Goal: Task Accomplishment & Management: Use online tool/utility

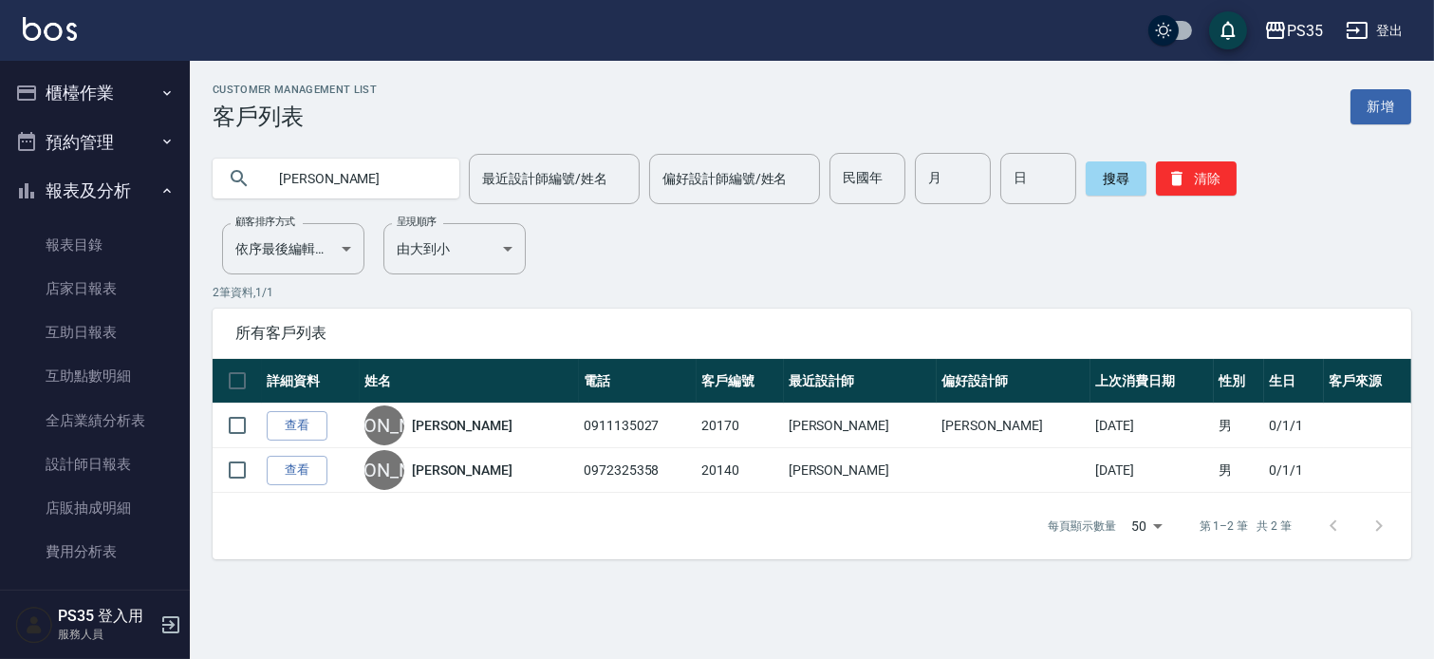
scroll to position [159, 0]
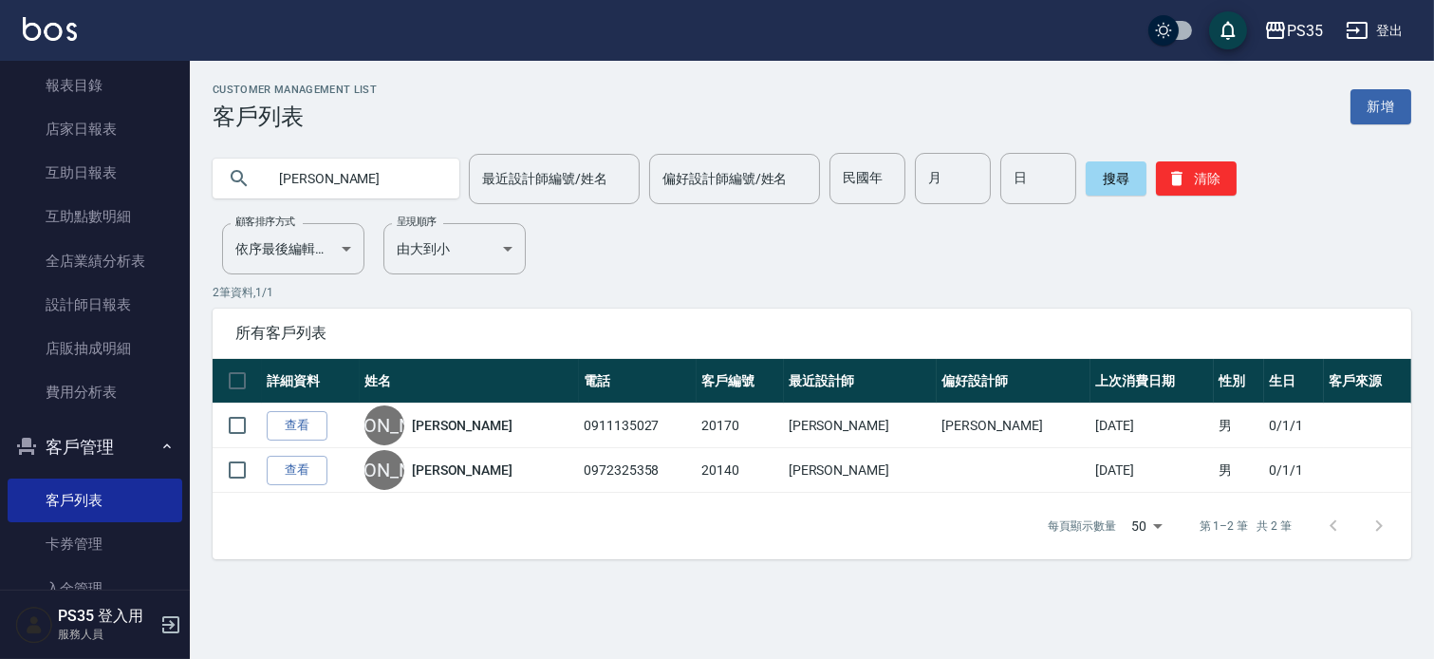
click at [420, 165] on input "[PERSON_NAME]" at bounding box center [355, 178] width 178 height 51
type input "[PERSON_NAME]"
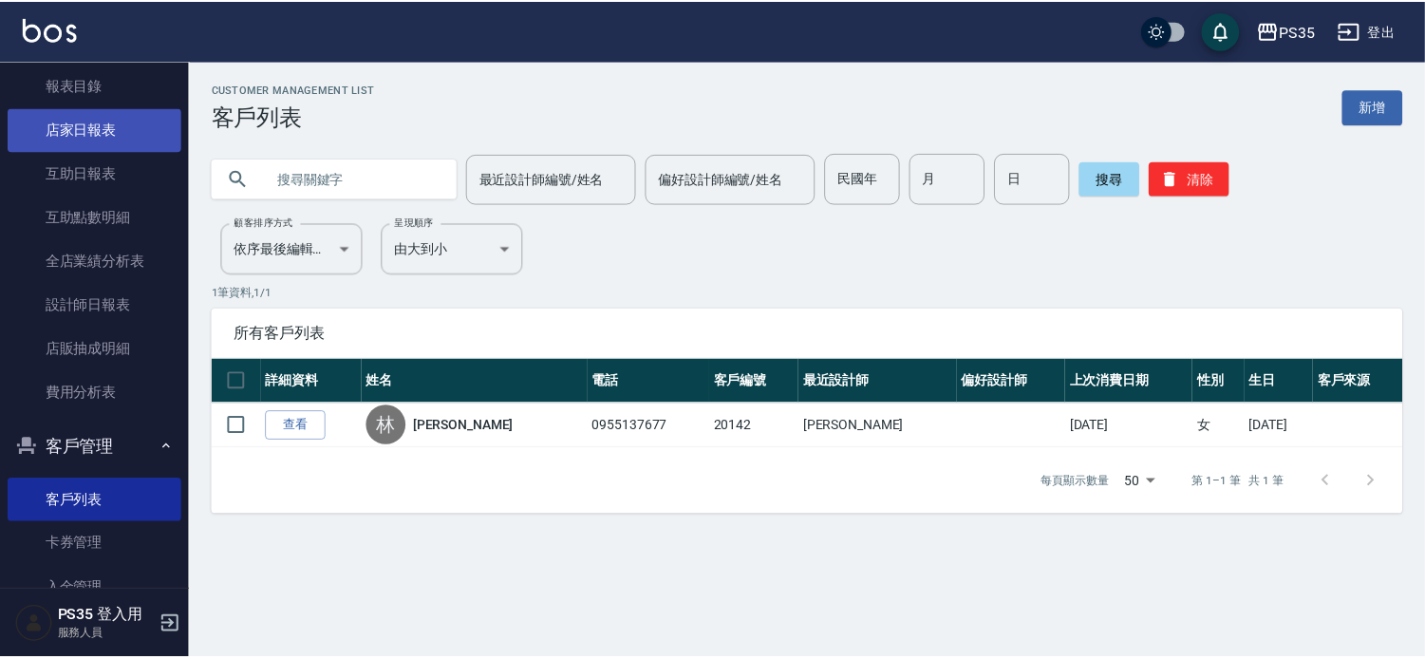
scroll to position [0, 0]
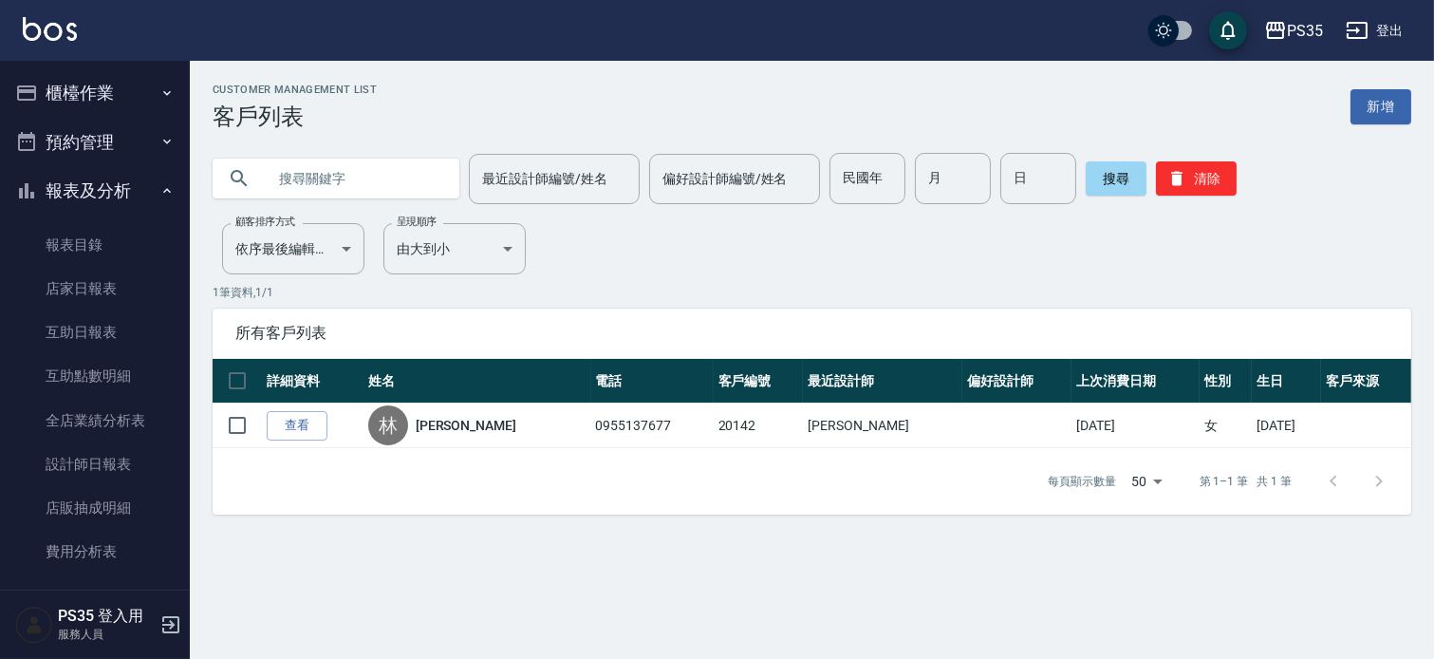
click at [74, 91] on button "櫃檯作業" at bounding box center [95, 92] width 175 height 49
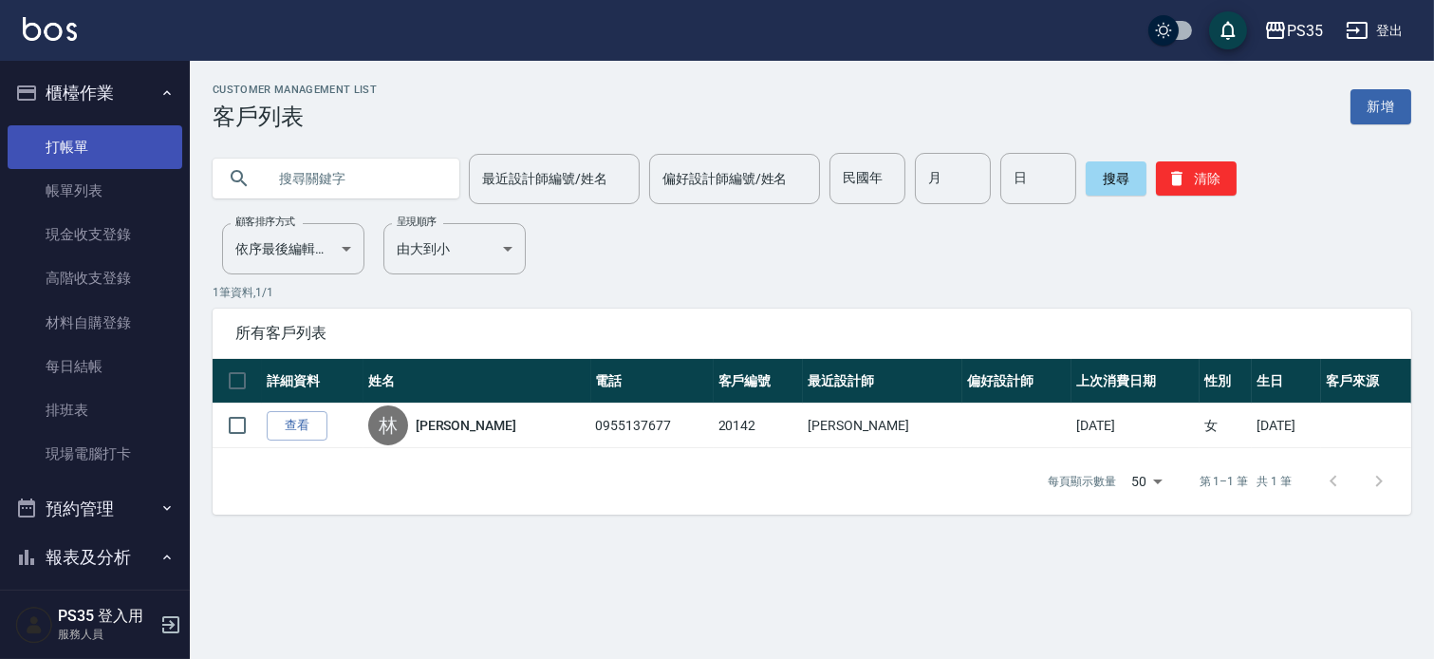
click at [59, 144] on link "打帳單" at bounding box center [95, 147] width 175 height 44
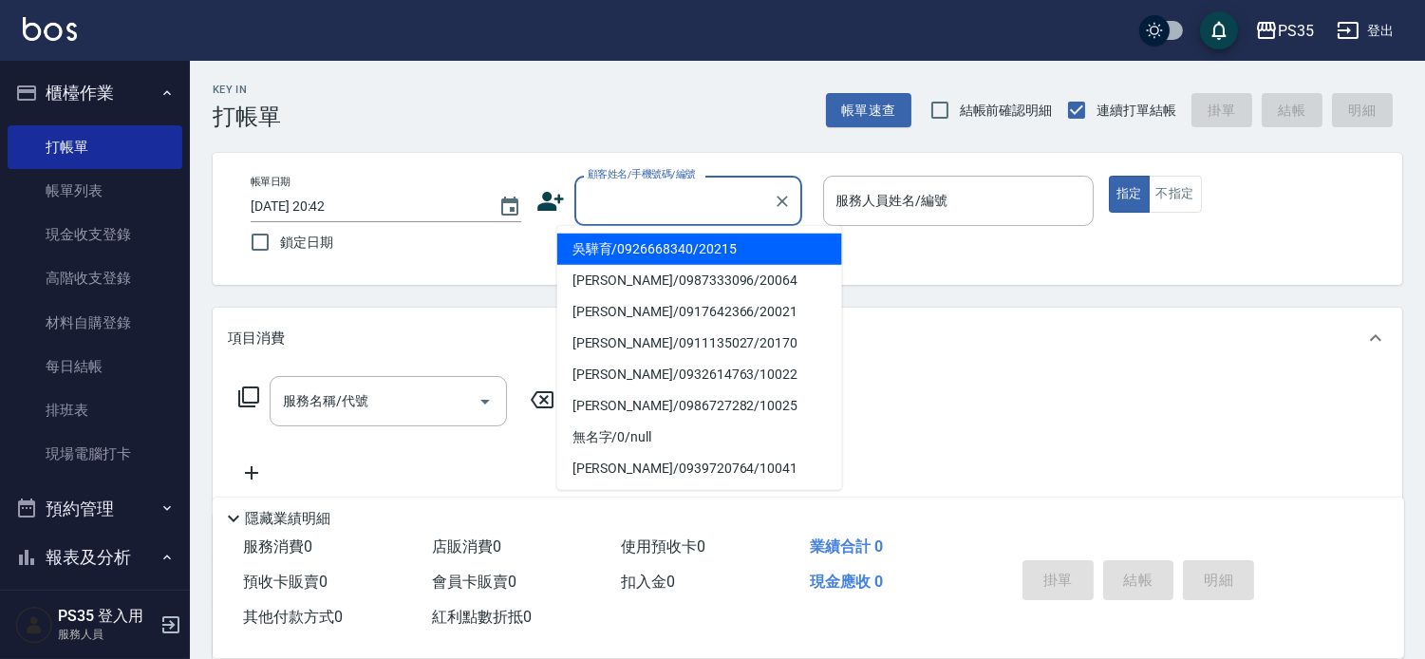
click at [628, 201] on input "顧客姓名/手機號碼/編號" at bounding box center [674, 200] width 182 height 33
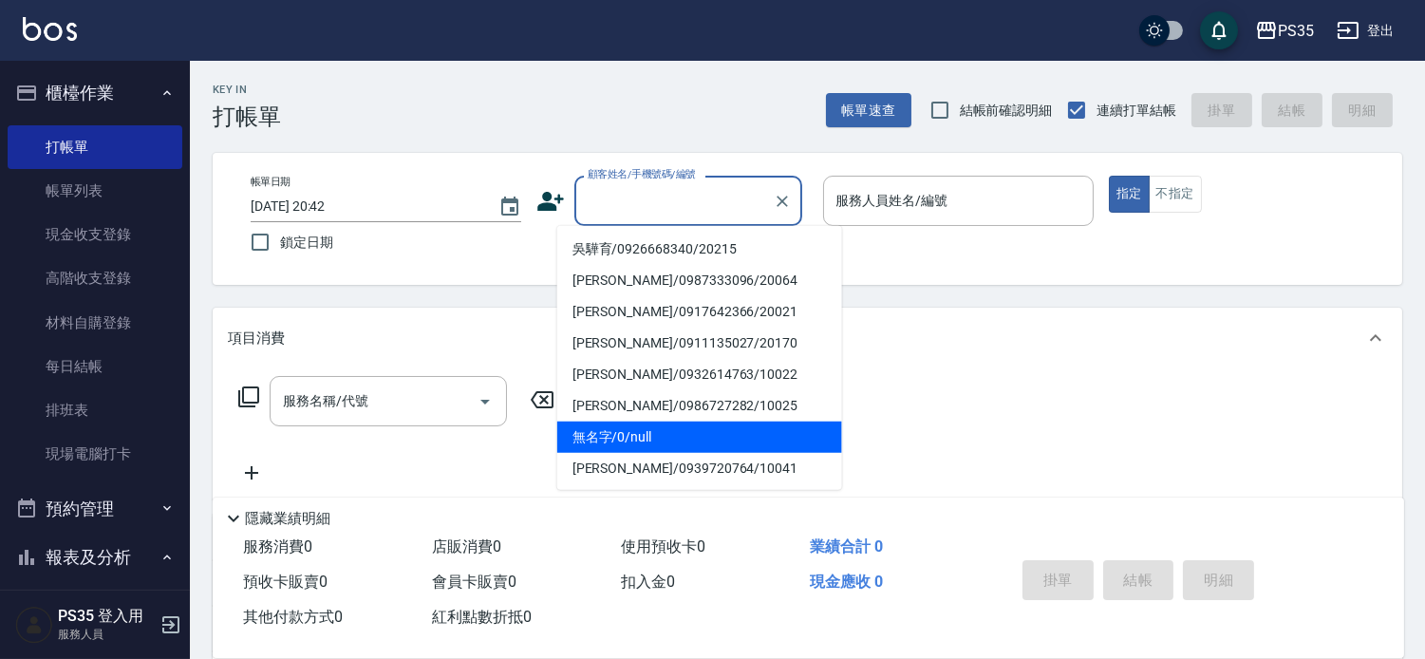
click at [631, 435] on li "無名字/0/null" at bounding box center [699, 436] width 285 height 31
type input "無名字/0/null"
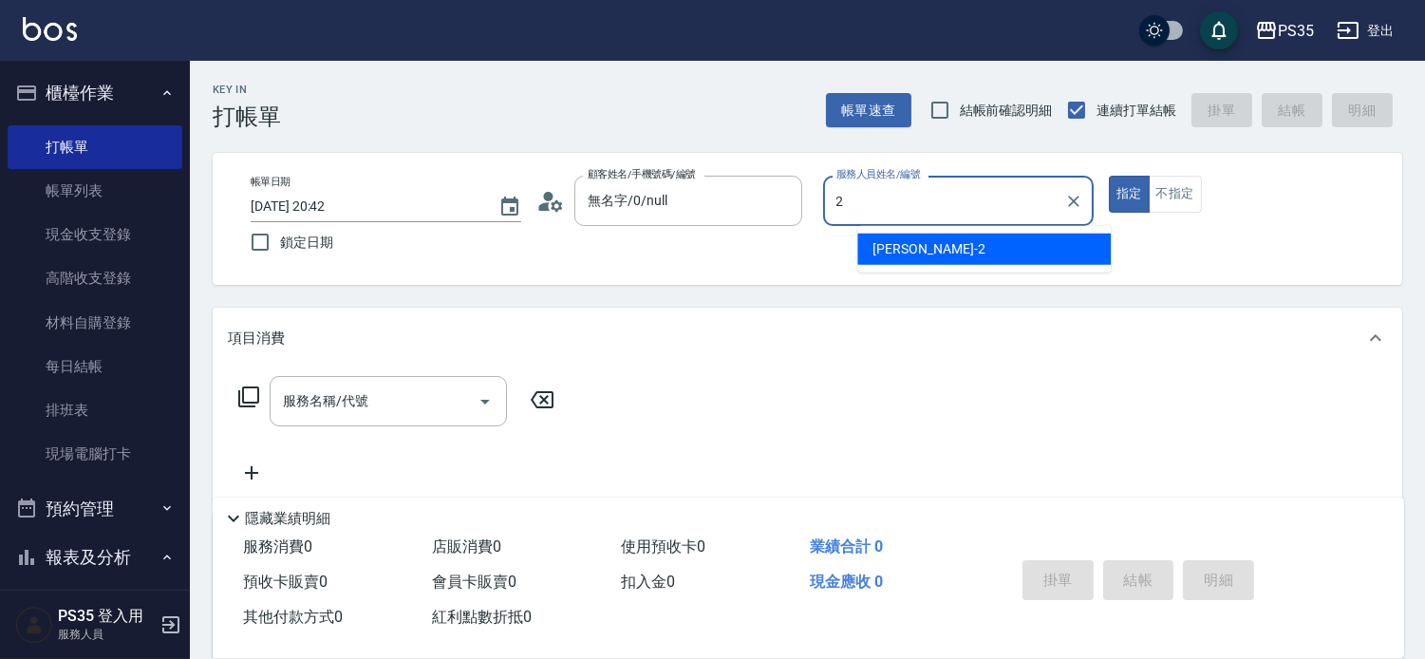
type input "[PERSON_NAME]-2"
type button "true"
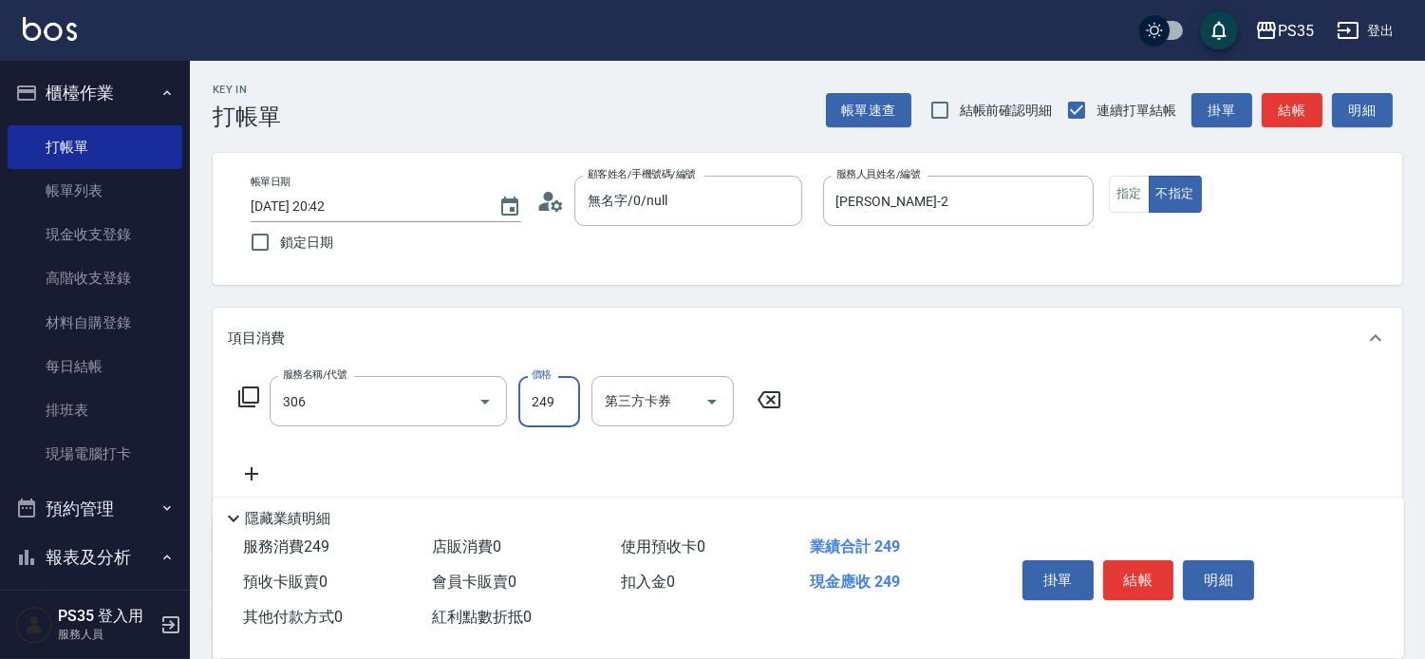
type input "剪髮(306)"
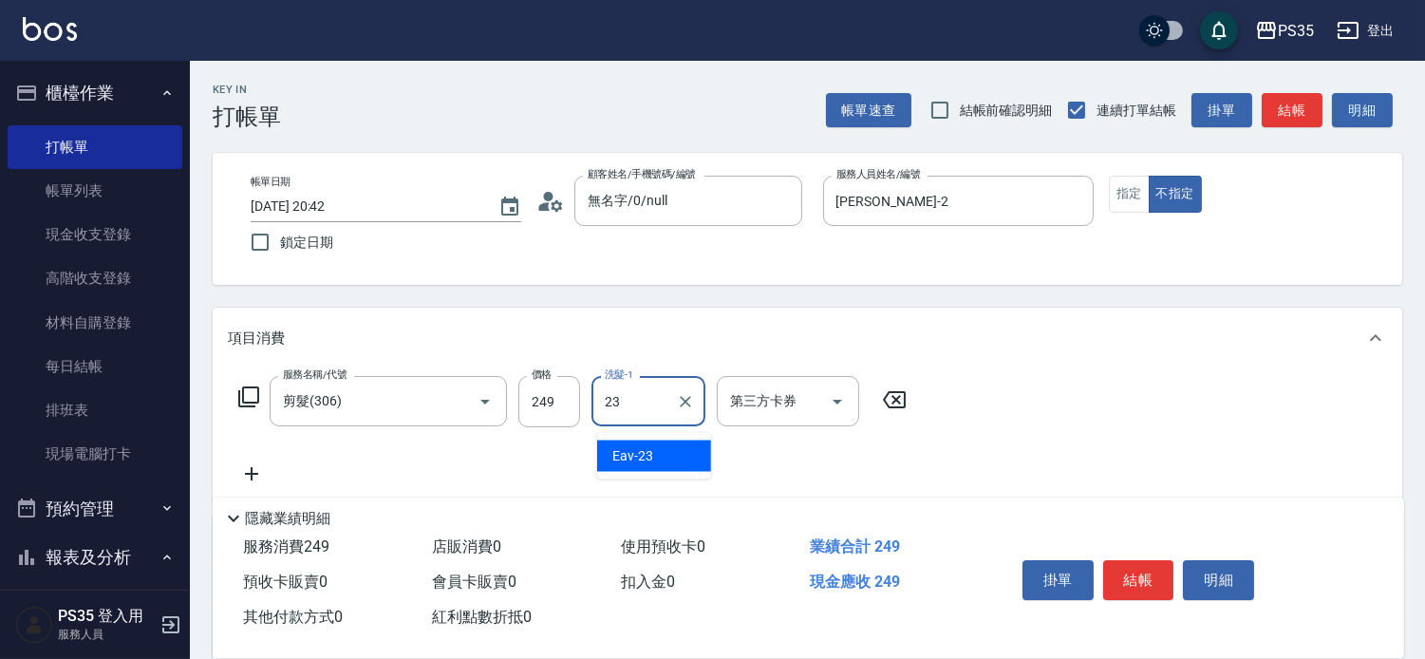
type input "Eav-23"
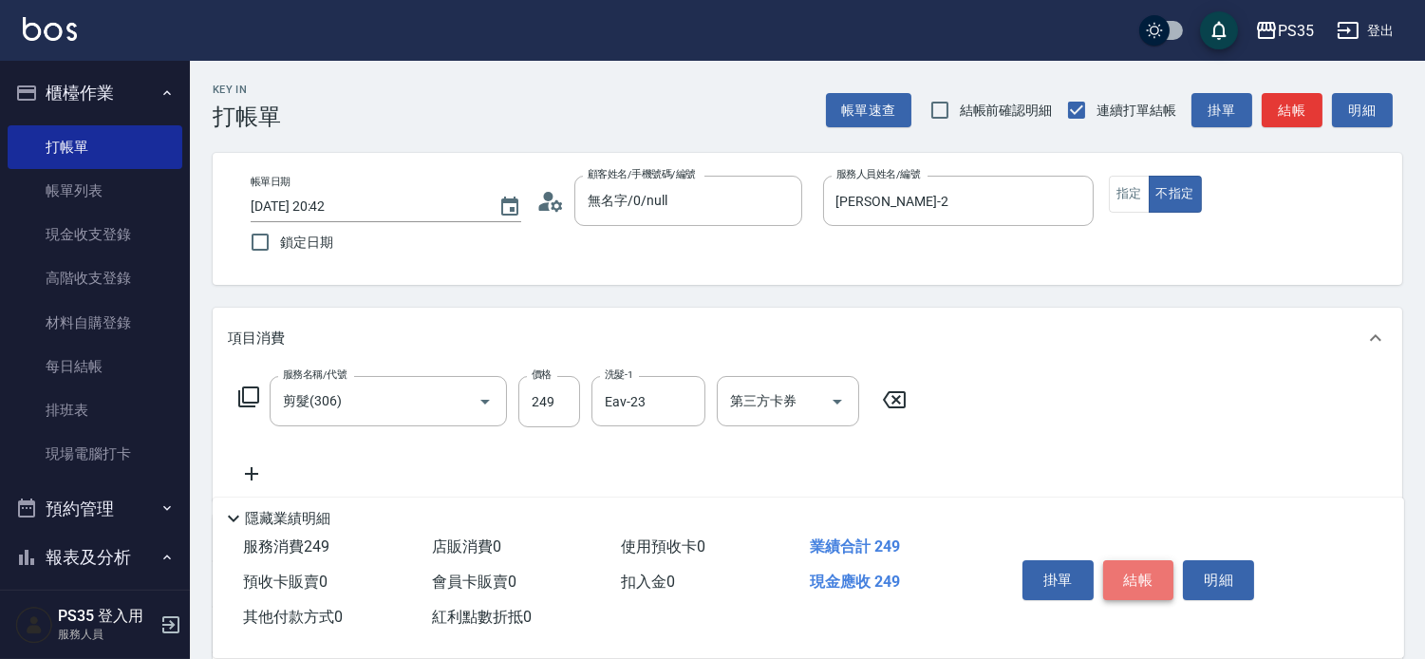
click at [1130, 560] on button "結帳" at bounding box center [1138, 580] width 71 height 40
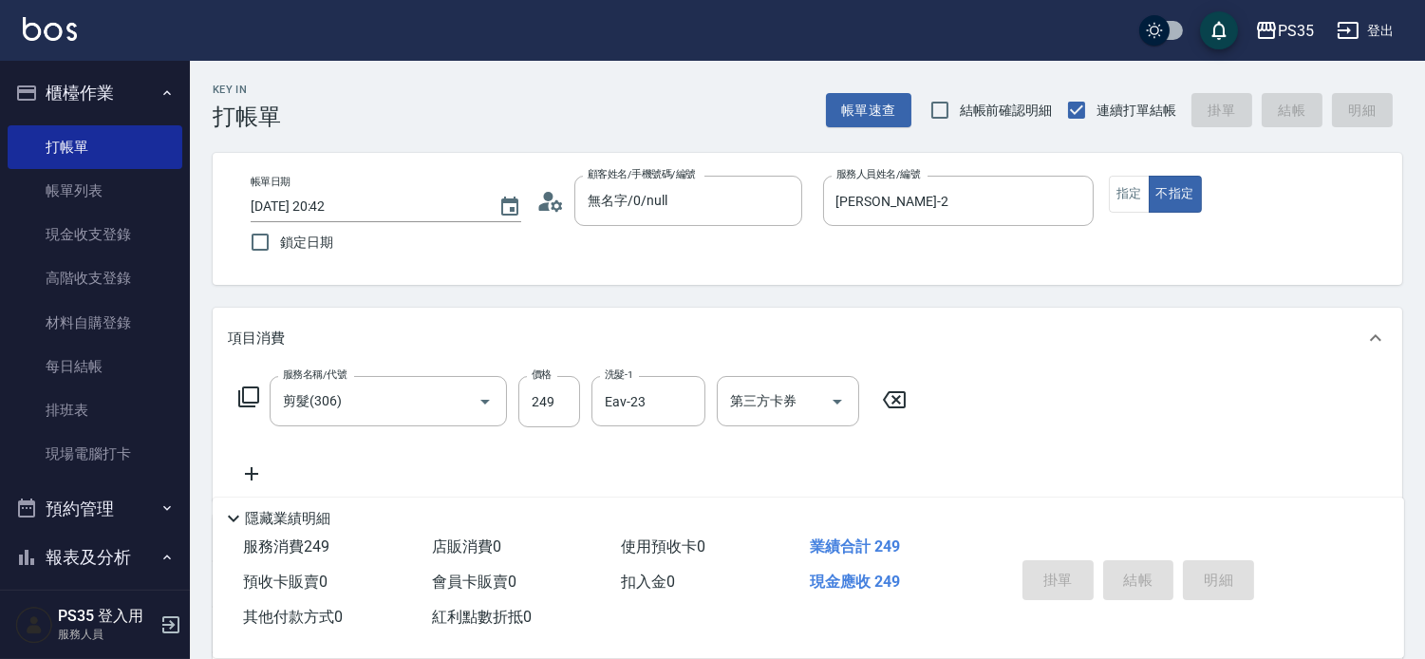
type input "[DATE] 20:43"
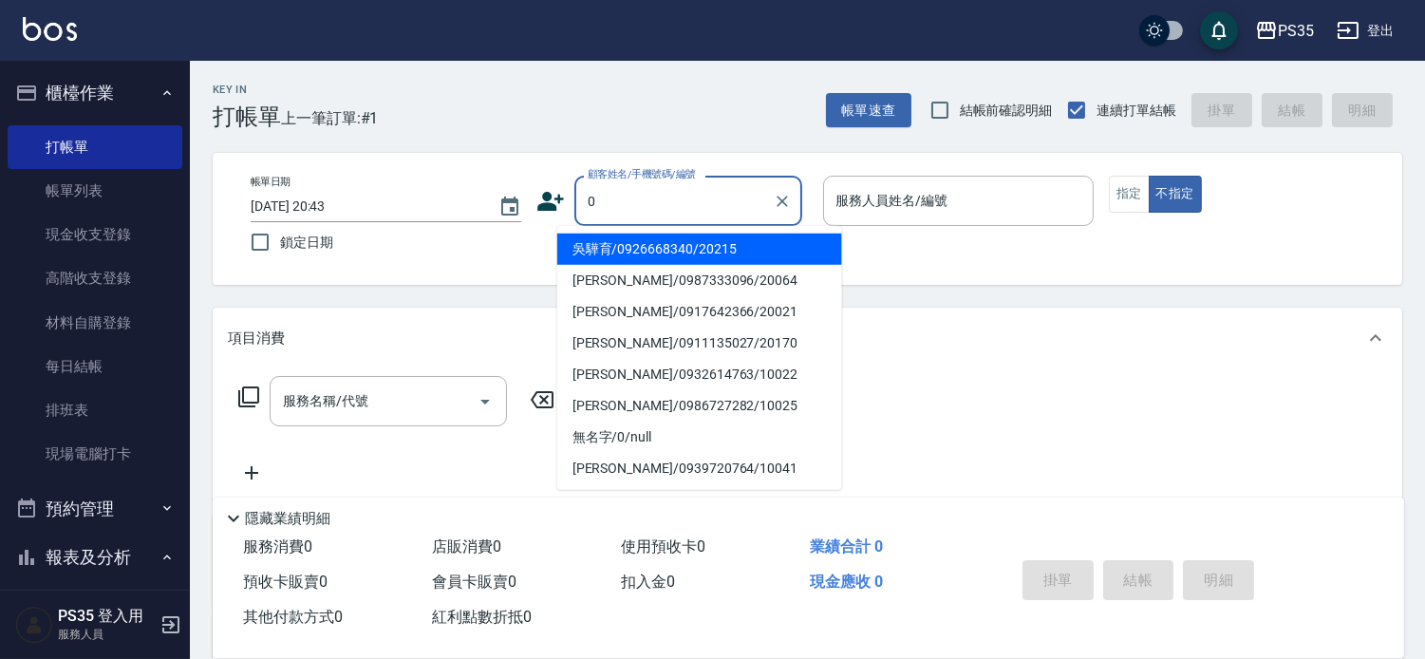
type input "吳驊育/0926668340/20215"
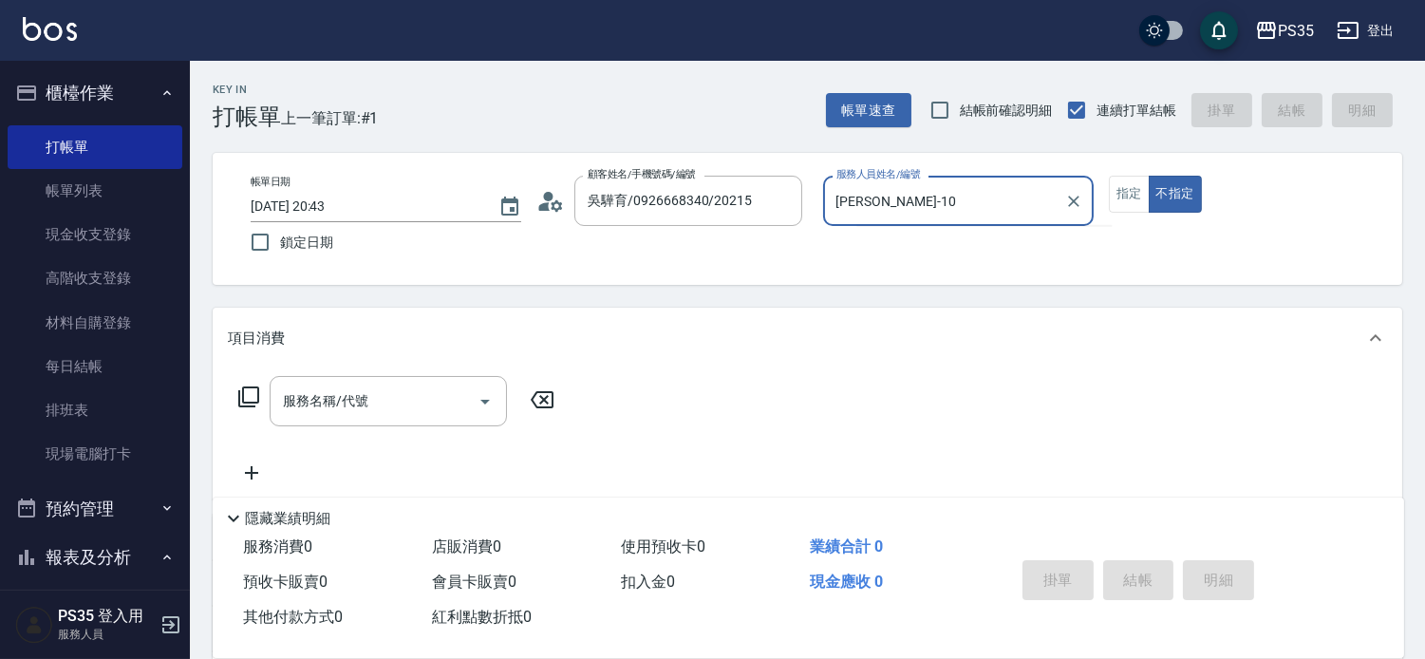
type input "[PERSON_NAME]-10"
click at [1148, 176] on button "不指定" at bounding box center [1174, 194] width 53 height 37
type button "false"
type input "林玟伶-1"
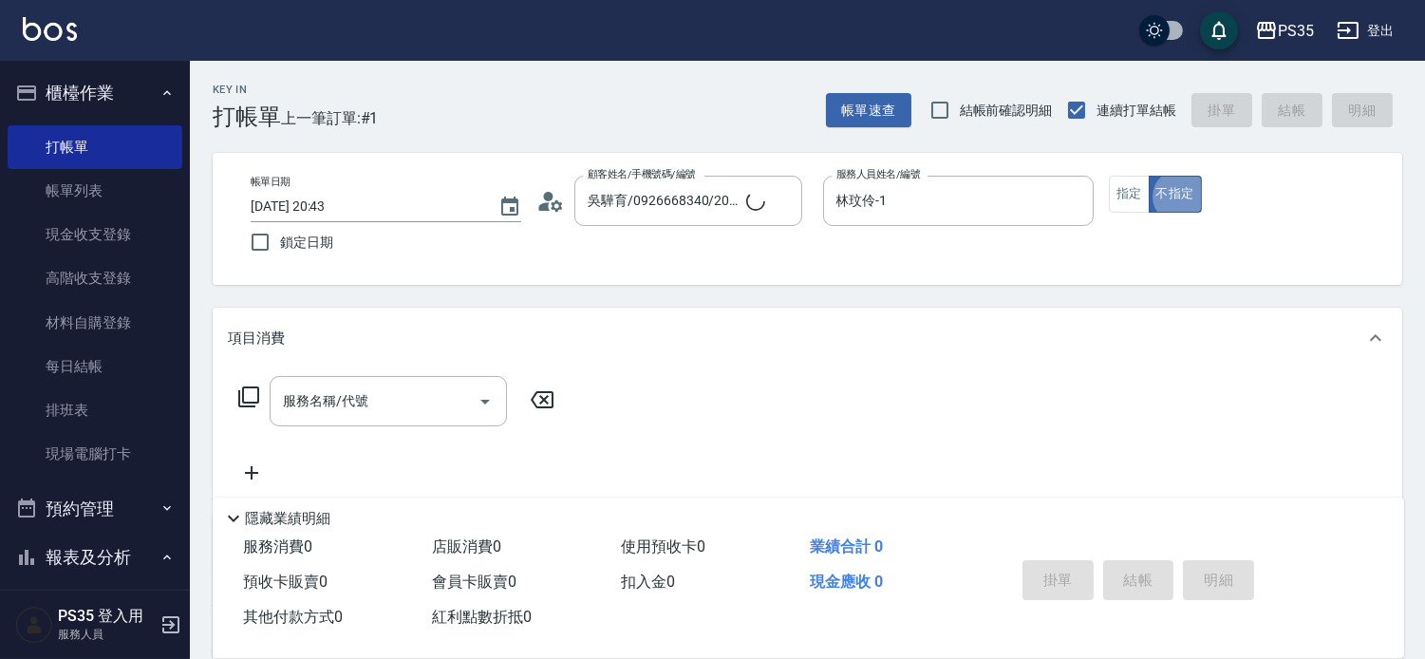
type input "無名字/0/null"
click at [983, 209] on input "林玟伶-1" at bounding box center [943, 200] width 225 height 33
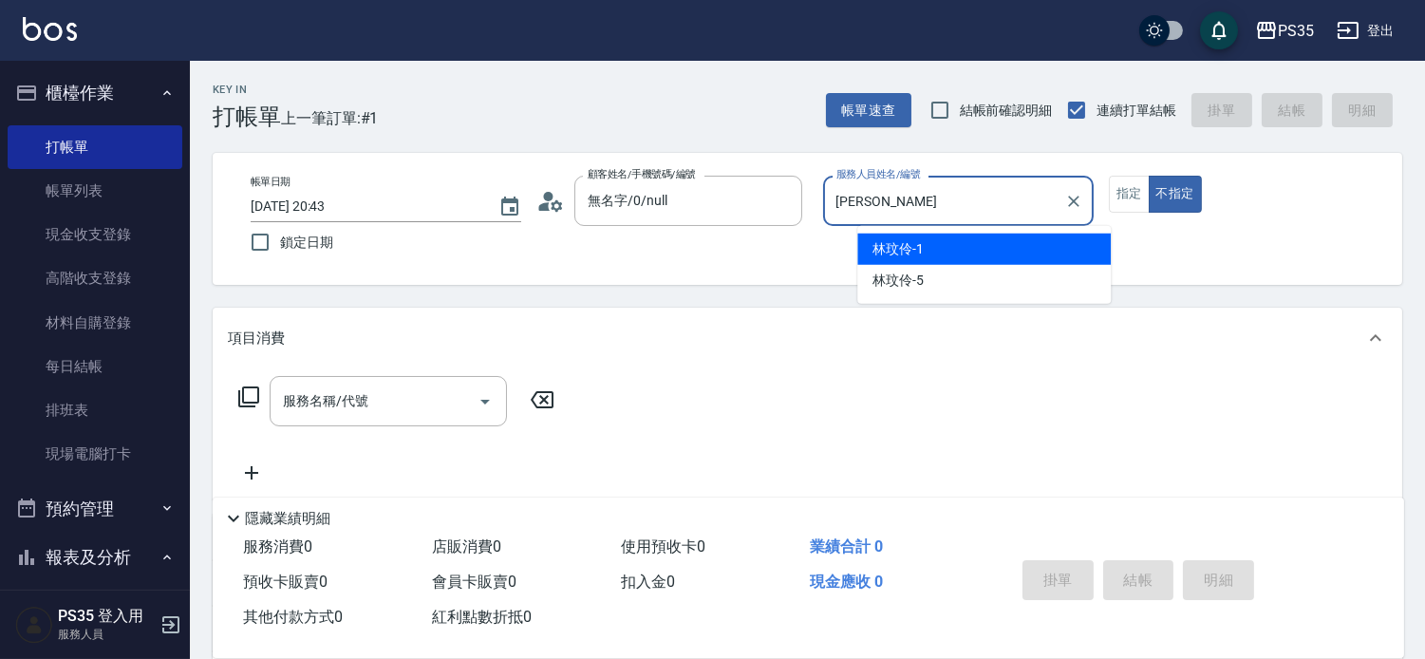
type input "林"
type input "[PERSON_NAME]-10"
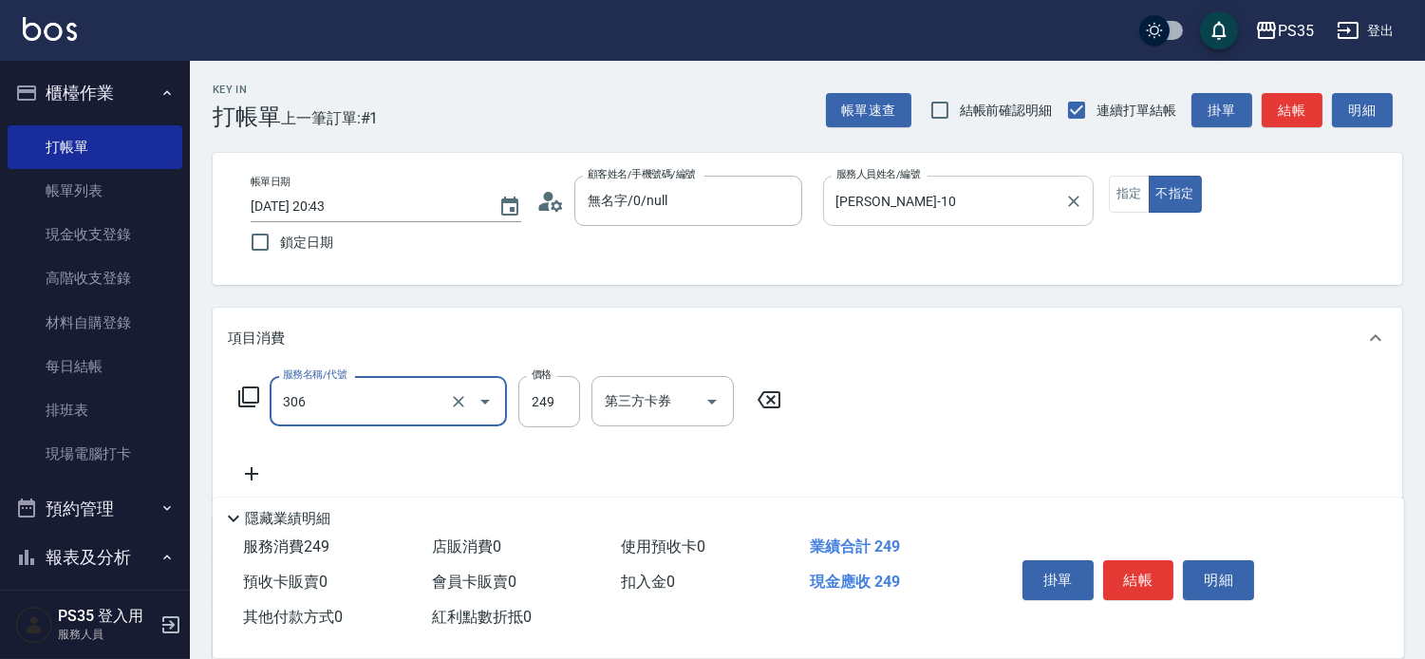
type input "剪髮(306)"
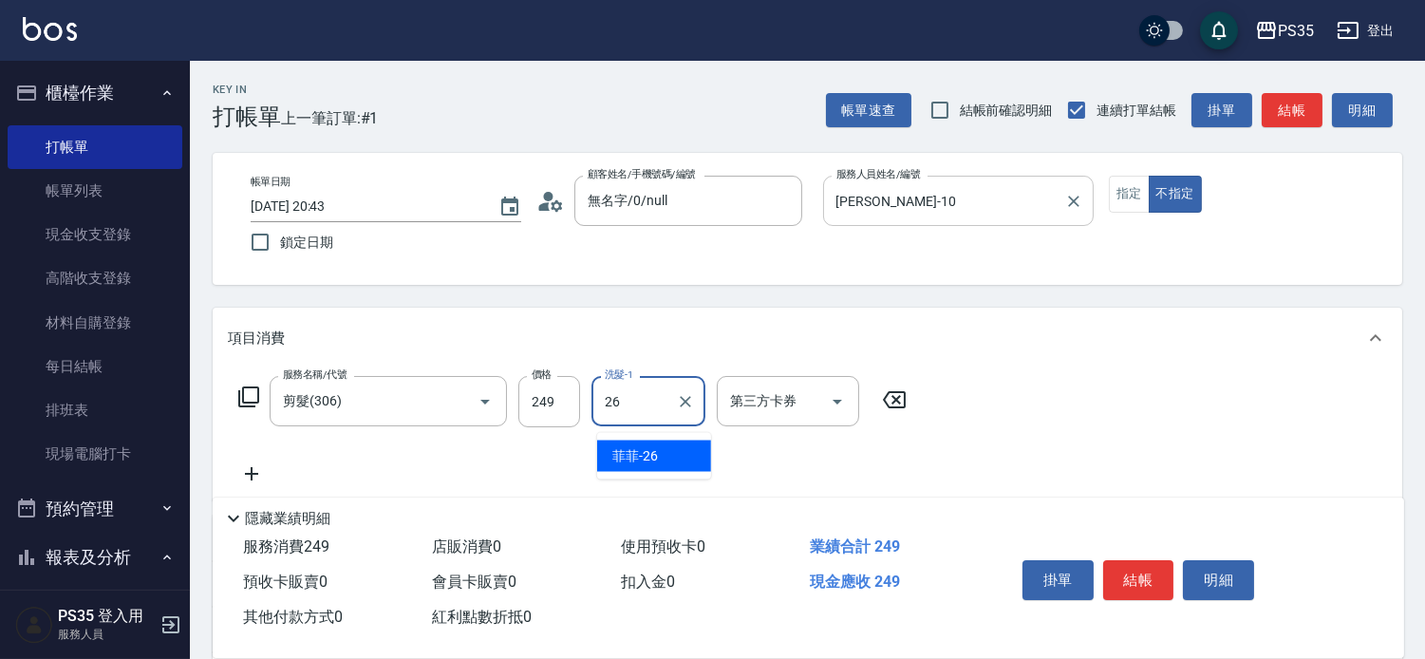
type input "菲菲-26"
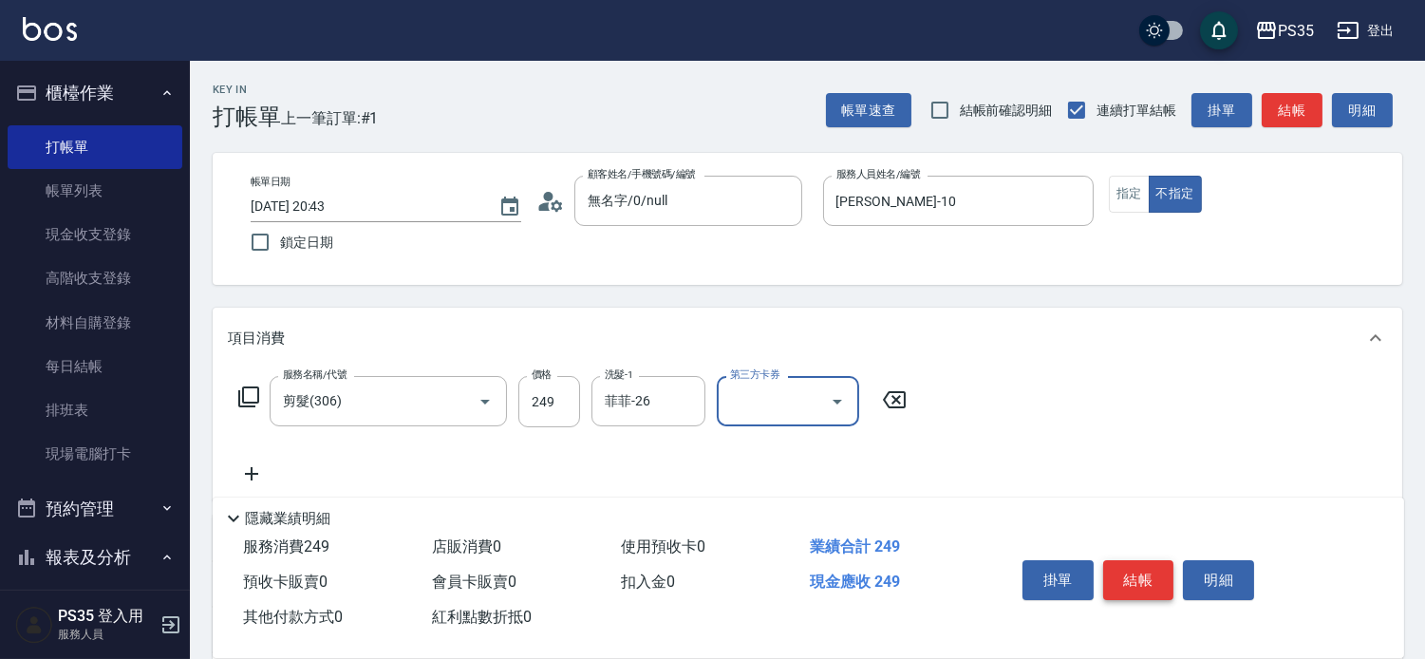
click at [1135, 560] on button "結帳" at bounding box center [1138, 580] width 71 height 40
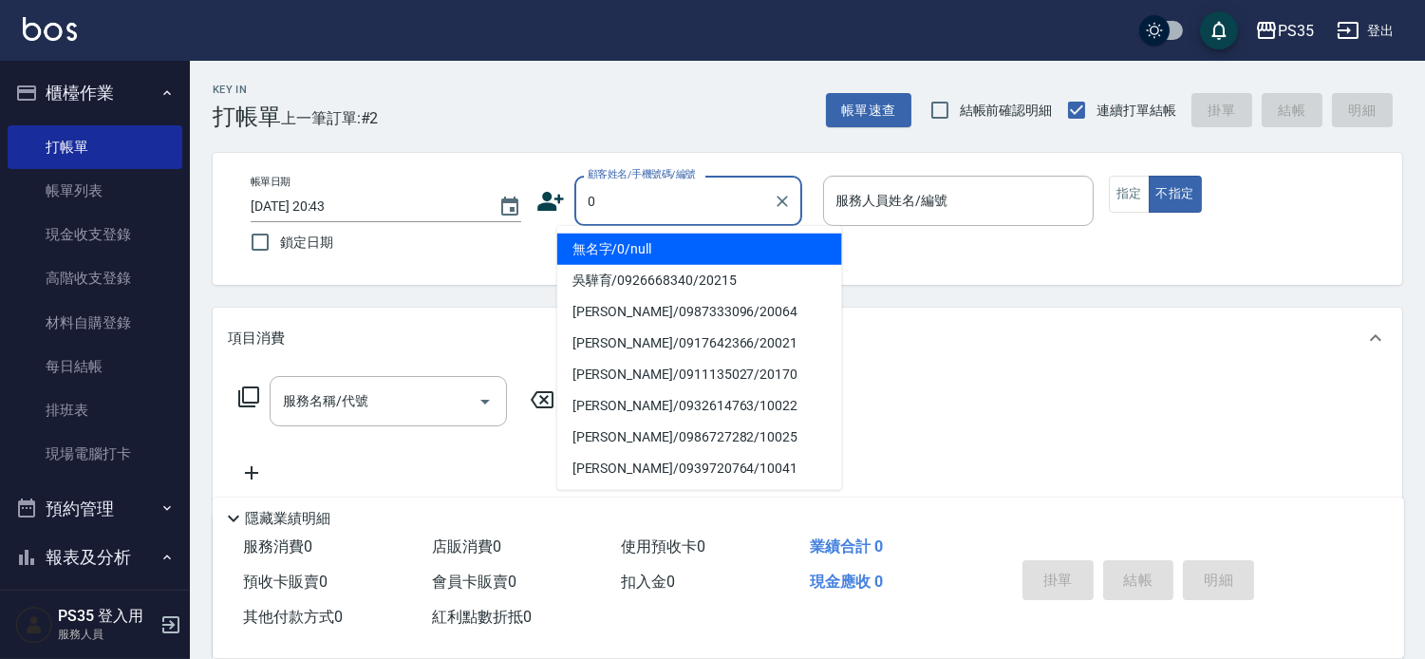
type input "0"
type input "1"
type input "無名字/0/null"
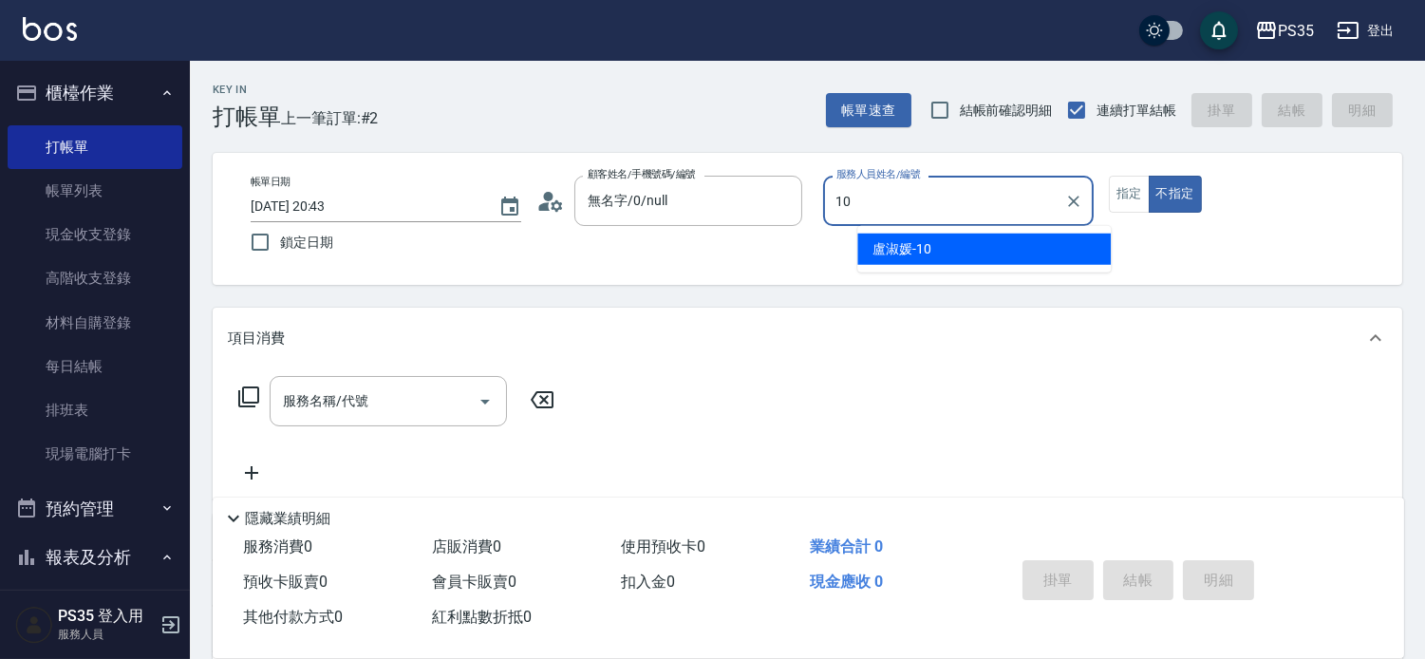
type input "[PERSON_NAME]-10"
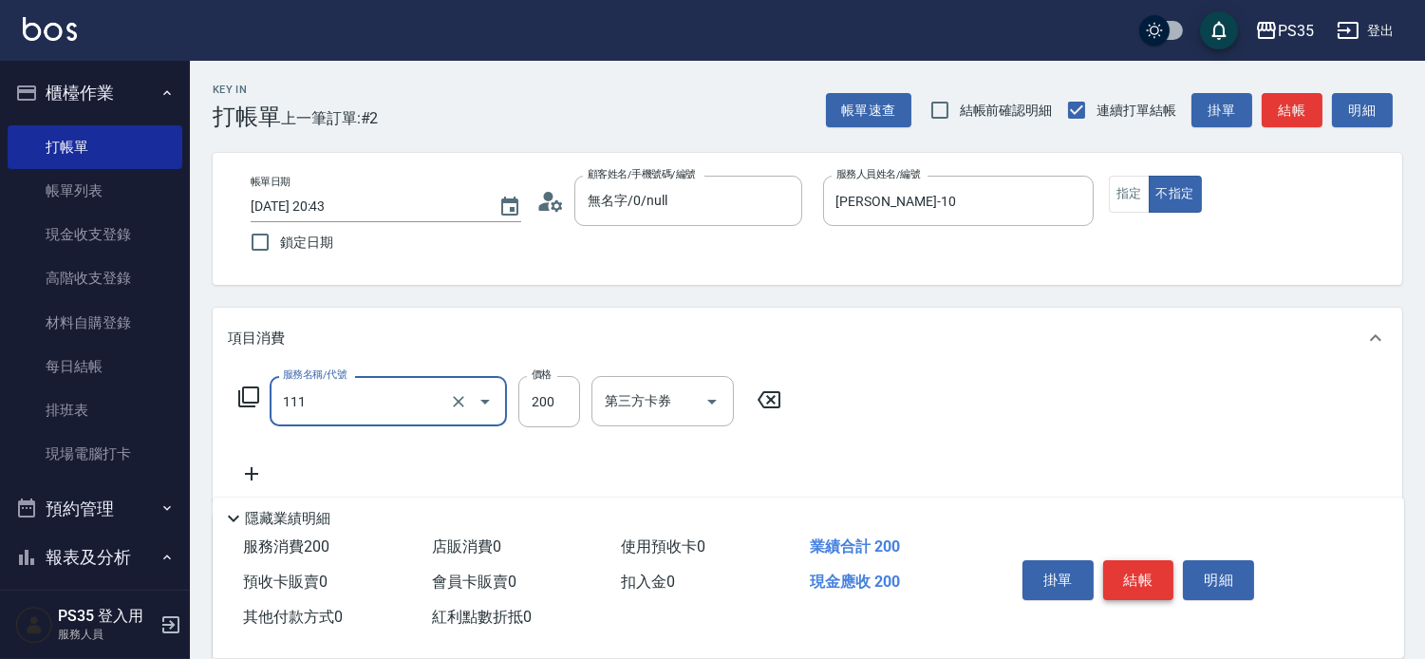
type input "200(111)"
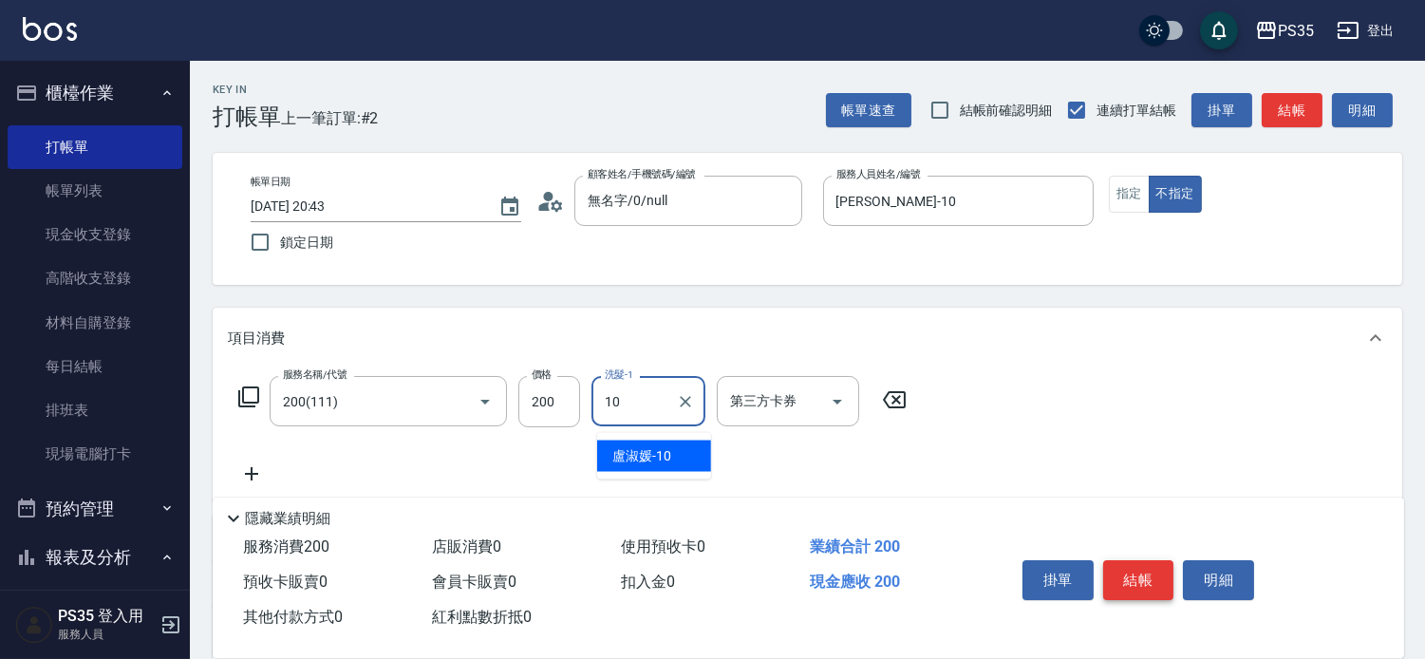
type input "[PERSON_NAME]-10"
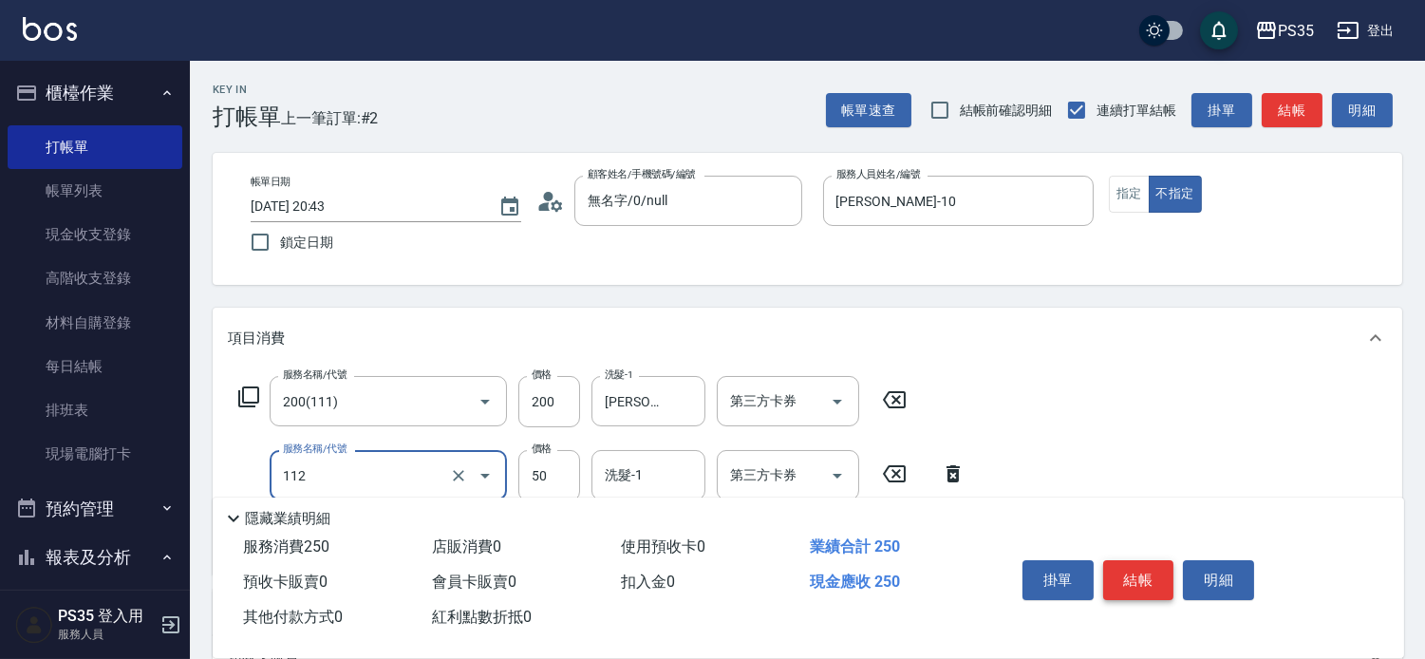
scroll to position [105, 0]
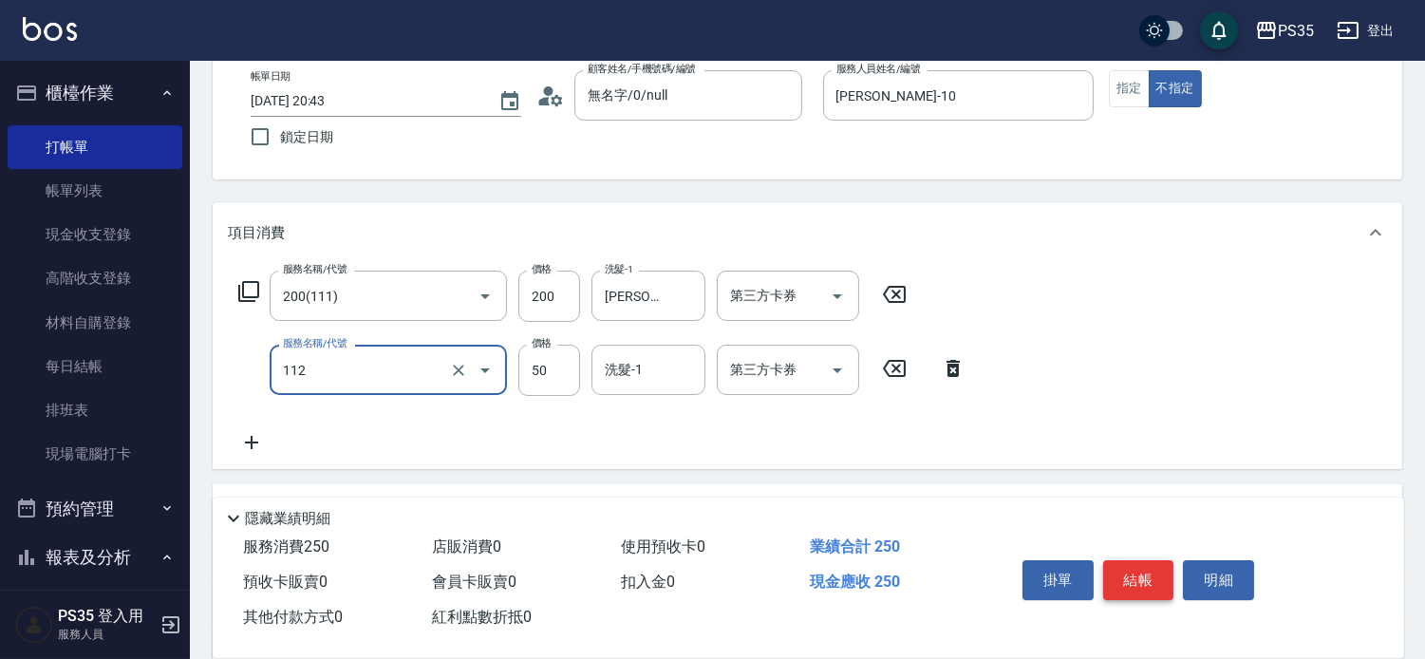
type input "精油50(112)"
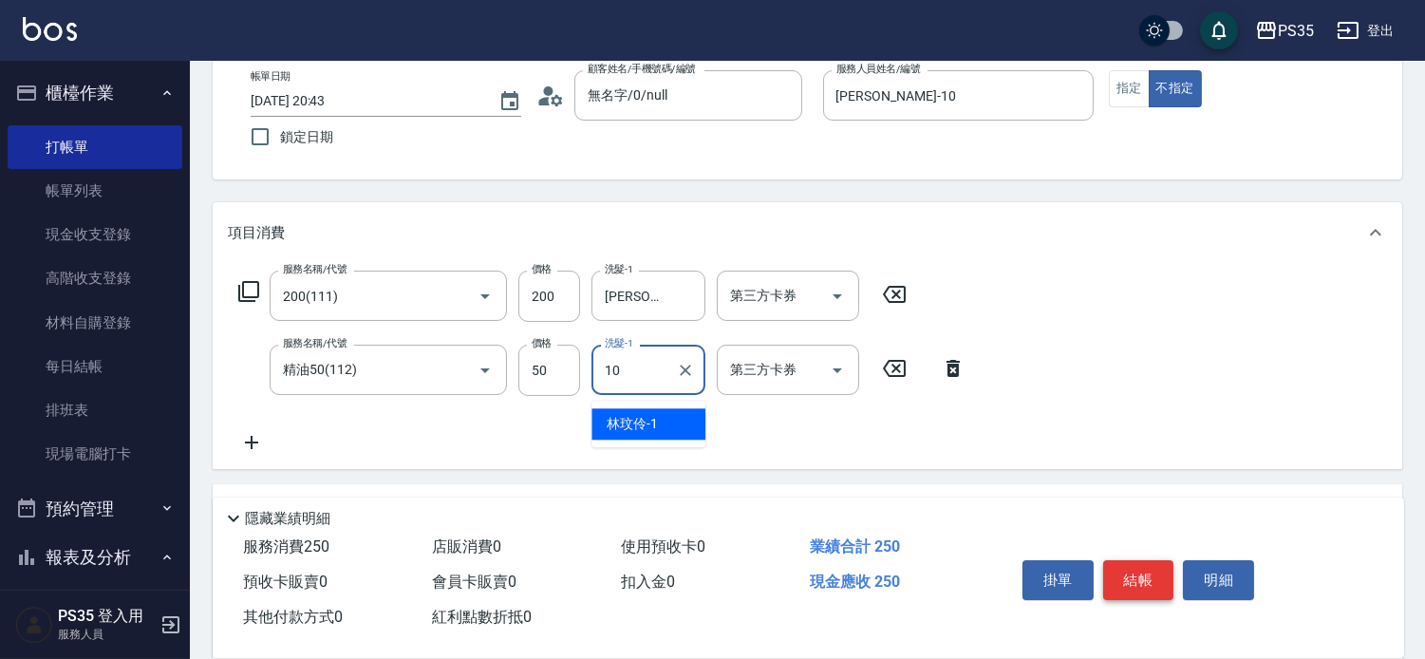
type input "[PERSON_NAME]-10"
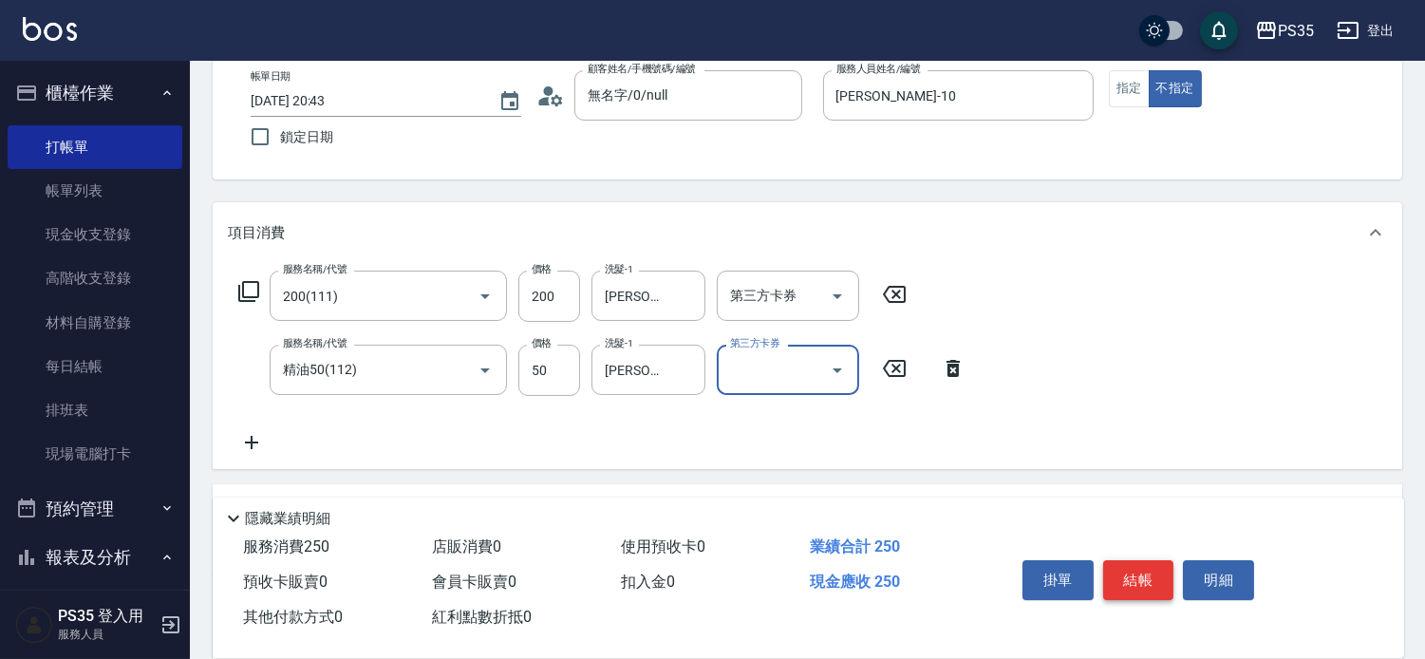
click at [1135, 560] on button "結帳" at bounding box center [1138, 580] width 71 height 40
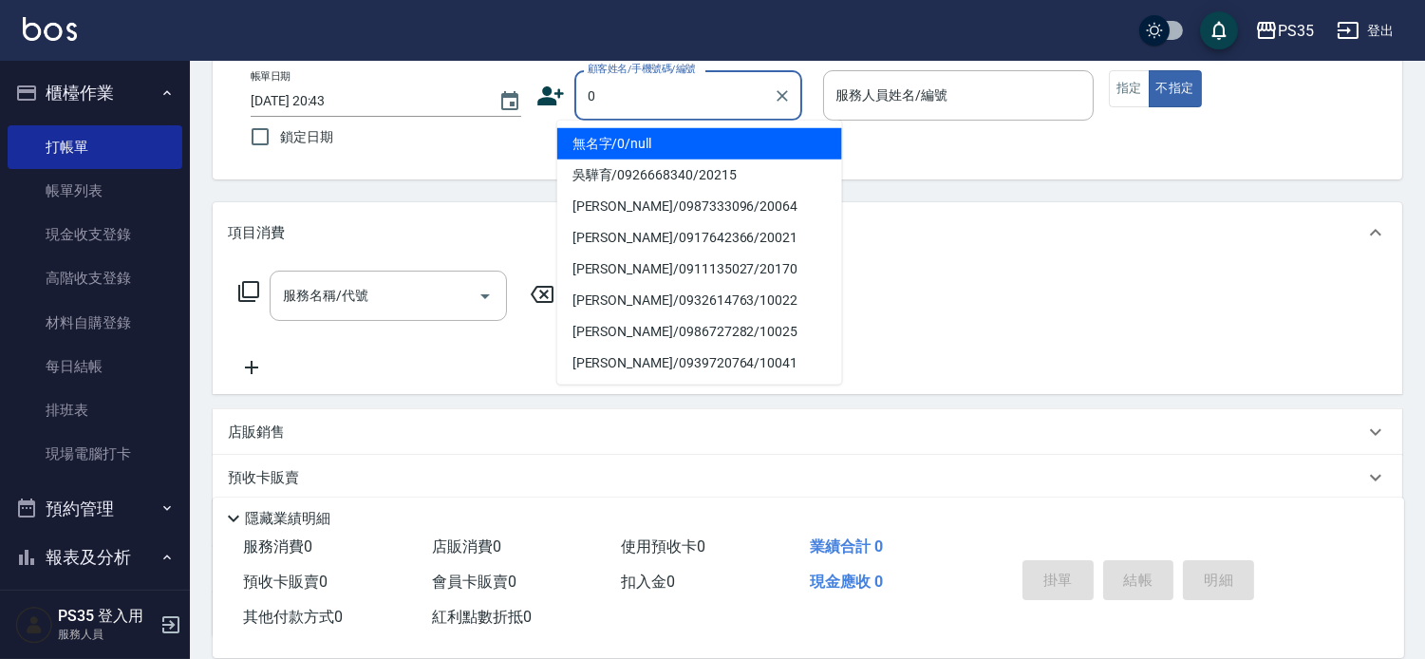
type input "無名字/0/null"
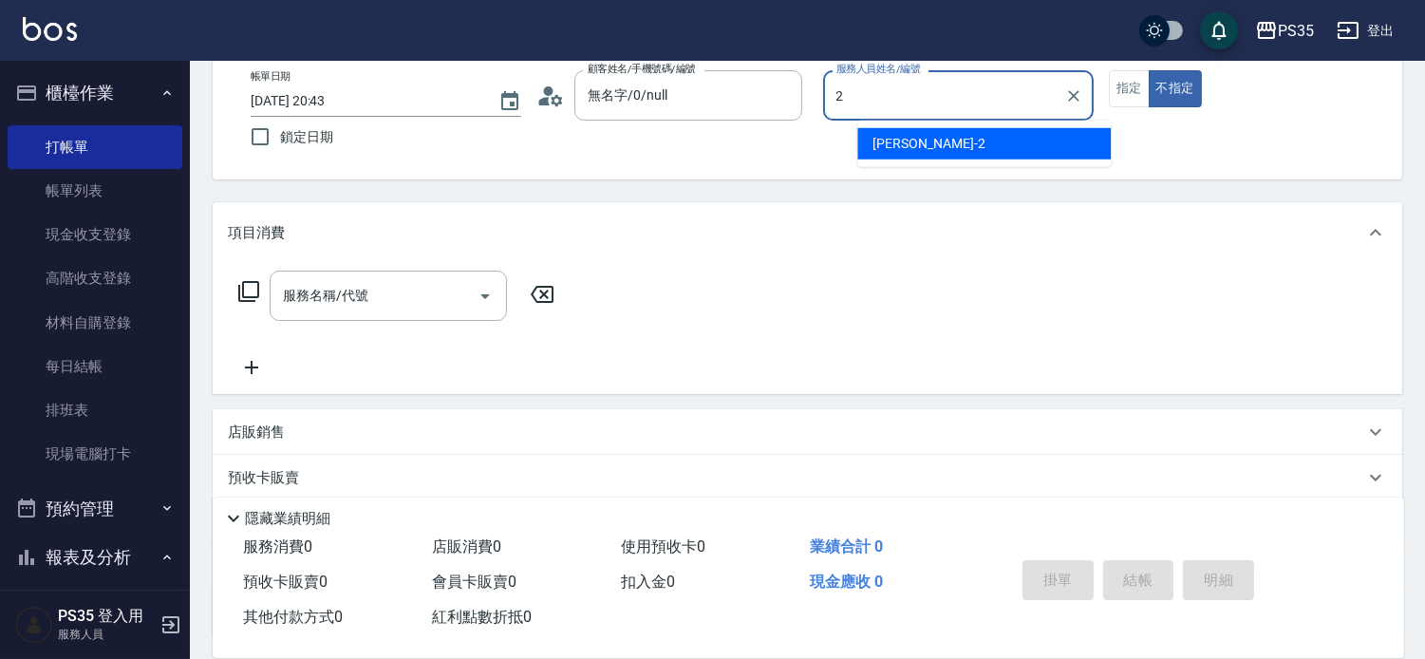
type input "[PERSON_NAME]-2"
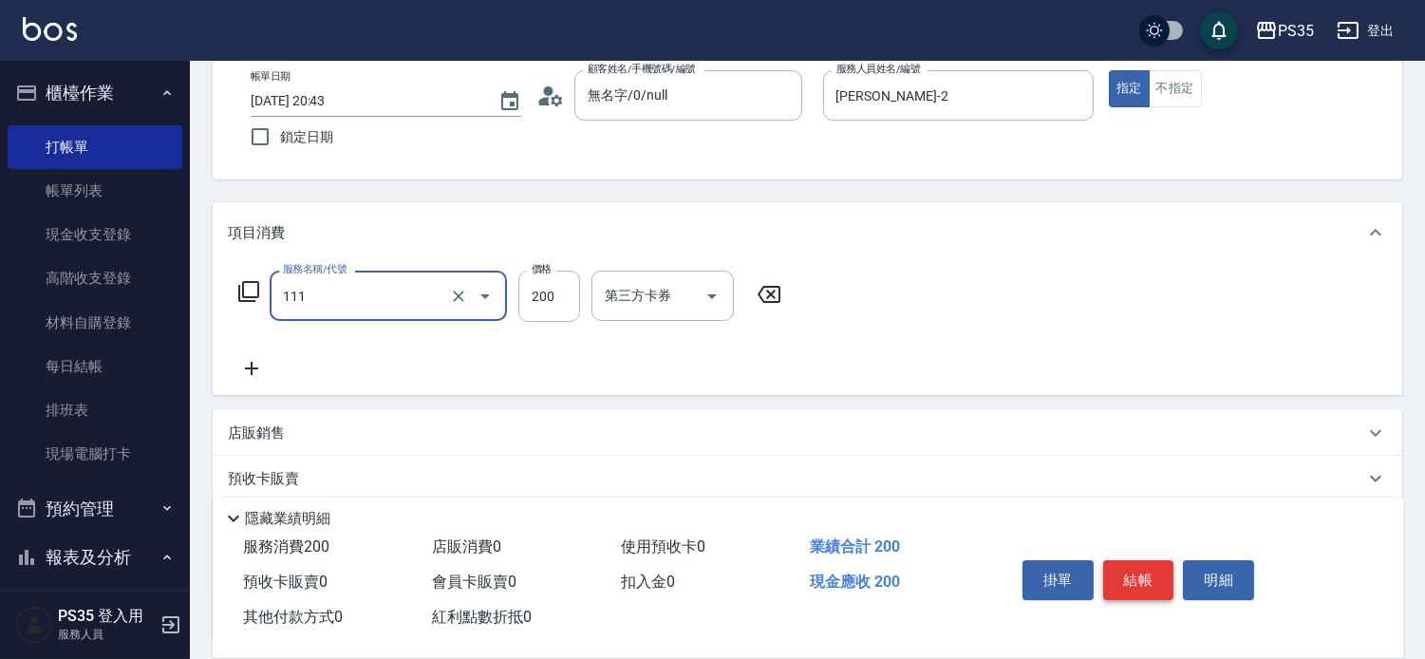
type input "200(111)"
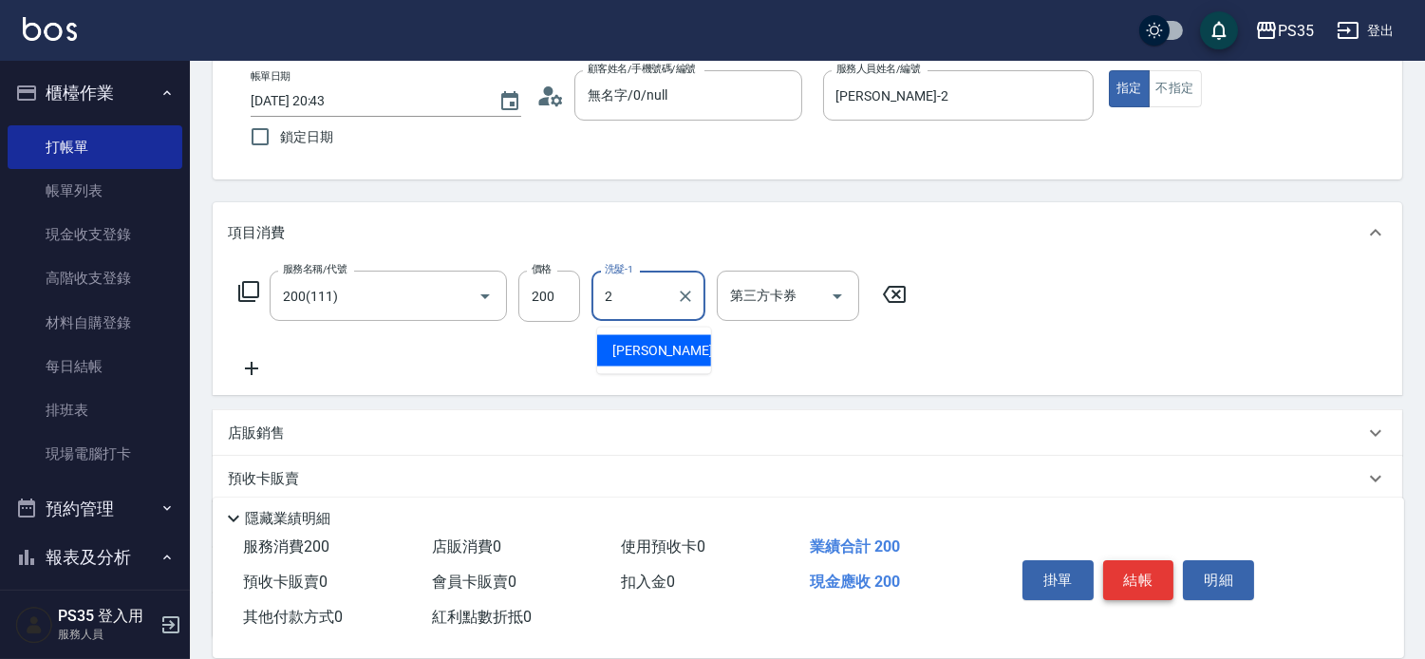
type input "[PERSON_NAME]-2"
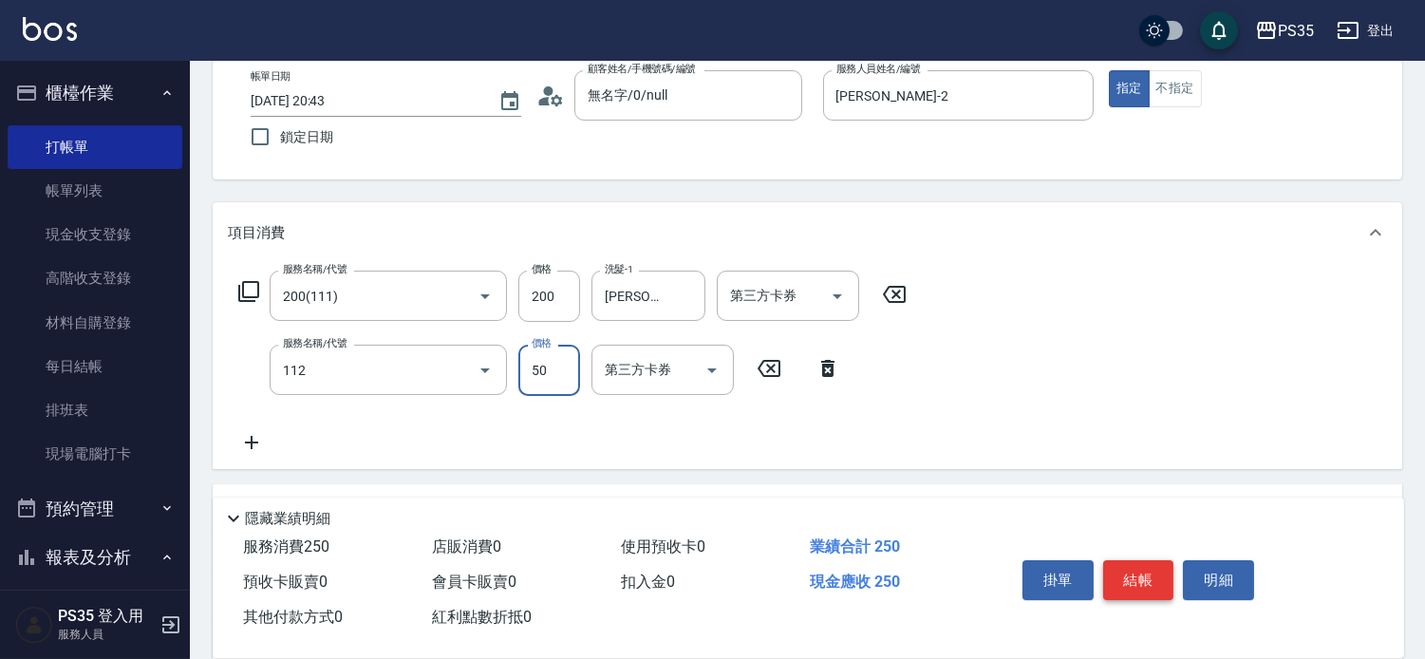
type input "精油50(112)"
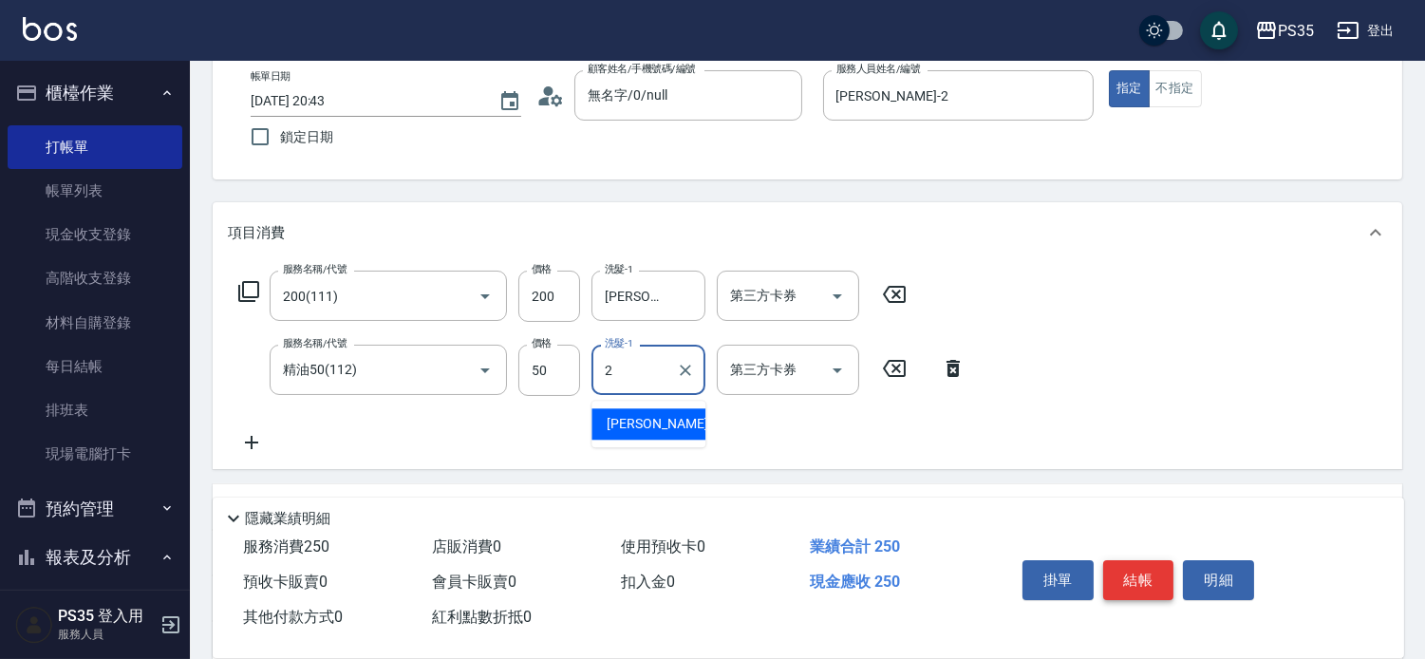
type input "[PERSON_NAME]-2"
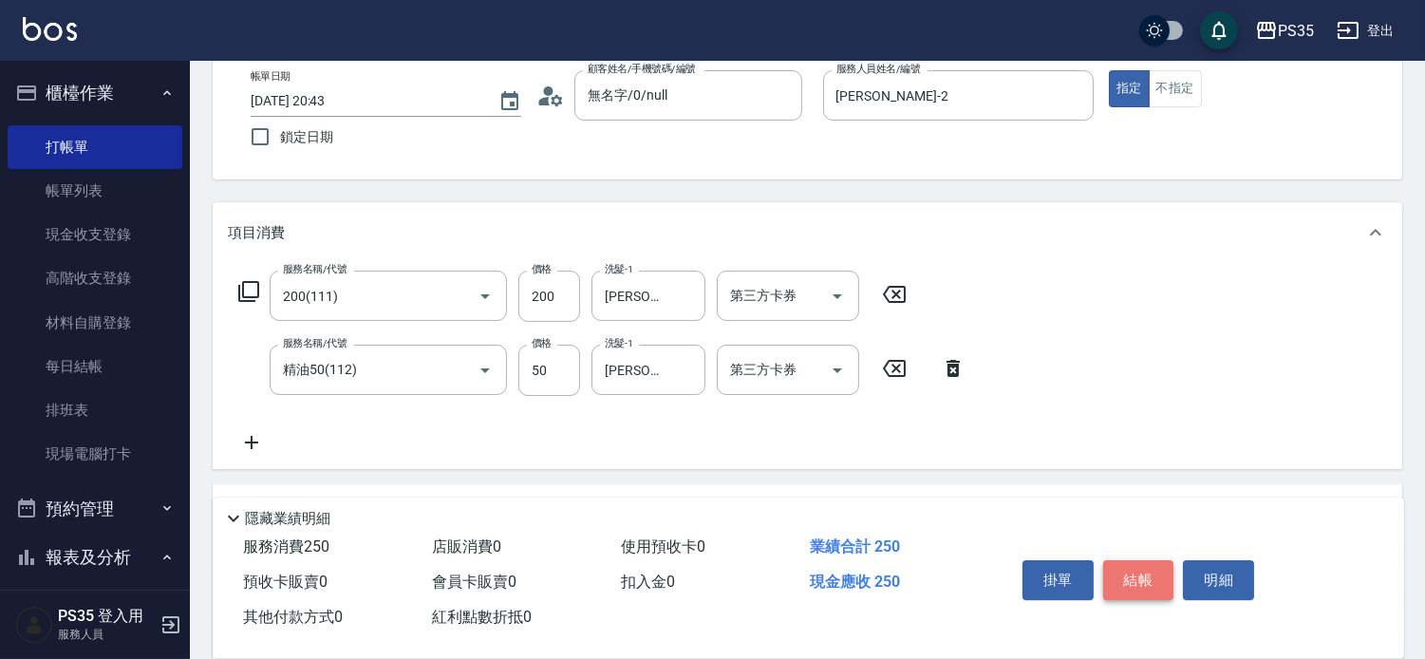
click at [1135, 560] on button "結帳" at bounding box center [1138, 580] width 71 height 40
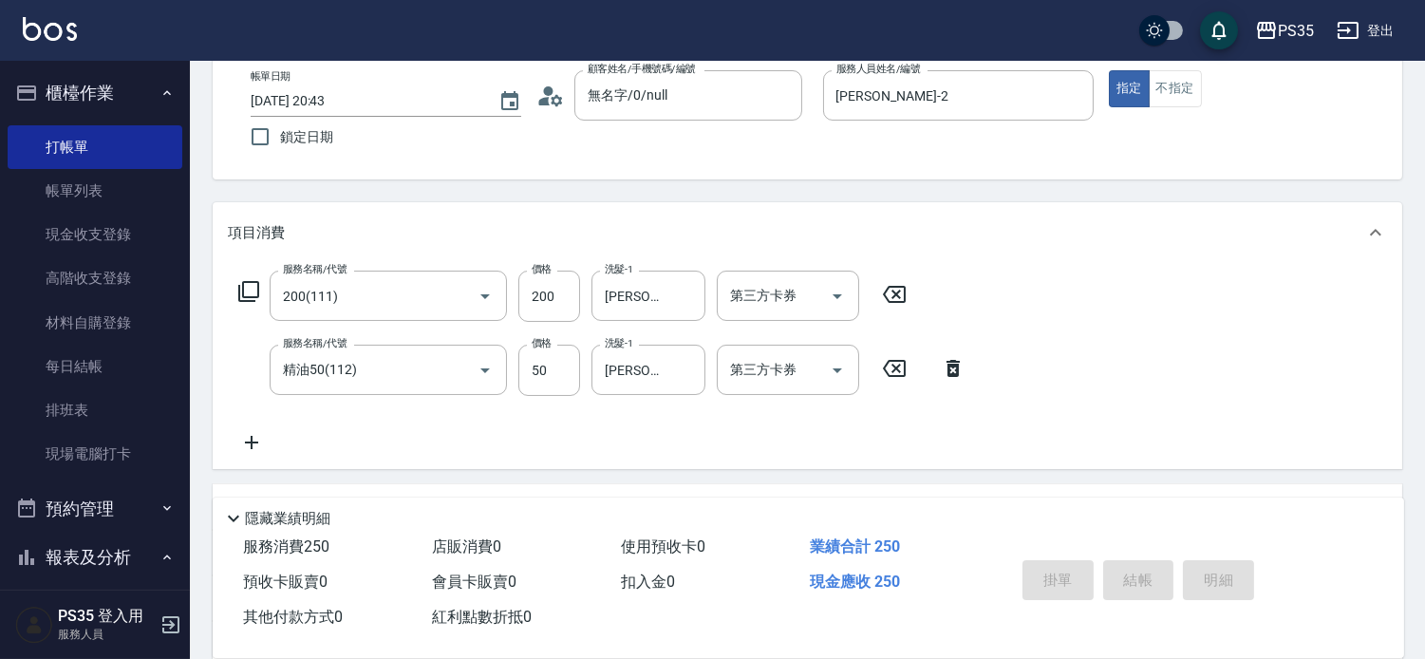
type input "[DATE] 20:44"
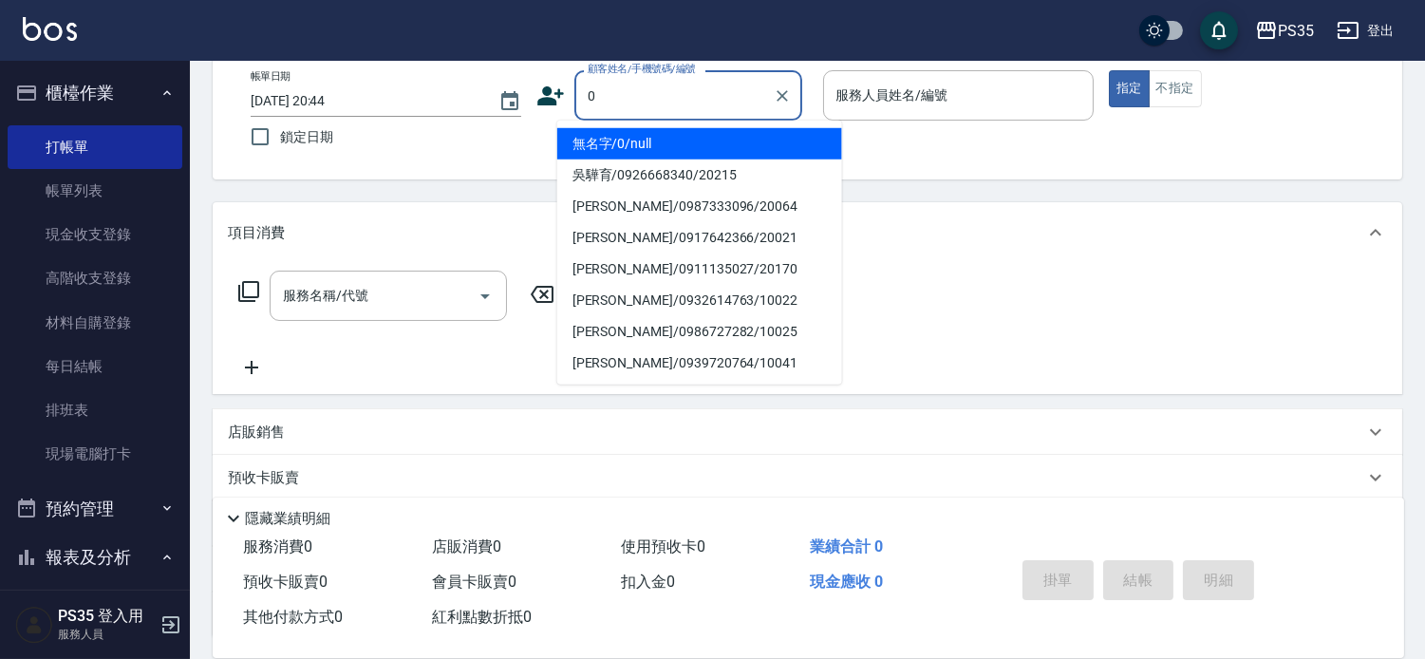
type input "0"
type input "2"
type input "無名字/0/null"
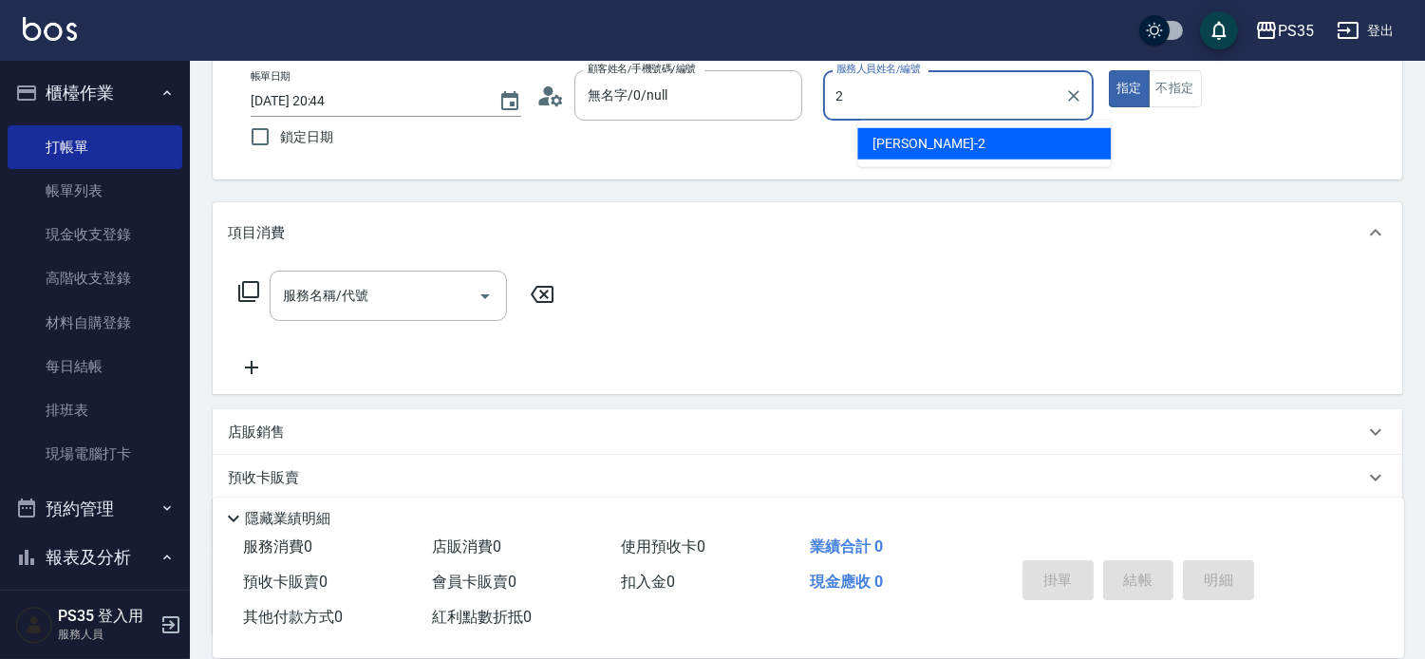
type input "[PERSON_NAME]-2"
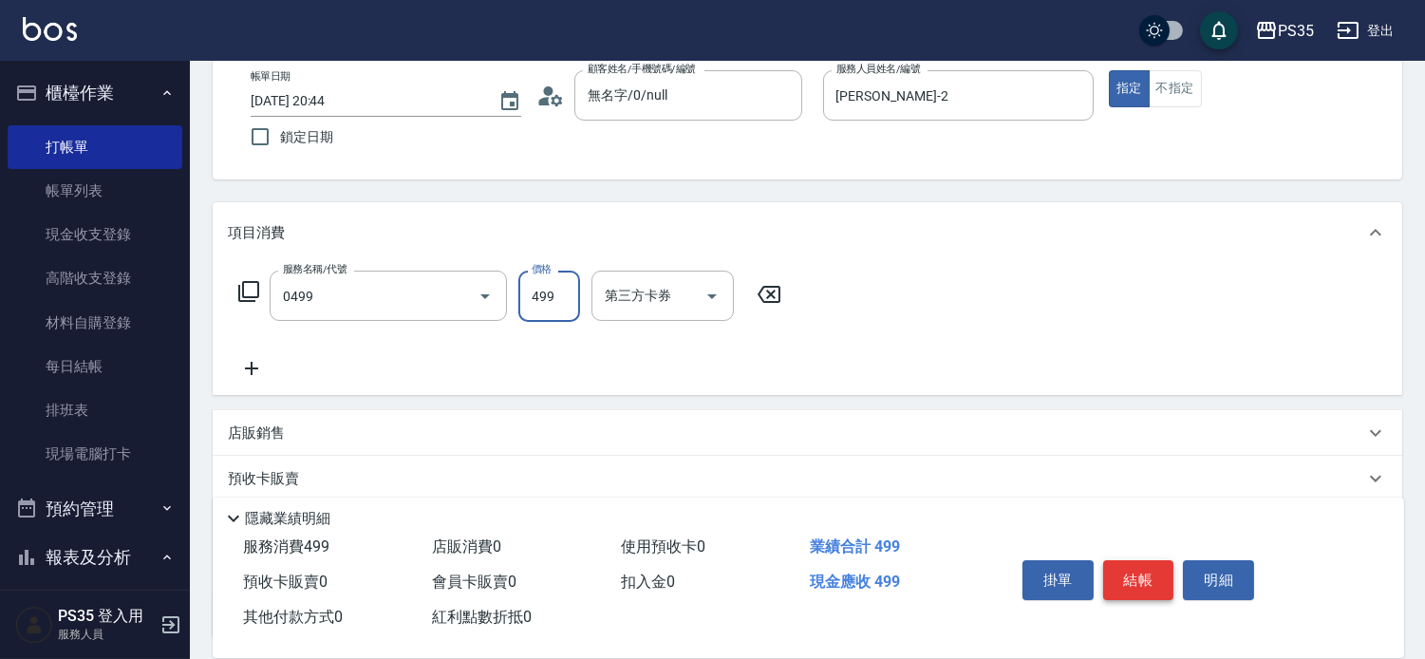
type input "[PERSON_NAME]499(0499)"
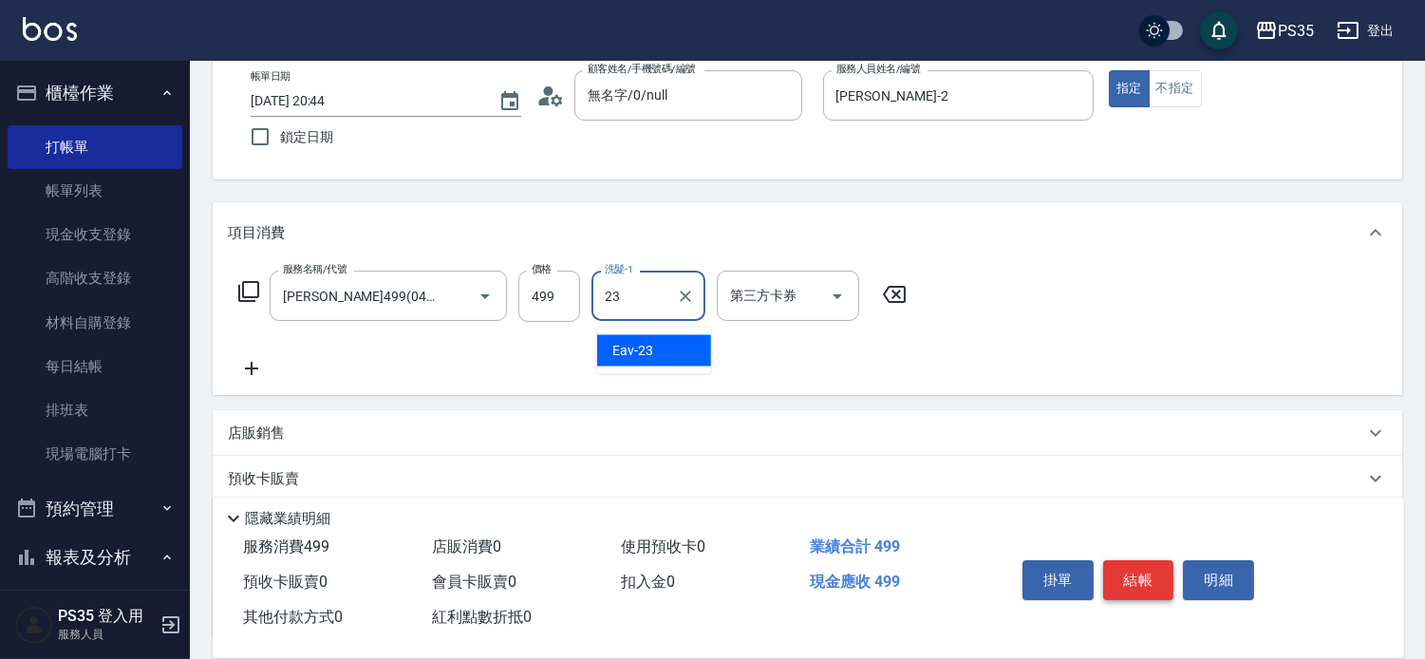
type input "Eav-23"
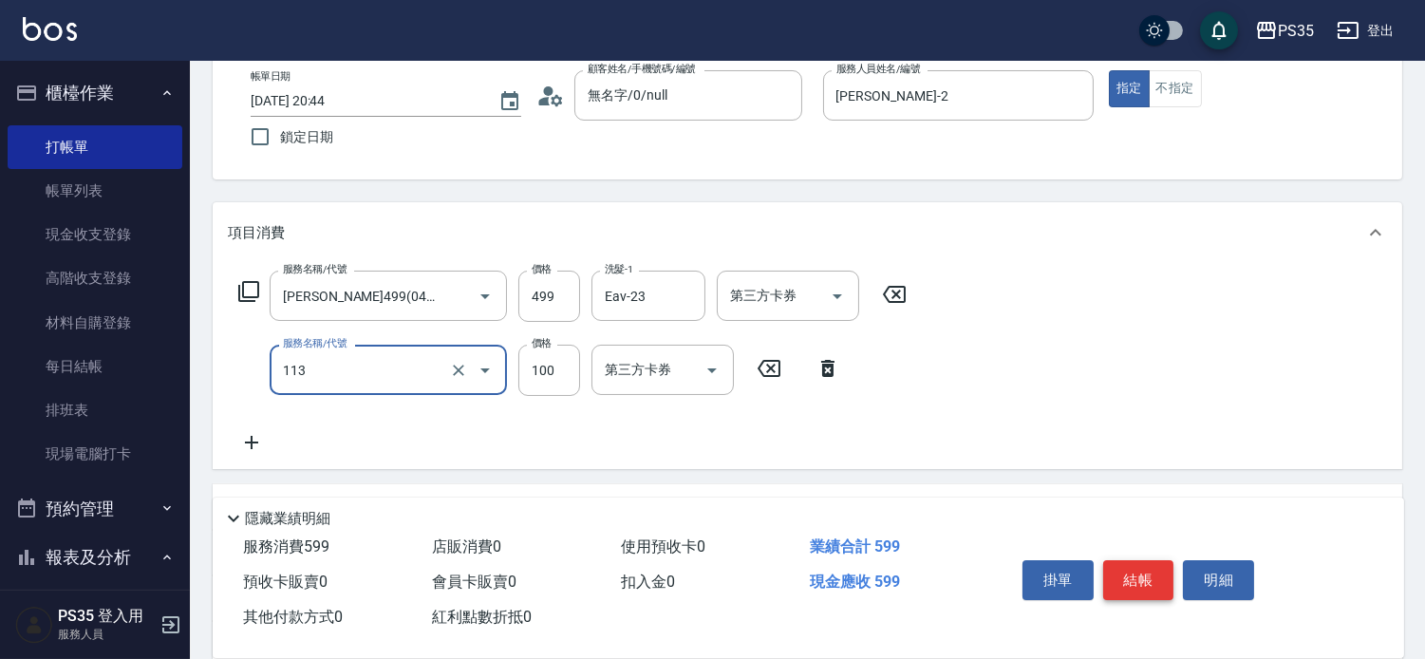
type input "瞬護100(113)"
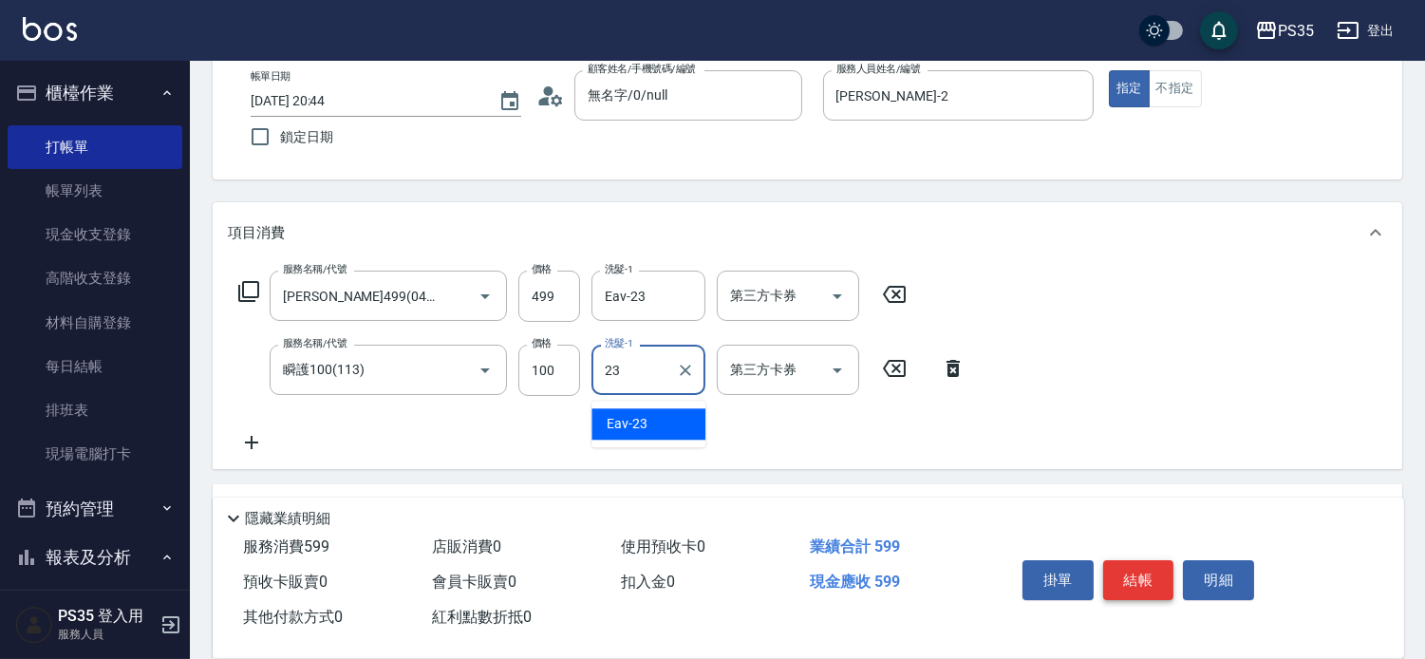
type input "Eav-23"
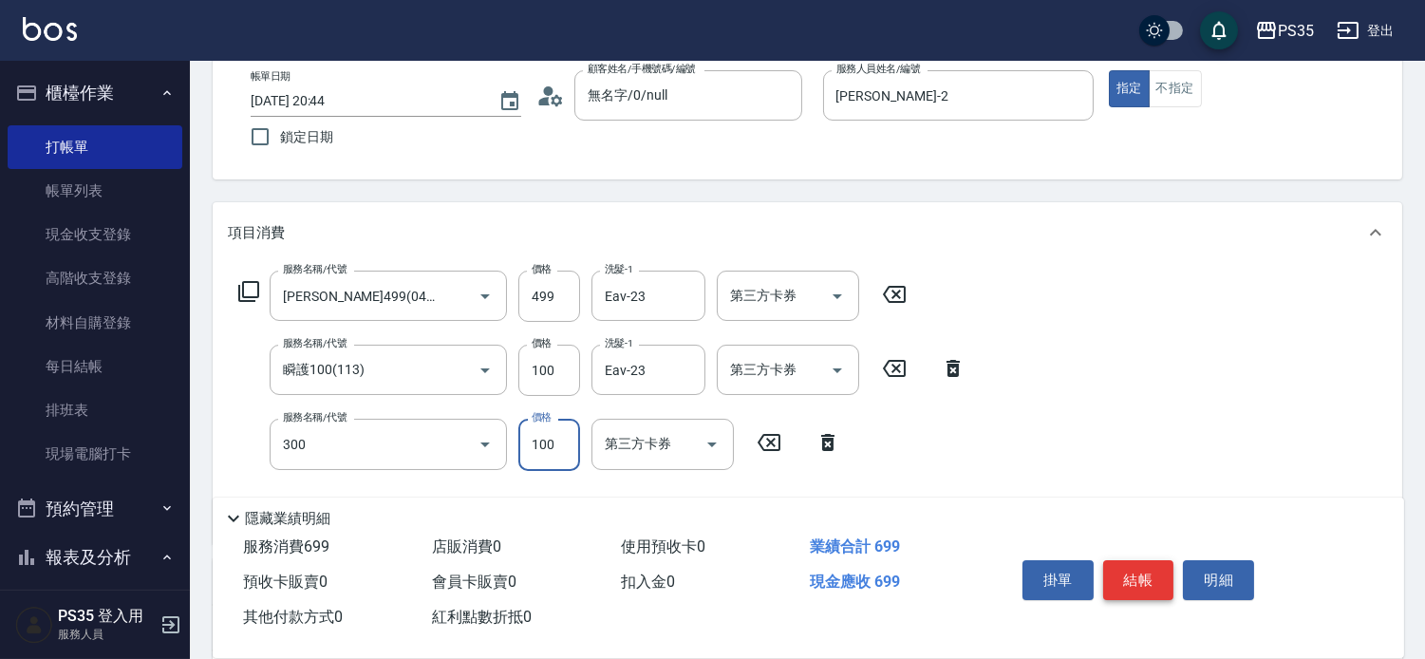
type input "剪髮(300)"
click at [1135, 560] on button "結帳" at bounding box center [1138, 580] width 71 height 40
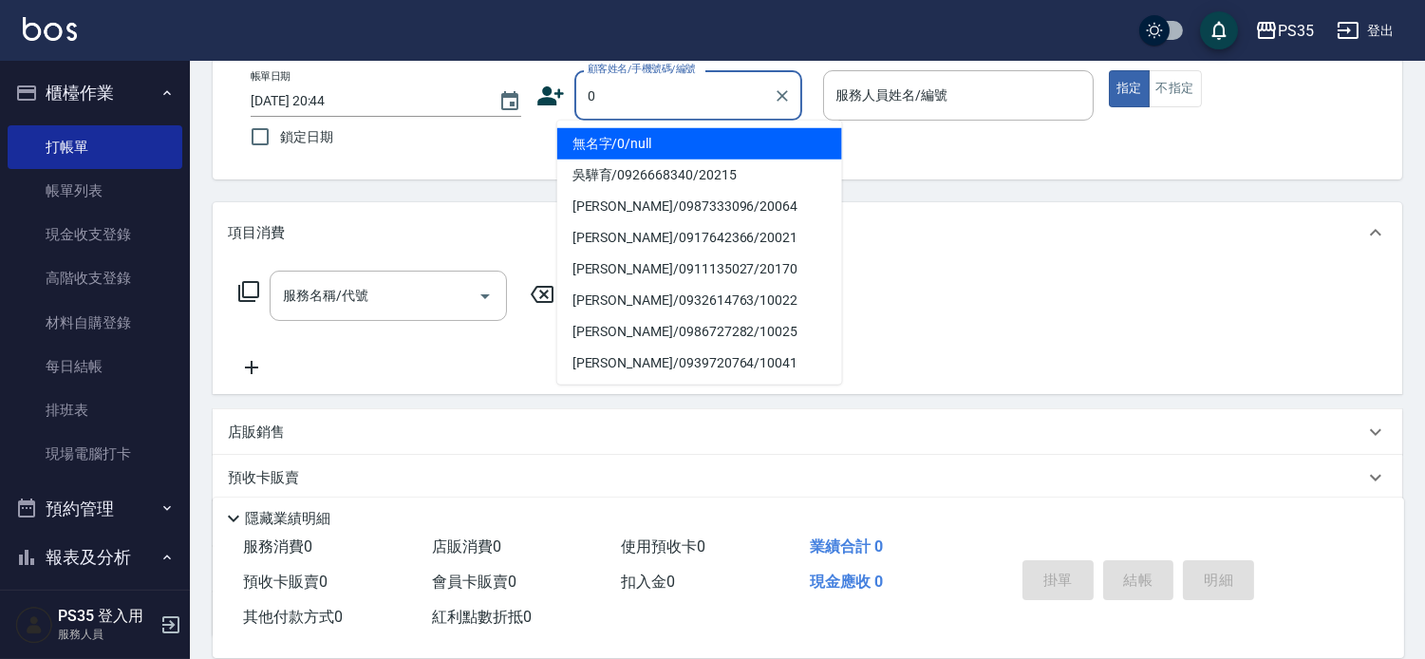
type input "0"
type input "2"
type input "無名字/0/null"
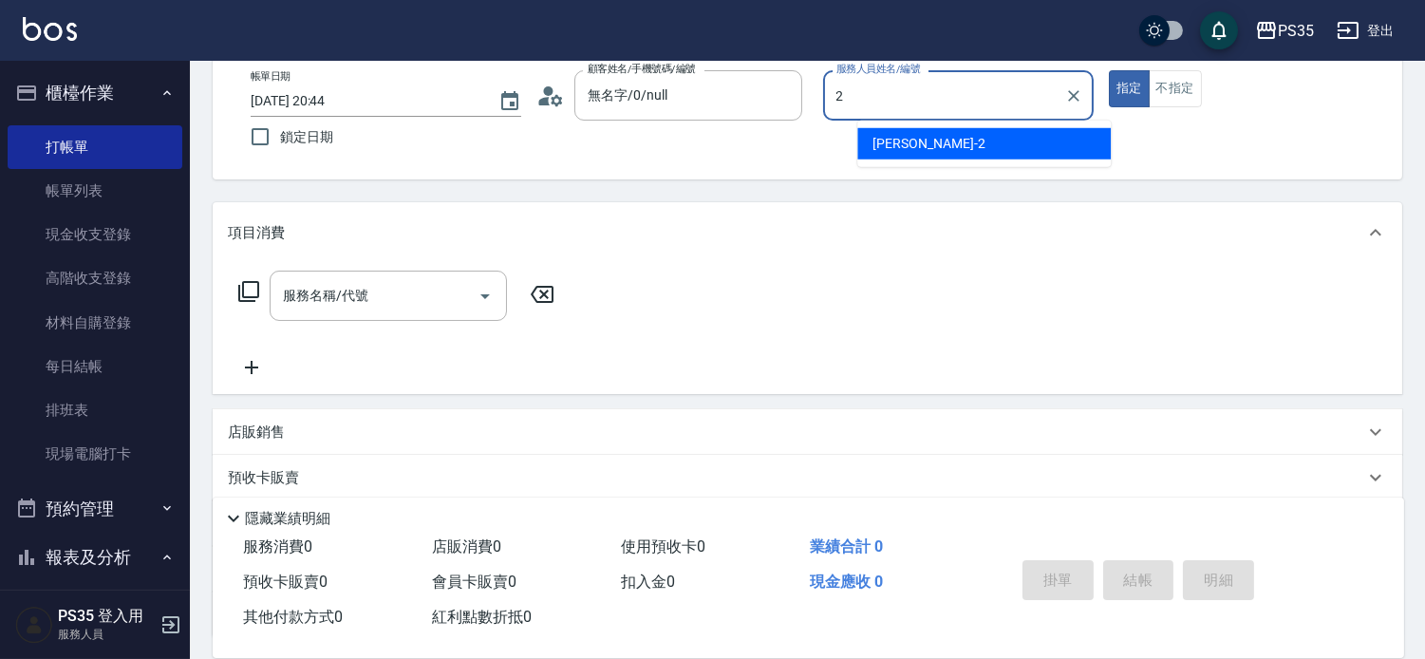
type input "[PERSON_NAME]-2"
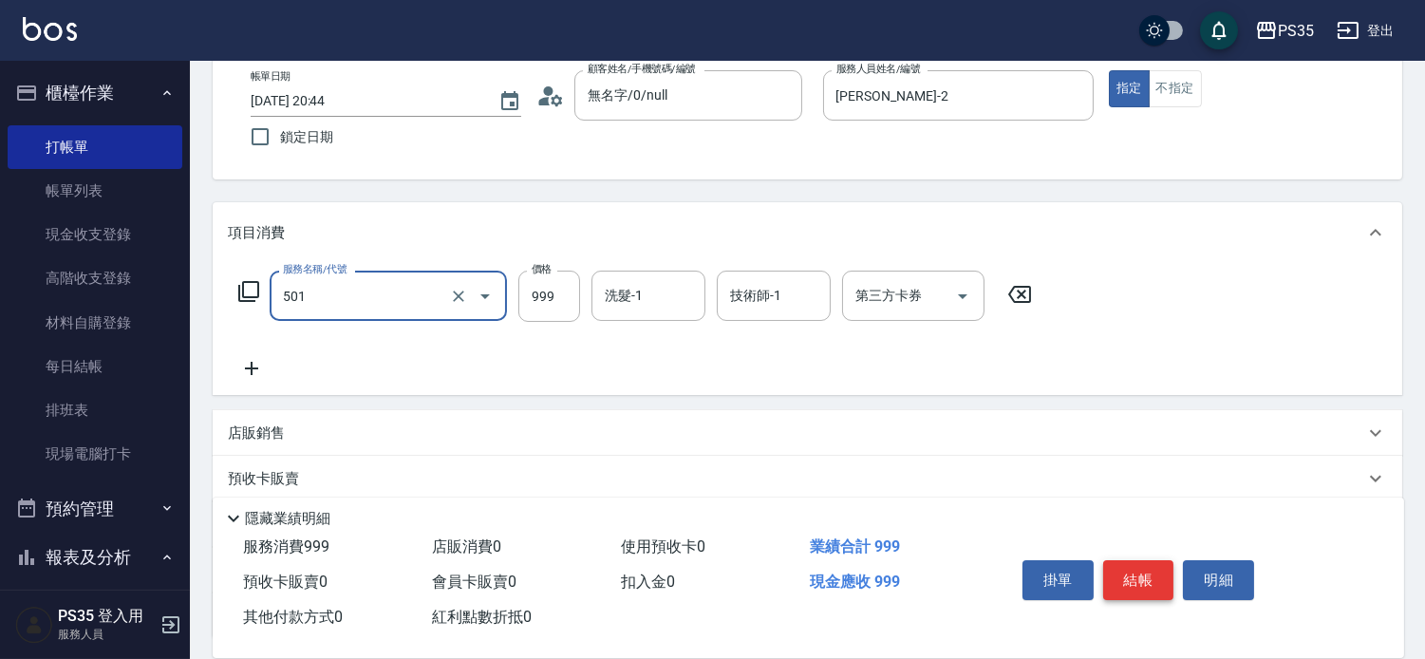
type input "染髮(501)"
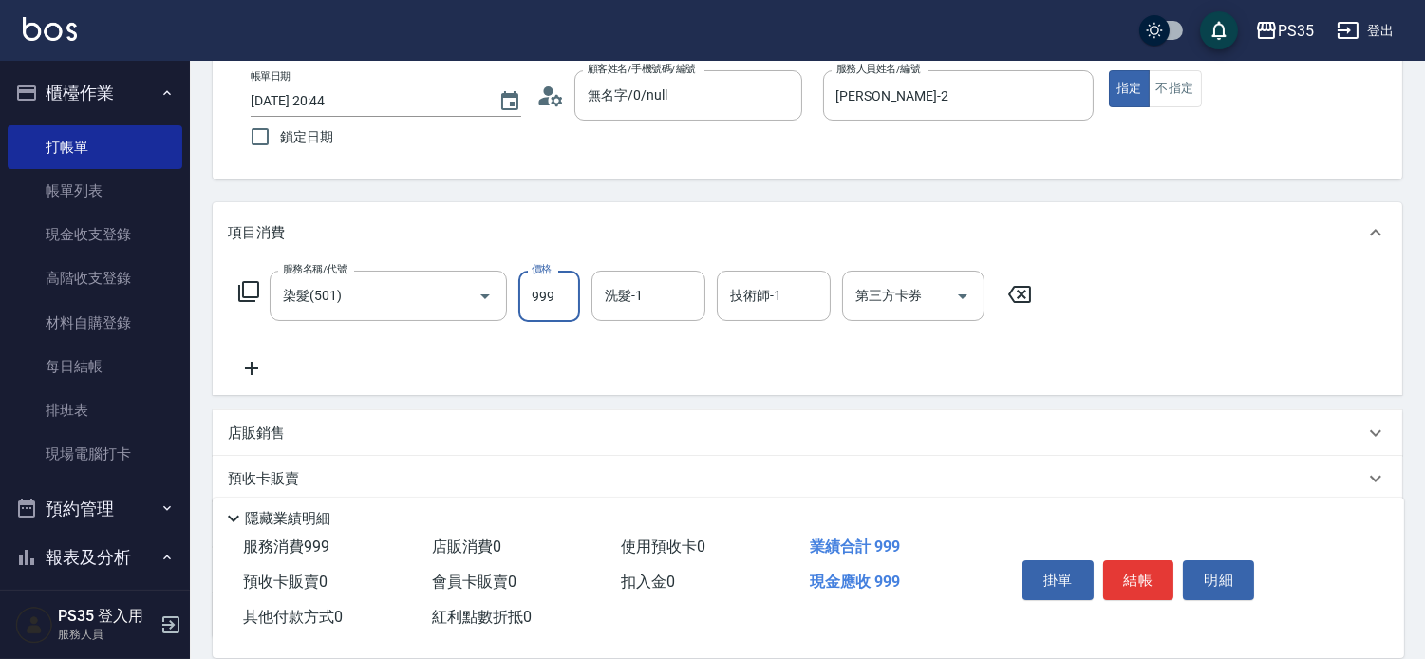
click at [1018, 300] on icon at bounding box center [1019, 294] width 47 height 23
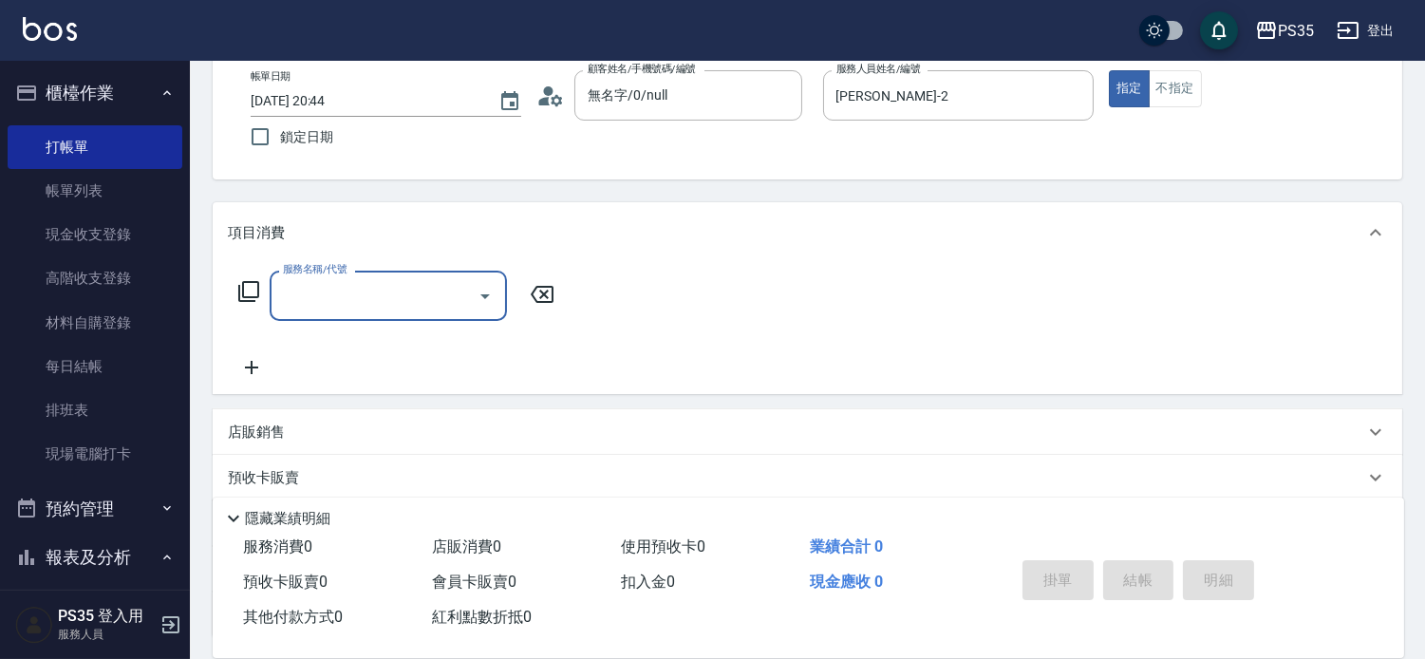
click at [307, 298] on input "服務名稱/代號" at bounding box center [374, 295] width 192 height 33
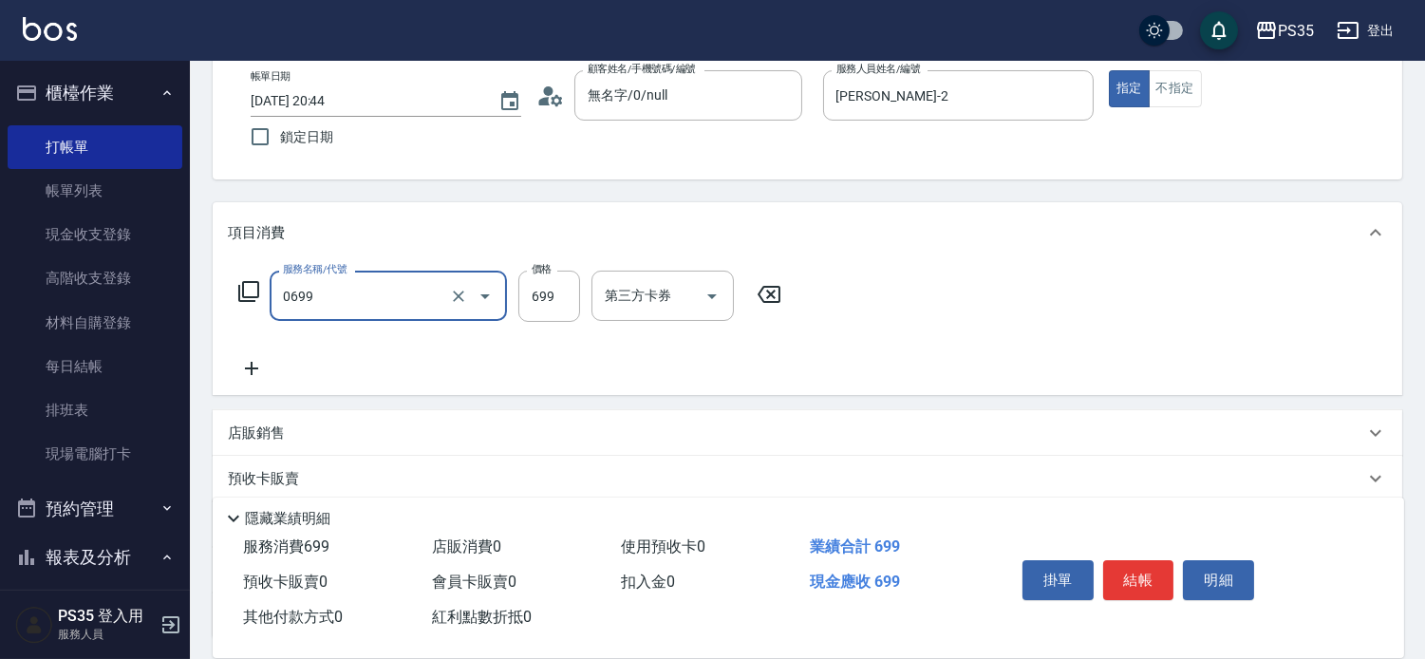
type input "精油SPA(0699)"
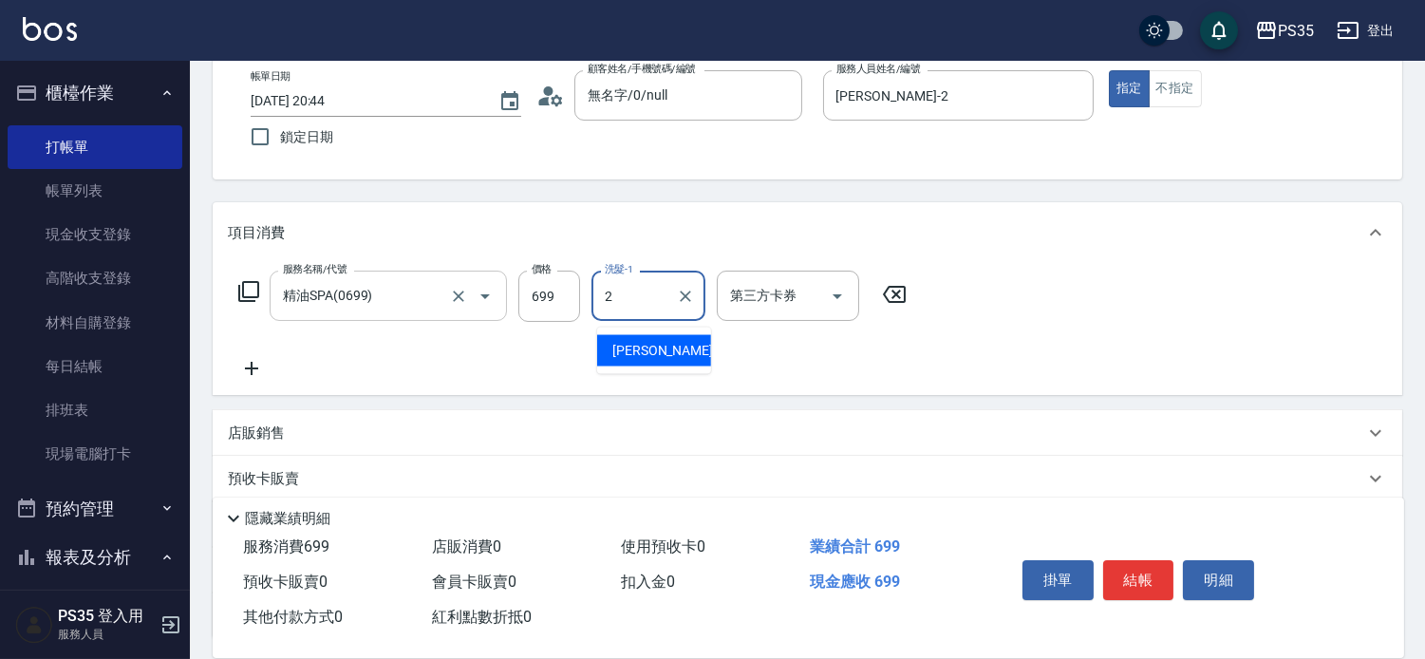
type input "[PERSON_NAME]-2"
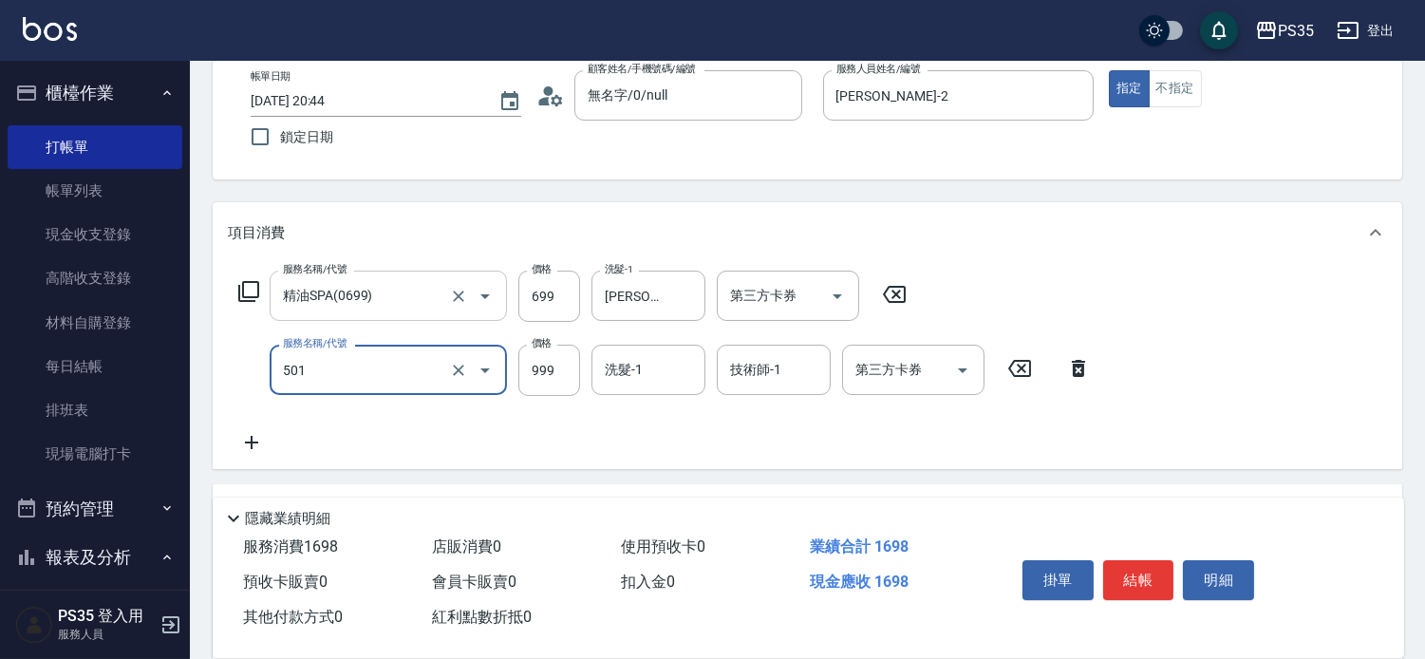
type input "染髮(501)"
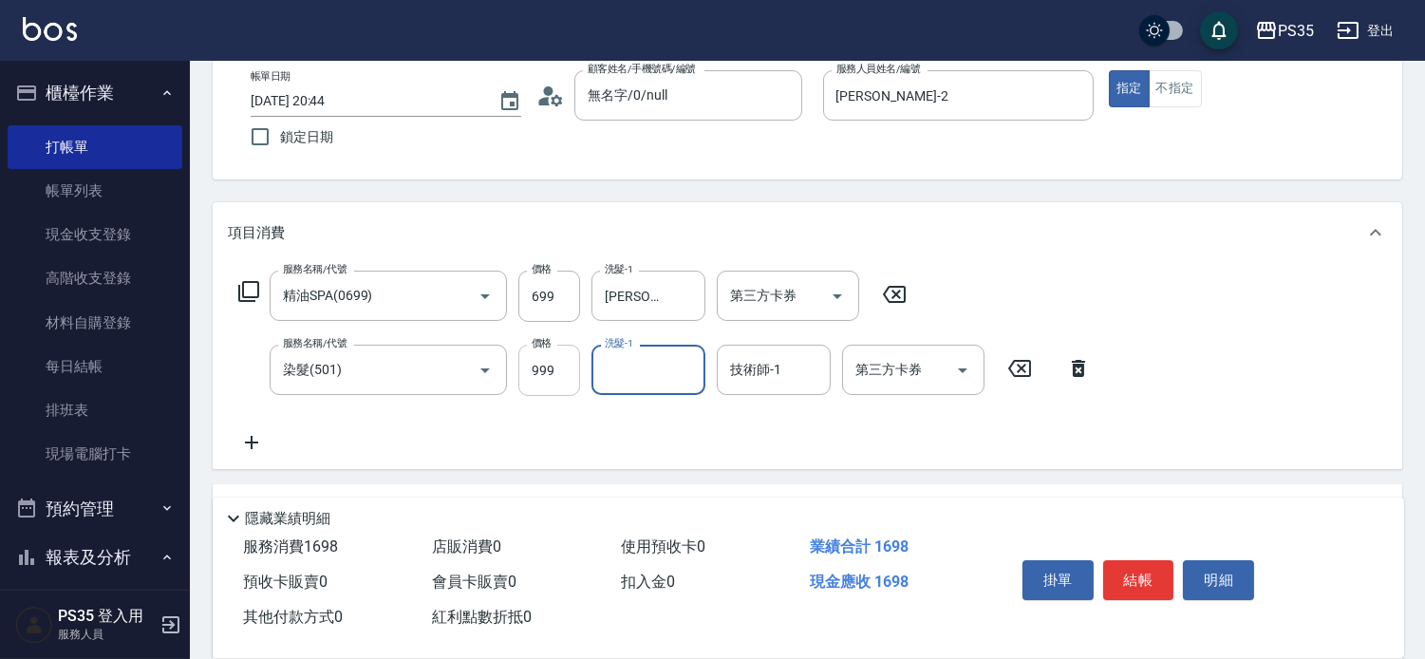
click at [528, 392] on input "999" at bounding box center [549, 370] width 62 height 51
type input "1000"
type input "菲菲-26"
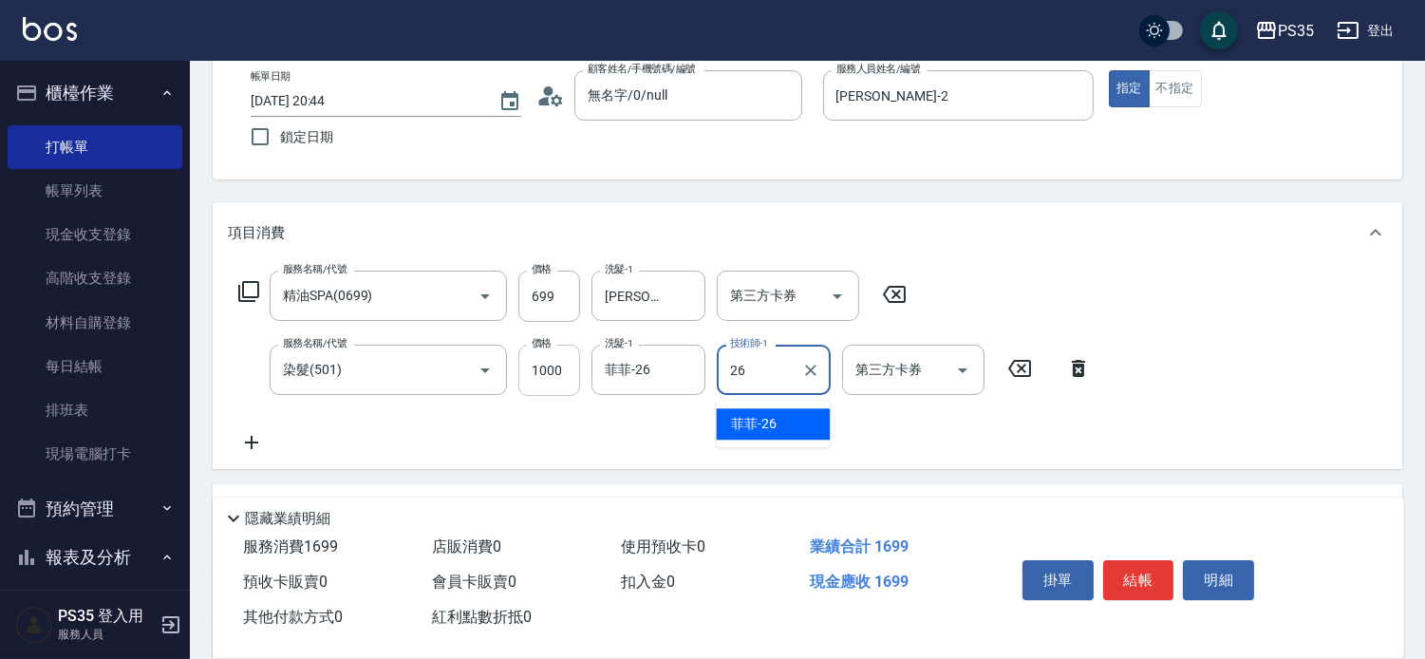
type input "菲菲-26"
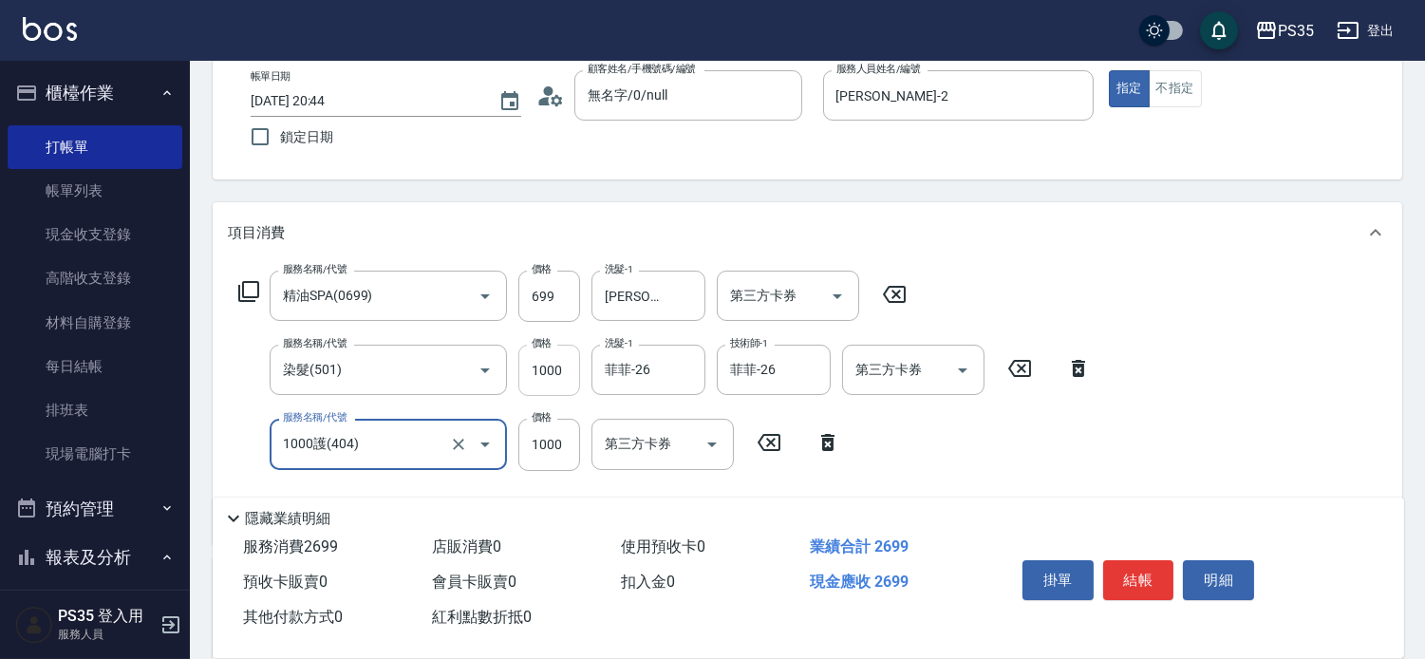
type input "1000護(404)"
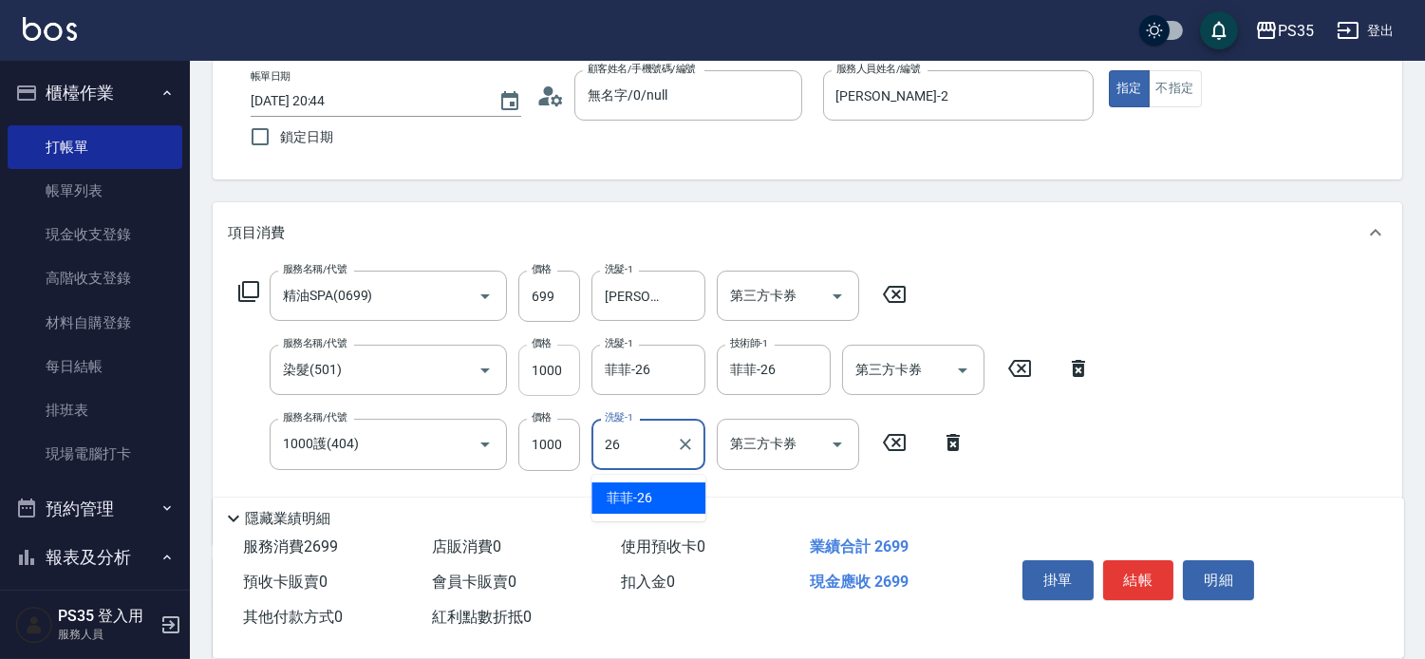
type input "菲菲-26"
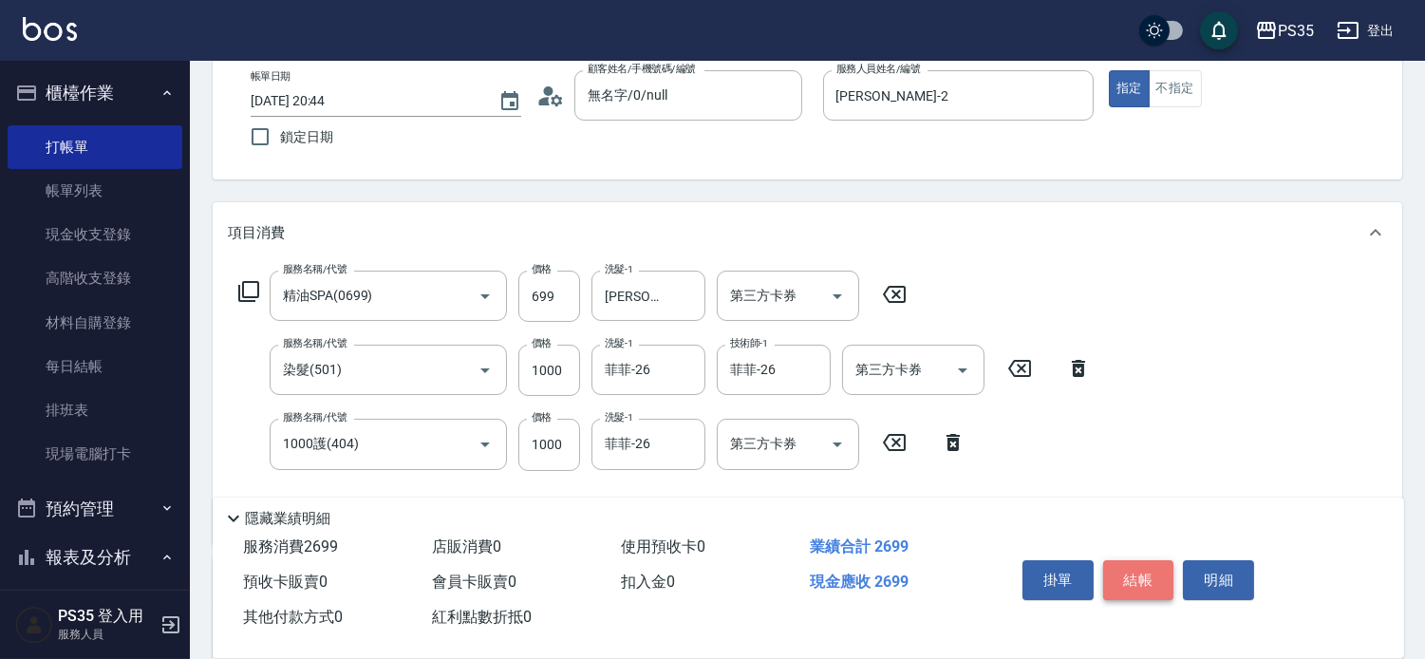
click at [1120, 560] on button "結帳" at bounding box center [1138, 580] width 71 height 40
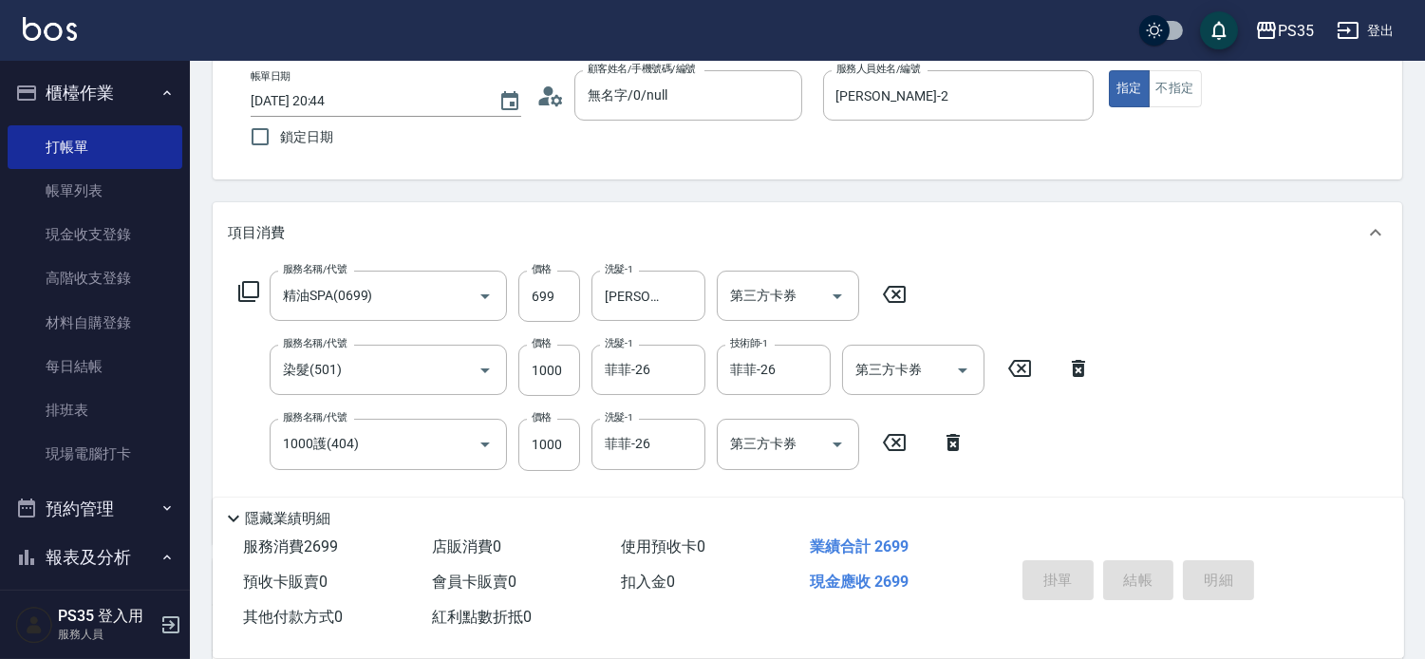
type input "[DATE] 20:45"
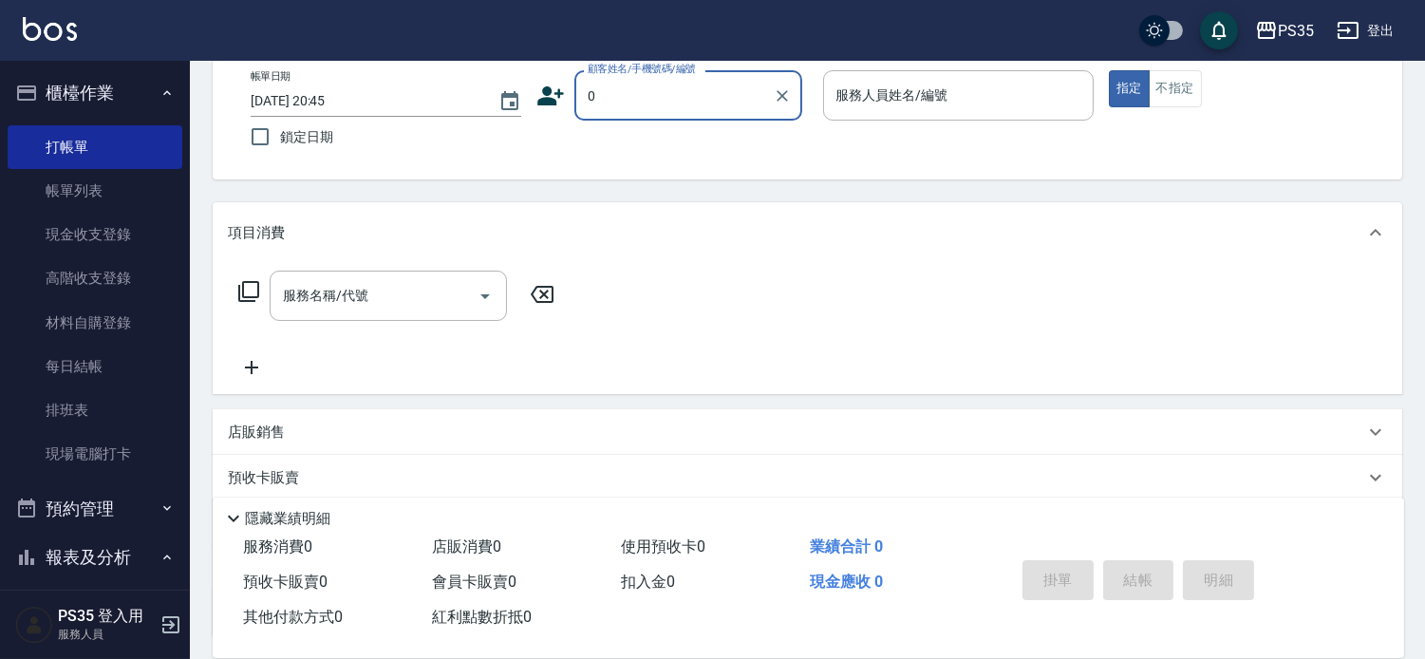
type input "0"
type input "2"
type input "無名字/0/null"
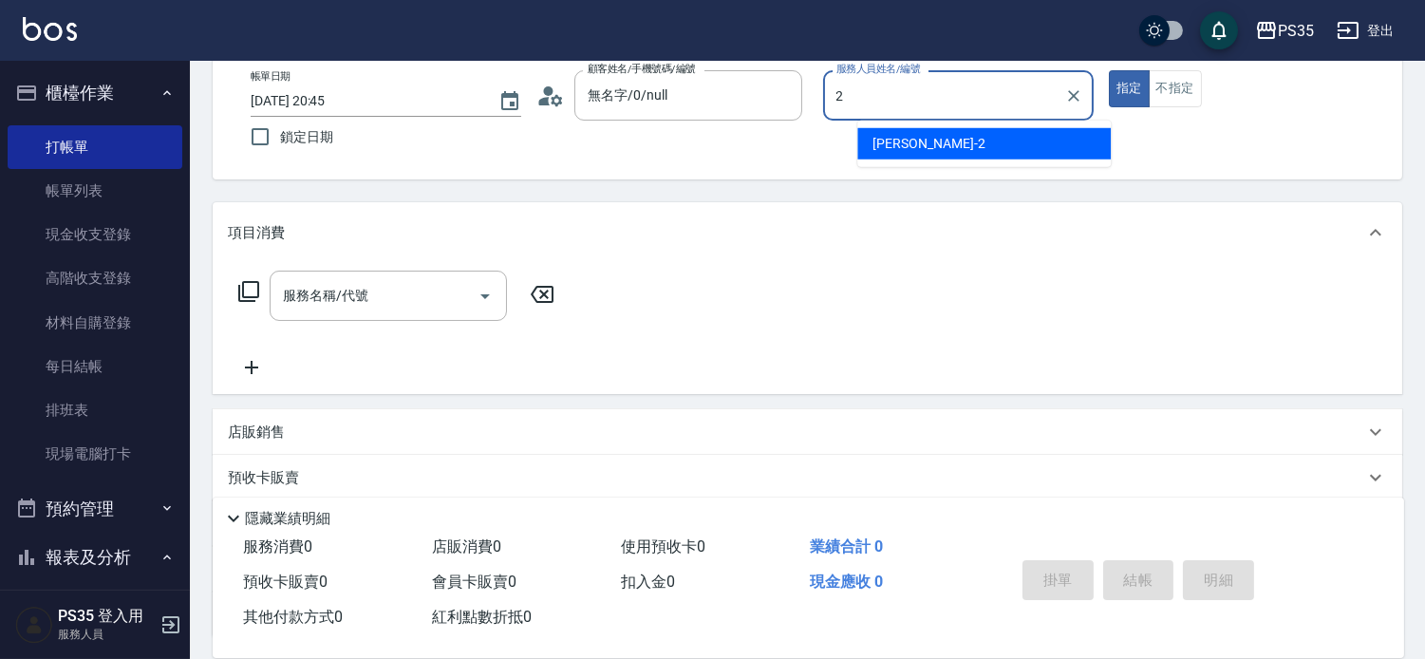
type input "[PERSON_NAME]-2"
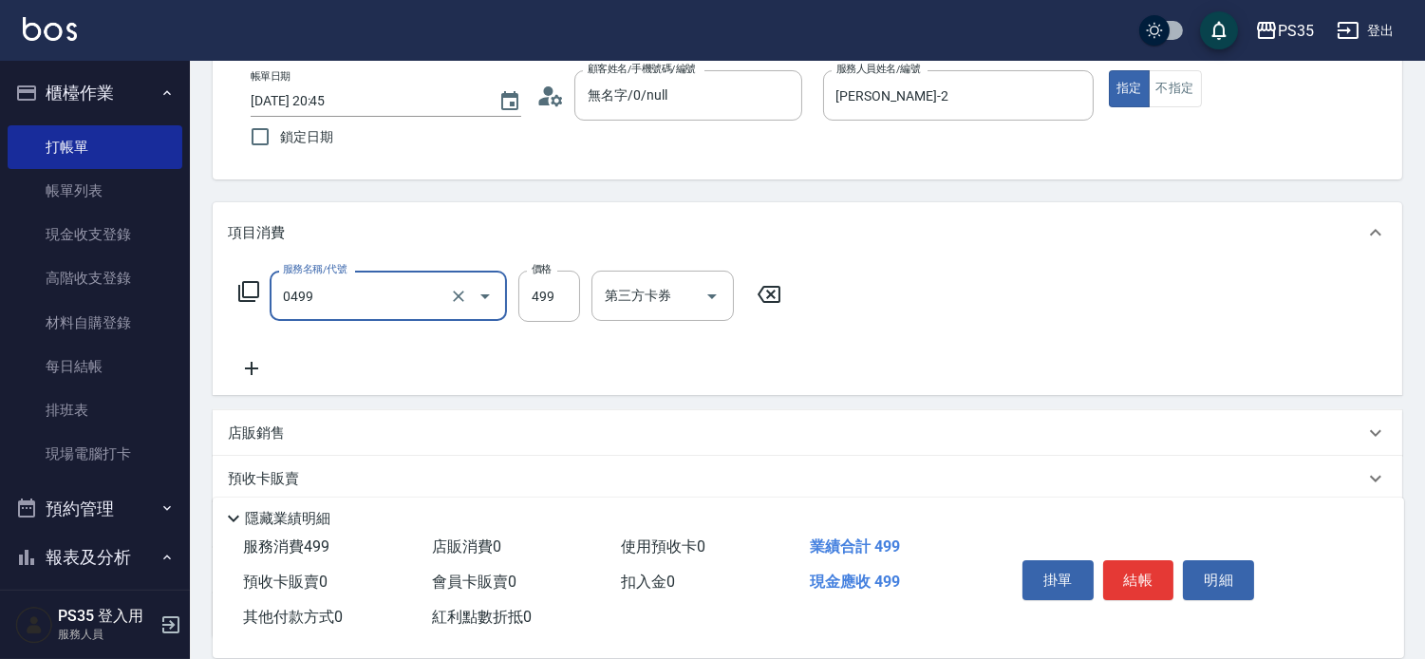
type input "[PERSON_NAME]499(0499)"
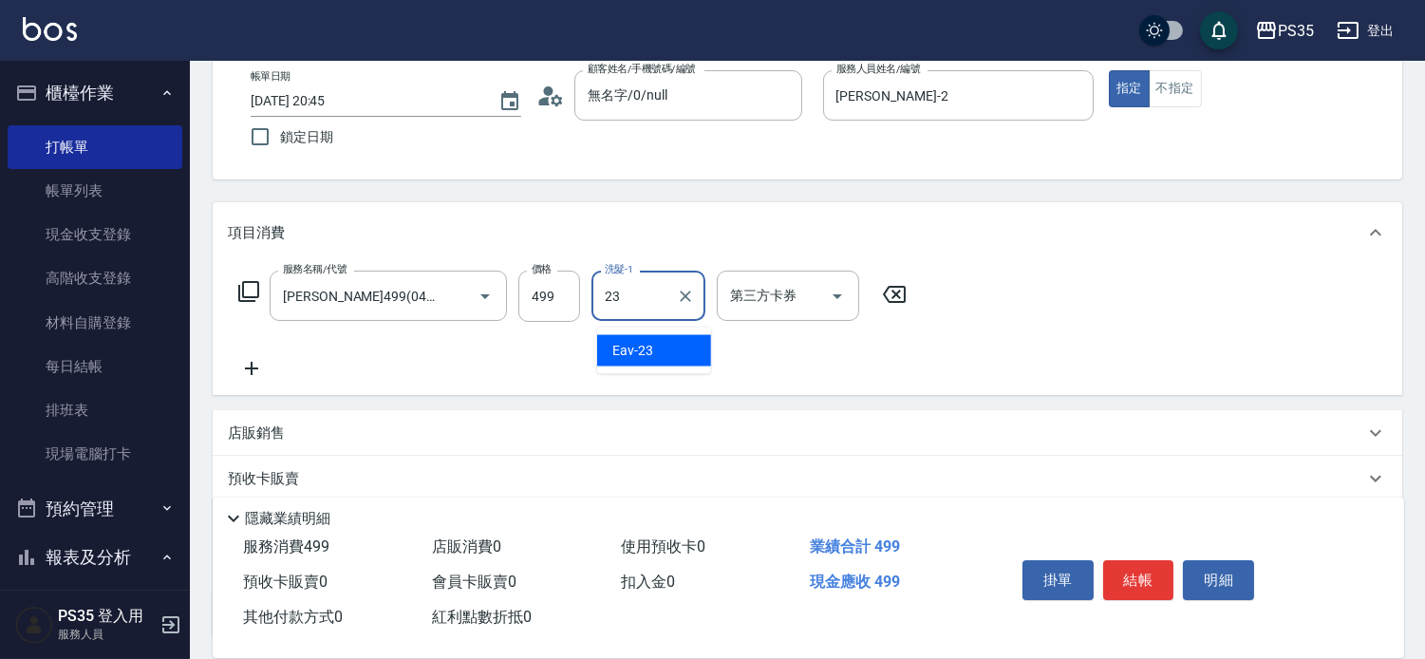
type input "Eav-23"
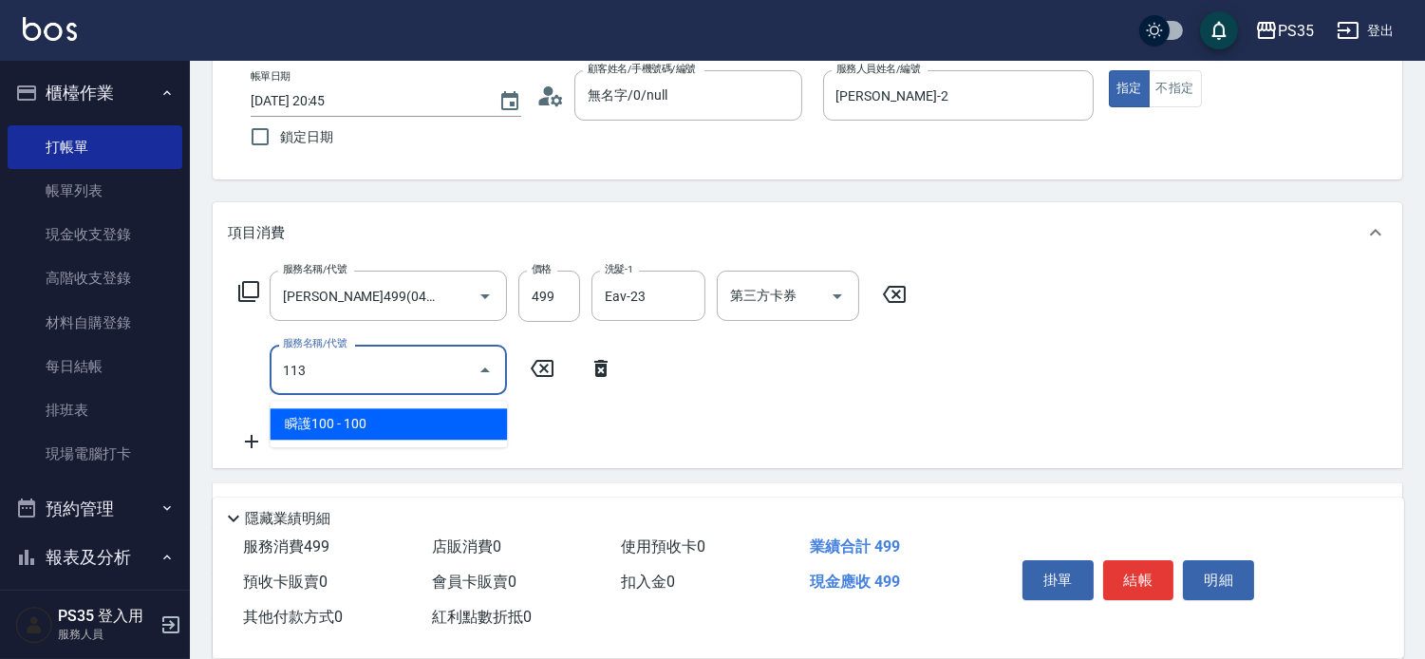
type input "瞬護100(113)"
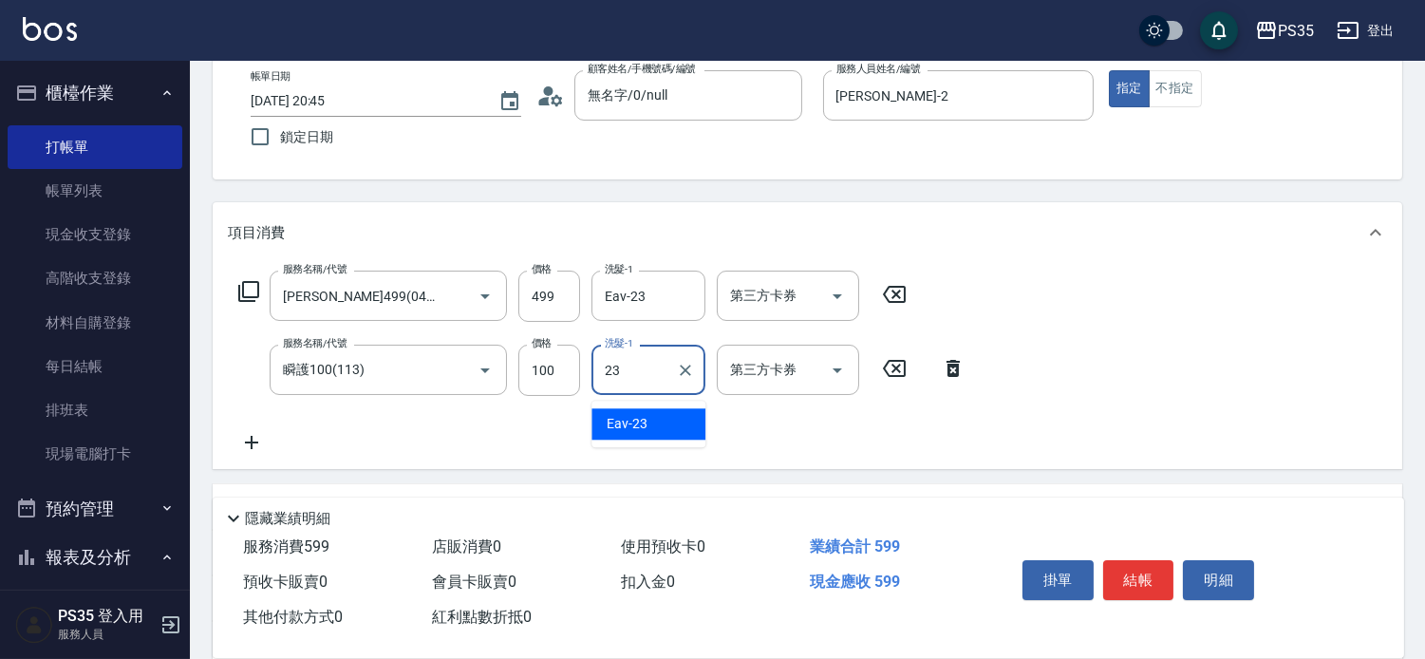
type input "Eav-23"
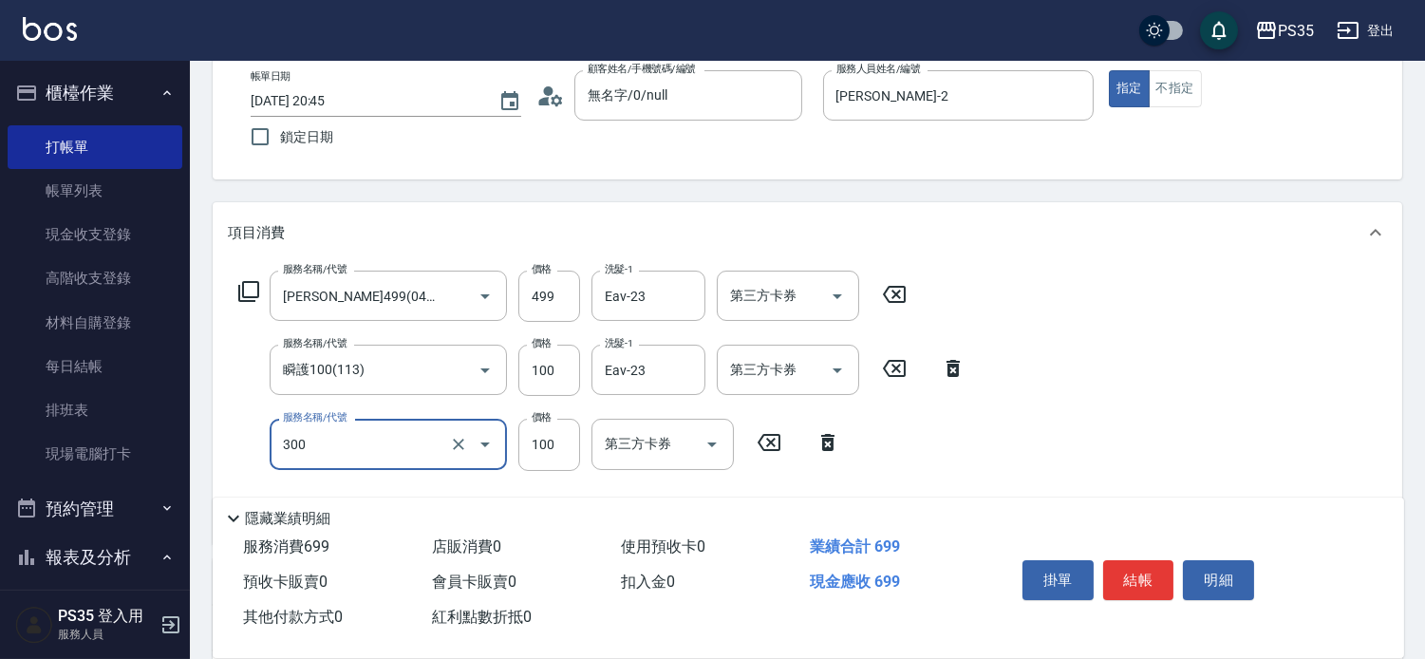
type input "剪髮(300)"
click at [1120, 560] on button "結帳" at bounding box center [1138, 580] width 71 height 40
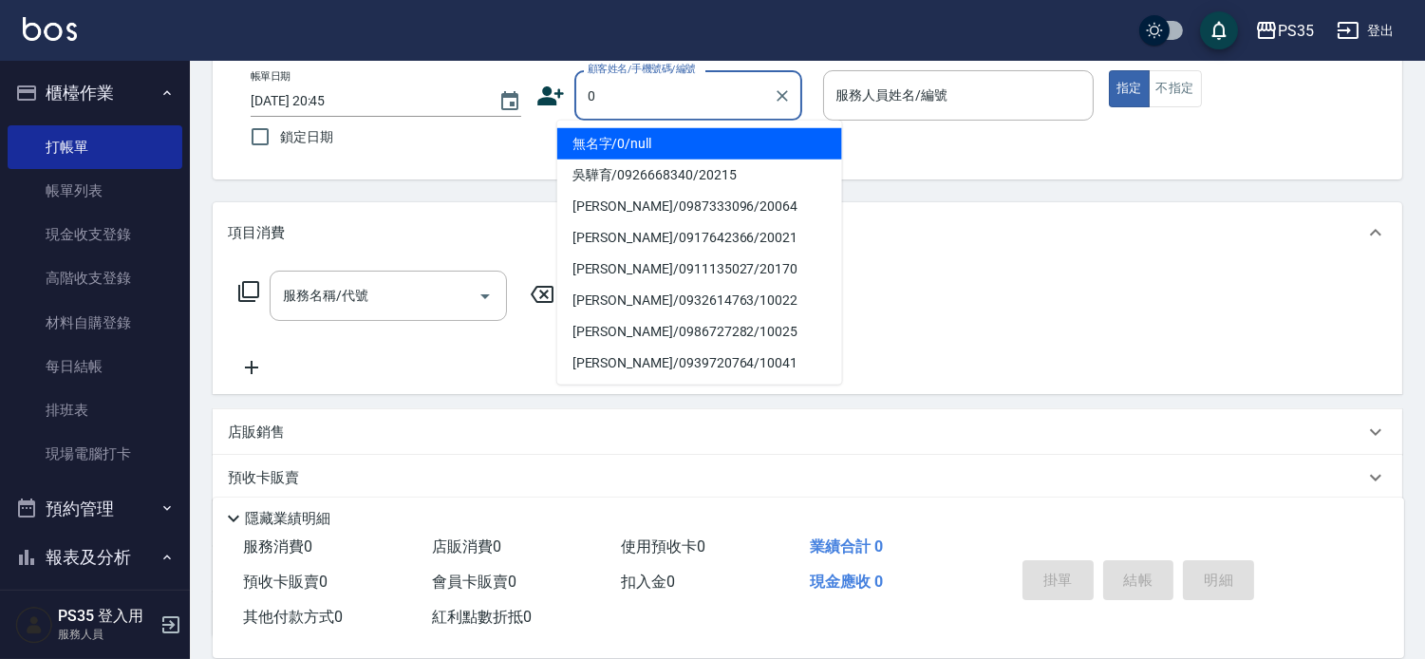
type input "0"
type input "2"
type input "無名字/0/null"
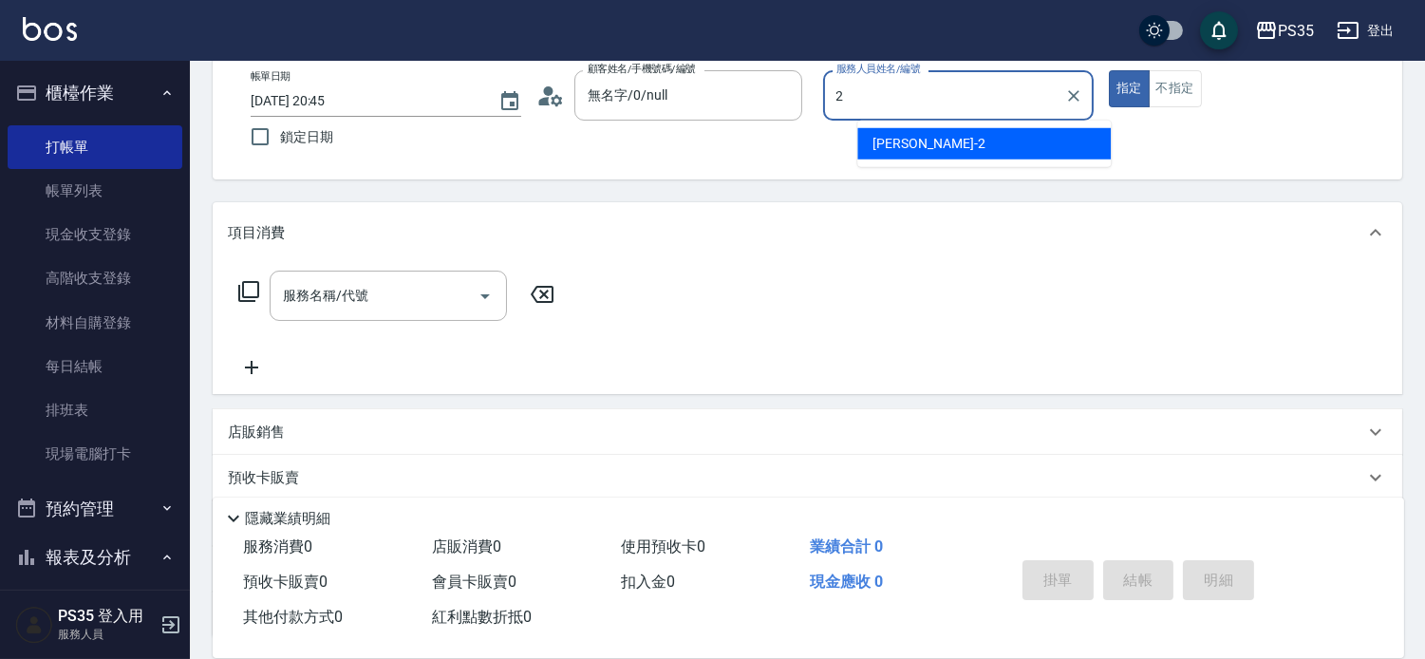
type input "[PERSON_NAME]-2"
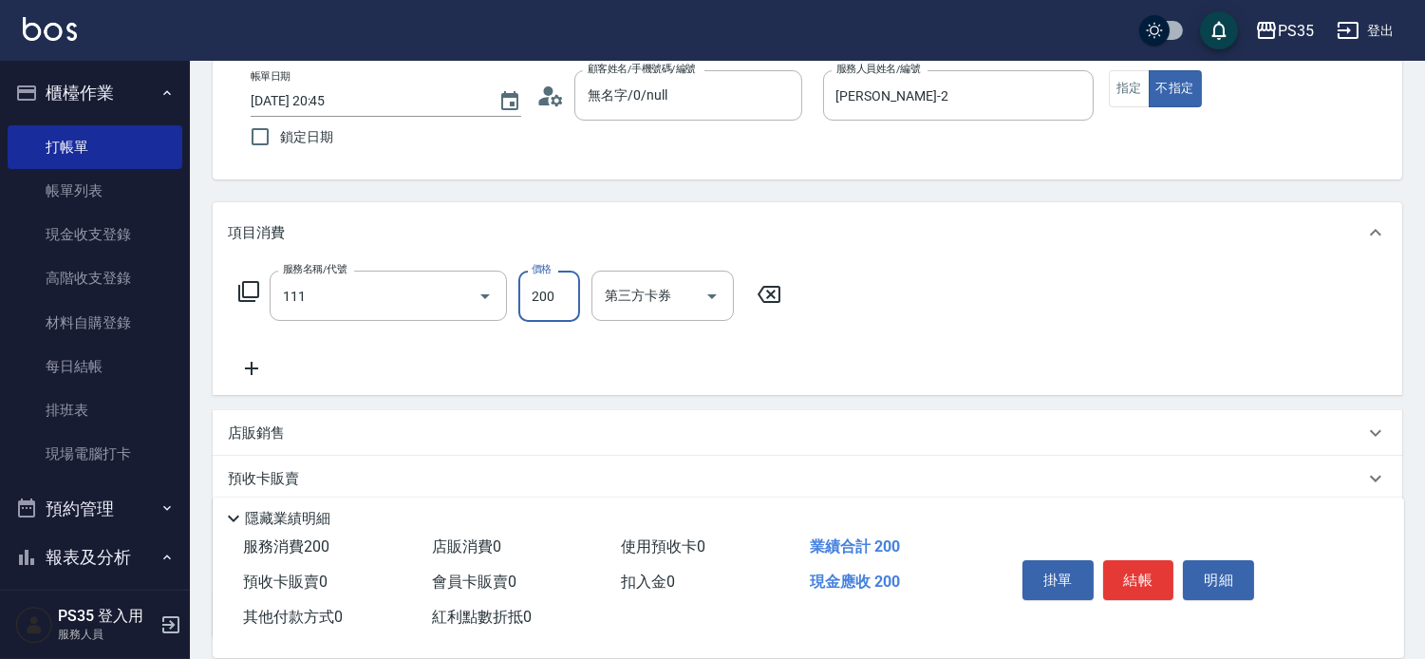
type input "200(111)"
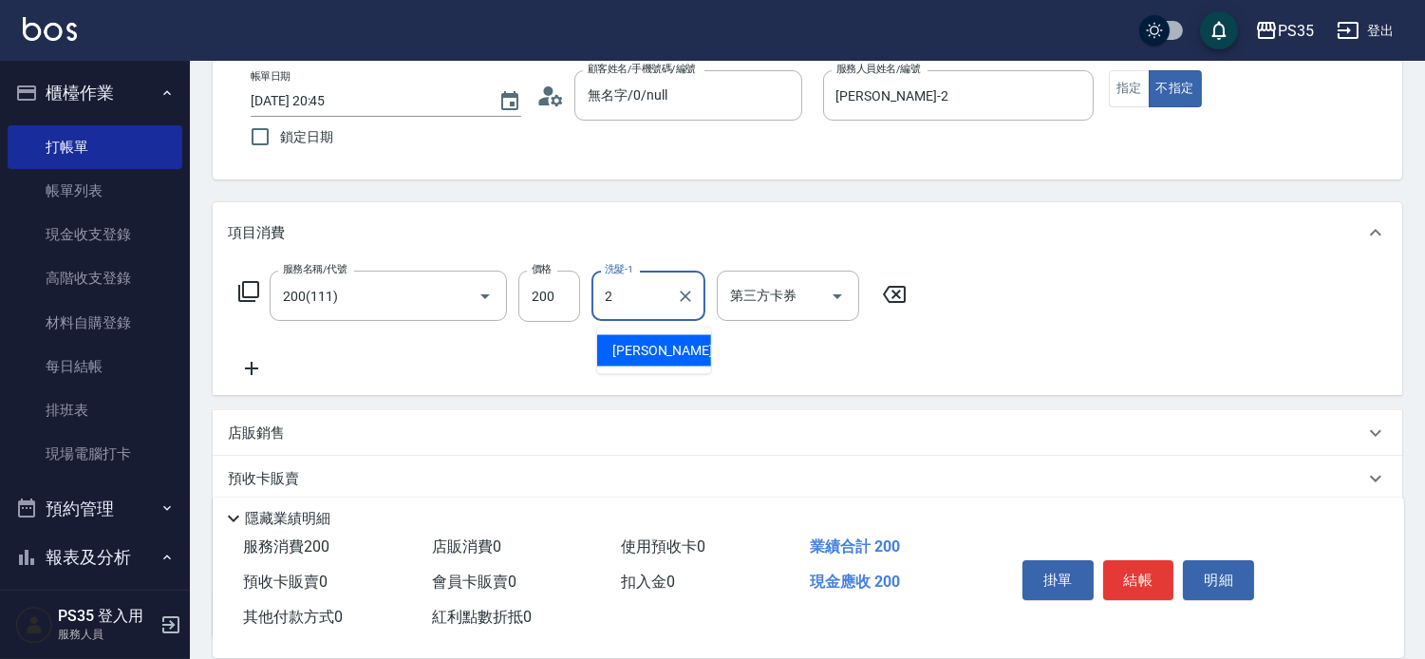
type input "[PERSON_NAME]-2"
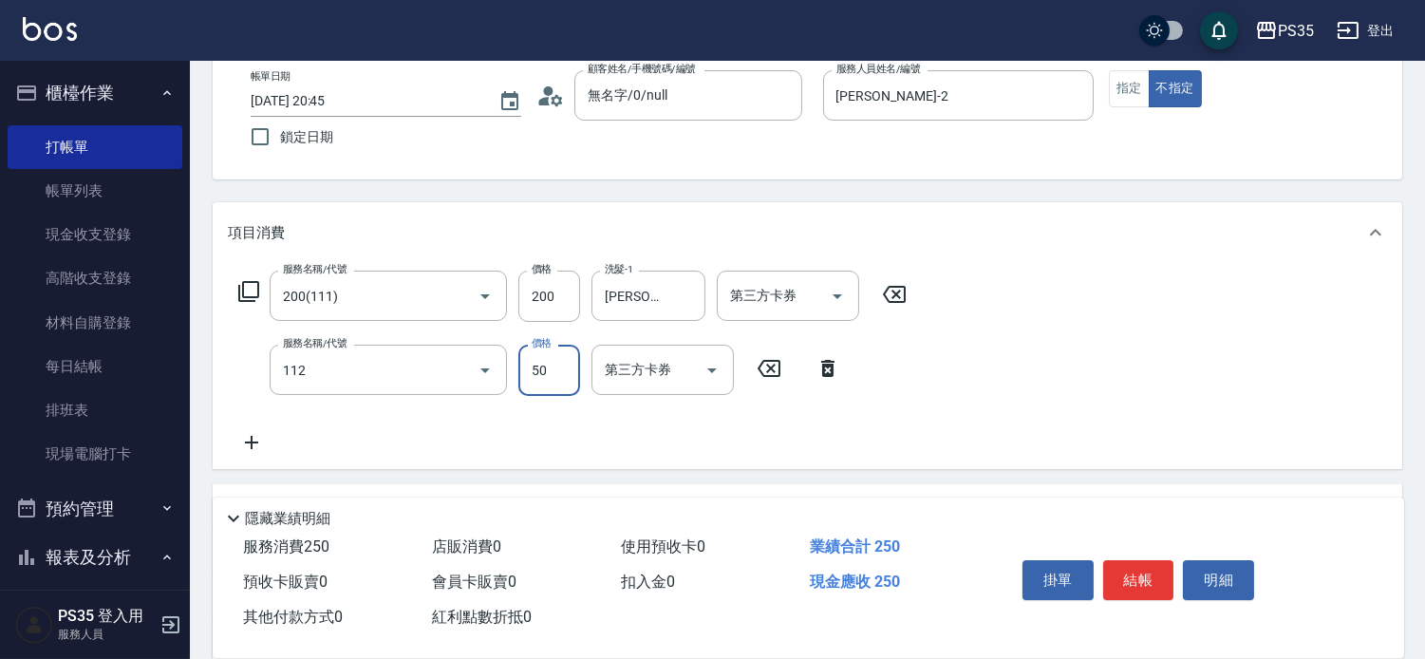
type input "精油50(112)"
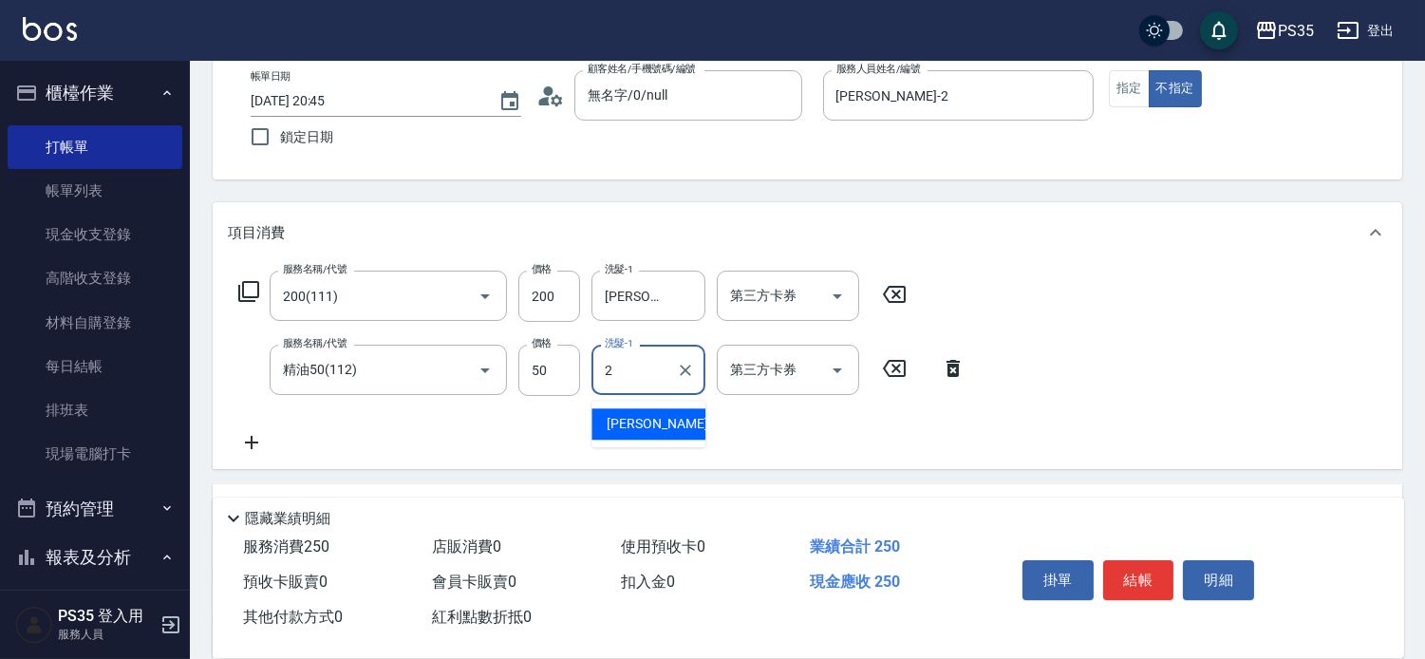
type input "[PERSON_NAME]-2"
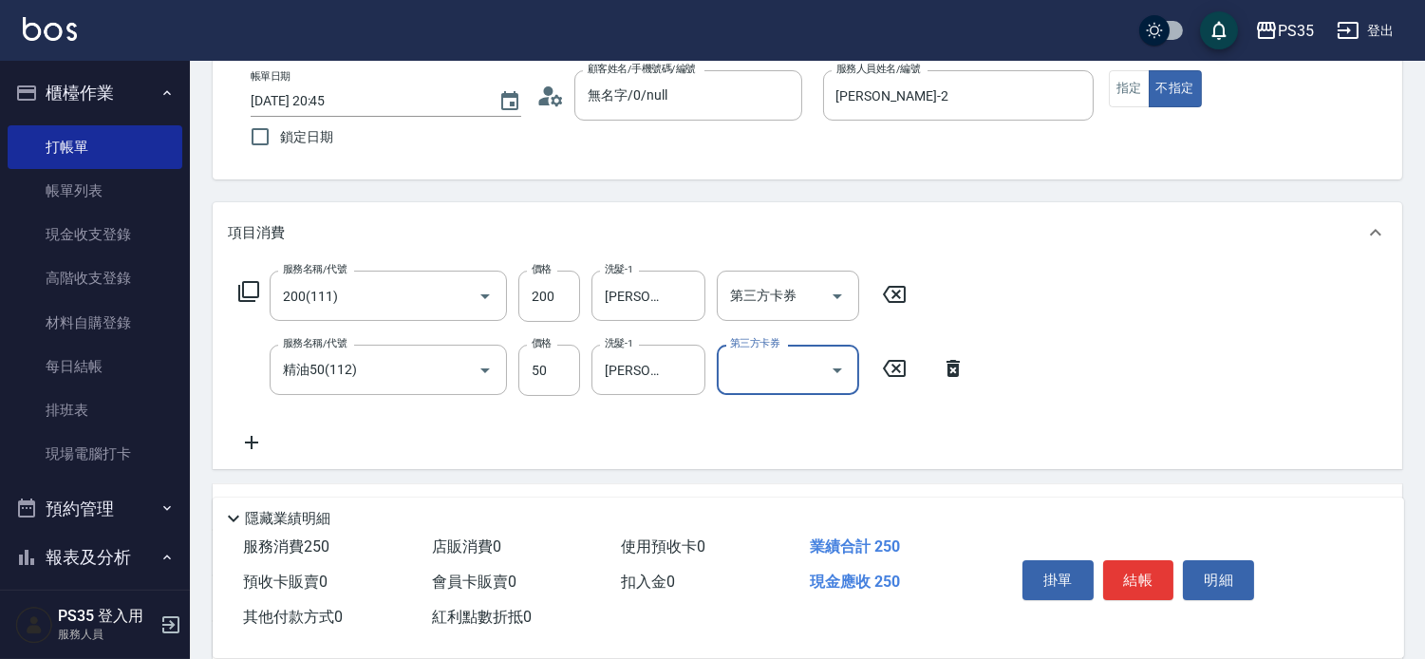
click at [1120, 560] on button "結帳" at bounding box center [1138, 580] width 71 height 40
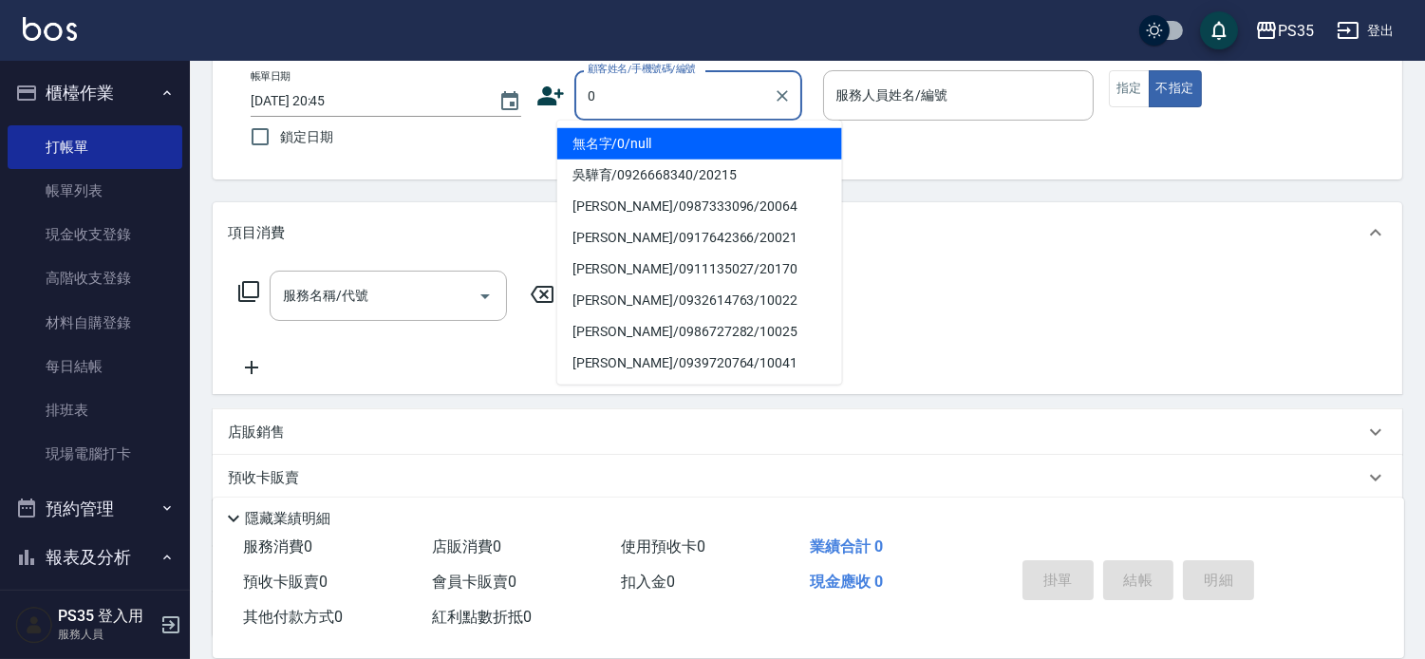
type input "0"
type input "1"
type input "無名字/0/null"
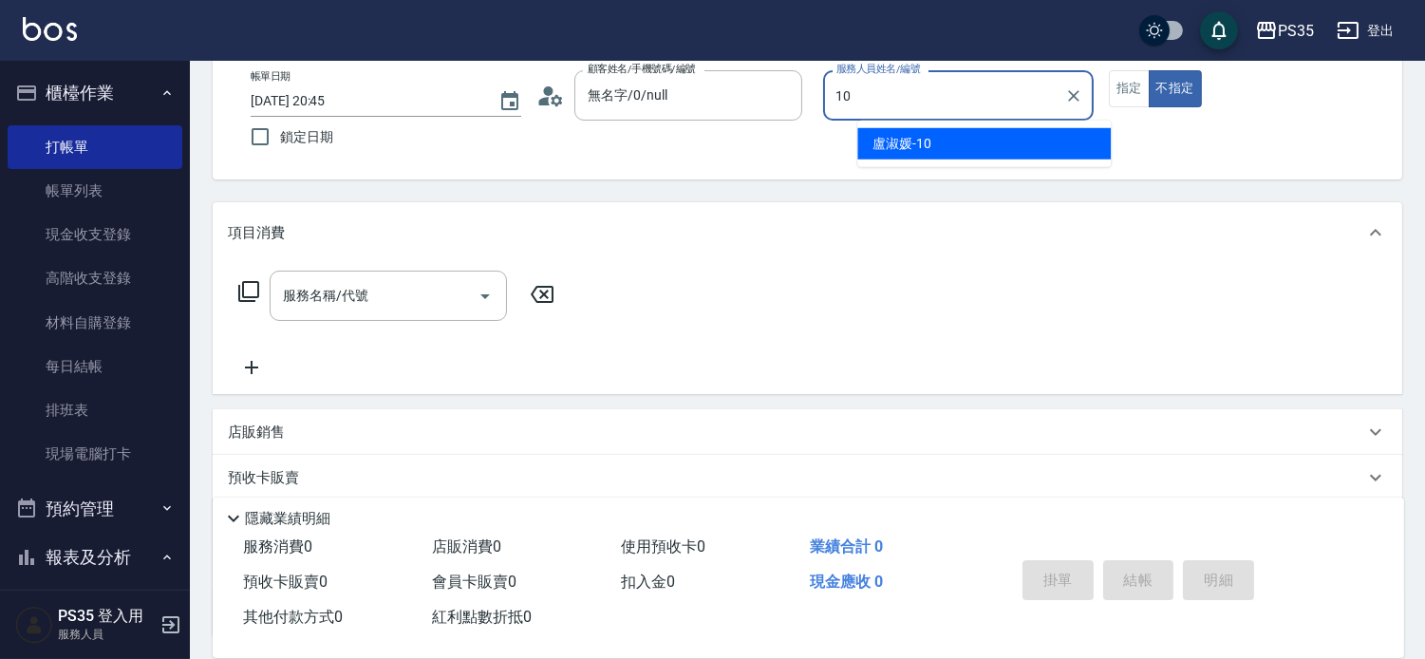
type input "[PERSON_NAME]-10"
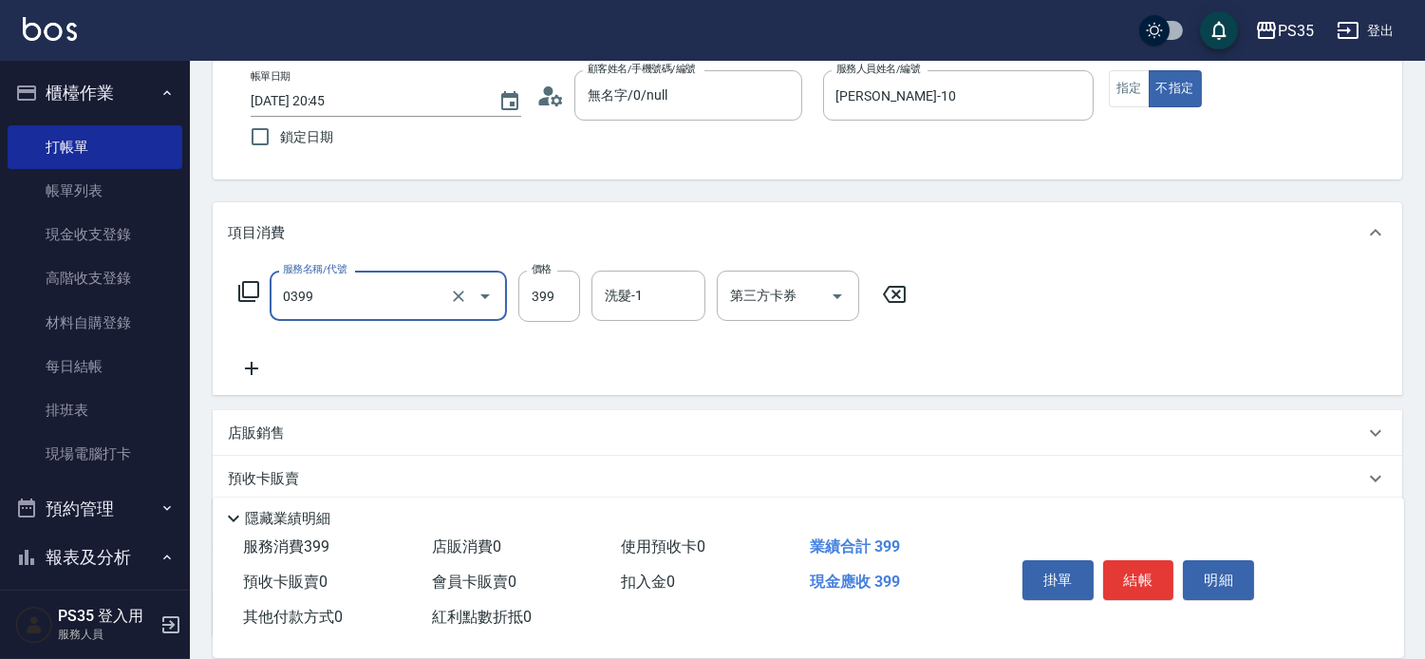
type input "海鹽399(0399)"
drag, startPoint x: 896, startPoint y: 294, endPoint x: 656, endPoint y: 321, distance: 241.6
click at [897, 294] on icon at bounding box center [894, 294] width 23 height 17
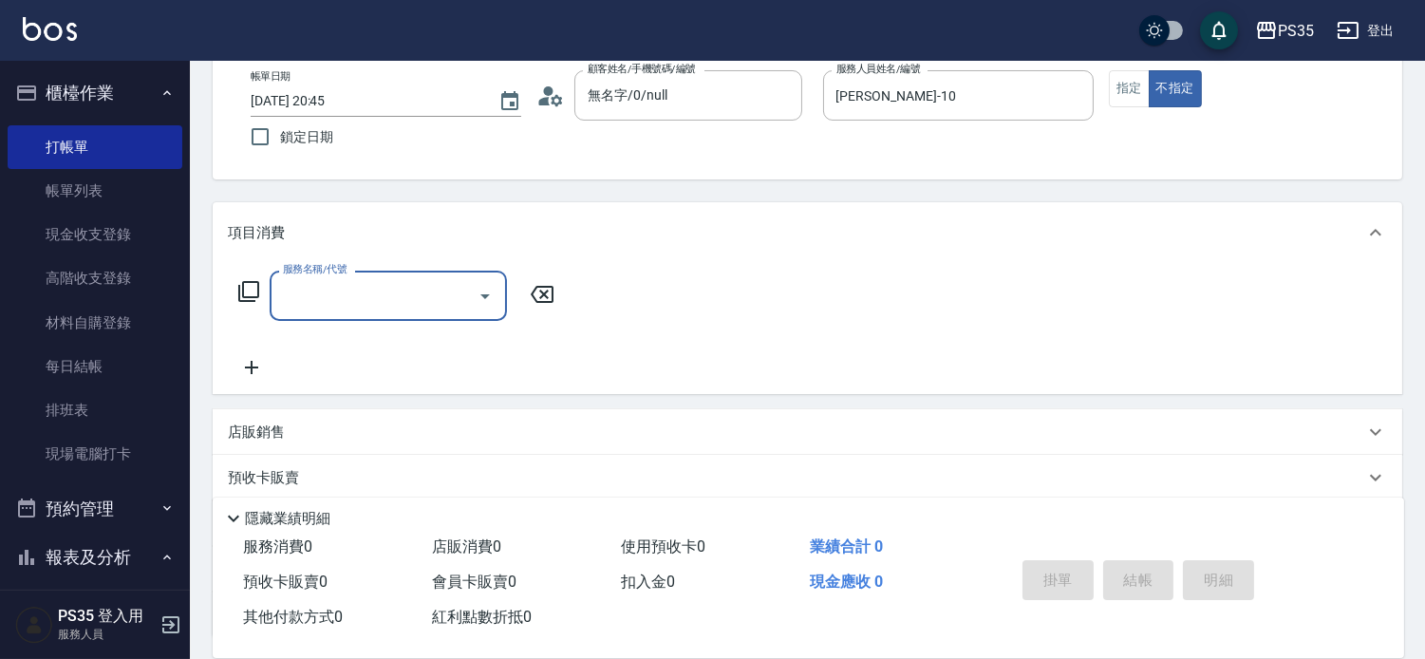
click at [355, 301] on input "服務名稱/代號" at bounding box center [374, 295] width 192 height 33
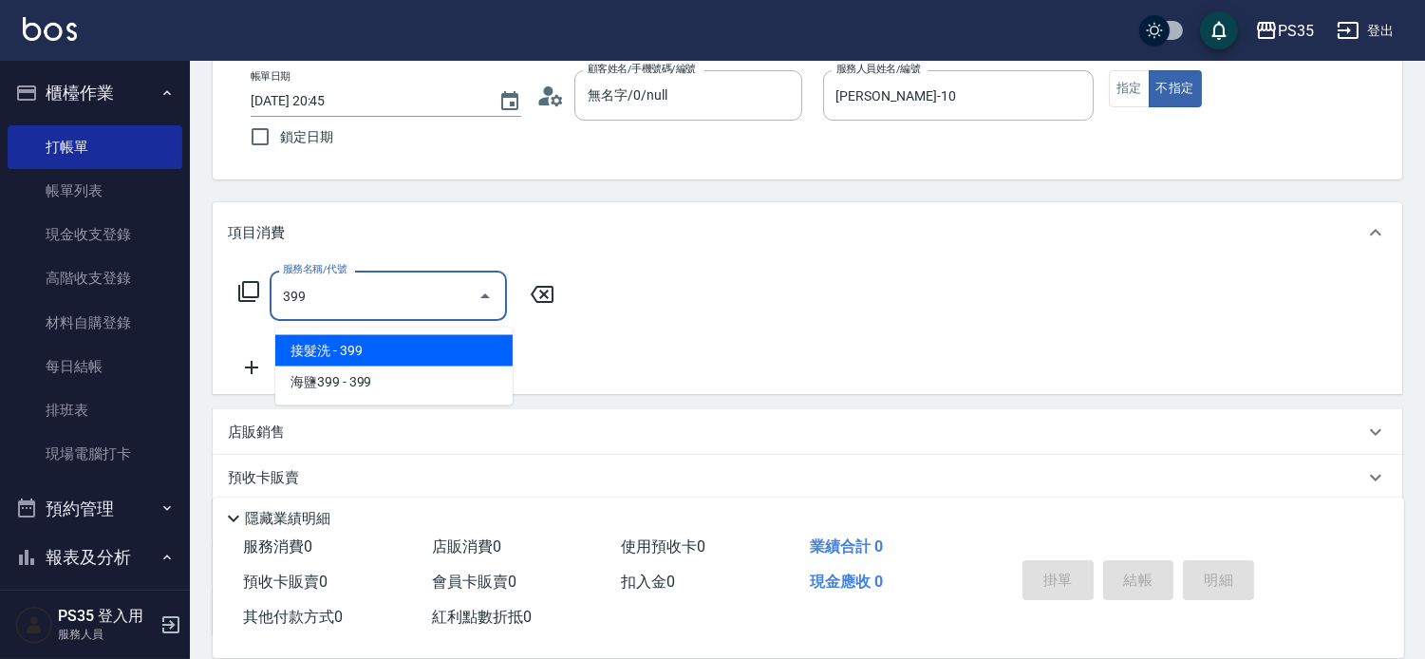
click at [338, 357] on span "接髮洗 - 399" at bounding box center [393, 350] width 237 height 31
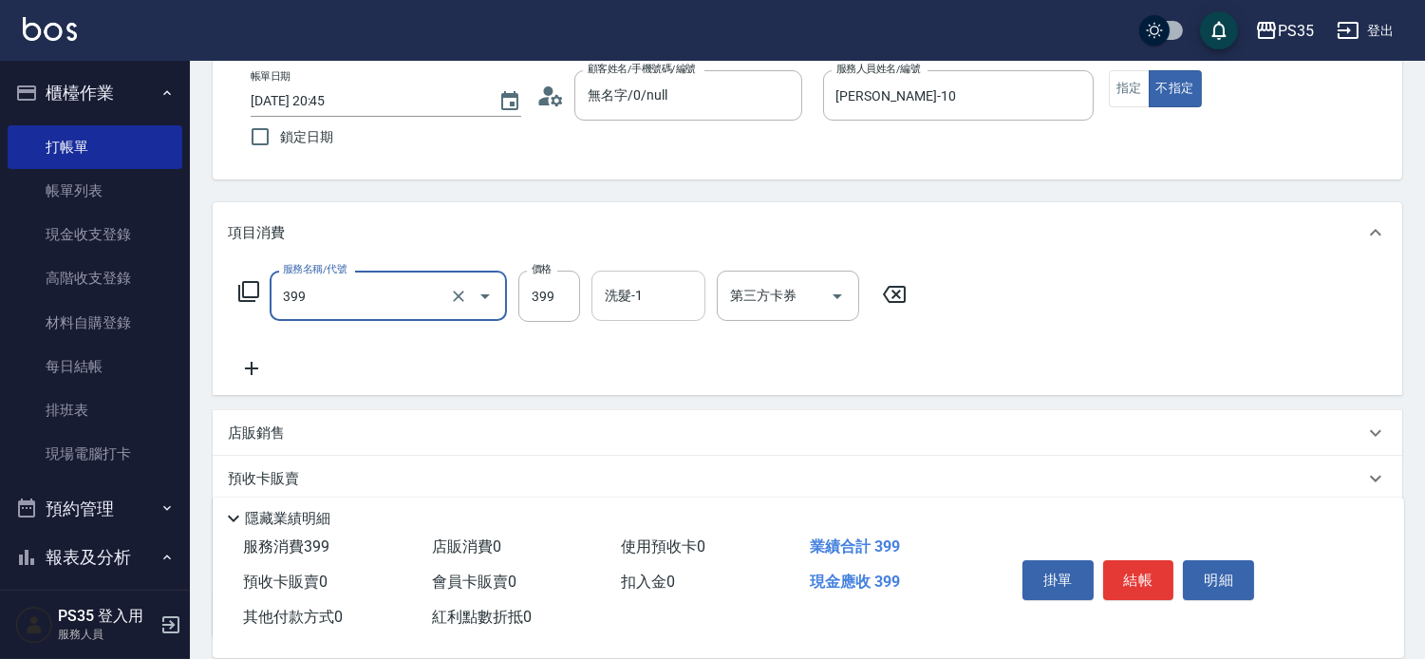
click at [649, 294] on input "洗髮-1" at bounding box center [648, 295] width 97 height 33
type input "接髮洗(399)"
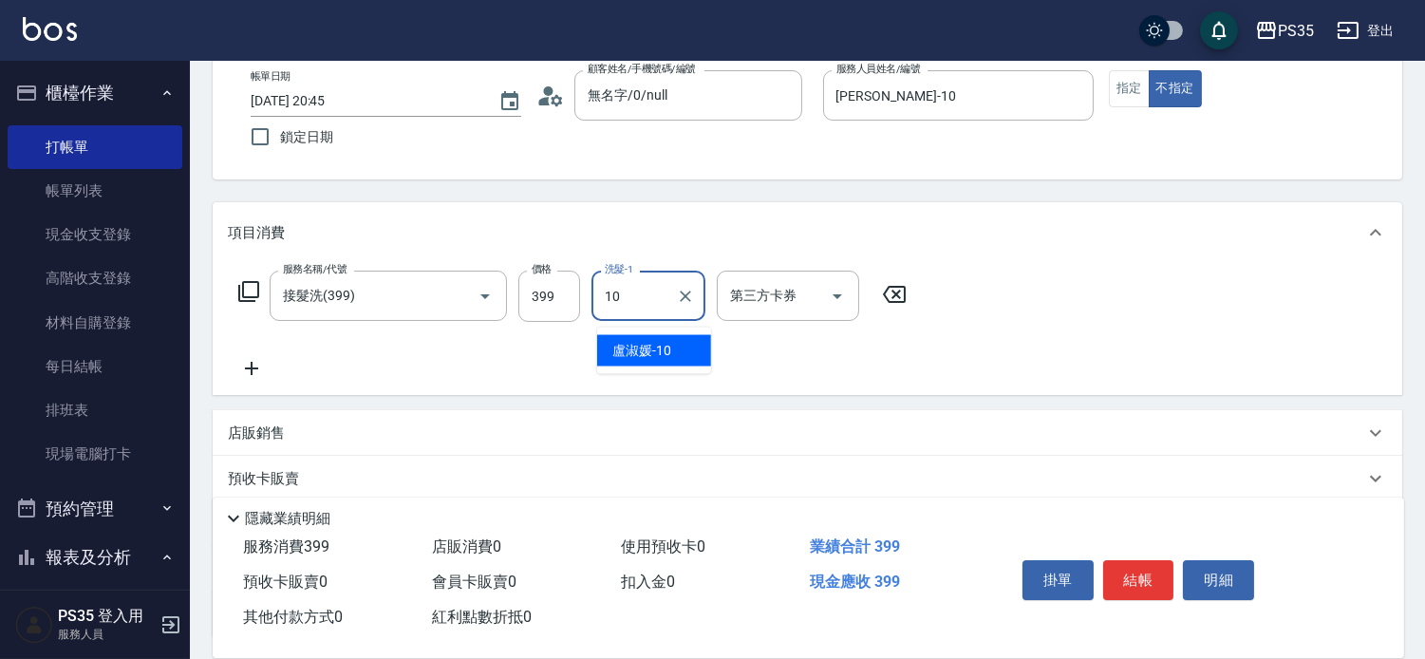
type input "[PERSON_NAME]-10"
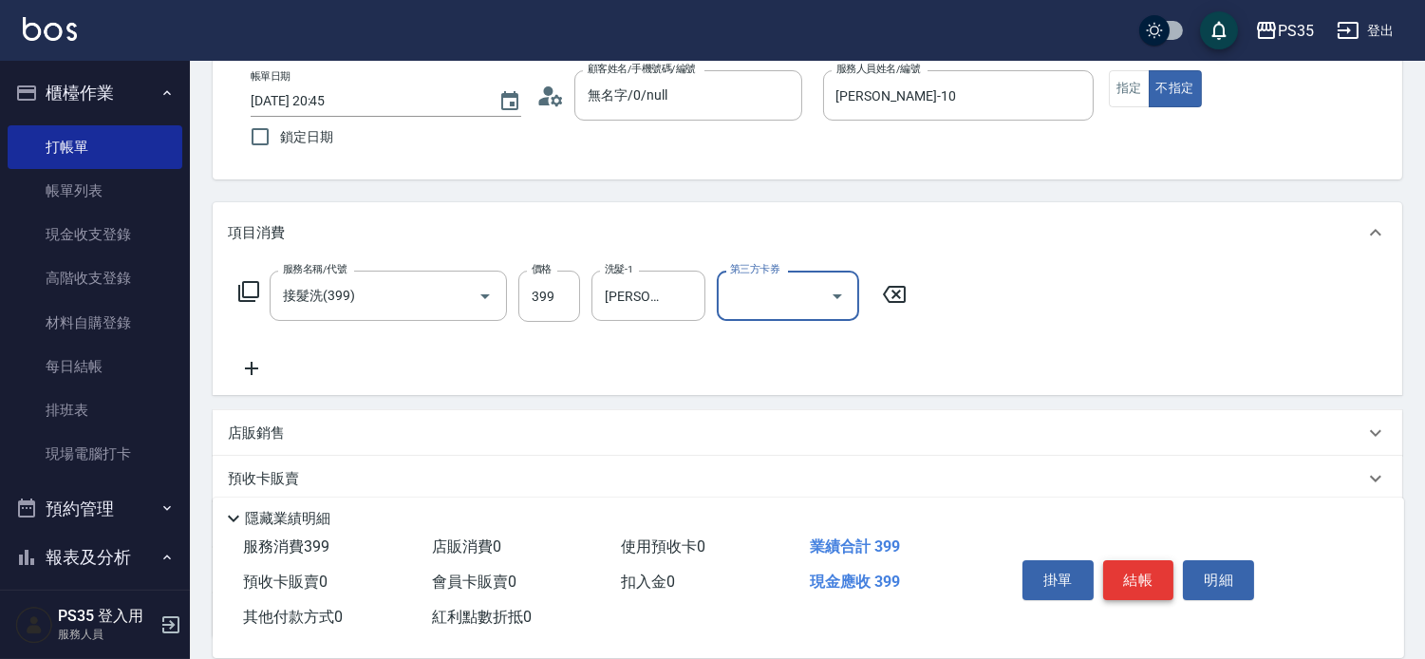
click at [1130, 566] on button "結帳" at bounding box center [1138, 580] width 71 height 40
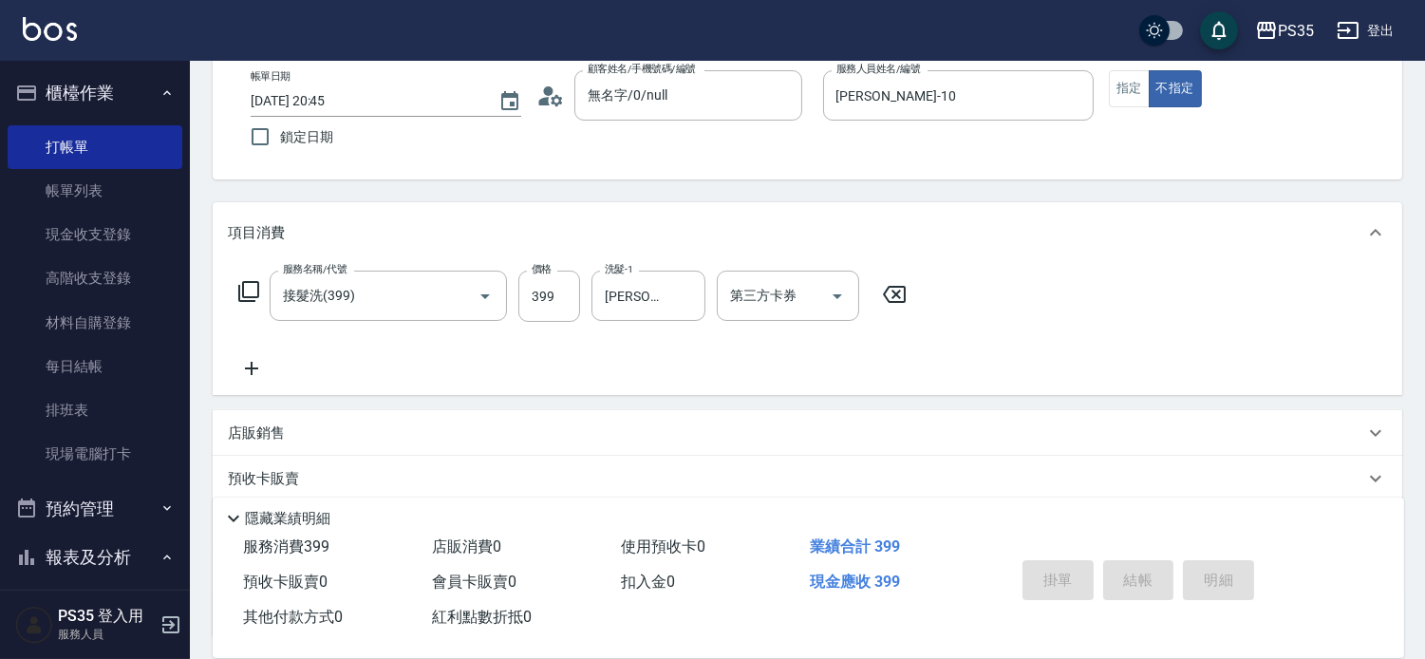
type input "[DATE] 20:46"
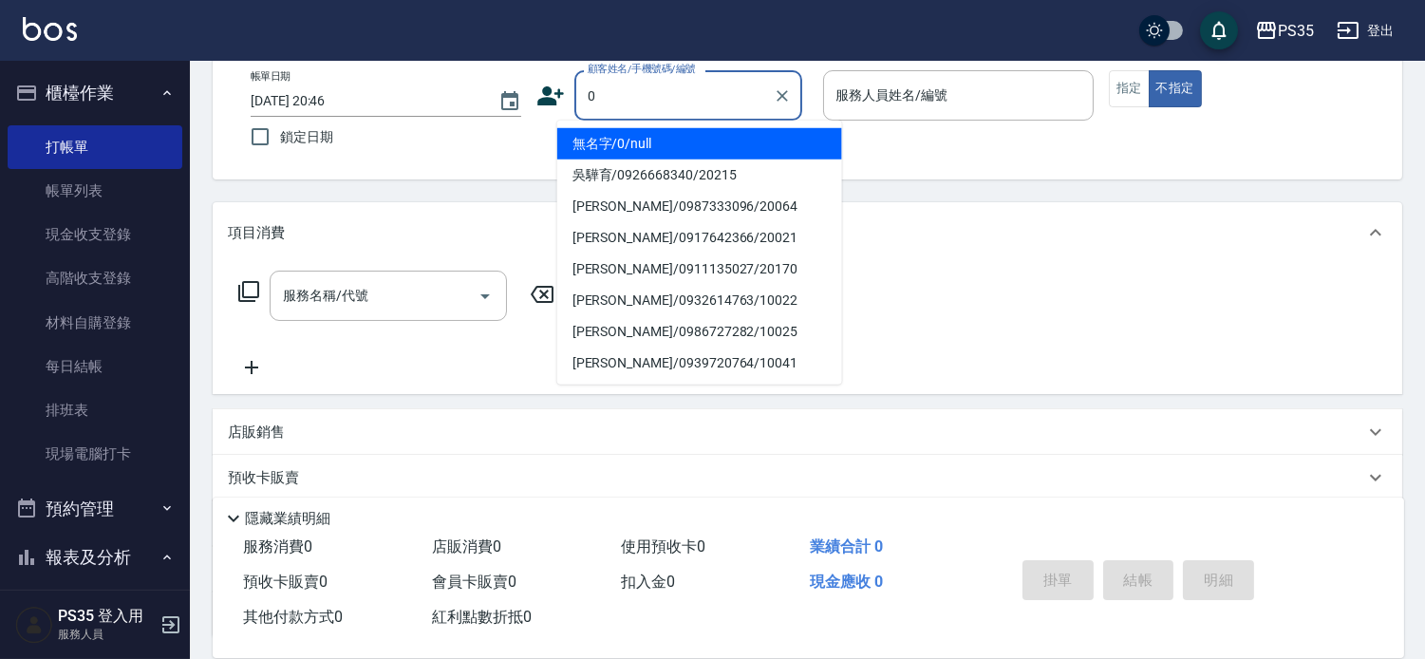
type input "0"
type input "2"
type input "無名字/0/null"
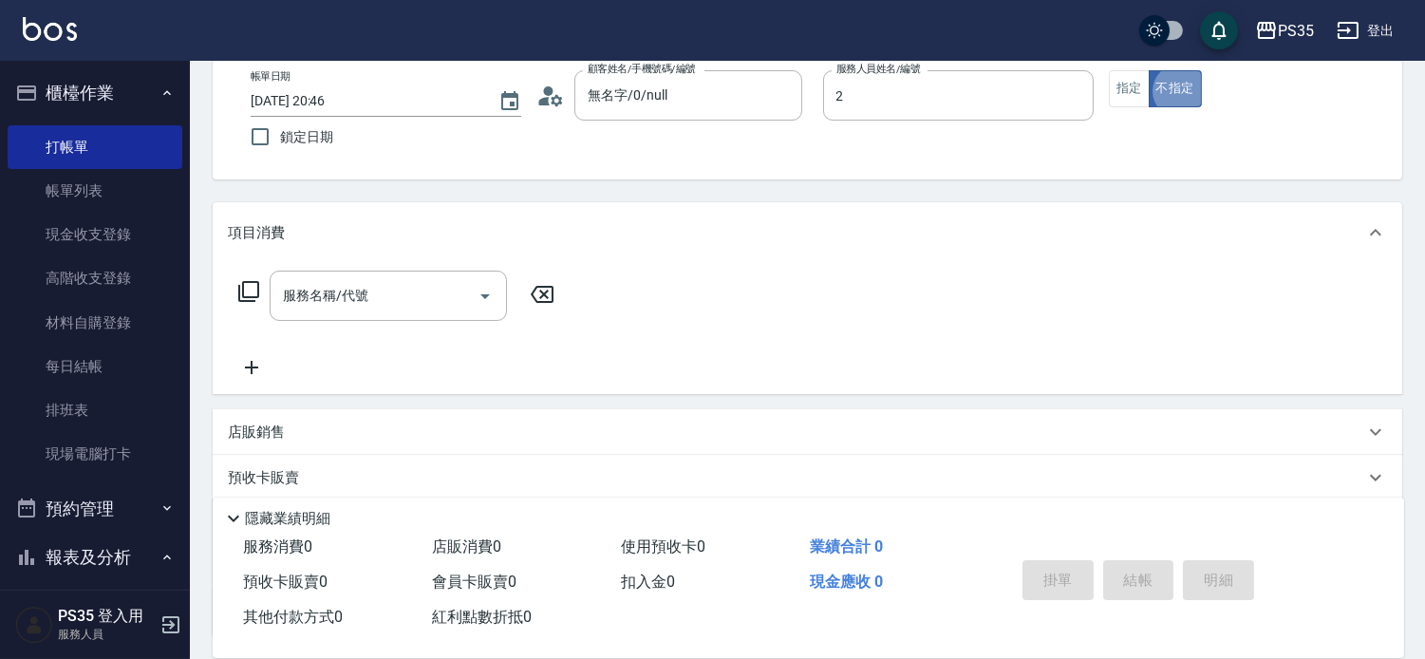
type input "[PERSON_NAME]-2"
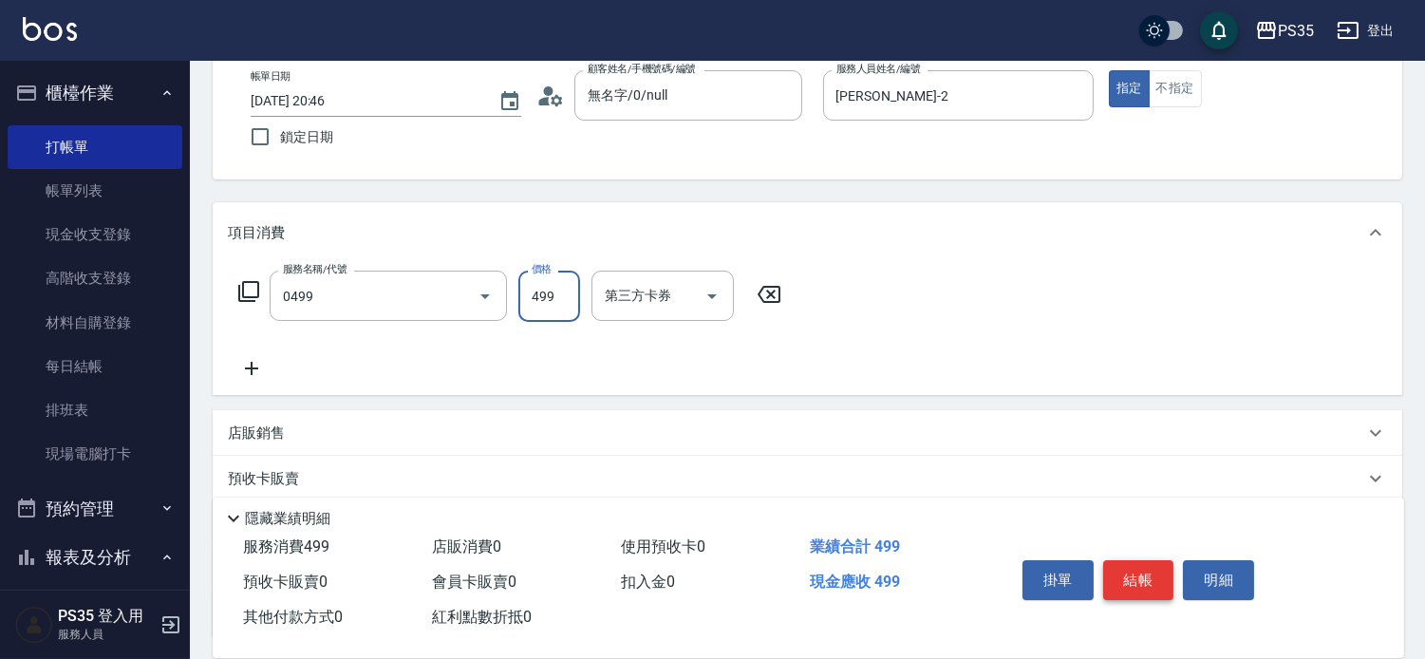
type input "[PERSON_NAME]499(0499)"
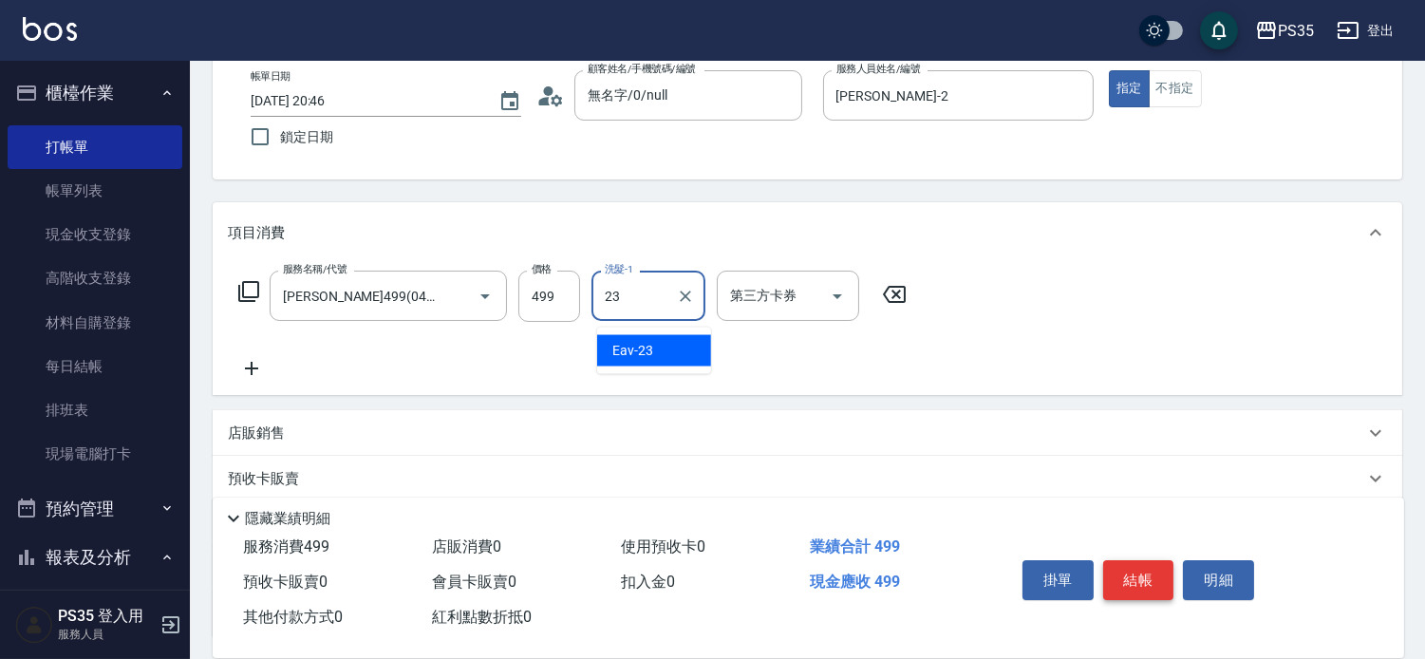
type input "Eav-23"
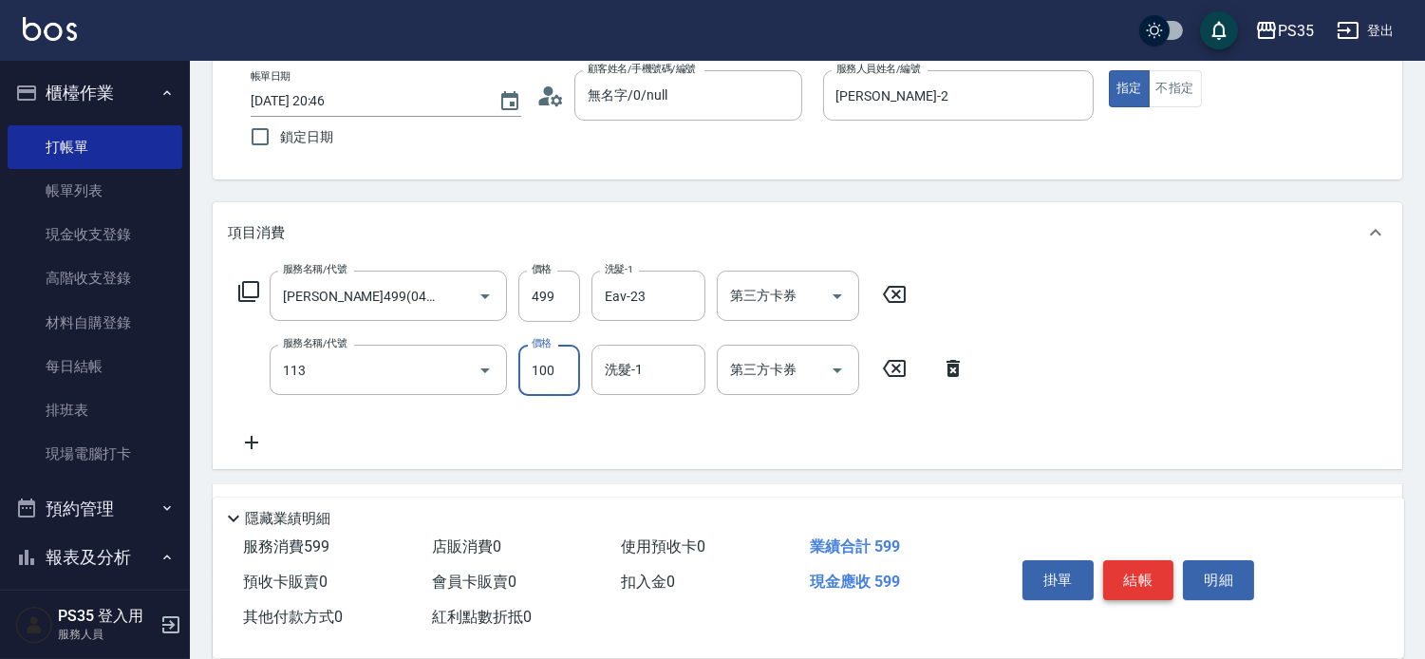
type input "瞬護100(113)"
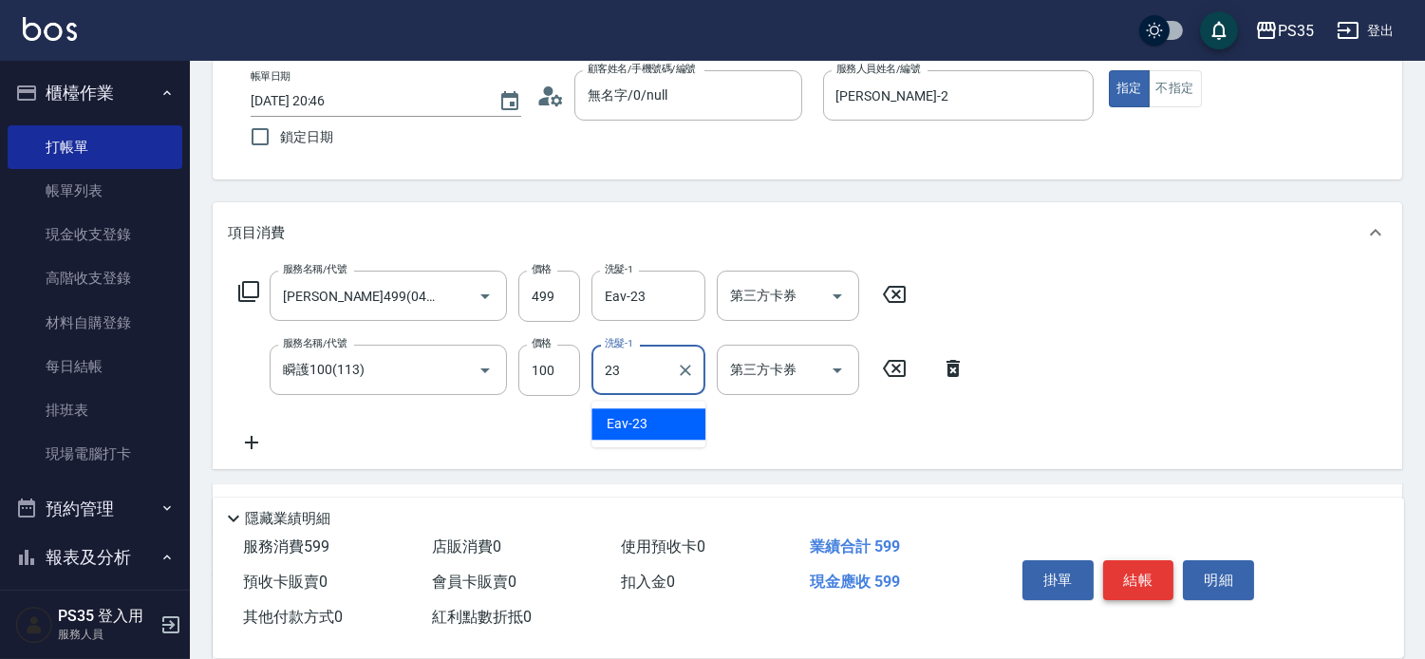
type input "Eav-23"
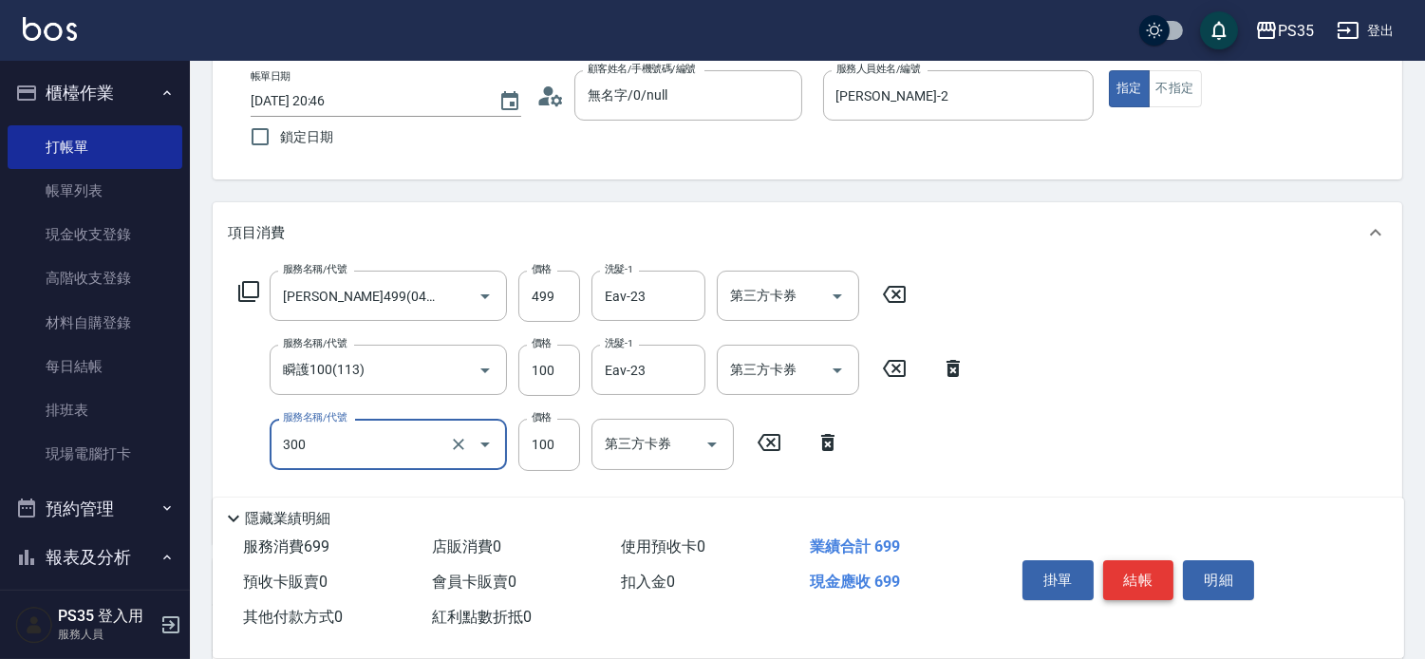
type input "剪髮(300)"
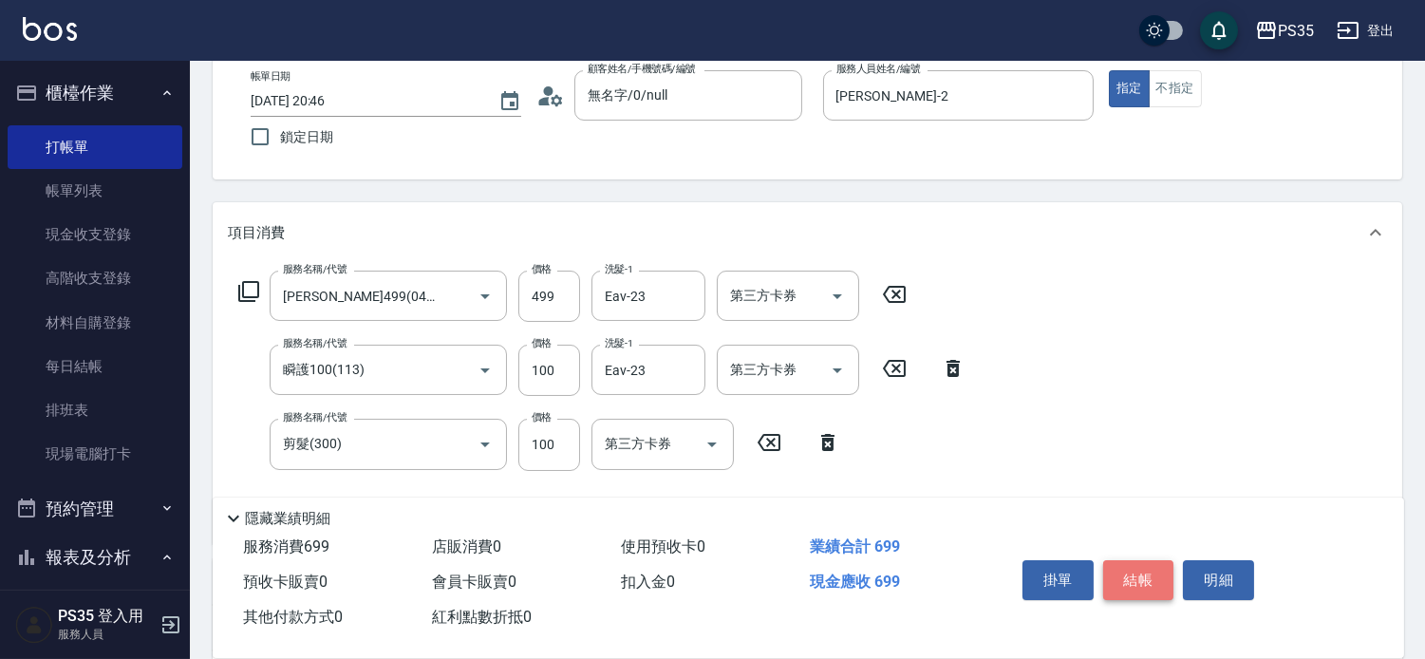
click at [1130, 566] on button "結帳" at bounding box center [1138, 580] width 71 height 40
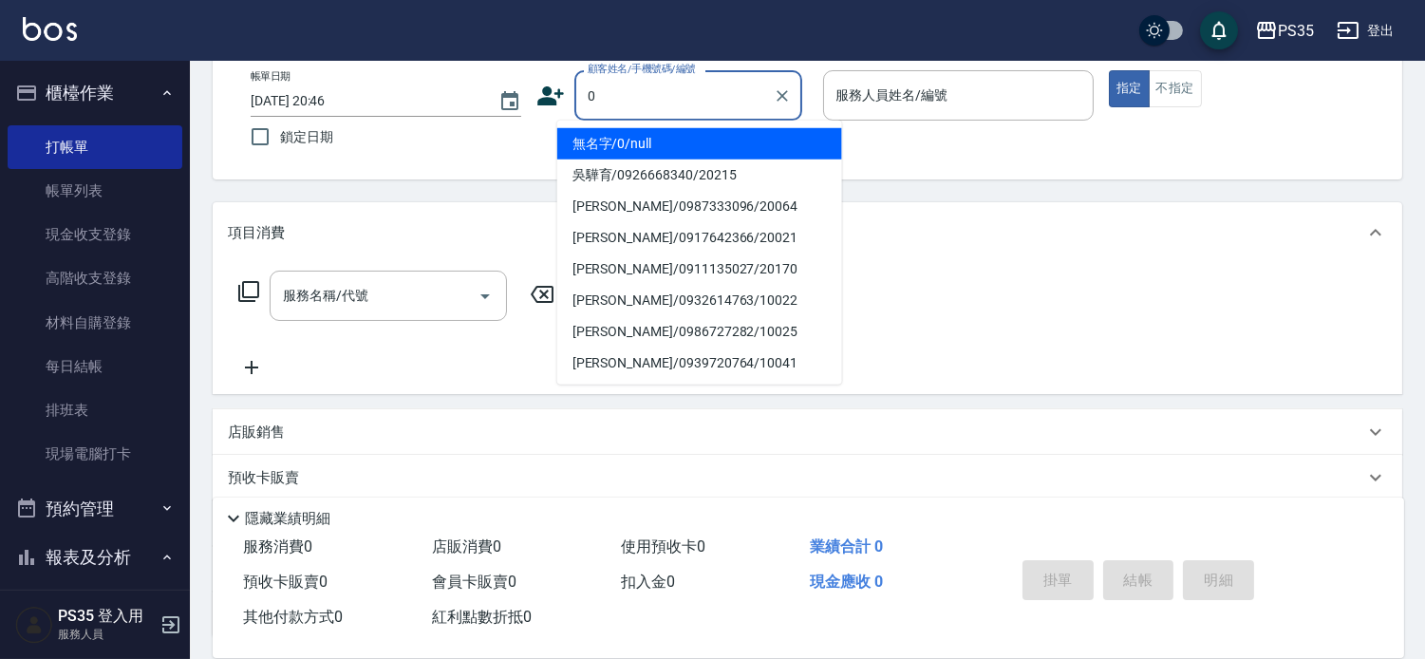
type input "無名字/0/null"
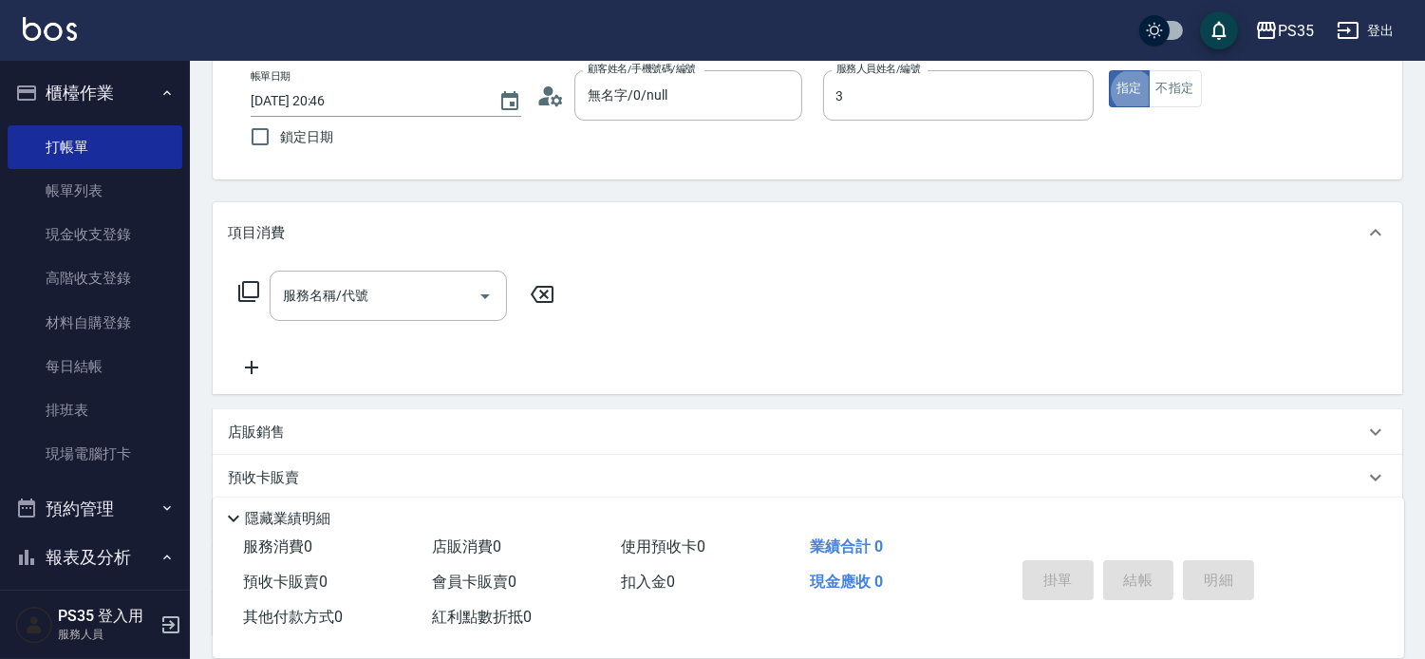
type input "[PERSON_NAME]-3"
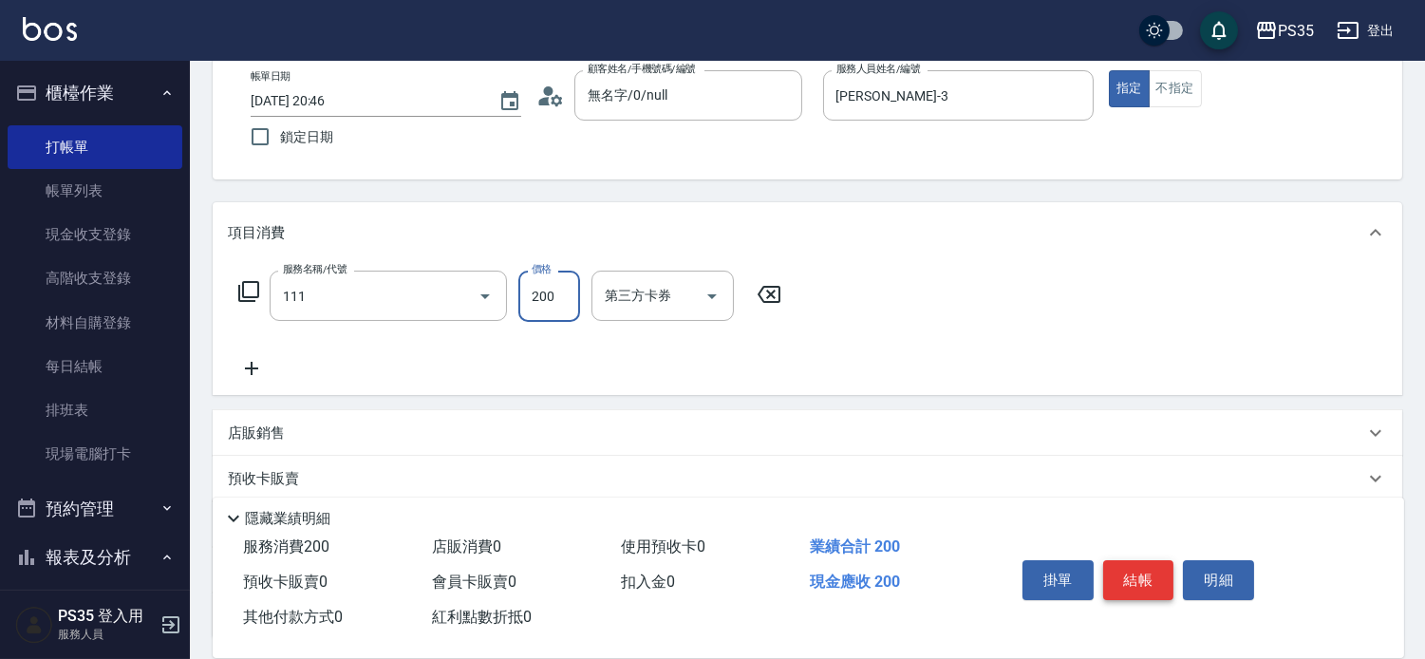
type input "200(111)"
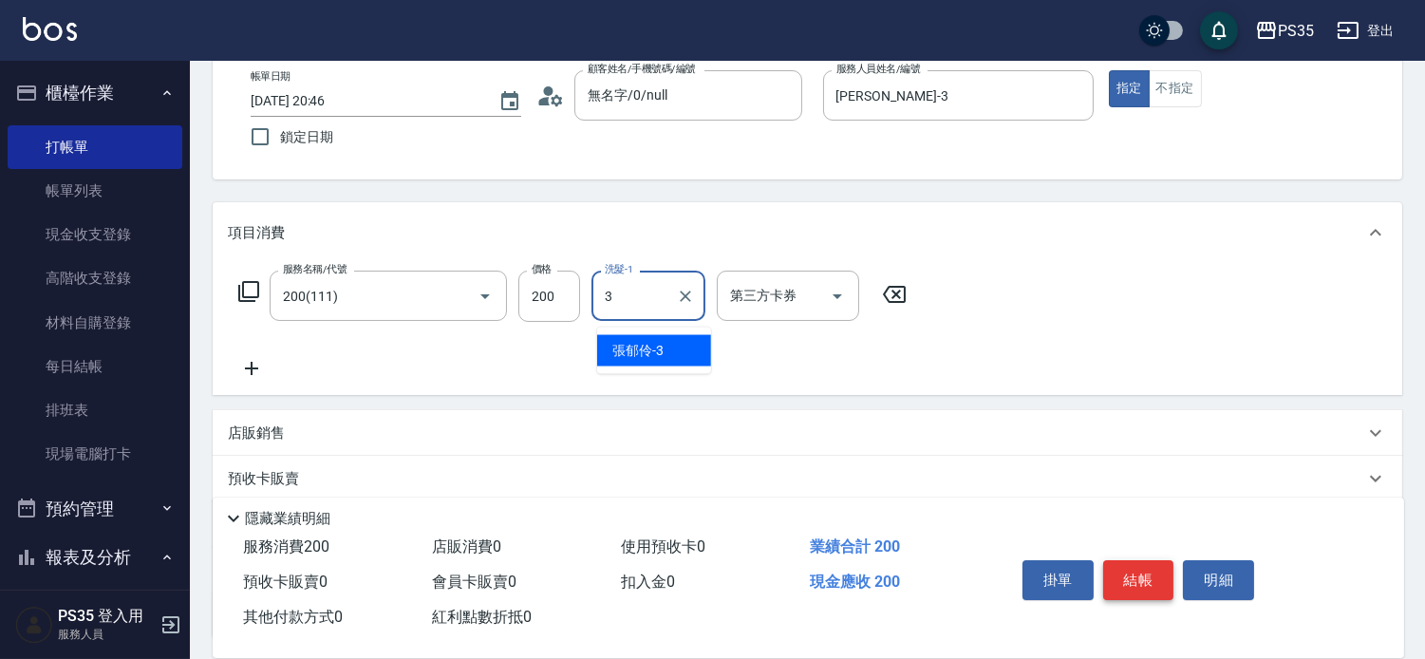
type input "[PERSON_NAME]-3"
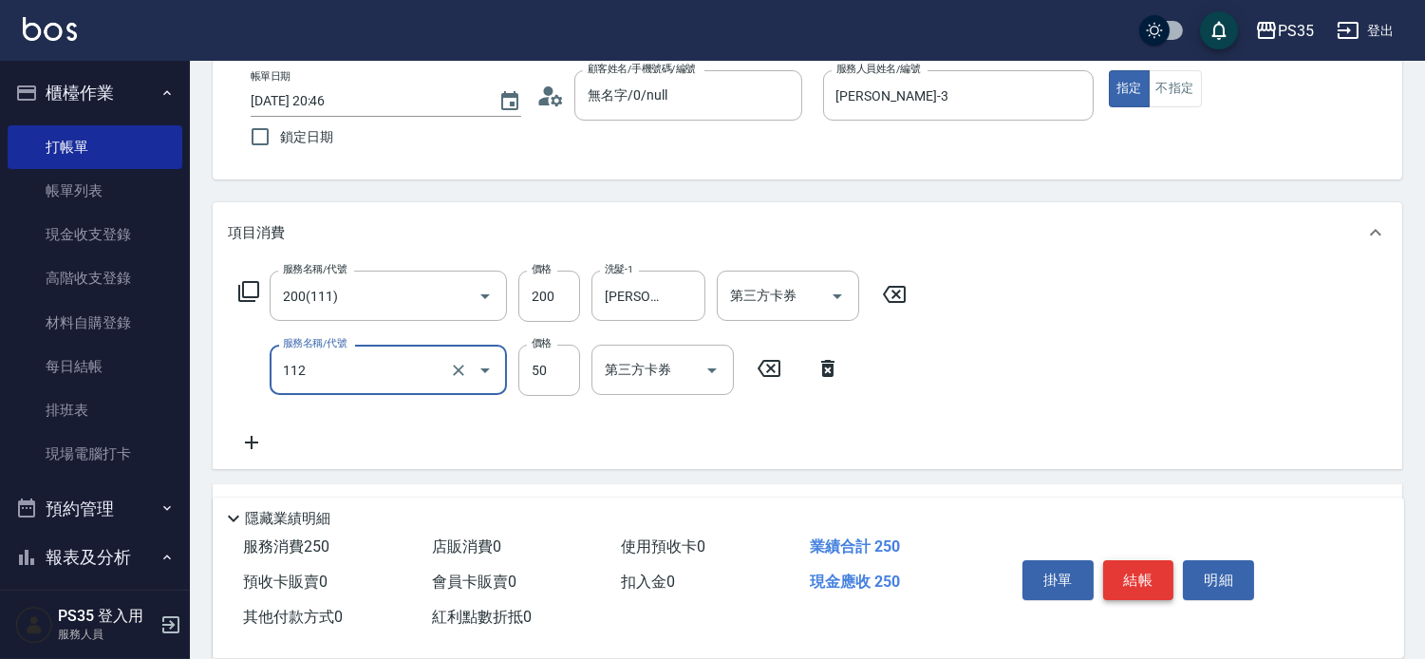
type input "精油50(112)"
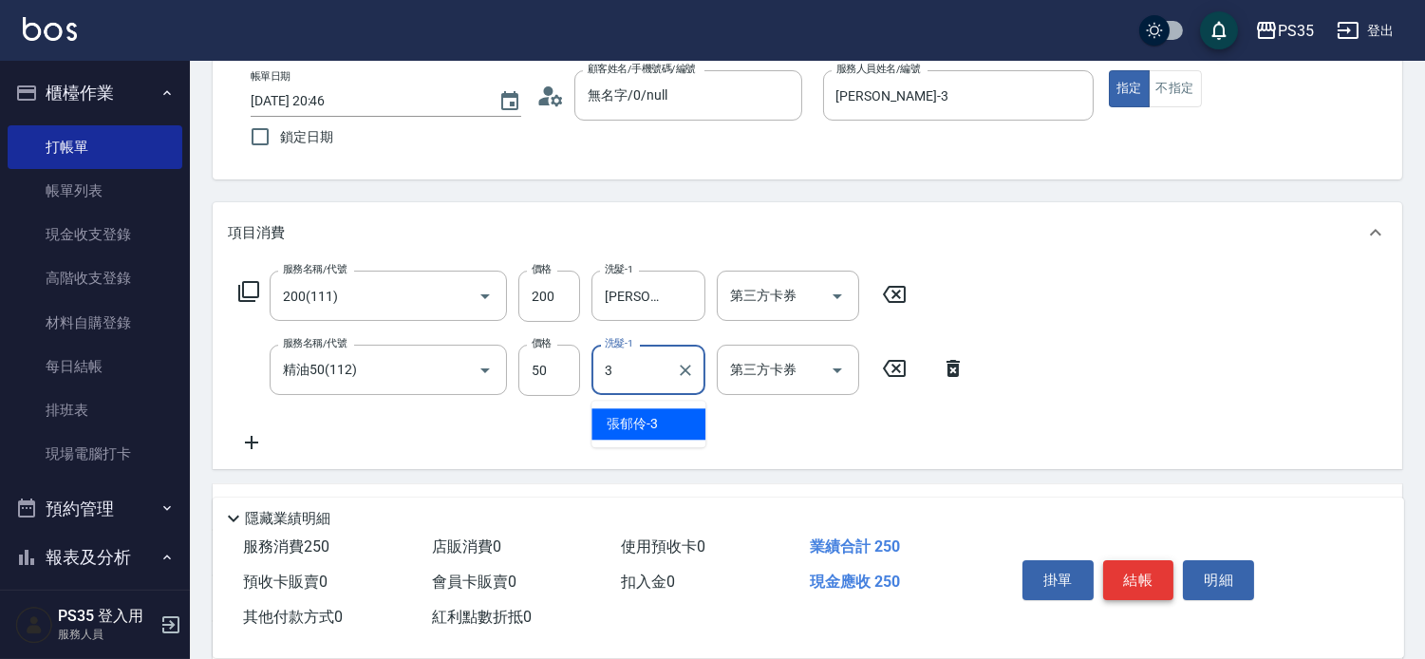
type input "[PERSON_NAME]-3"
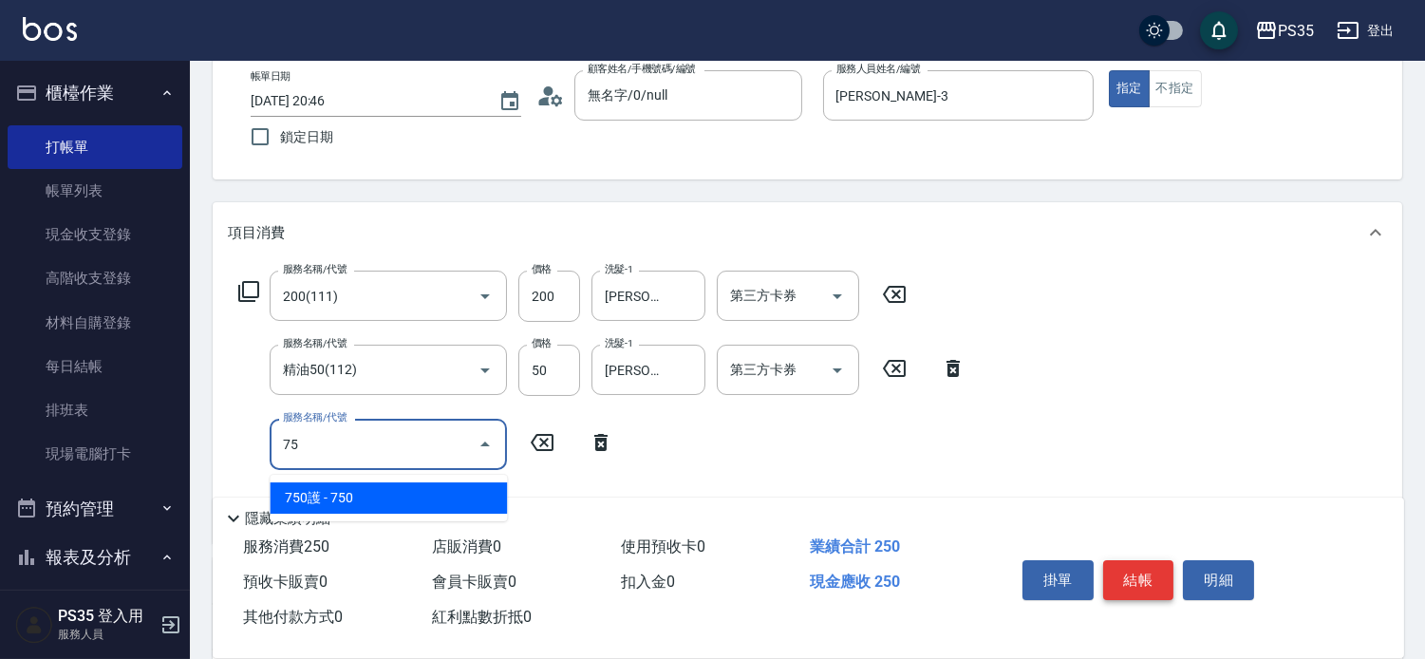
type input "7"
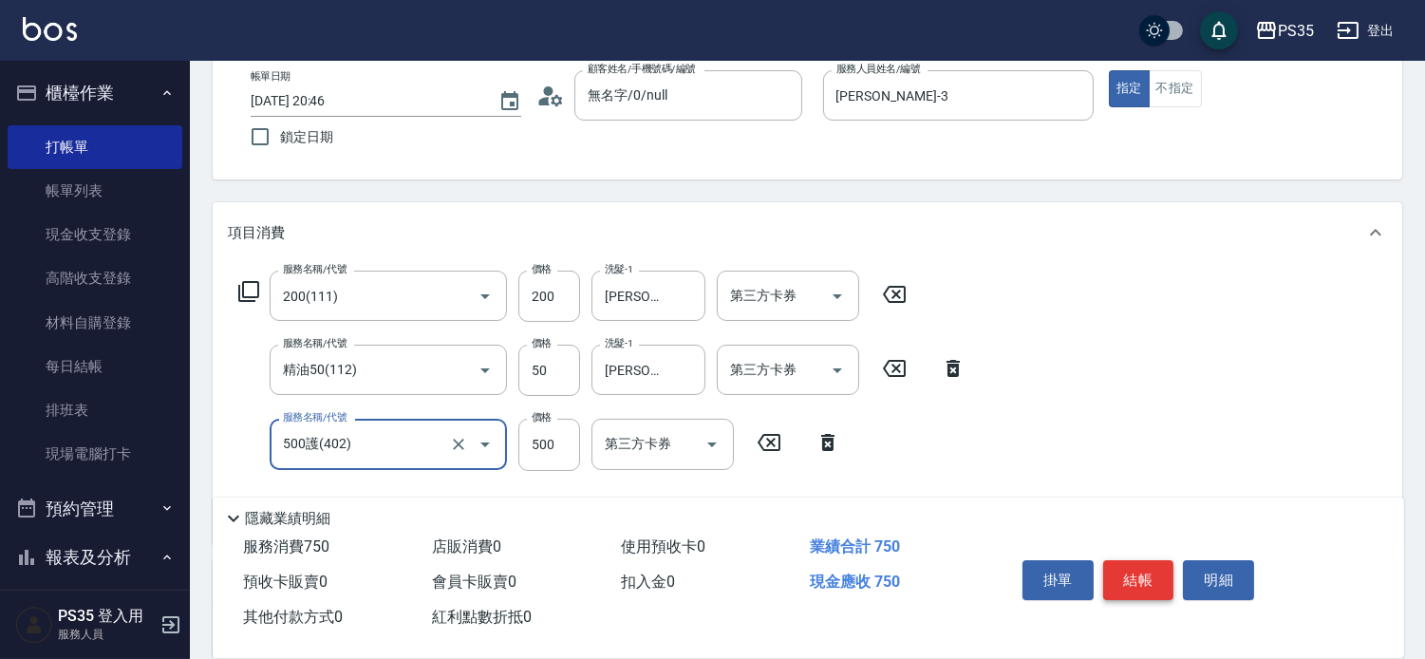
type input "500護(402)"
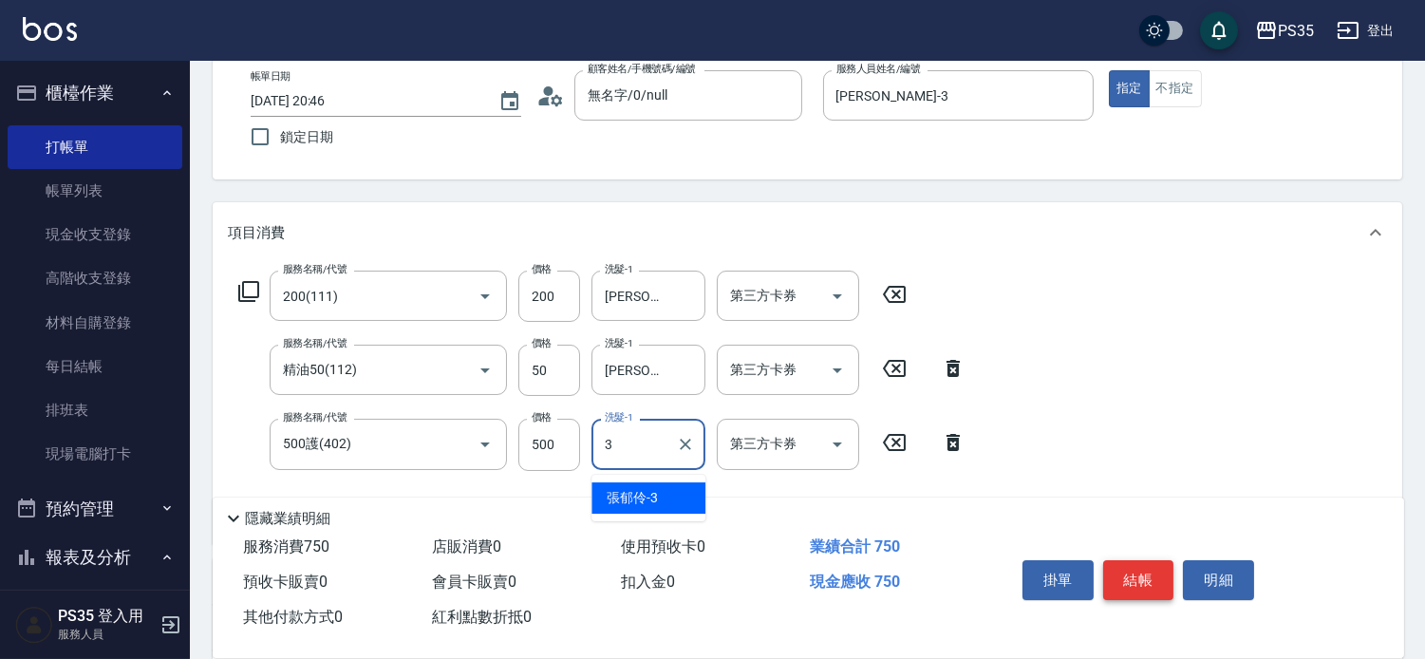
type input "[PERSON_NAME]-3"
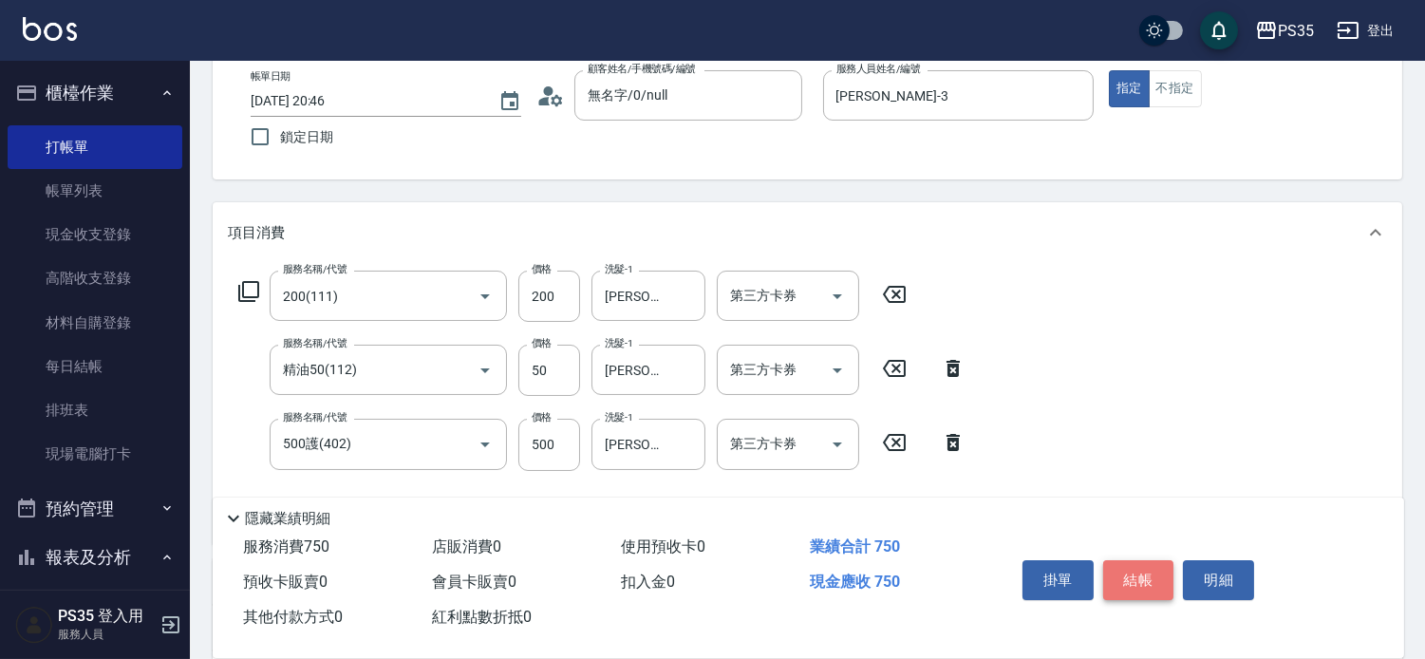
click at [1130, 566] on button "結帳" at bounding box center [1138, 580] width 71 height 40
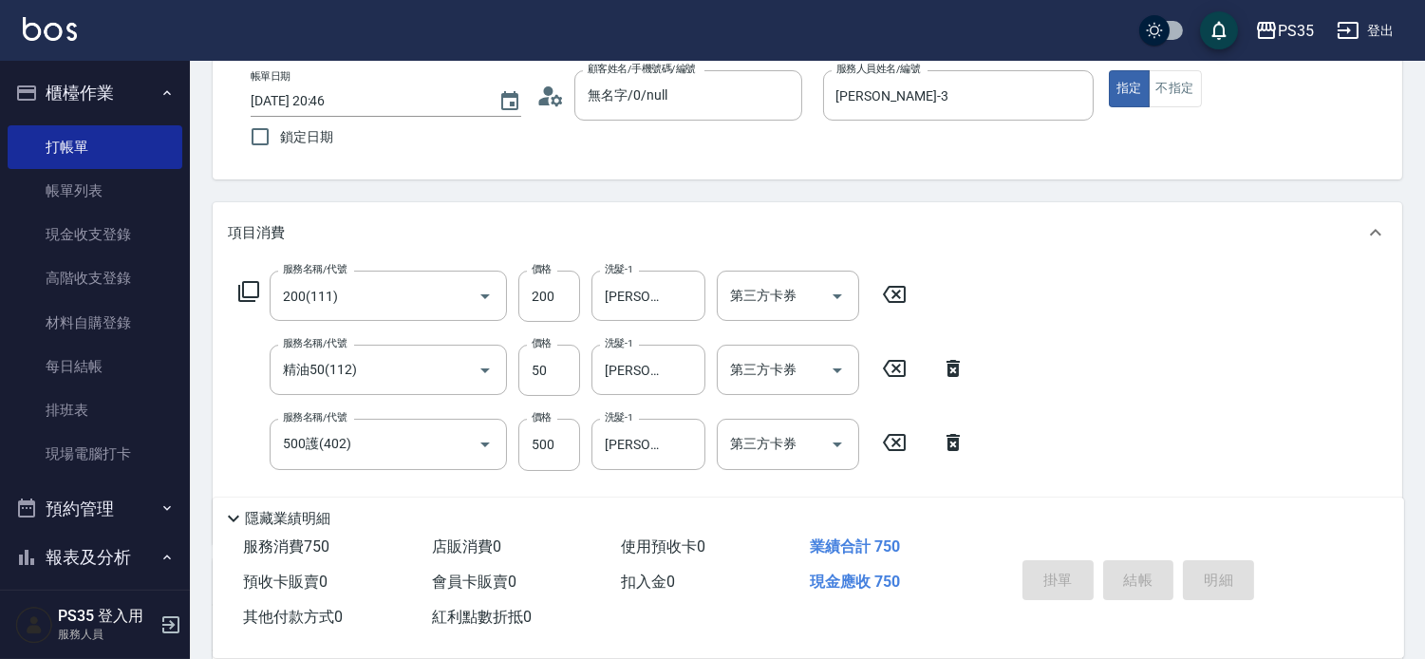
type input "[DATE] 20:47"
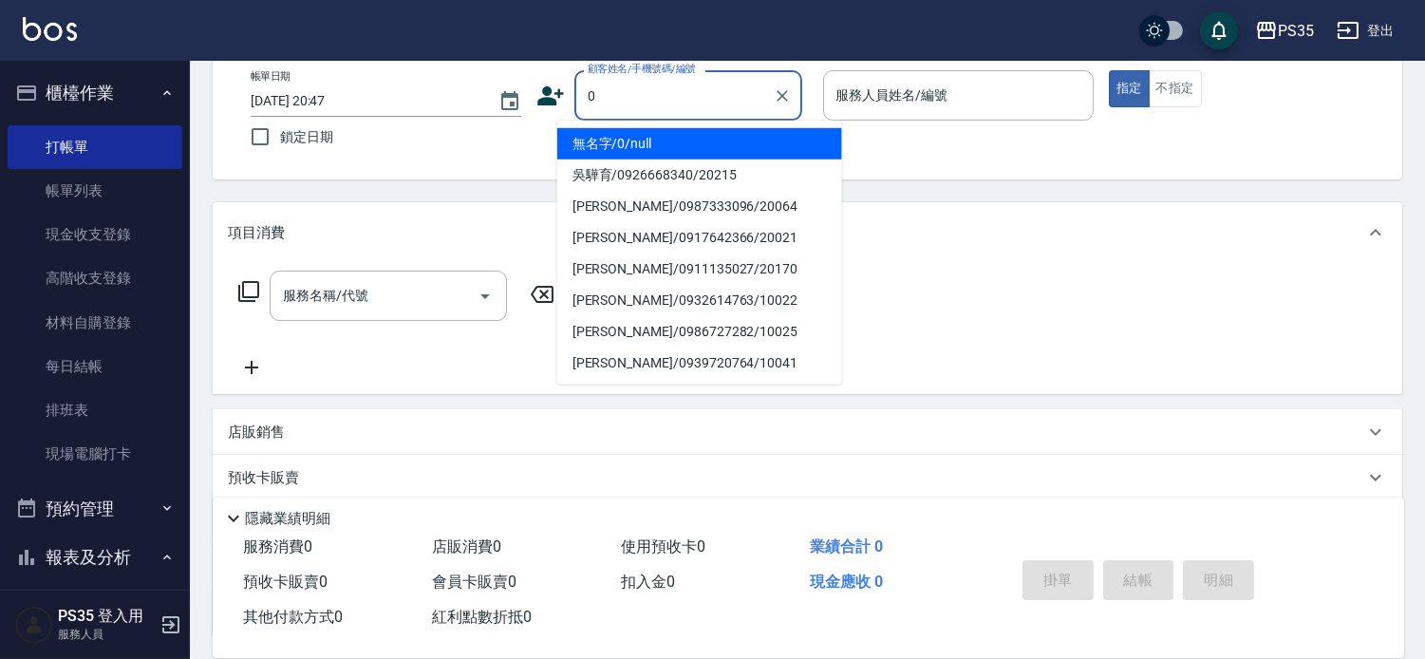
type input "0"
type input "2"
type input "無名字/0/null"
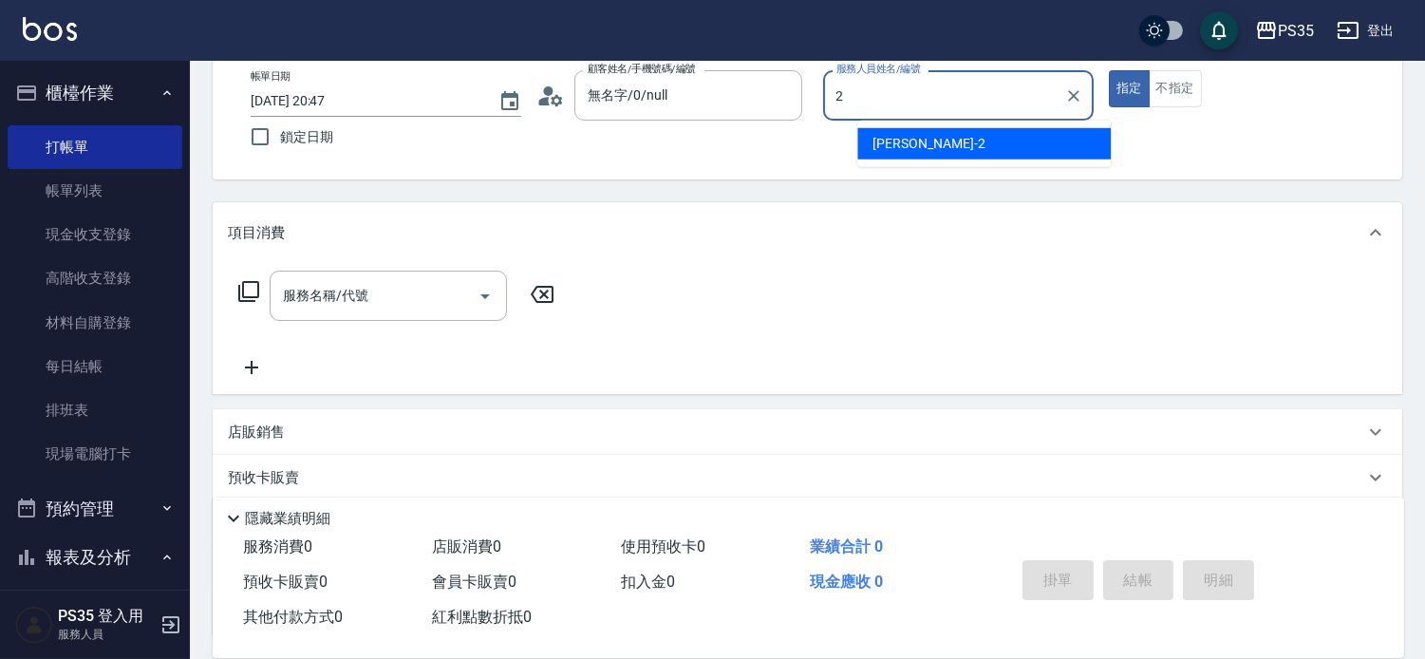
type input "[PERSON_NAME]-2"
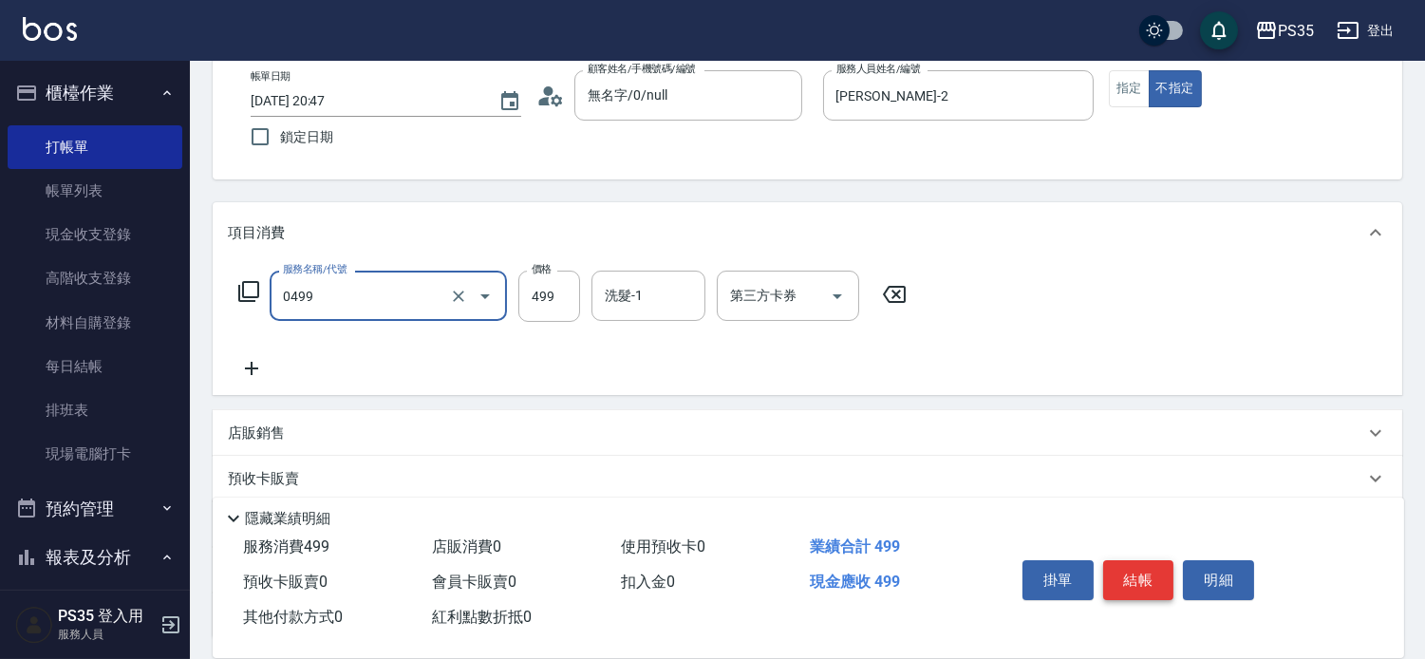
type input "[PERSON_NAME]499(0499)"
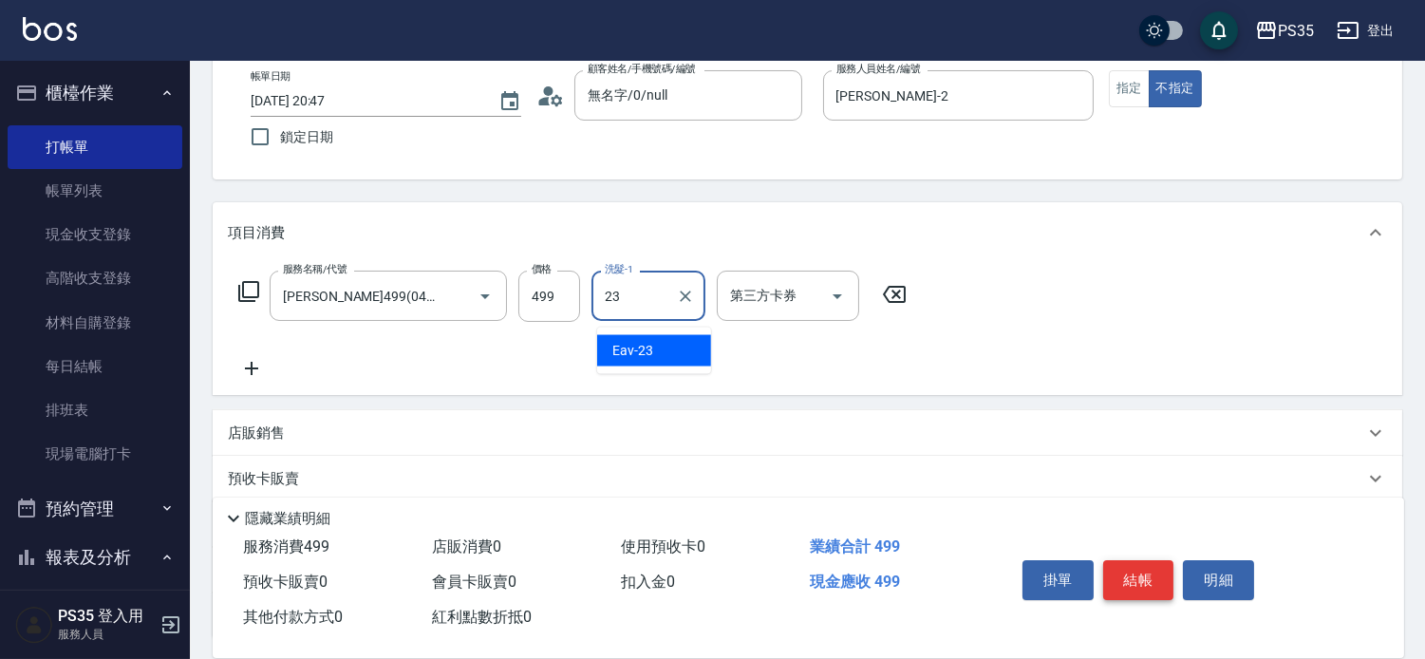
type input "Eav-23"
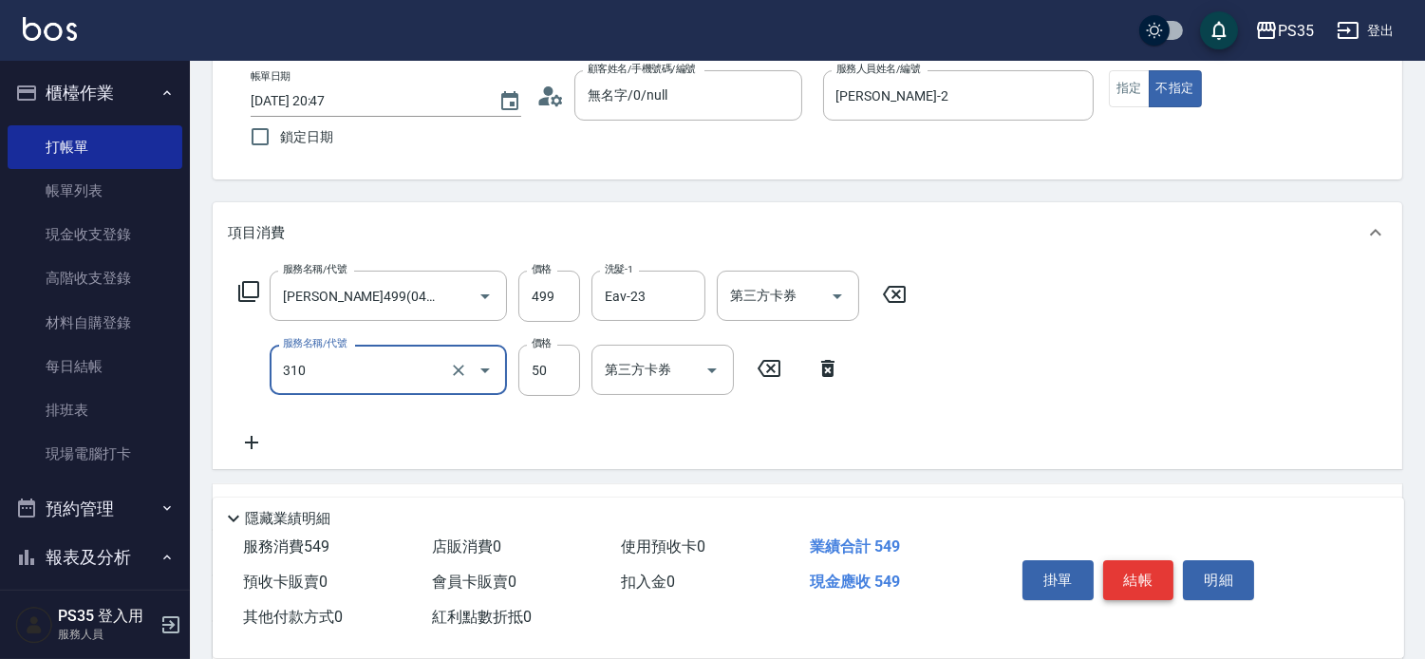
type input "剪瀏海(310)"
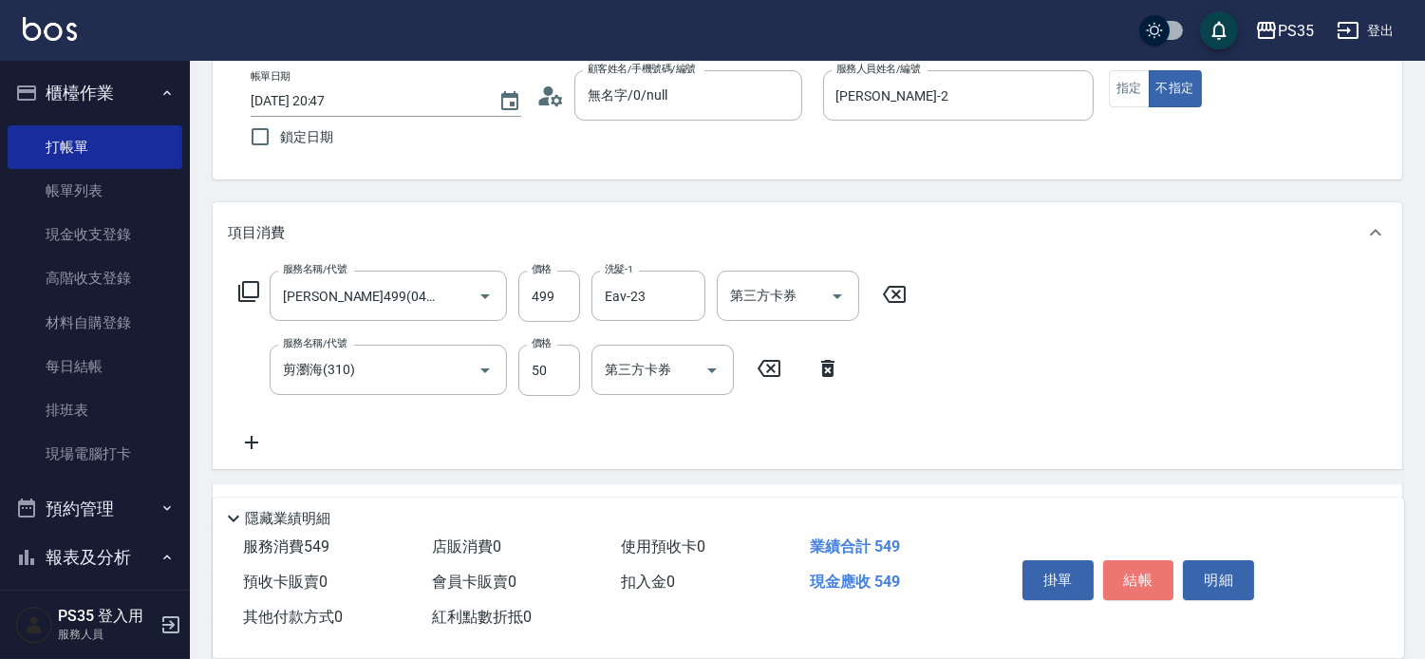
click at [1130, 567] on button "結帳" at bounding box center [1138, 580] width 71 height 40
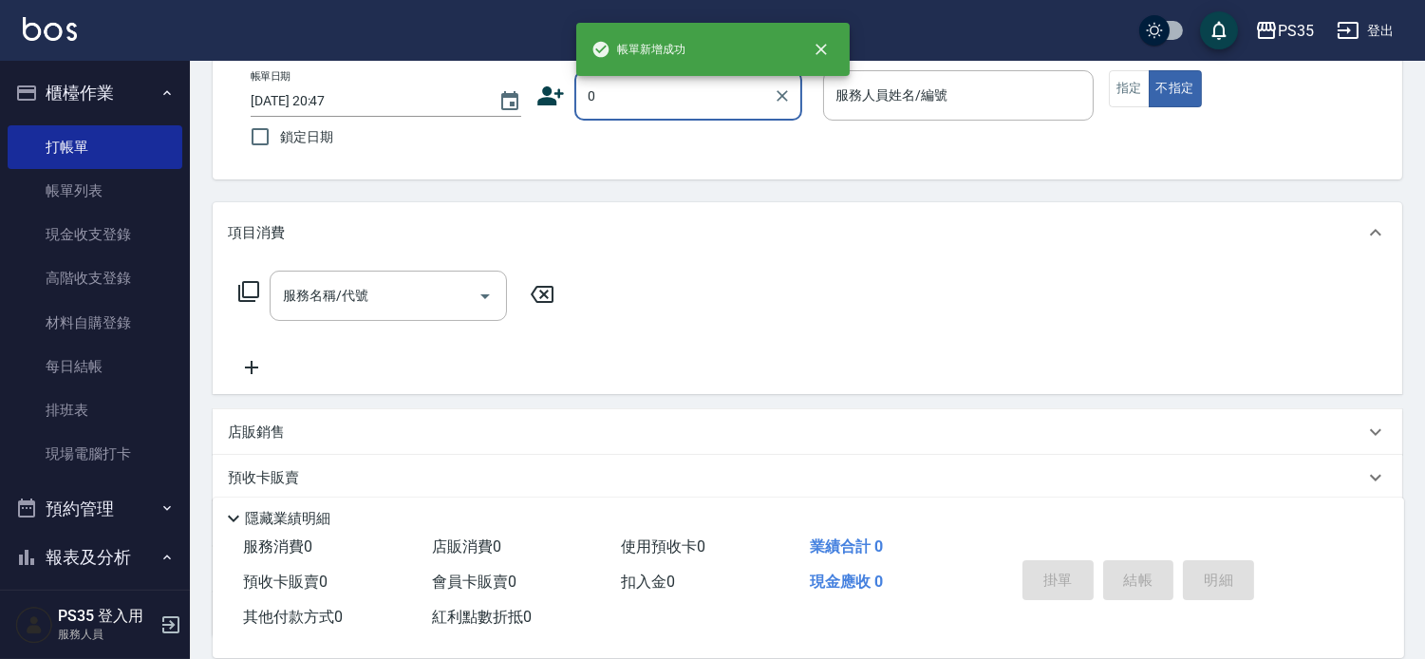
type input "無名字/0/null"
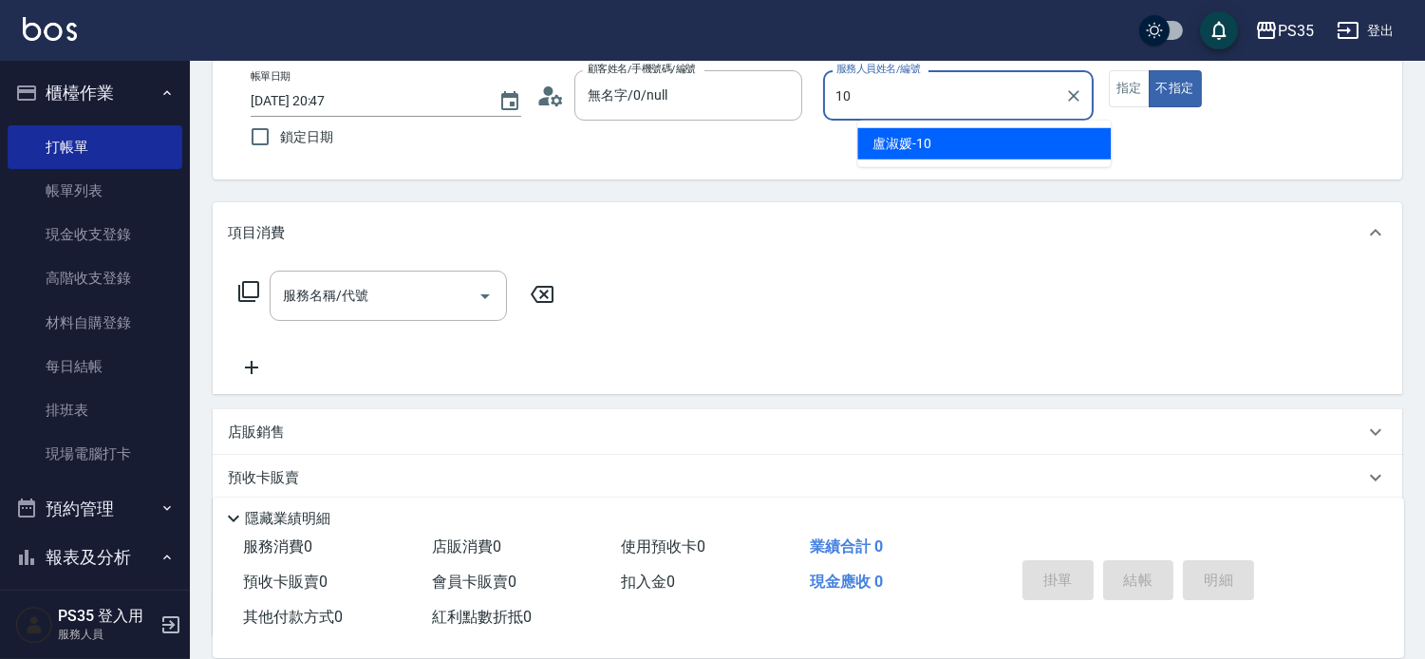
type input "[PERSON_NAME]-10"
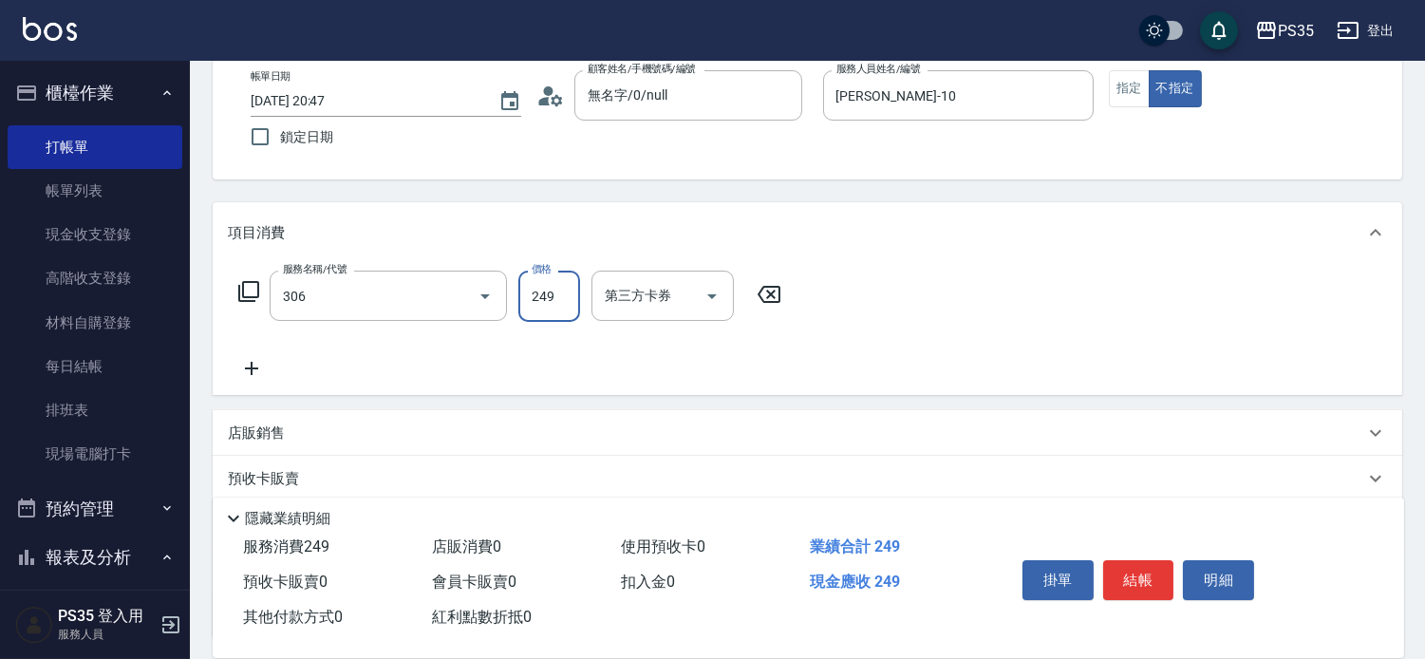
type input "剪髮(306)"
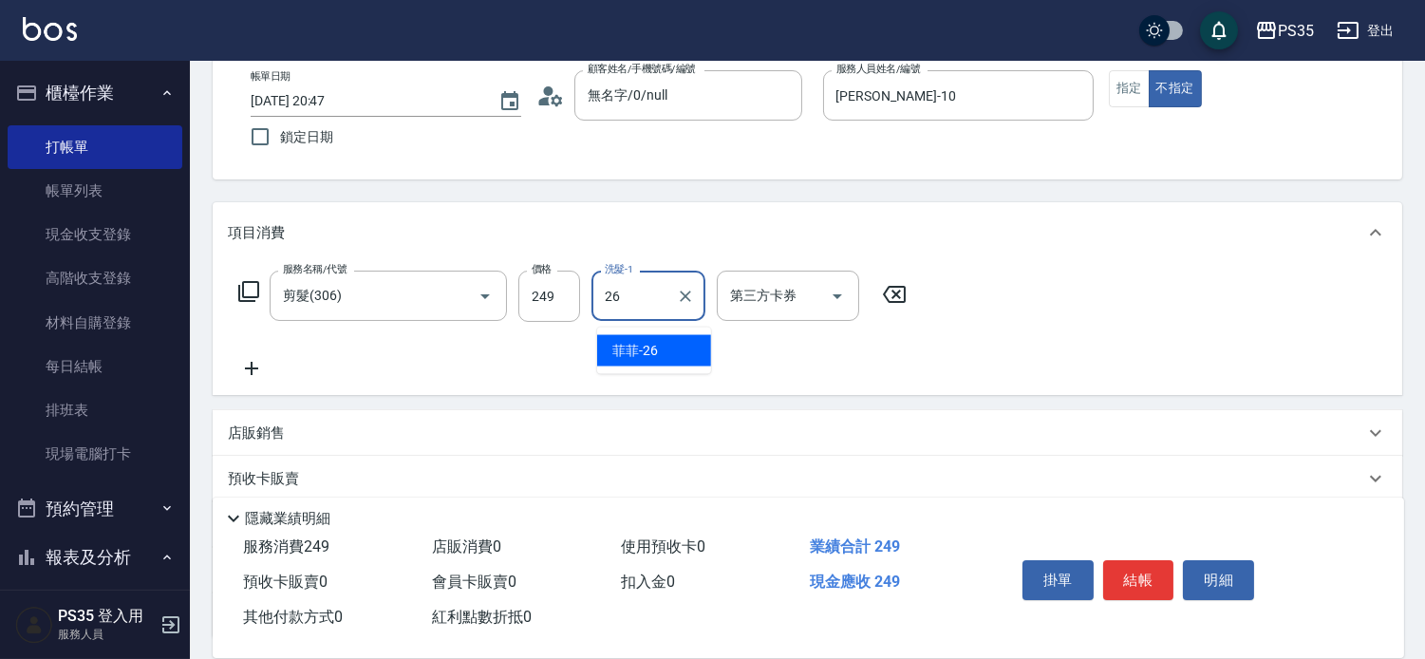
type input "菲菲-26"
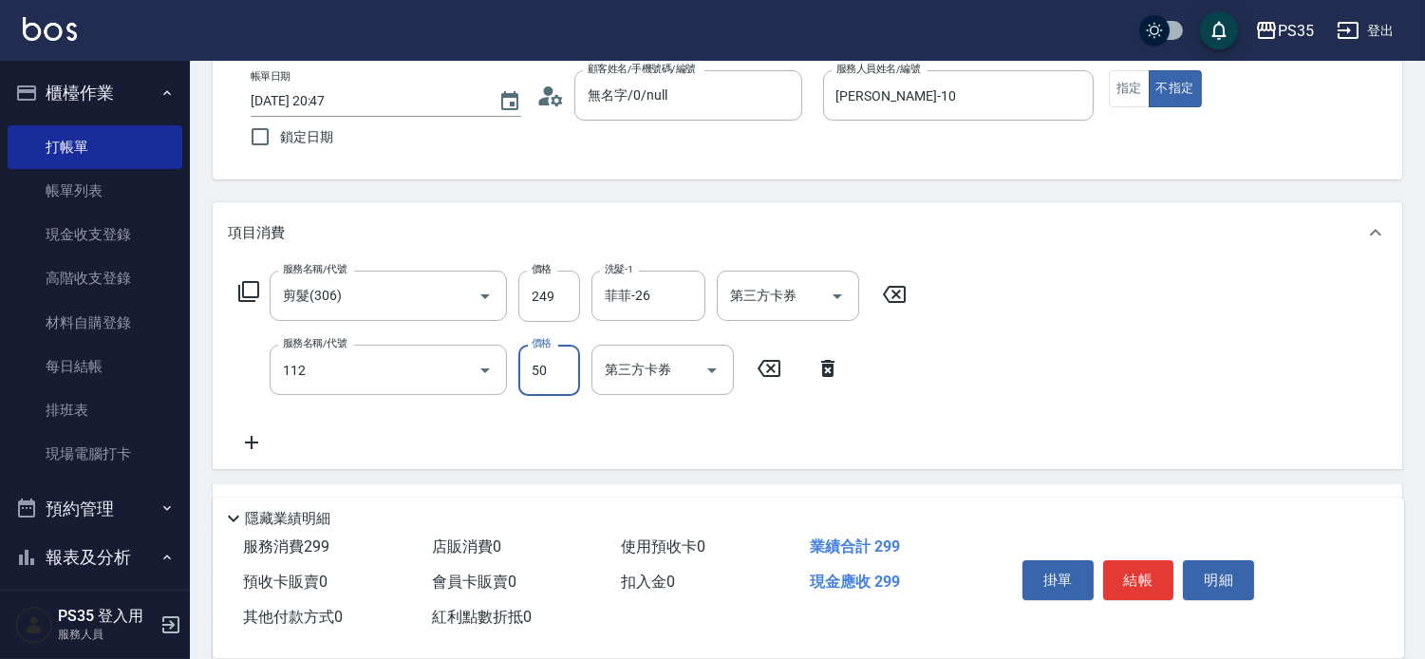
type input "精油50(112)"
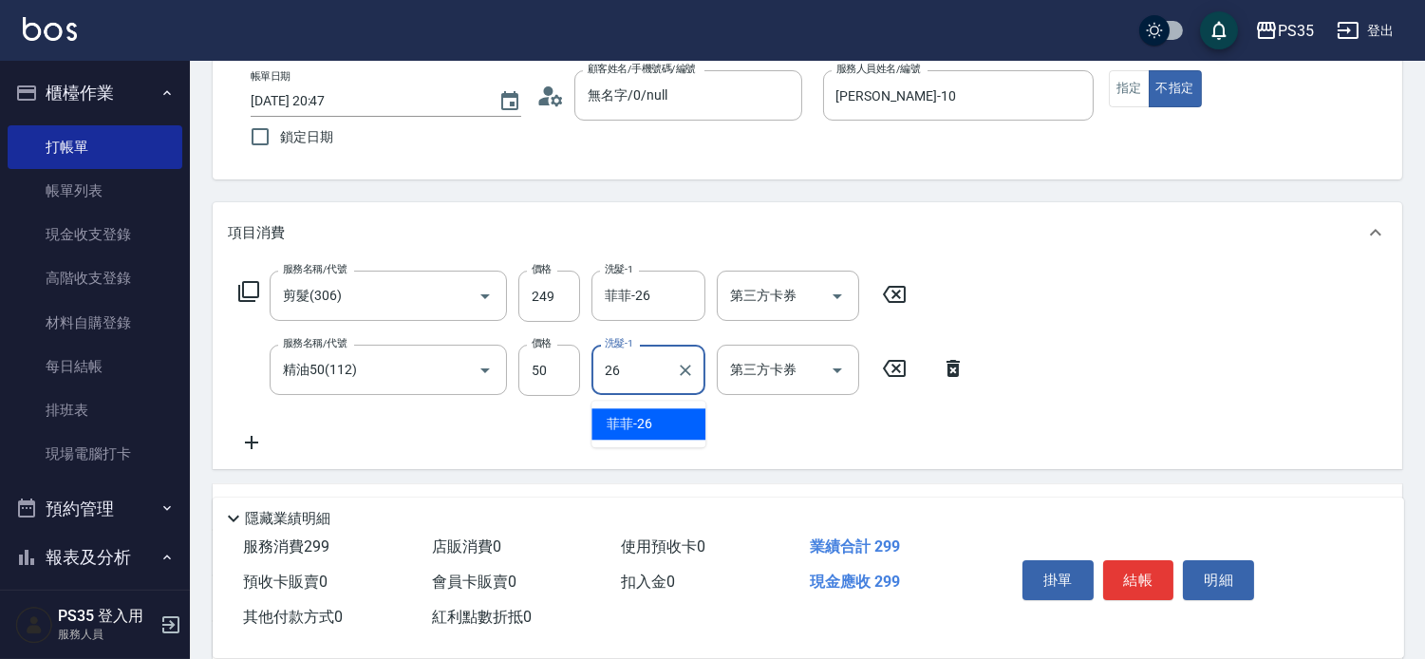
type input "菲菲-26"
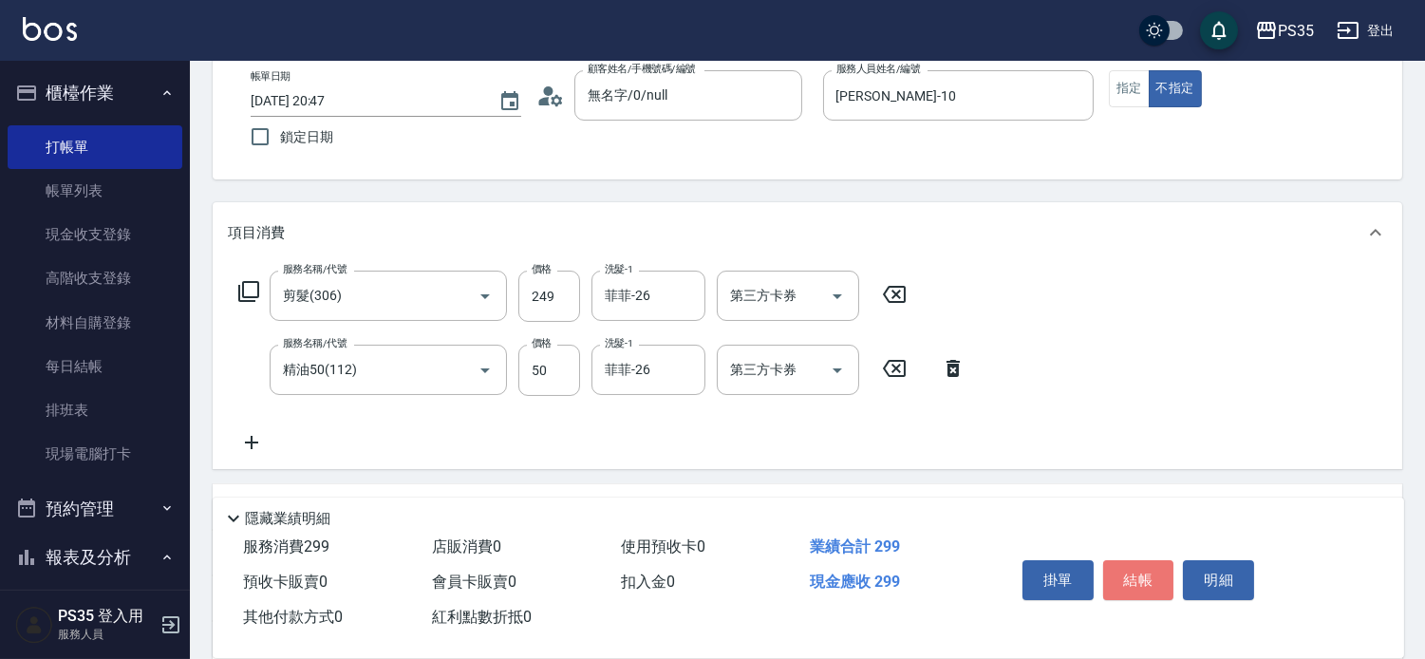
click at [1130, 567] on button "結帳" at bounding box center [1138, 580] width 71 height 40
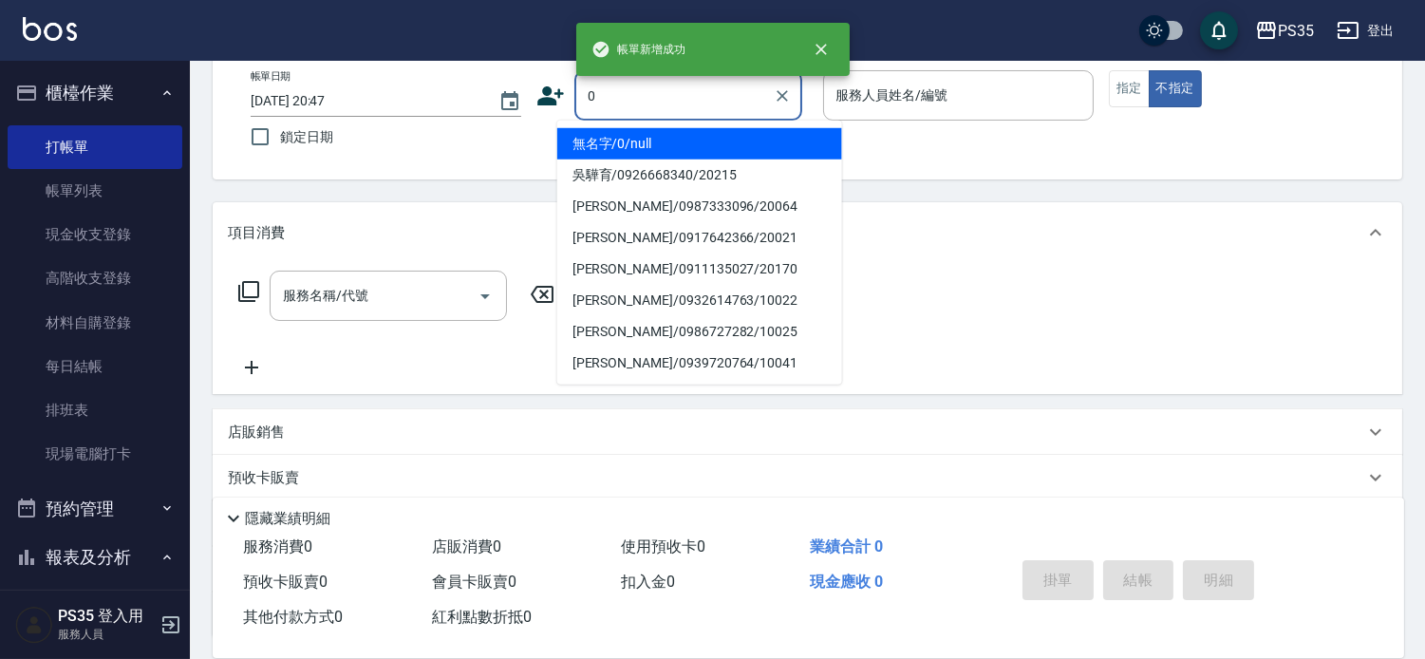
type input "0"
type input "2"
type input "無名字/0/null"
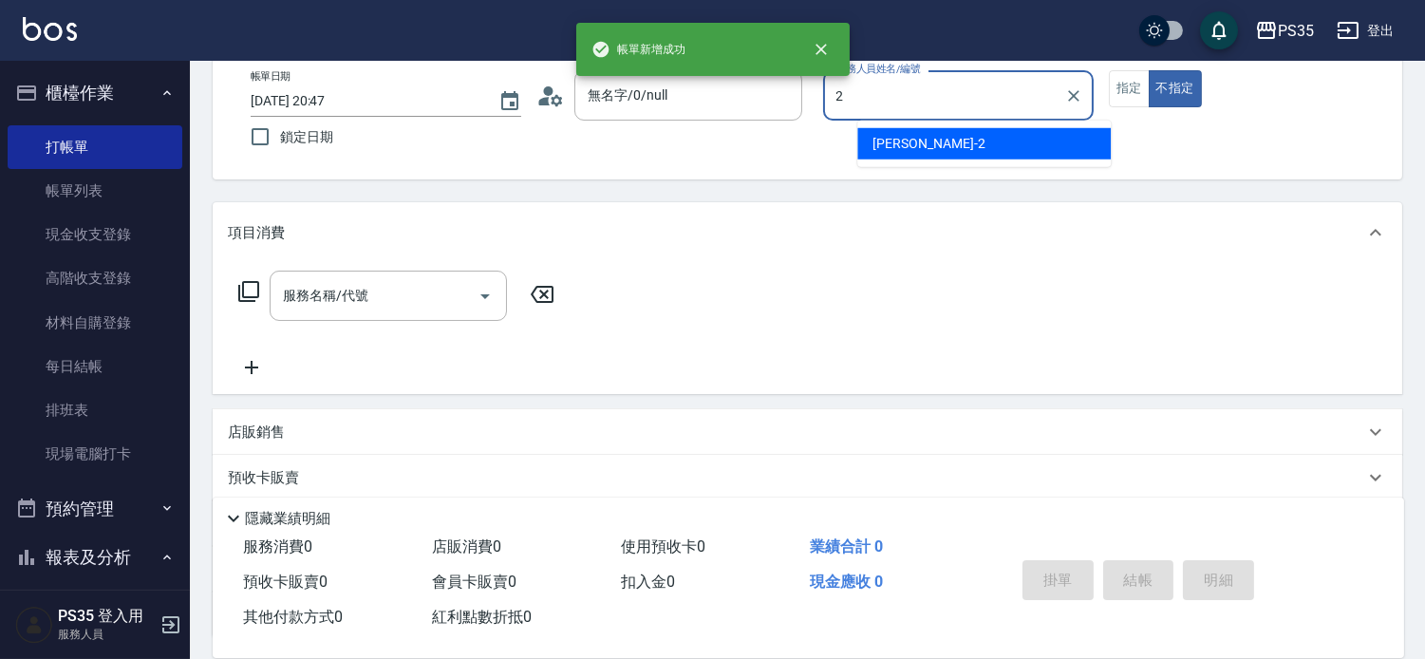
type input "[PERSON_NAME]-2"
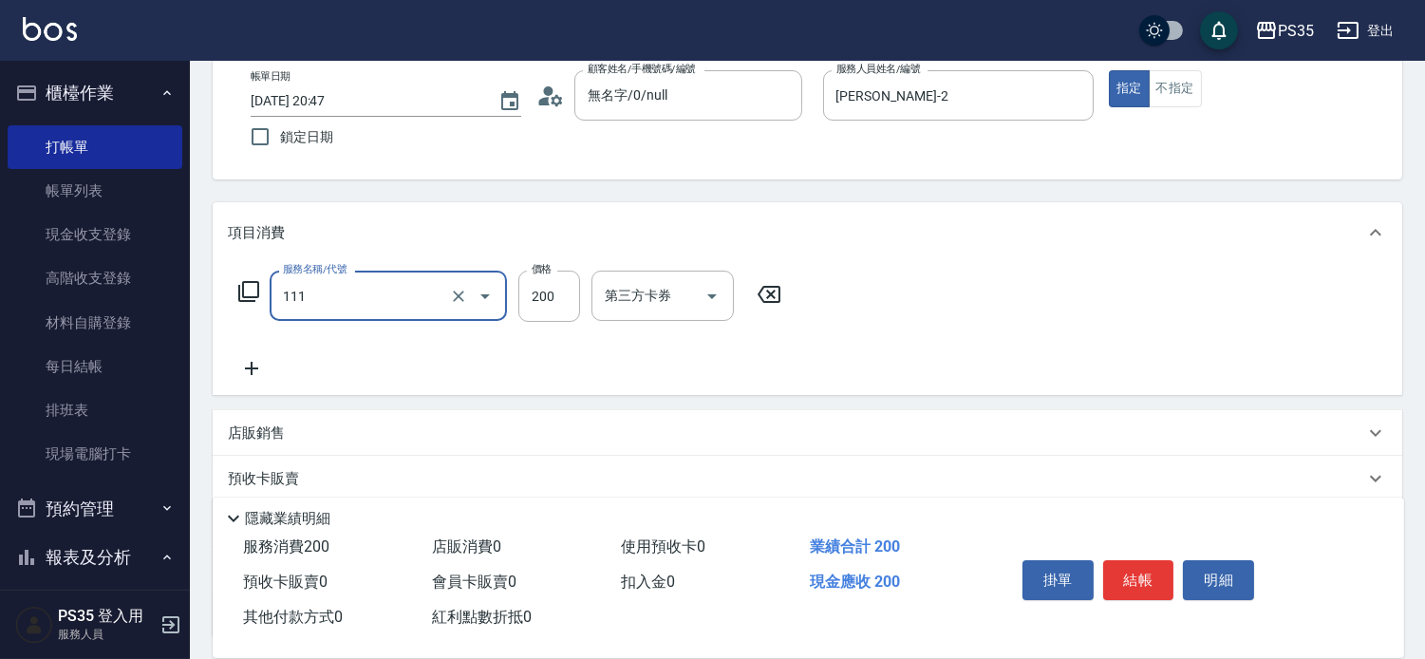
type input "200(111)"
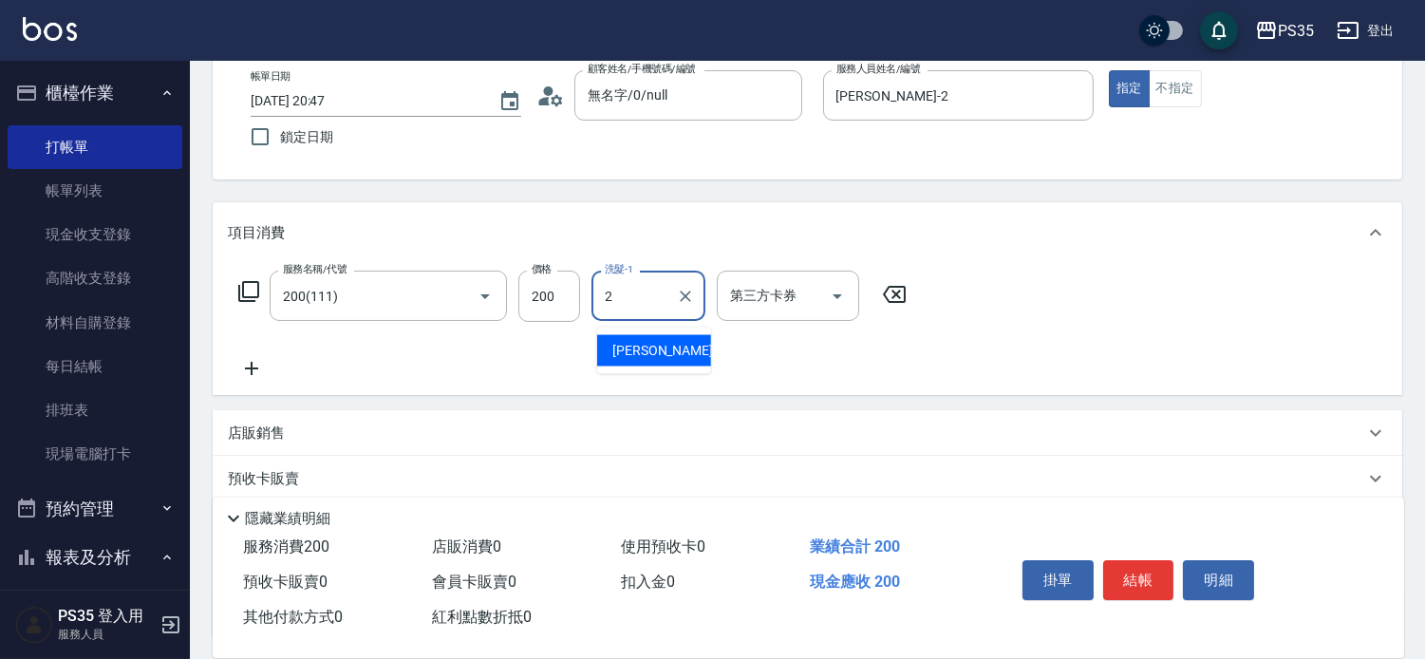
type input "[PERSON_NAME]-2"
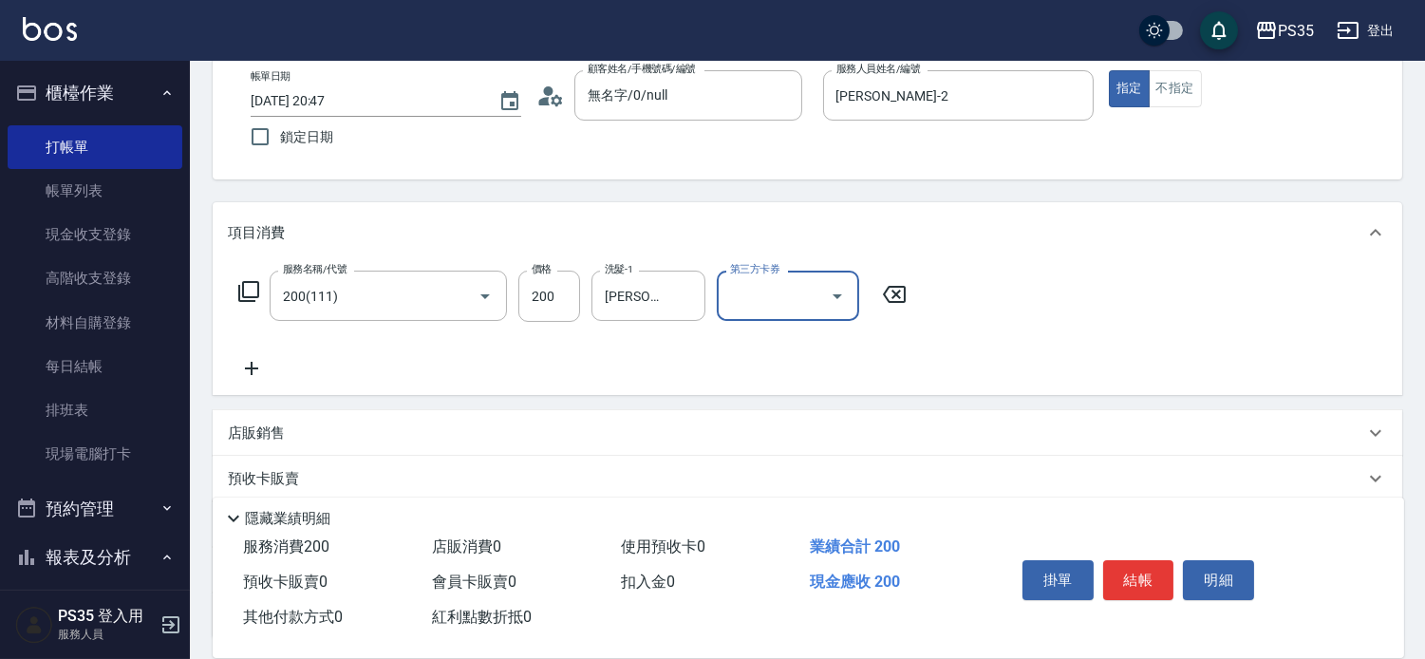
click at [1130, 568] on button "結帳" at bounding box center [1138, 580] width 71 height 40
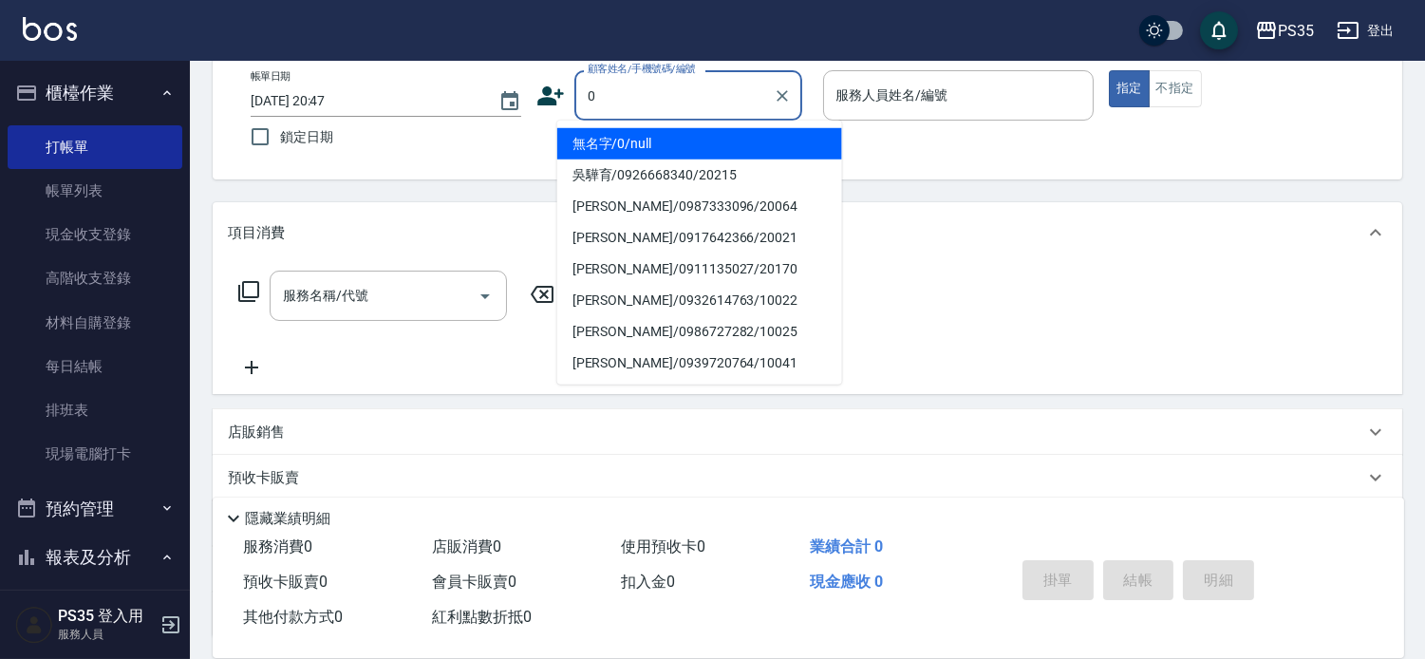
type input "0"
type input "2"
type input "無名字/0/null"
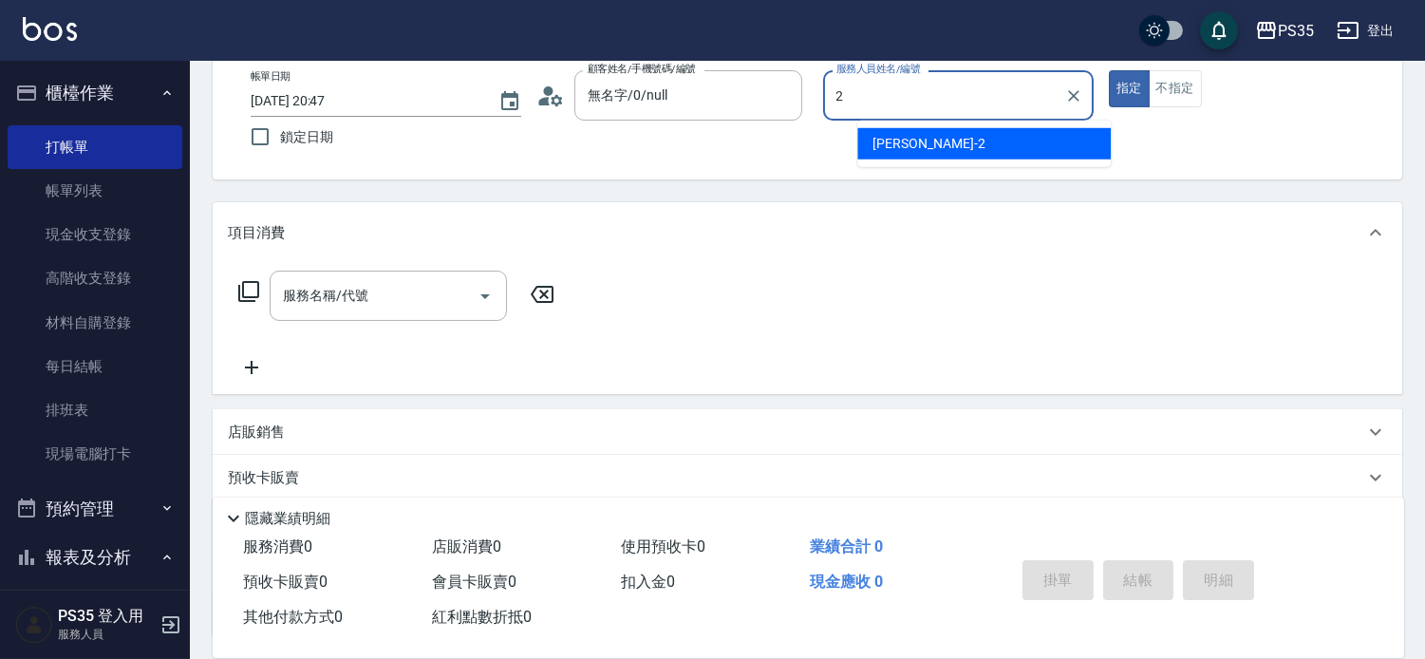
type input "[PERSON_NAME]-2"
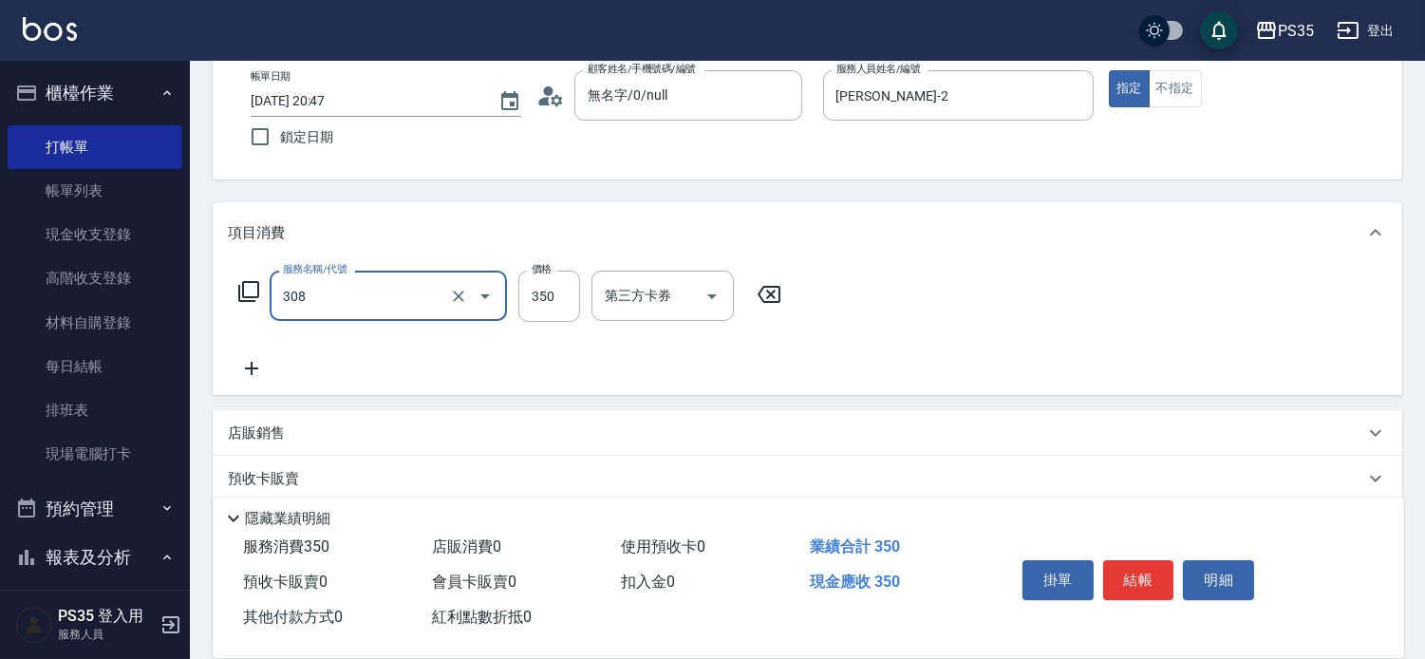
type input "洗+剪(308)"
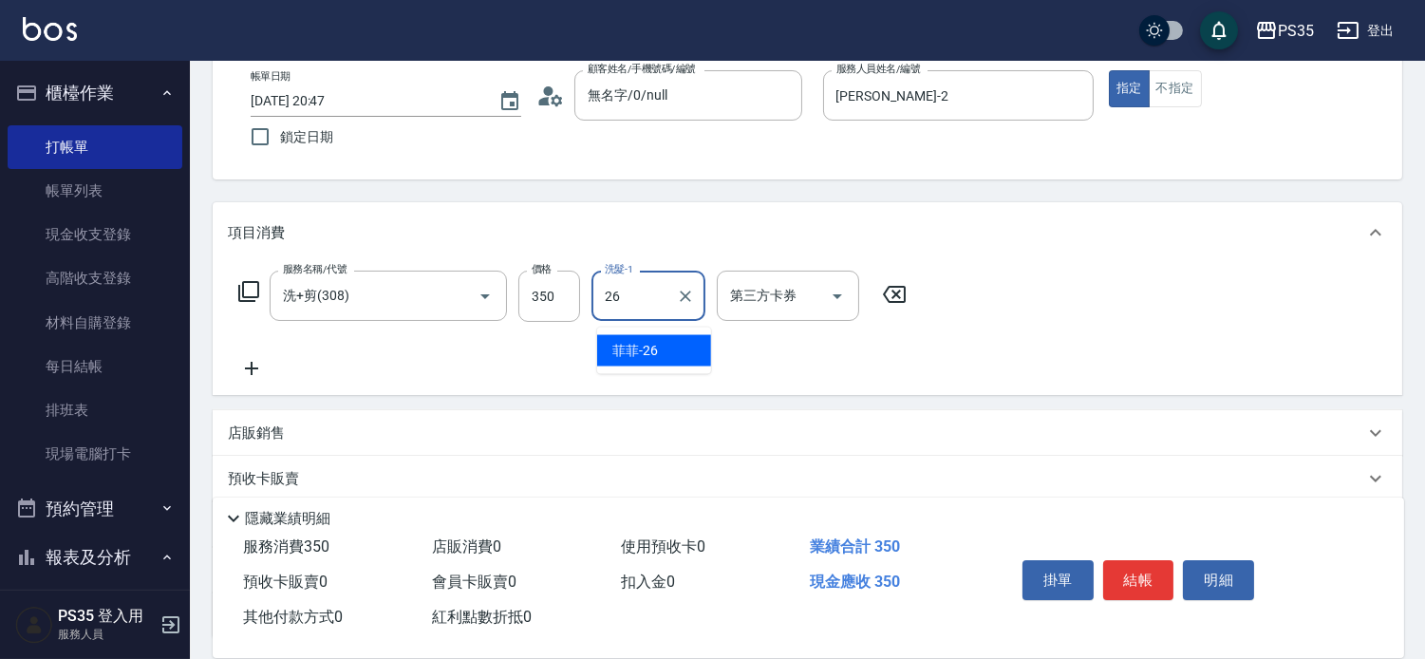
type input "菲菲-26"
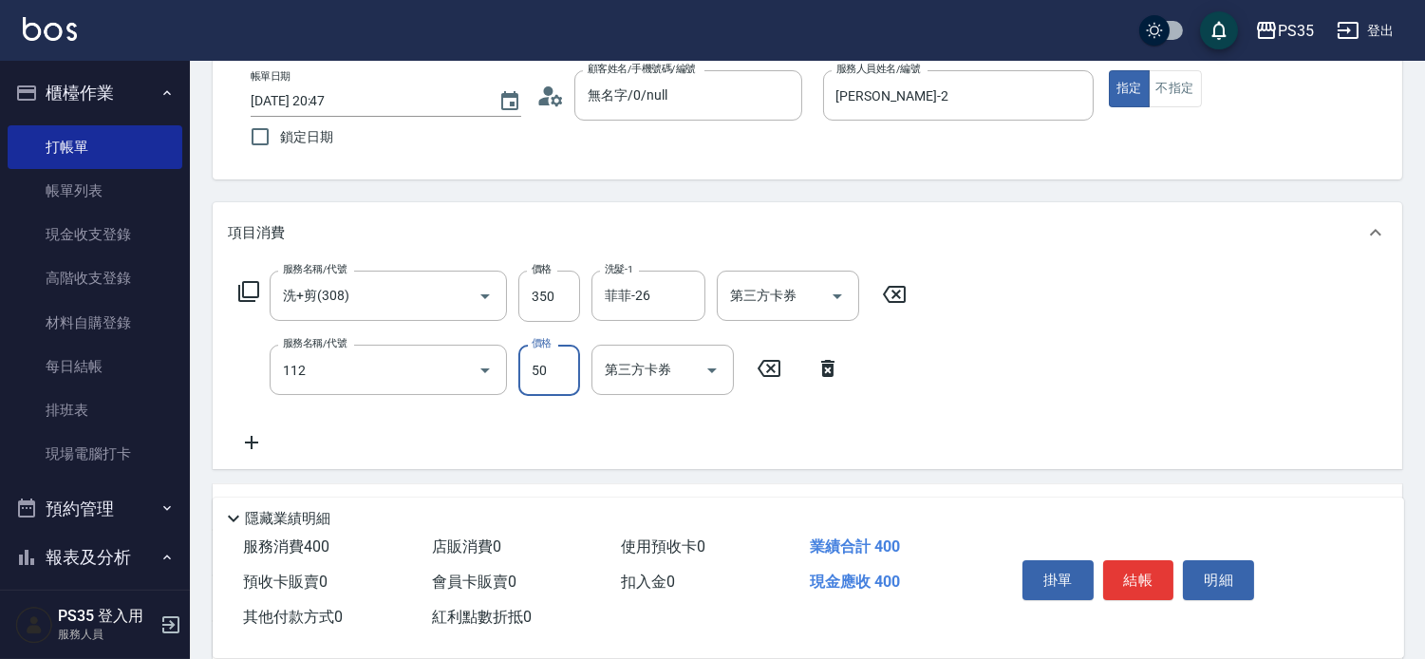
type input "精油50(112)"
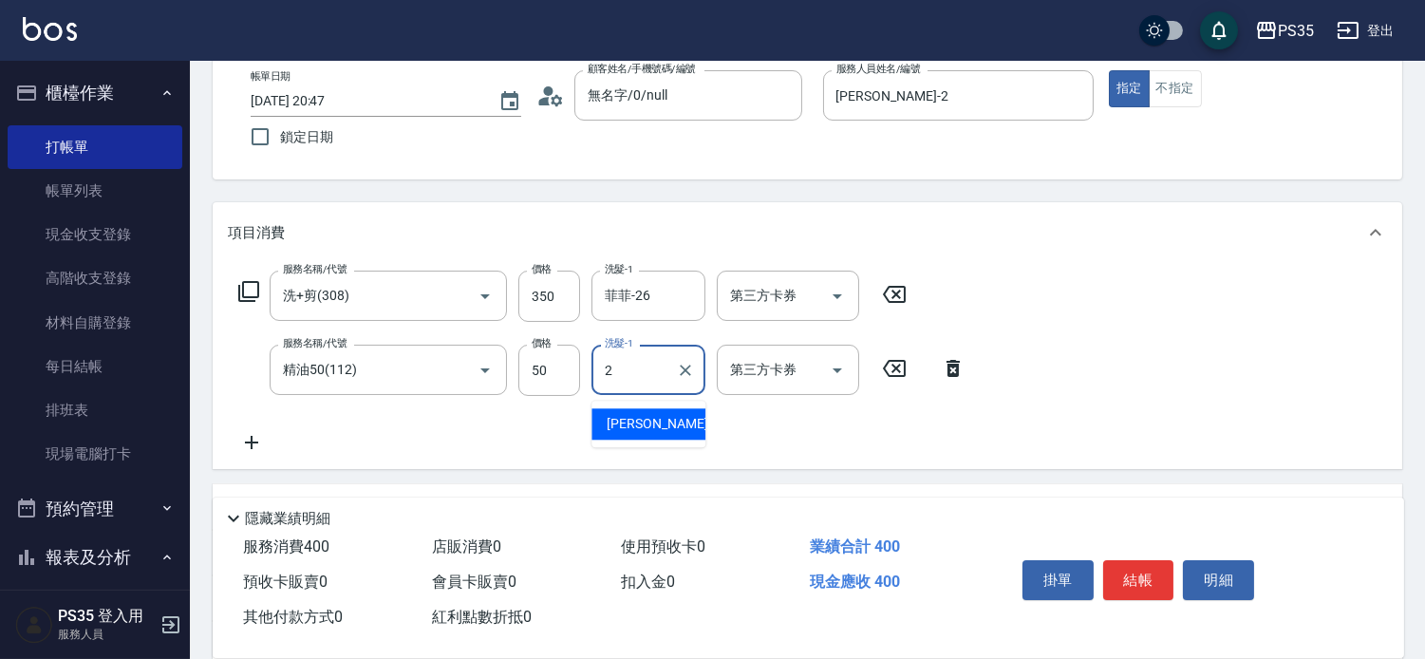
type input "[PERSON_NAME]-2"
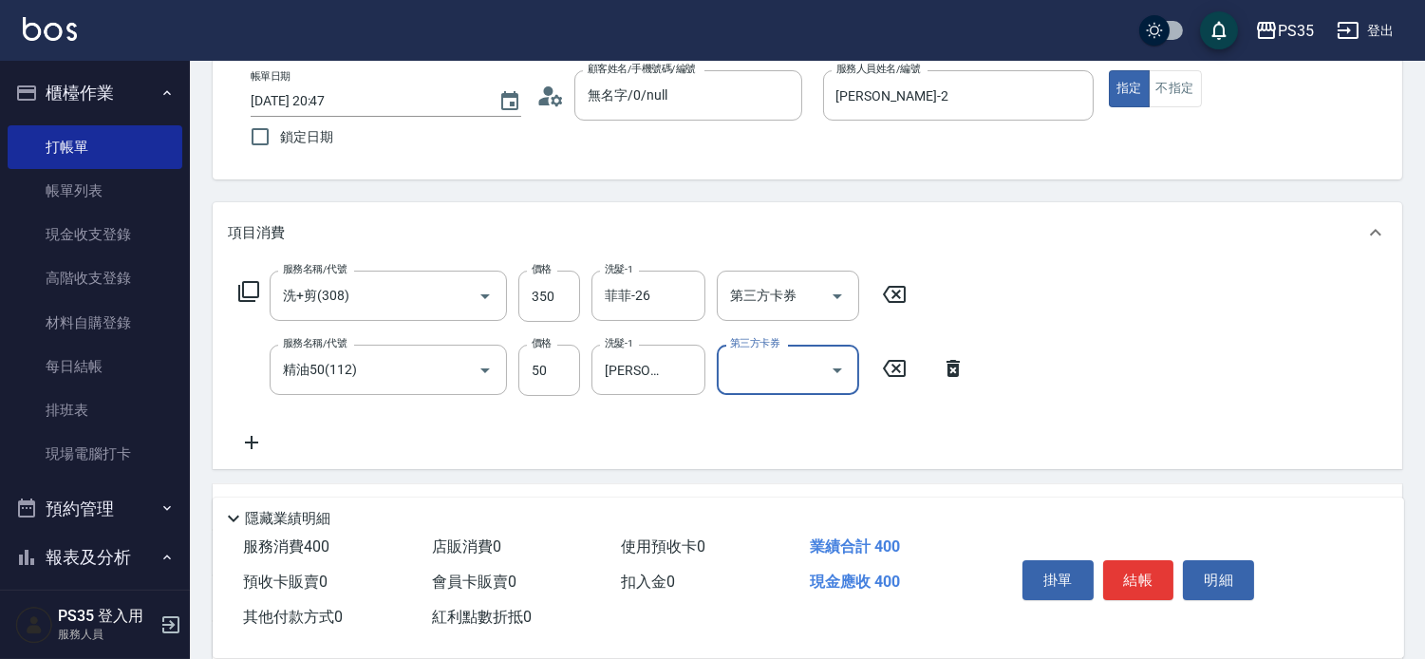
click at [1130, 570] on button "結帳" at bounding box center [1138, 580] width 71 height 40
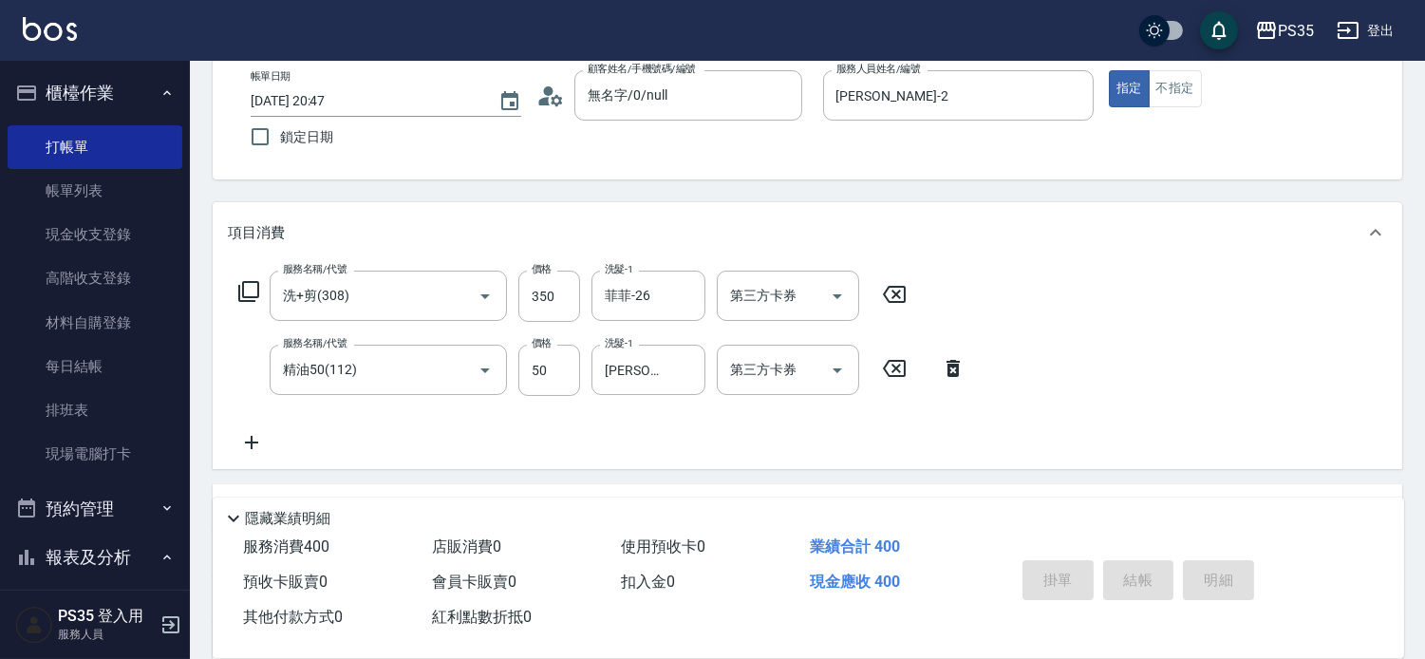
type input "[DATE] 20:48"
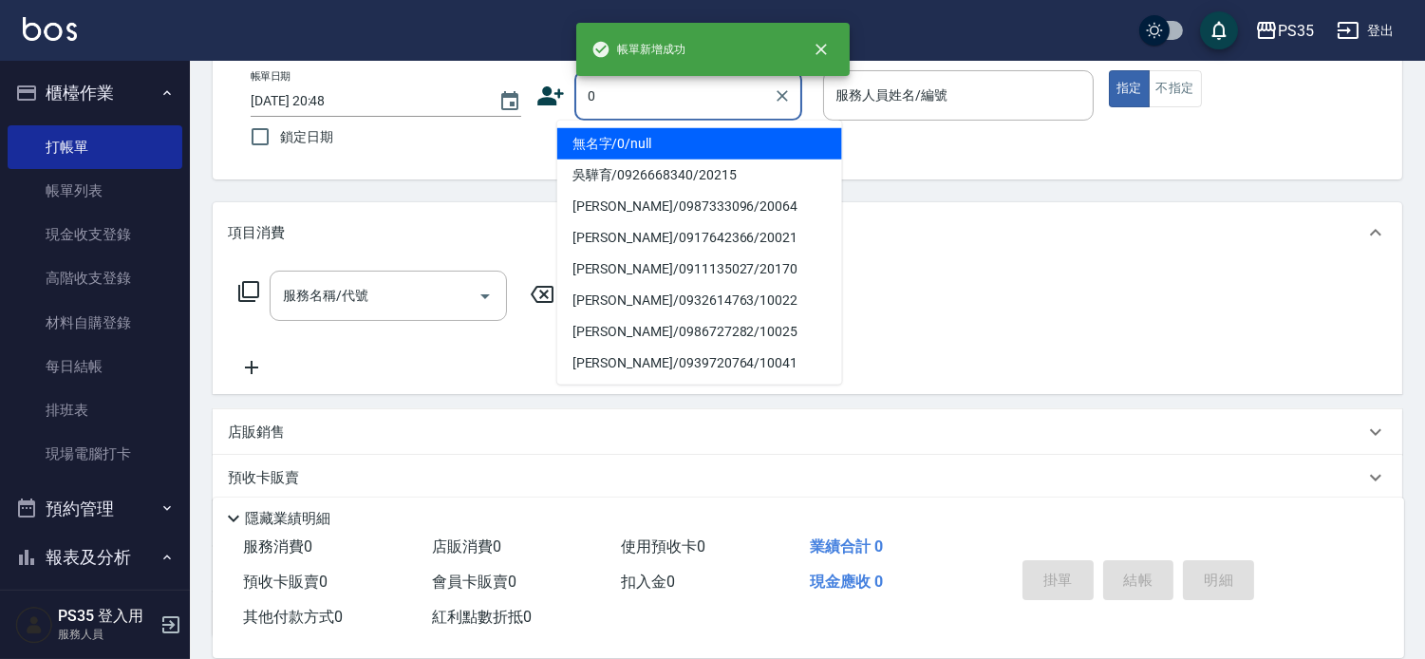
type input "0"
type input "1"
type input "無名字/0/null"
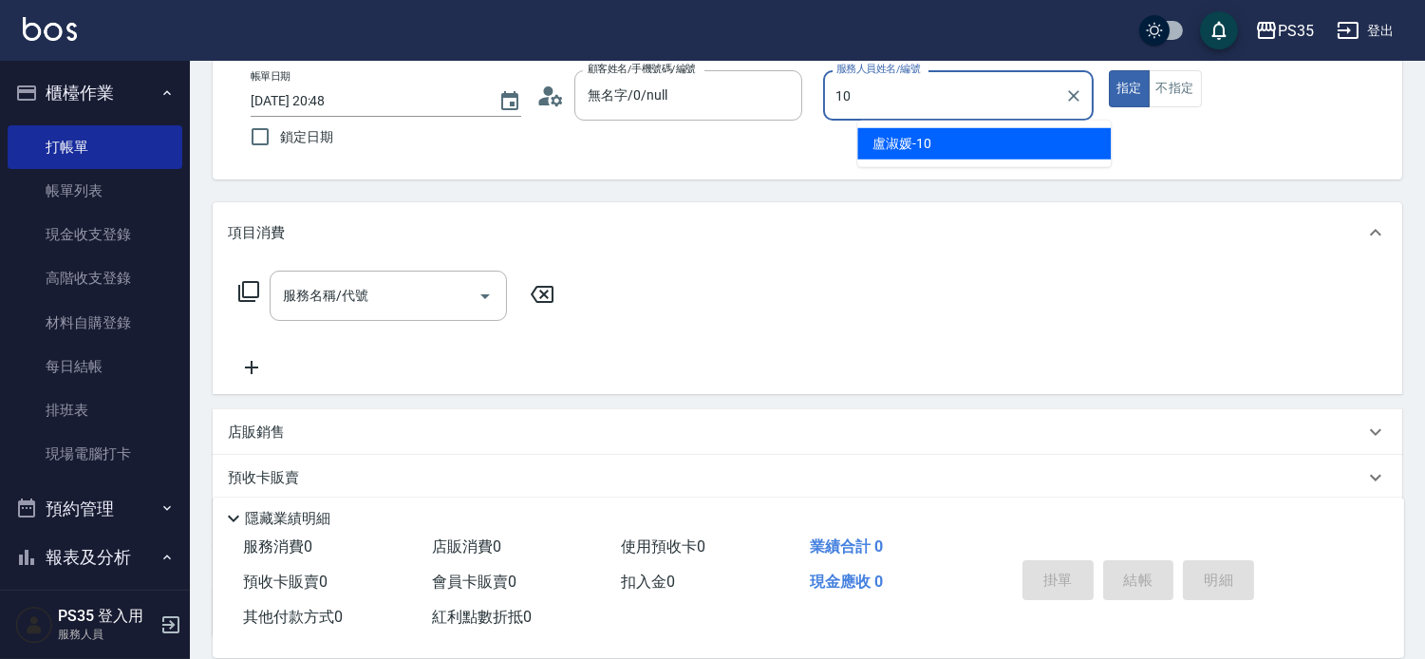
type input "[PERSON_NAME]-10"
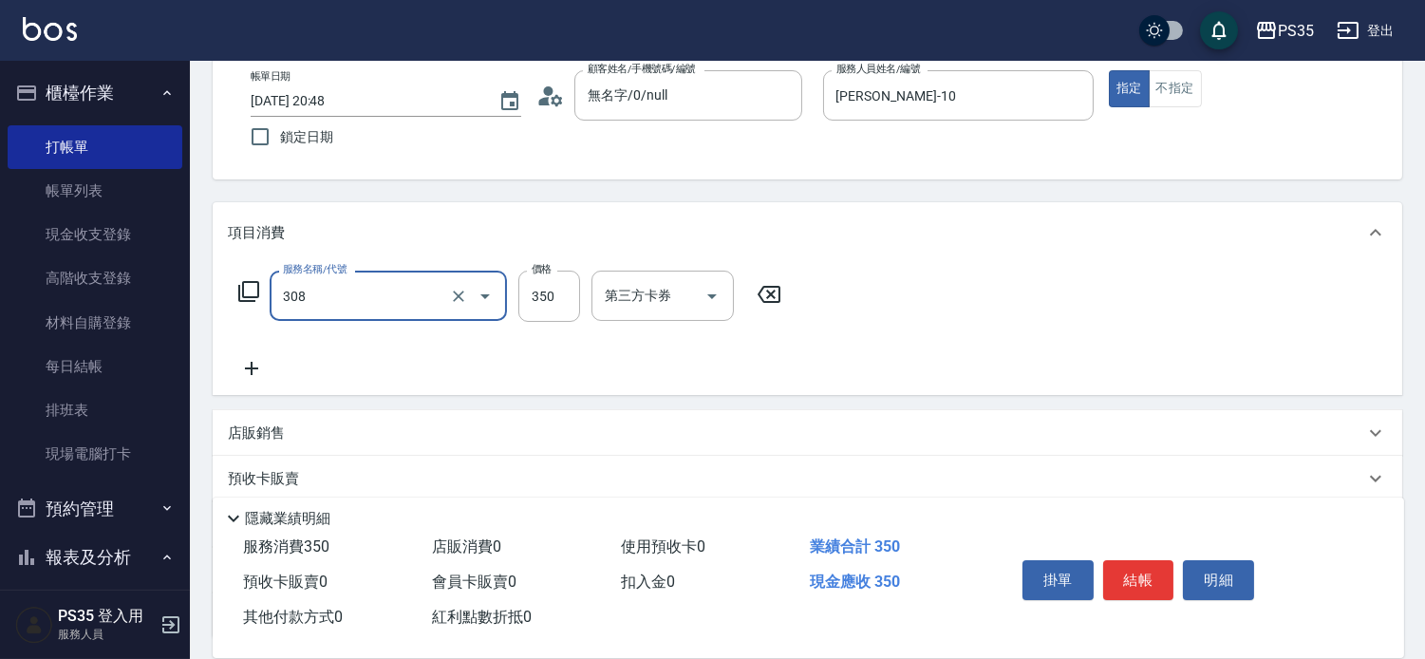
type input "洗+剪(308)"
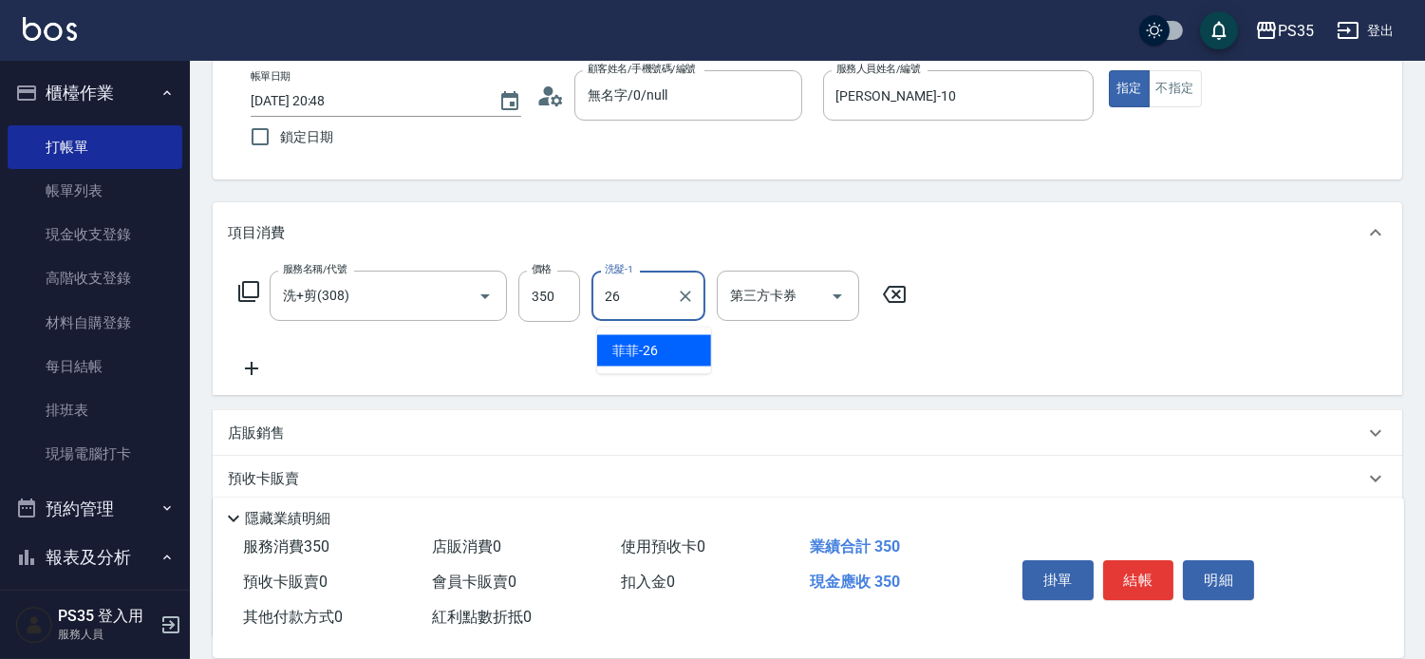
type input "菲菲-26"
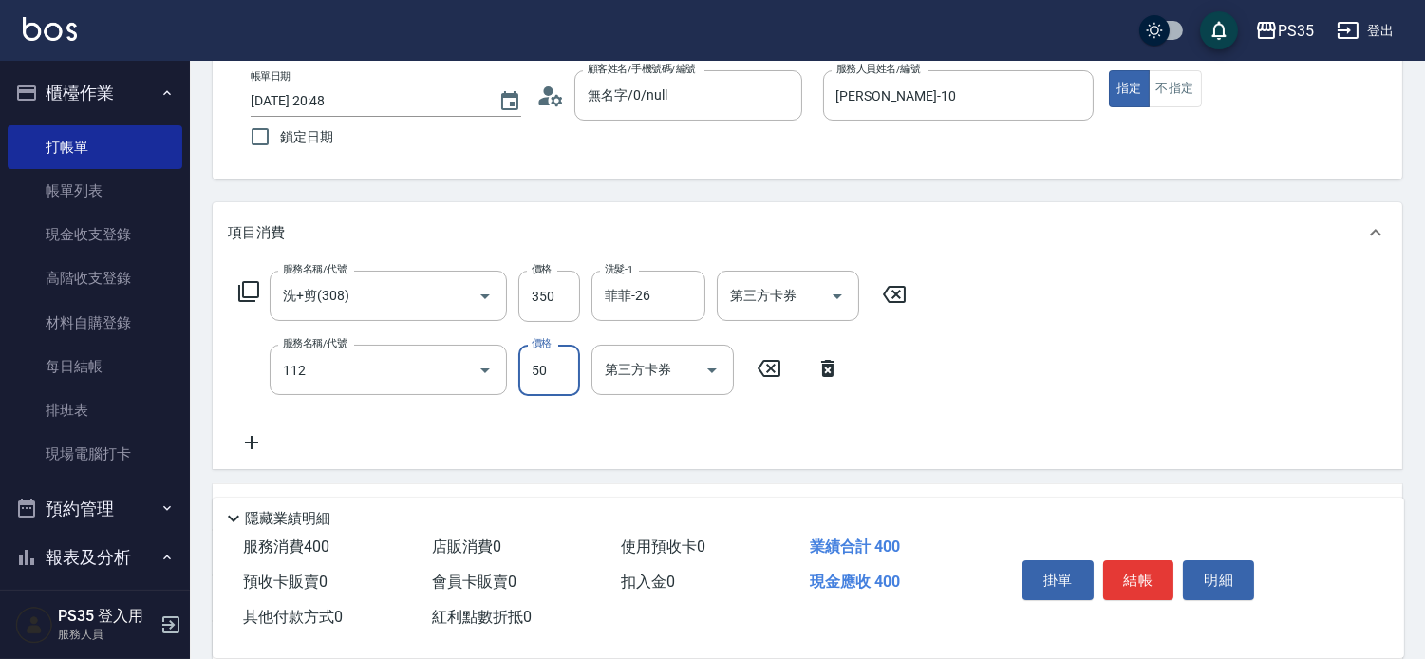
type input "精油50(112)"
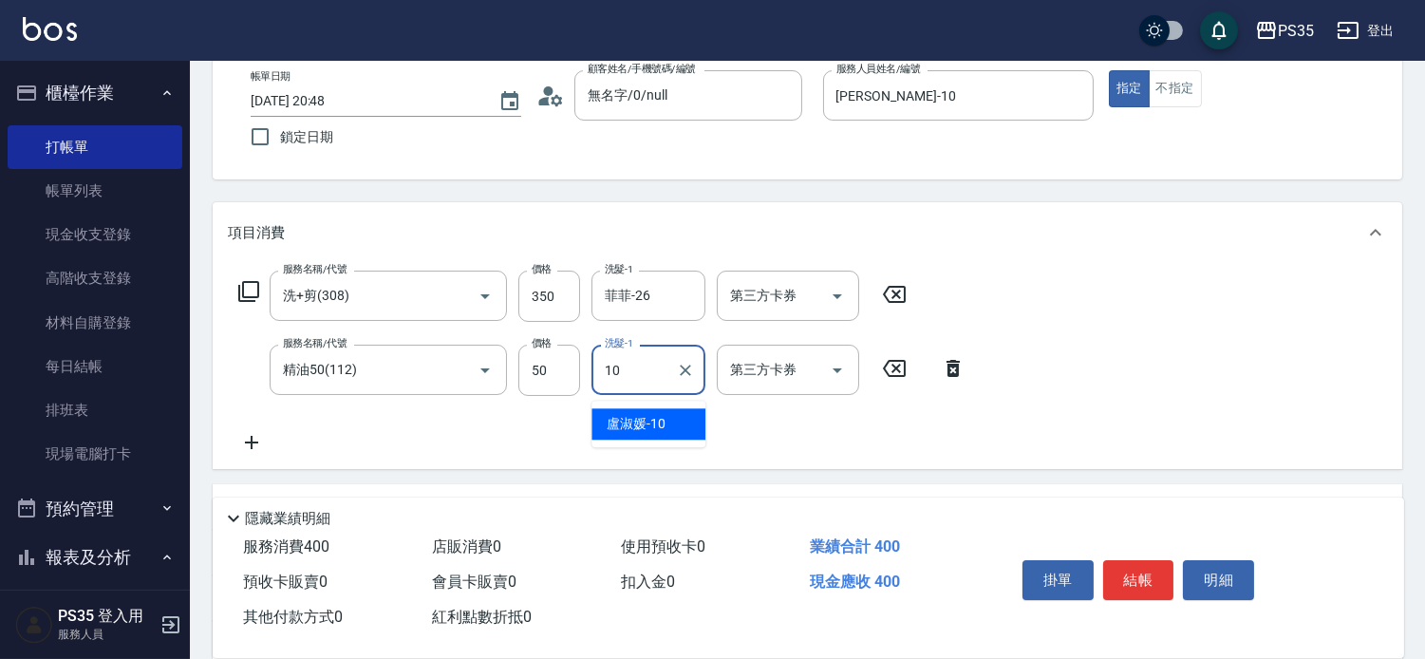
type input "[PERSON_NAME]-10"
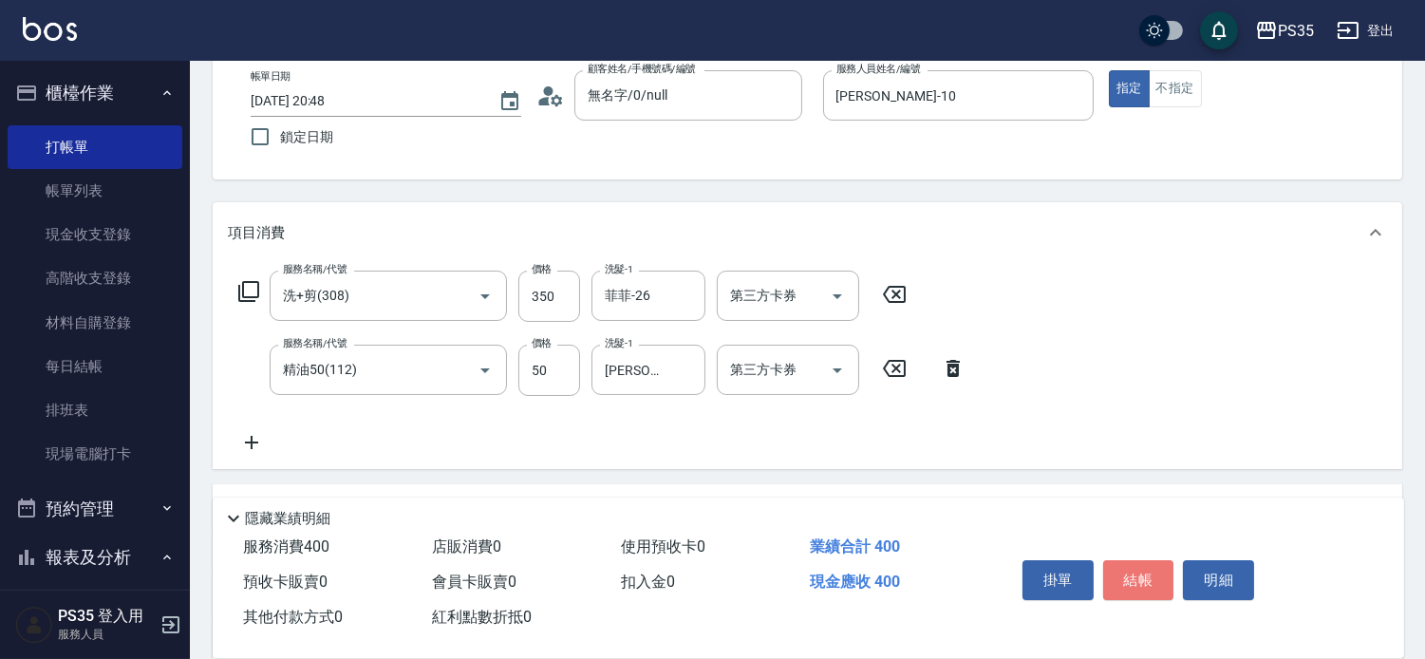
click at [1130, 570] on button "結帳" at bounding box center [1138, 580] width 71 height 40
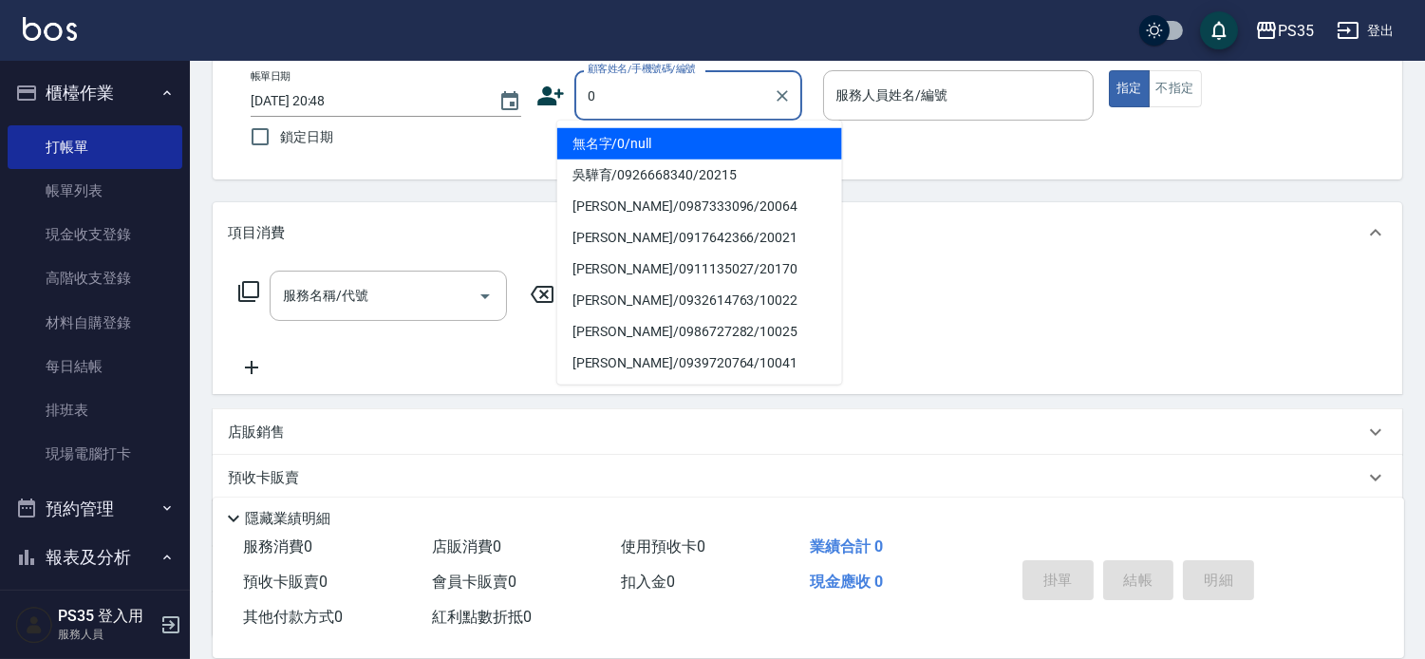
type input "0"
type input "1"
type input "無名字/0/null"
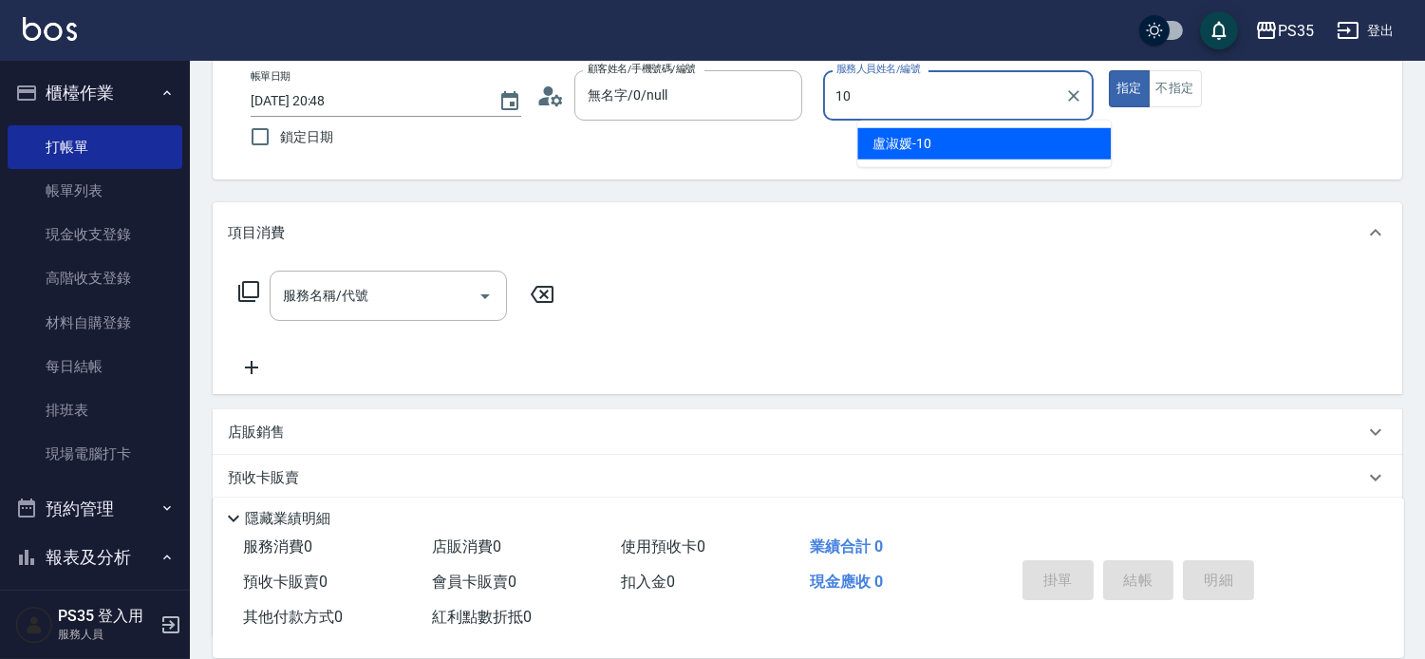
type input "[PERSON_NAME]-10"
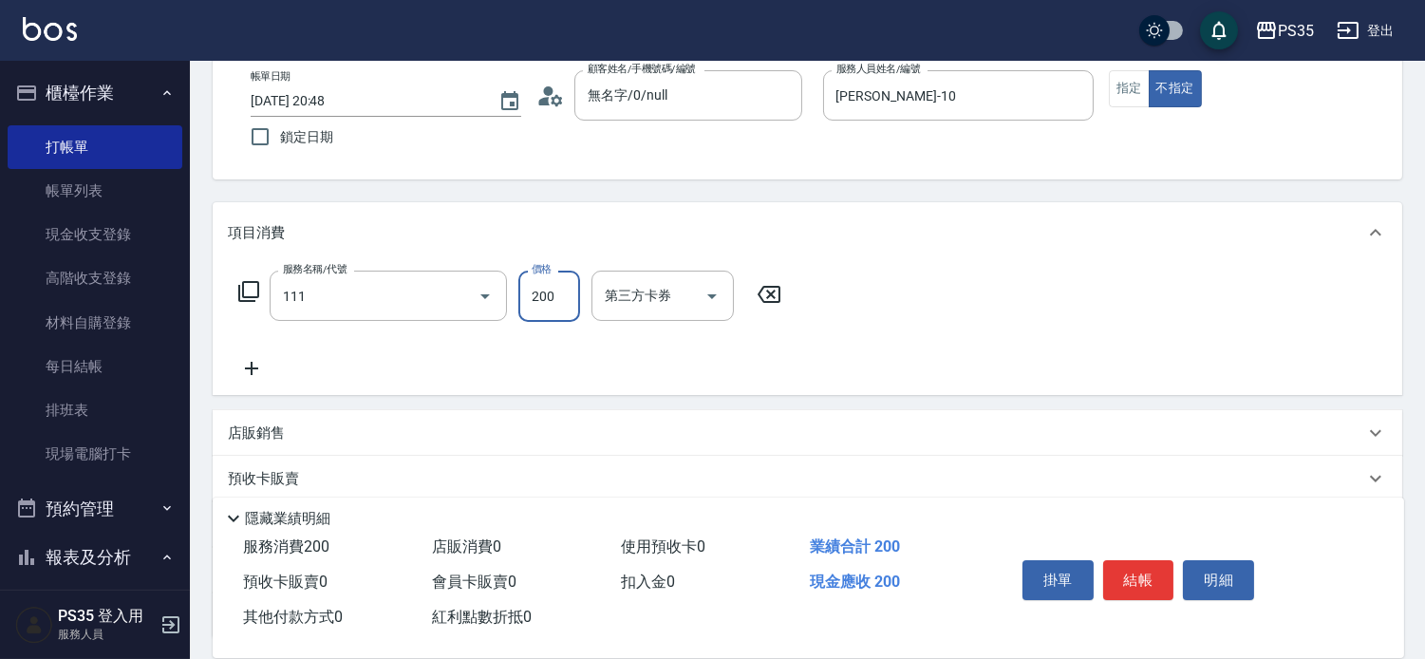
type input "200(111)"
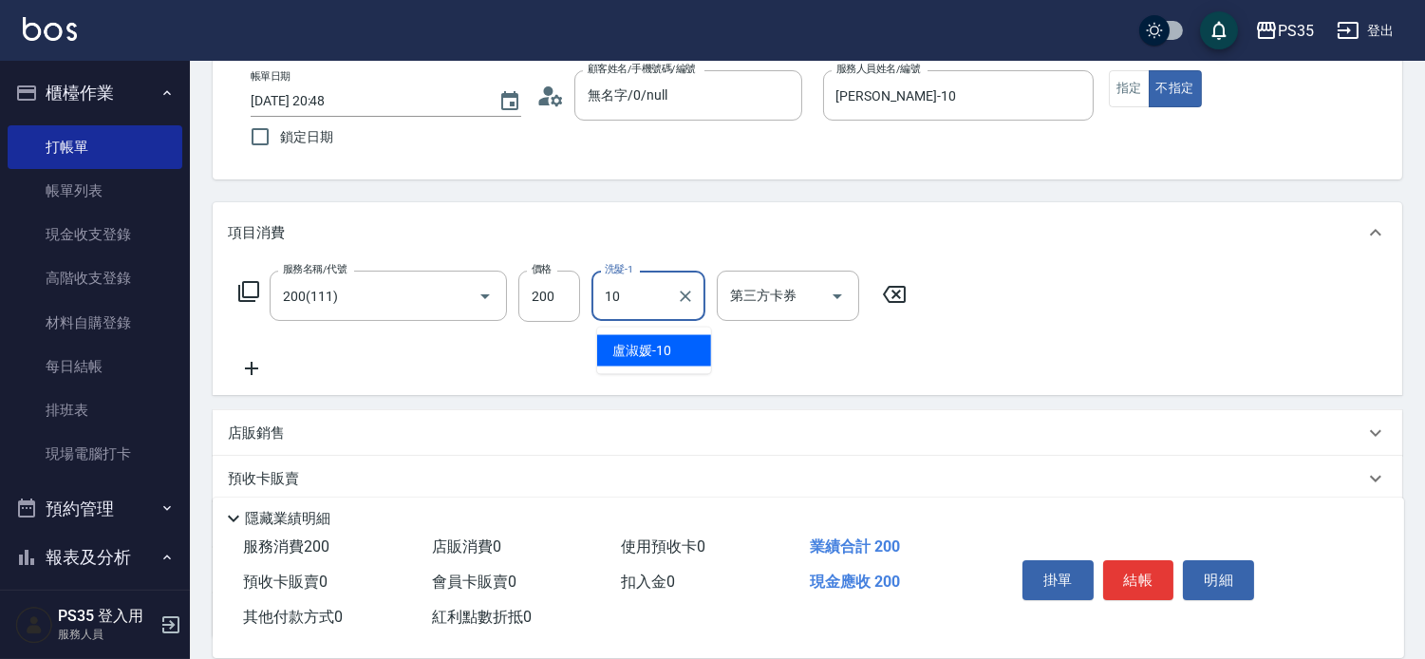
type input "[PERSON_NAME]-10"
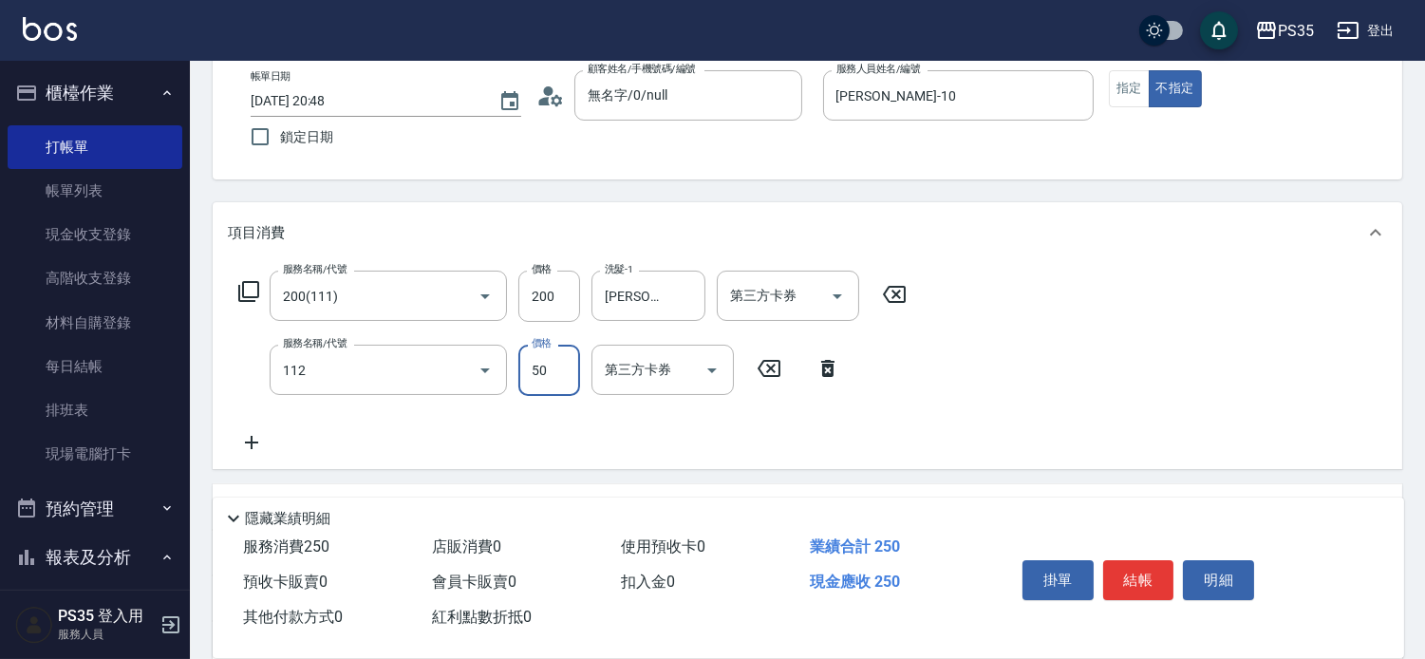
type input "精油50(112)"
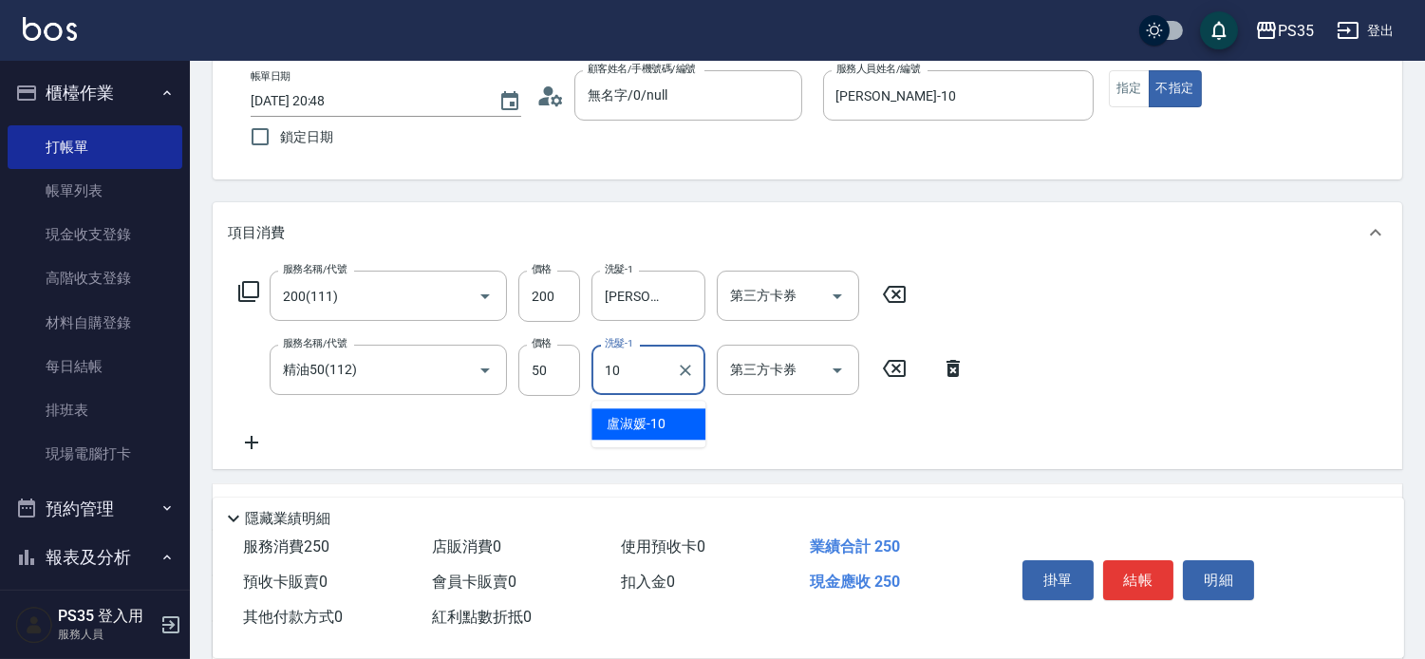
type input "[PERSON_NAME]-10"
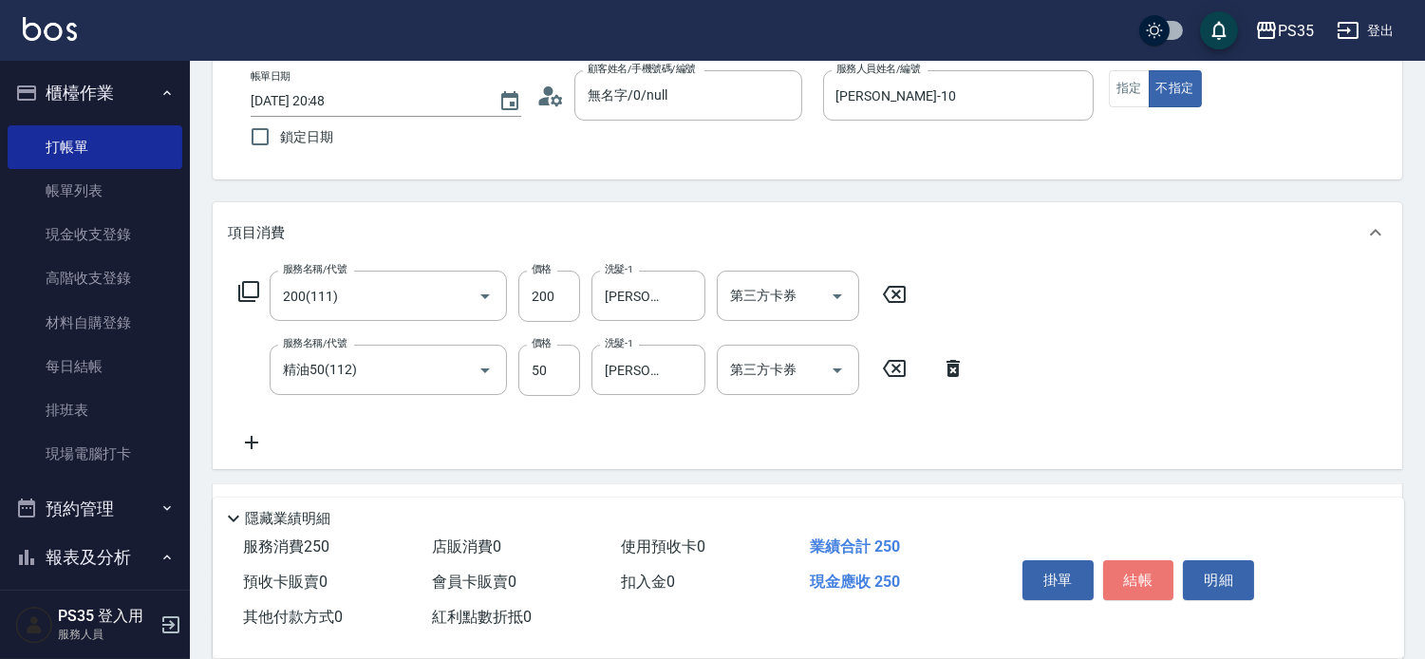
click at [1130, 570] on button "結帳" at bounding box center [1138, 580] width 71 height 40
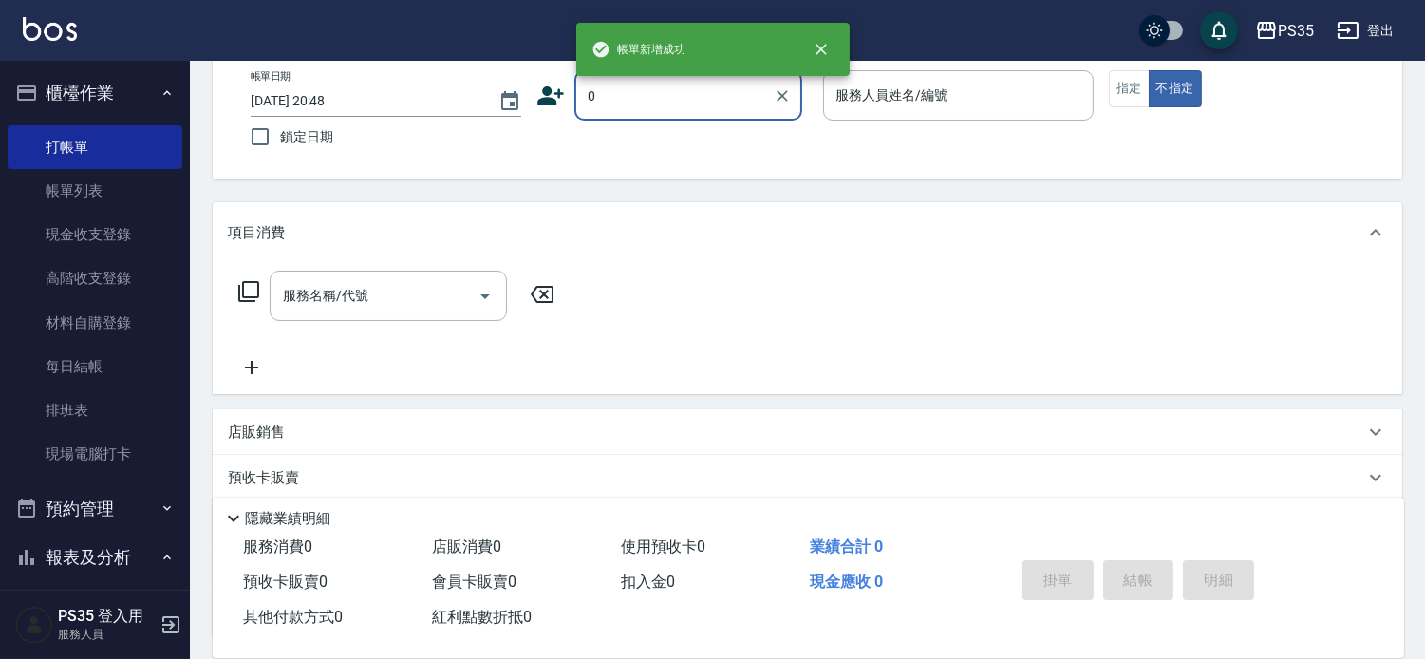
type input "無名字/0/null"
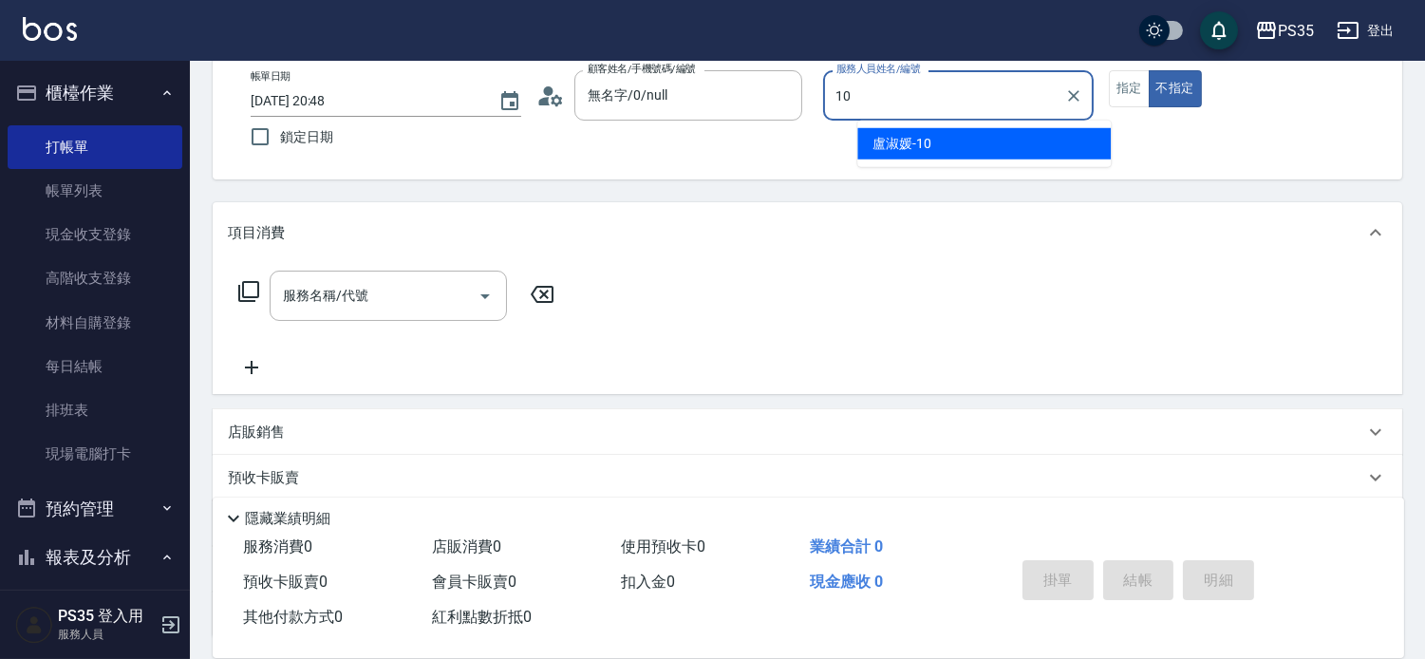
type input "[PERSON_NAME]-10"
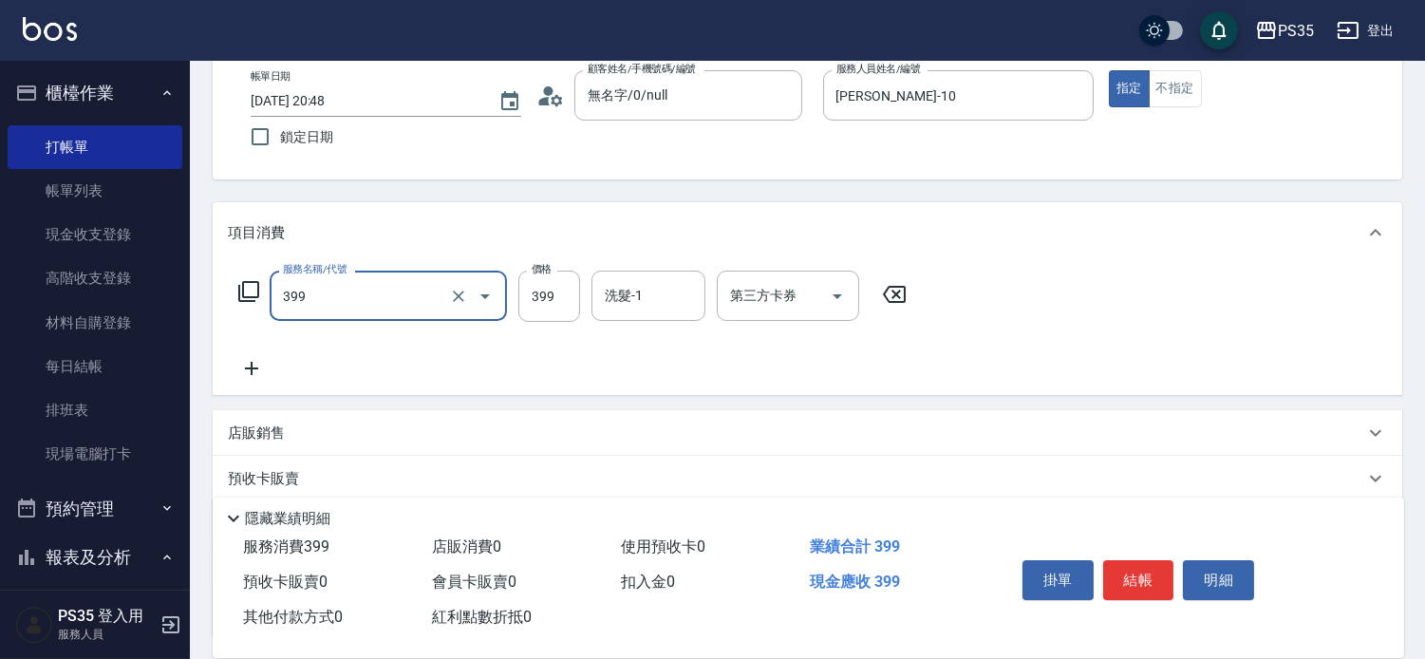
type input "接髮洗(399)"
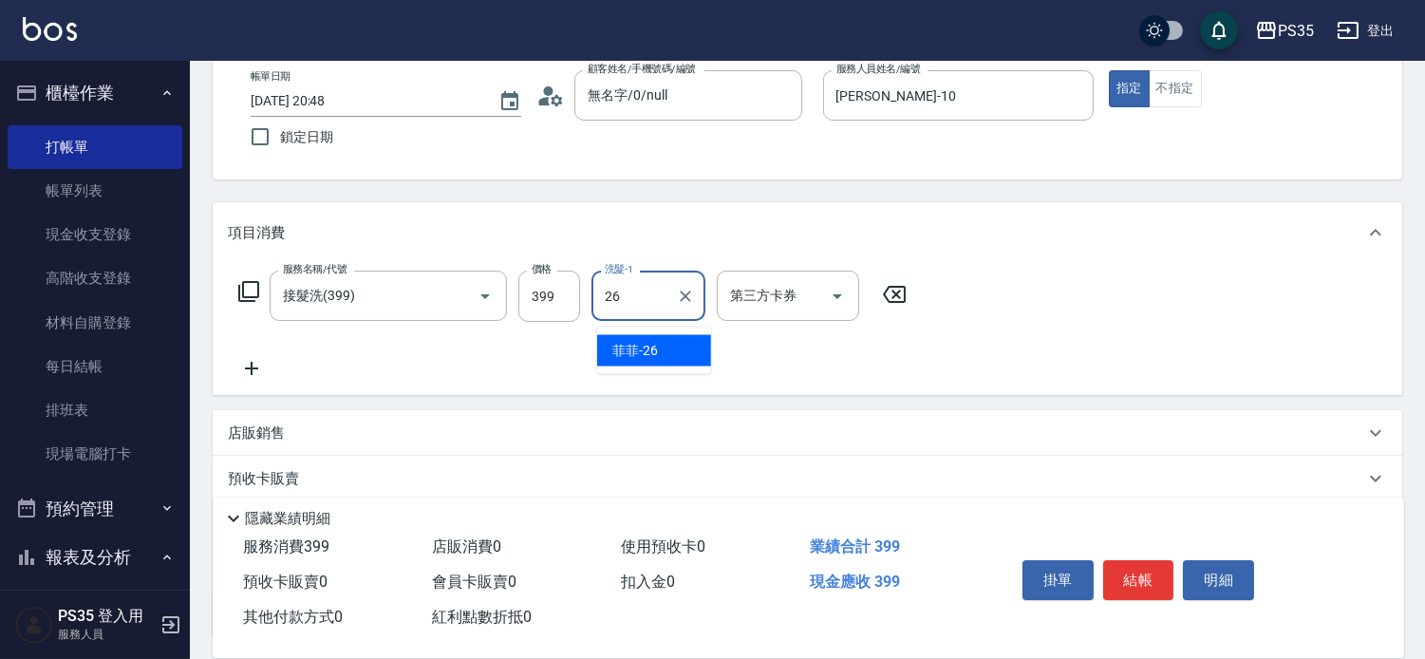
type input "菲菲-26"
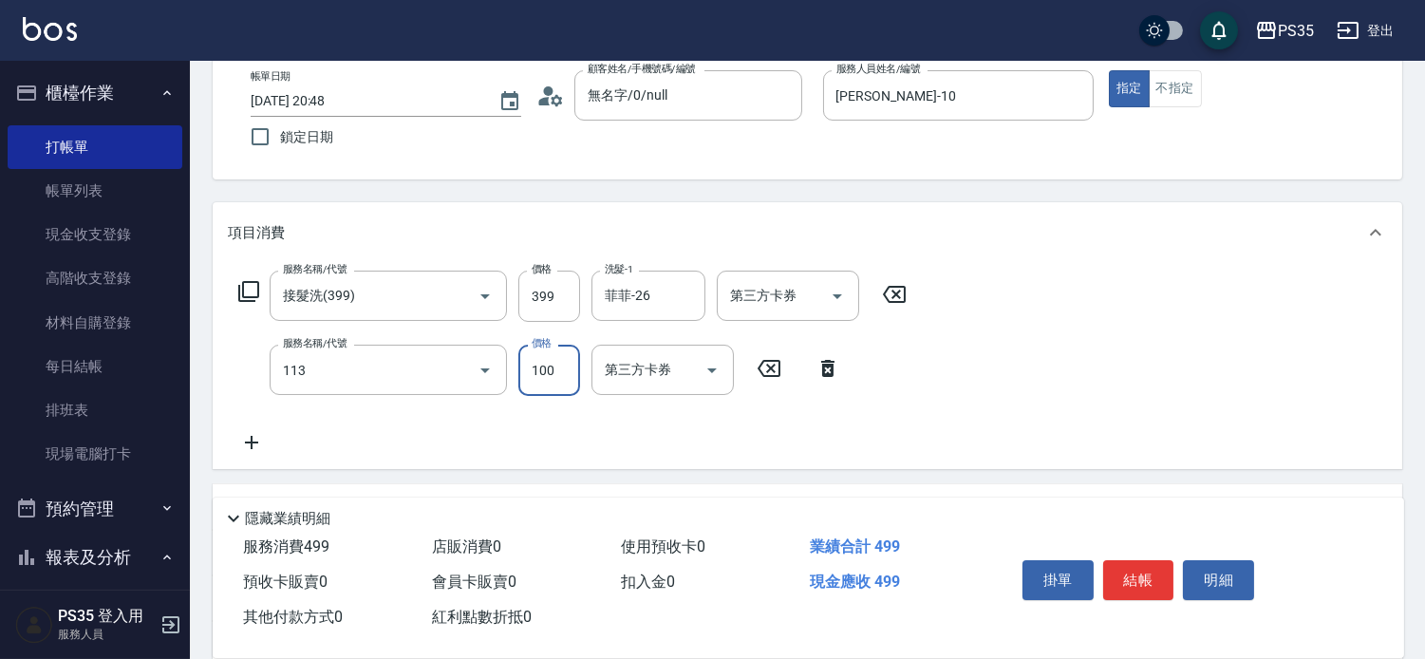
type input "瞬護100(113)"
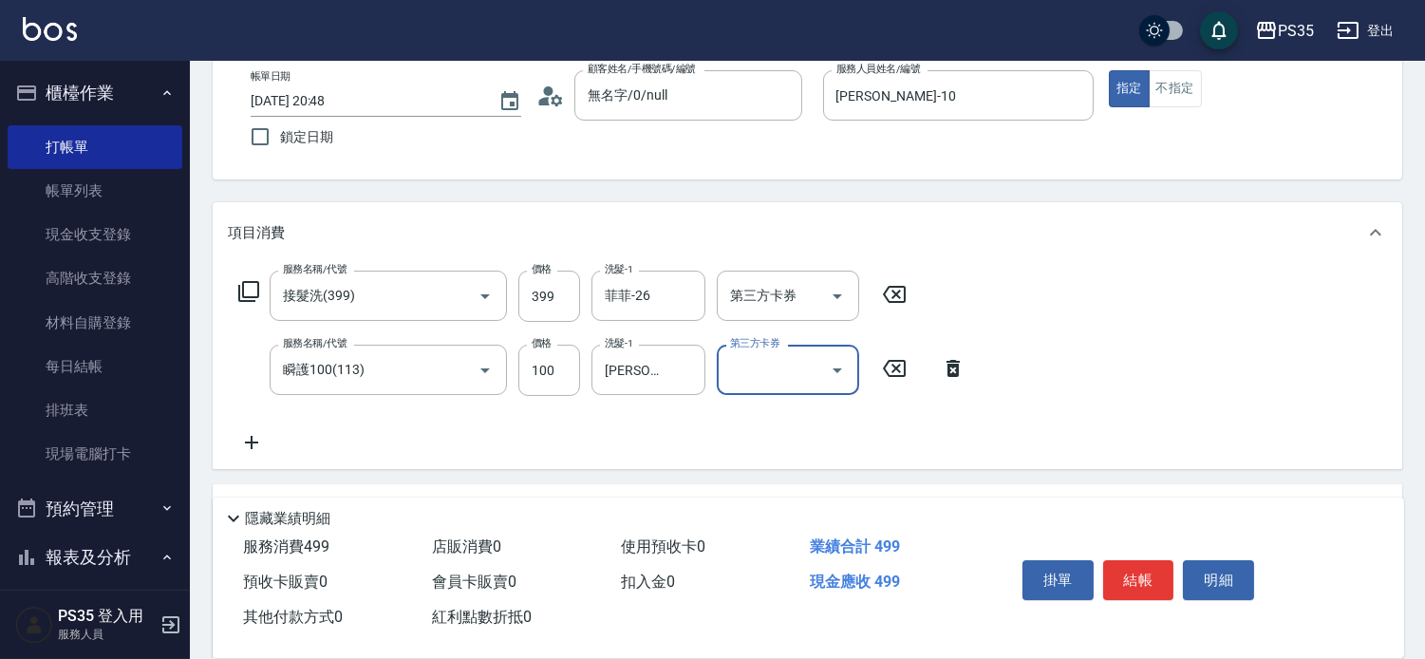
click at [1130, 570] on button "結帳" at bounding box center [1138, 580] width 71 height 40
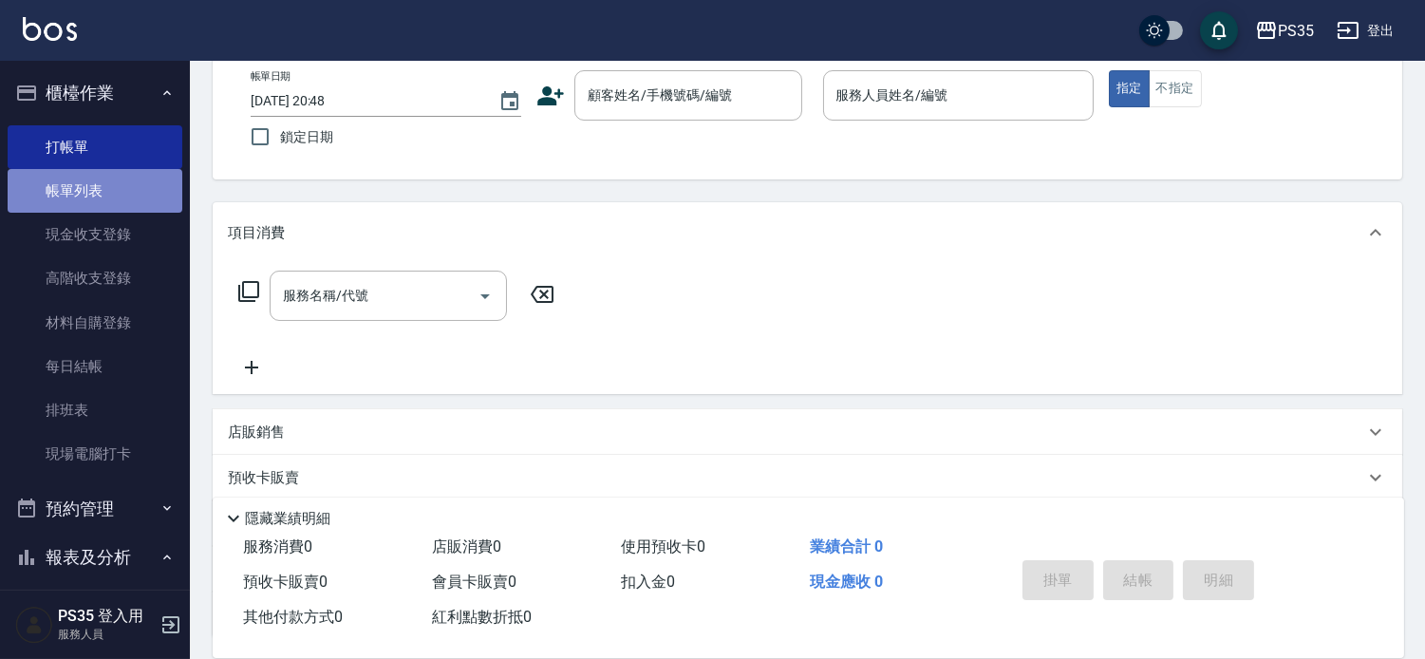
click at [107, 193] on link "帳單列表" at bounding box center [95, 191] width 175 height 44
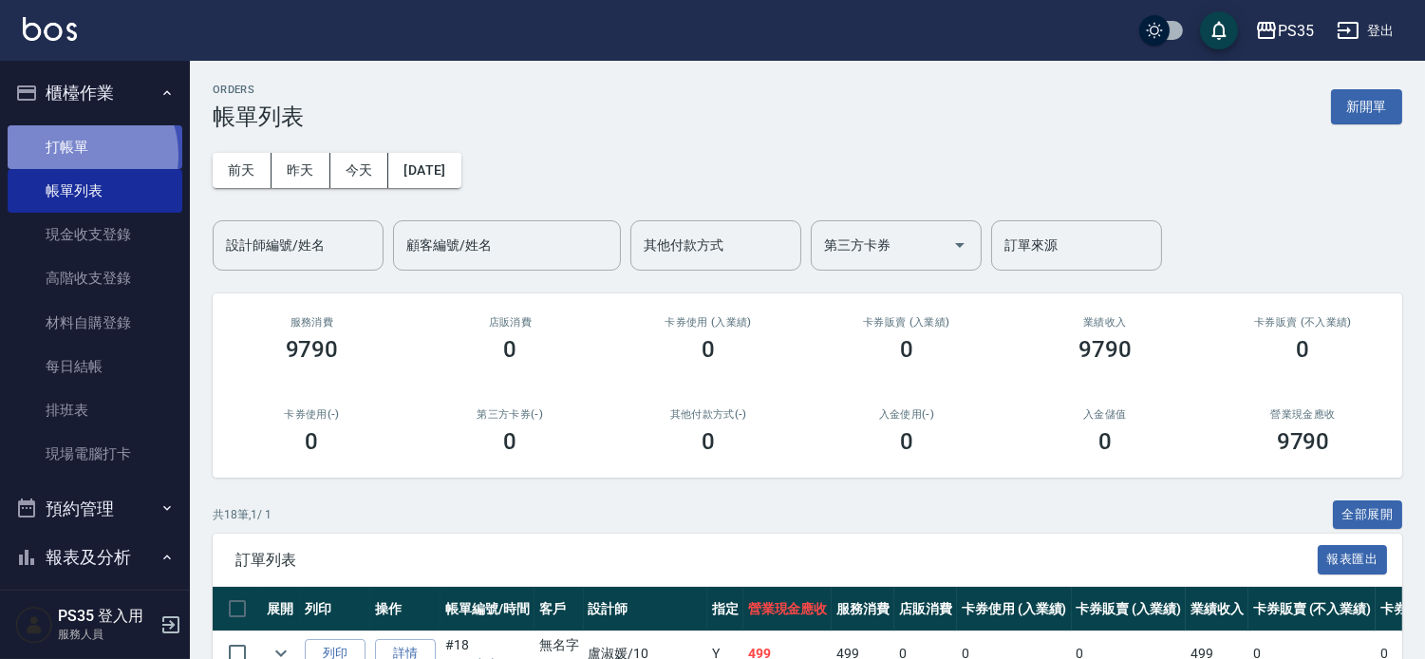
click at [77, 155] on link "打帳單" at bounding box center [95, 147] width 175 height 44
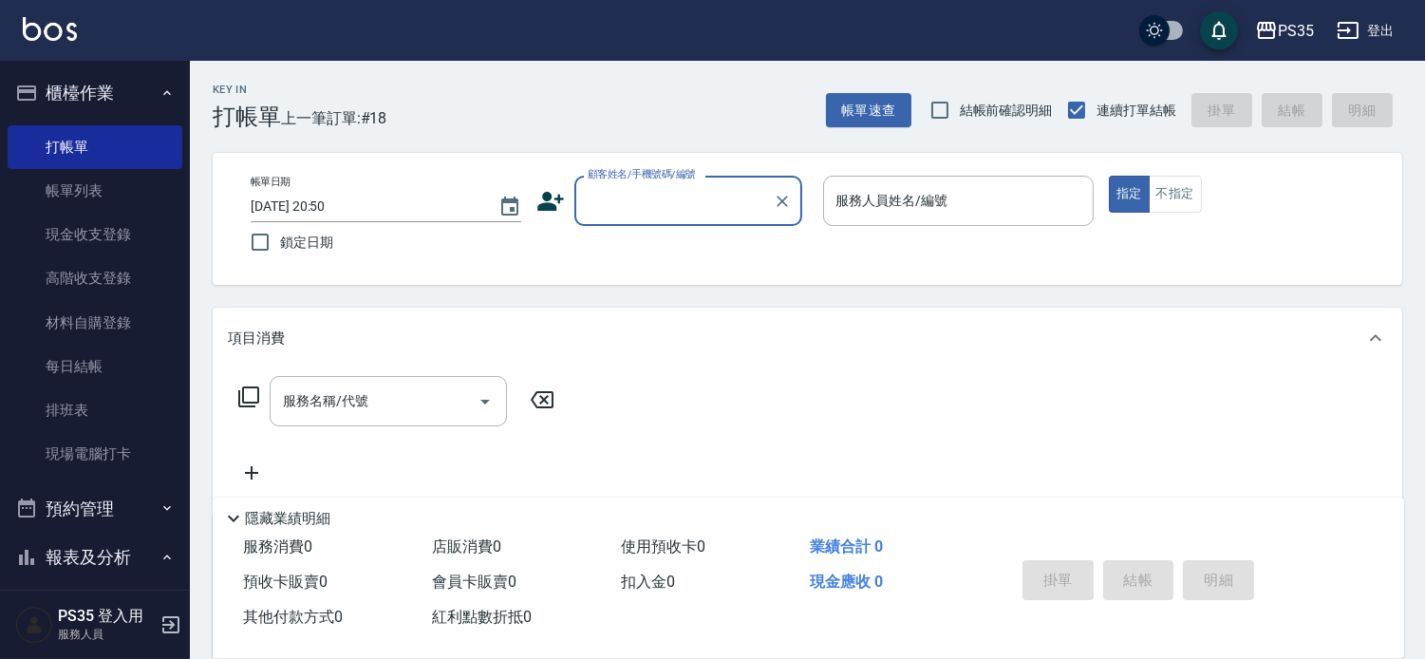
click at [719, 196] on input "顧客姓名/手機號碼/編號" at bounding box center [674, 200] width 182 height 33
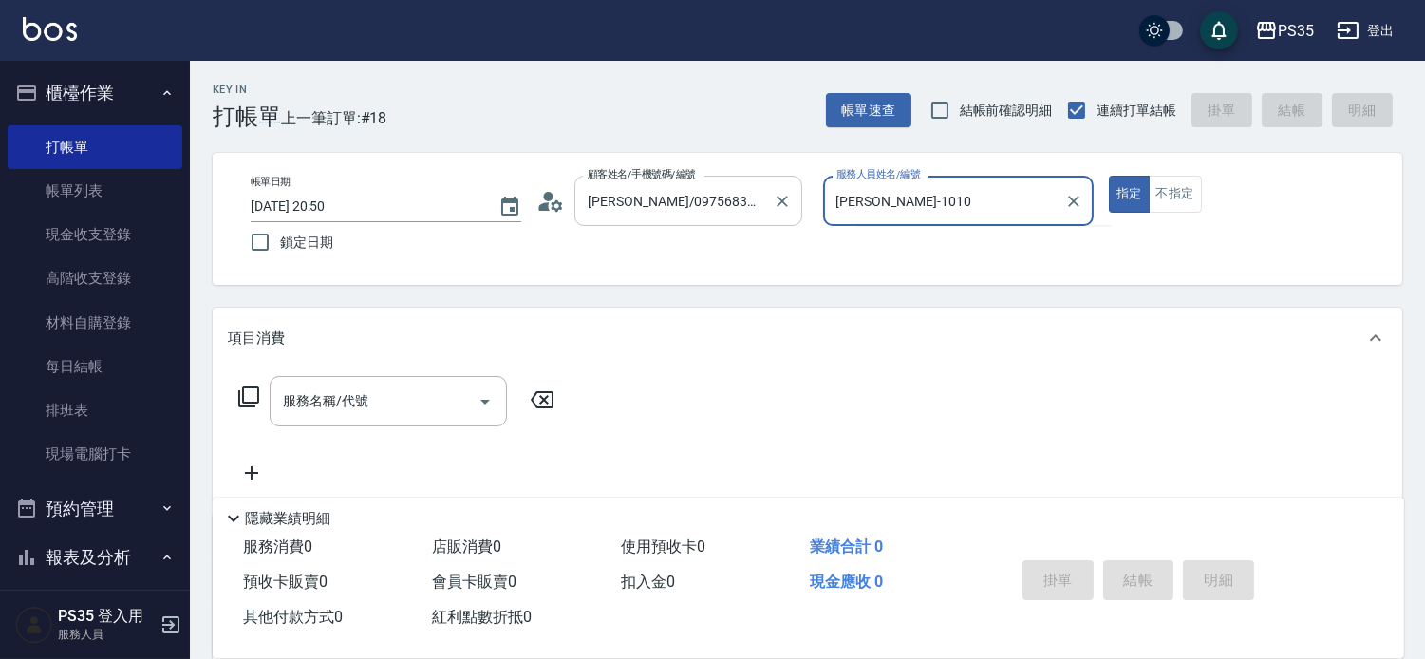
click at [1109, 176] on button "指定" at bounding box center [1129, 194] width 41 height 37
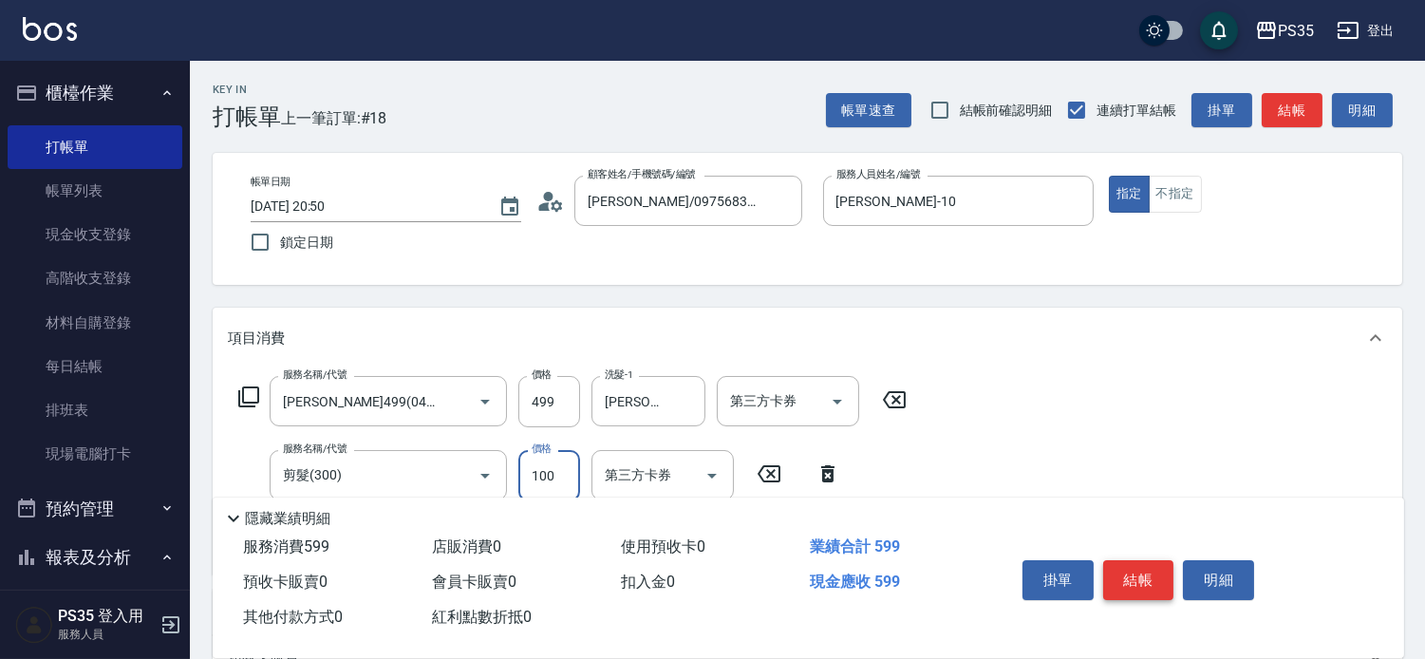
click at [1130, 568] on button "結帳" at bounding box center [1138, 580] width 71 height 40
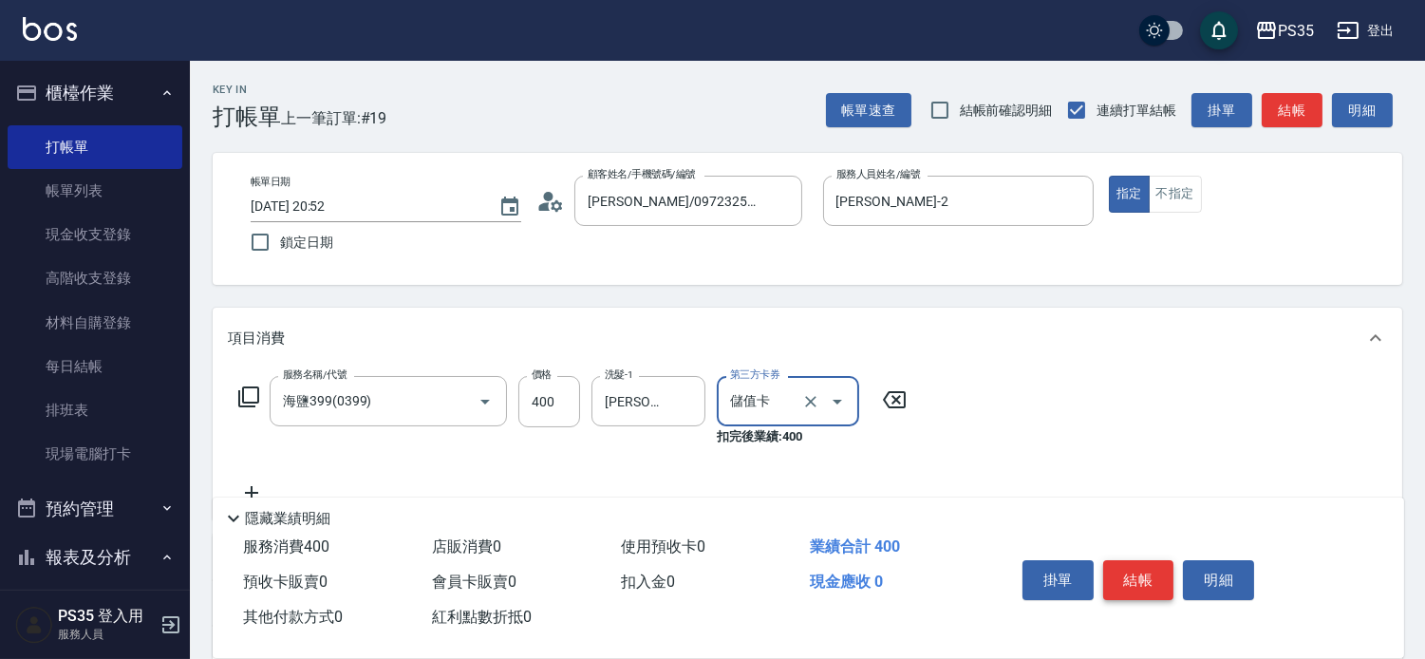
click at [1130, 568] on button "結帳" at bounding box center [1138, 580] width 71 height 40
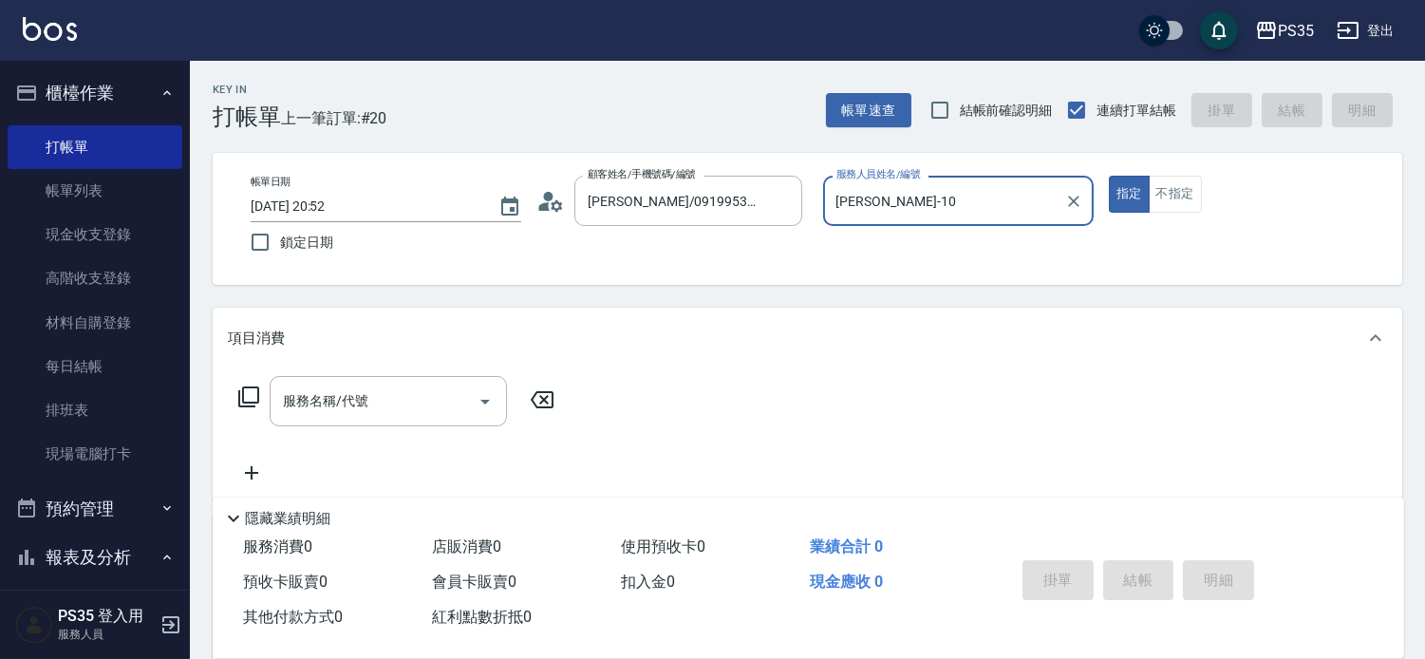
click at [1109, 176] on button "指定" at bounding box center [1129, 194] width 41 height 37
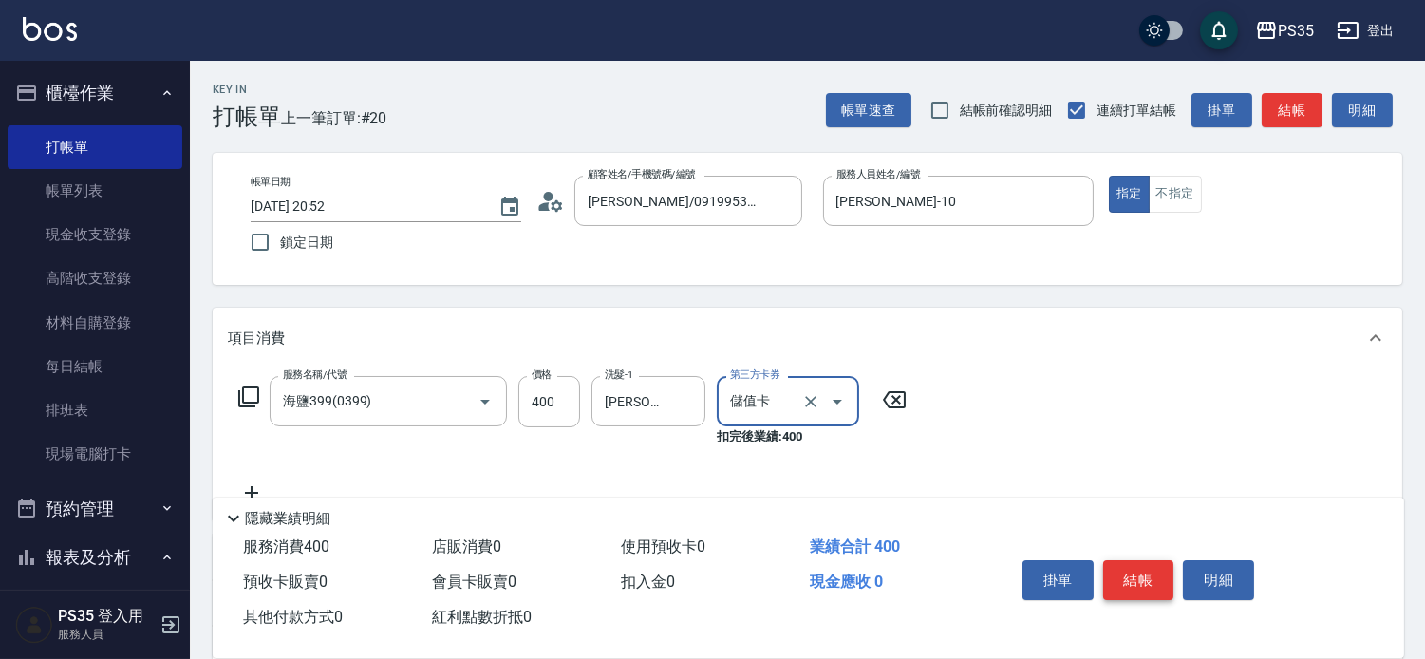
click at [1130, 568] on button "結帳" at bounding box center [1138, 580] width 71 height 40
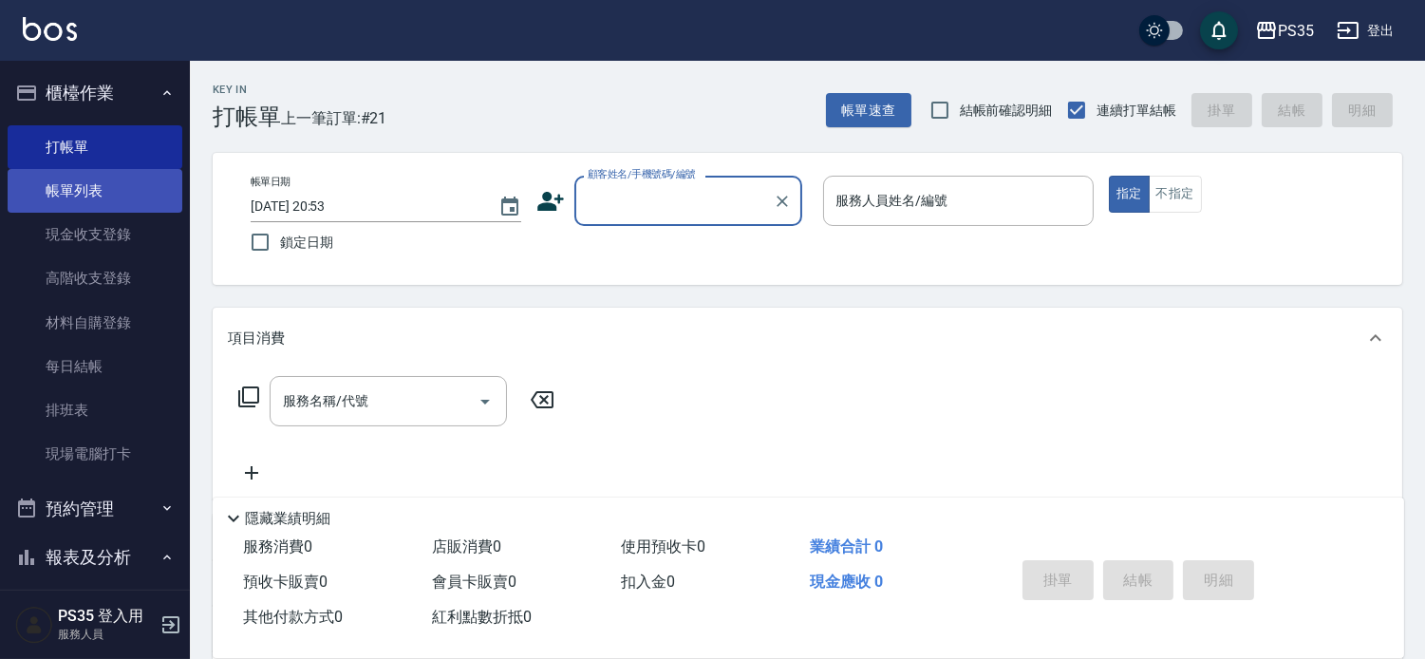
click at [84, 183] on link "帳單列表" at bounding box center [95, 191] width 175 height 44
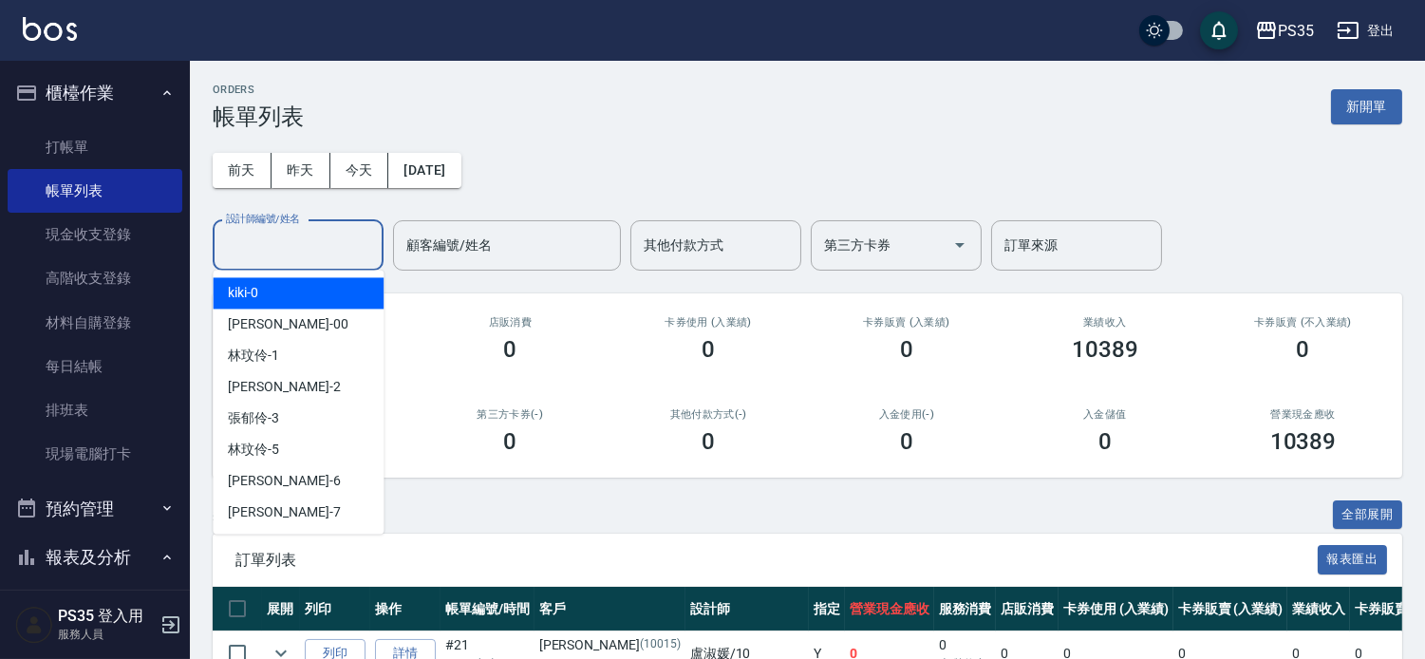
click at [359, 256] on input "設計師編號/姓名" at bounding box center [298, 245] width 154 height 33
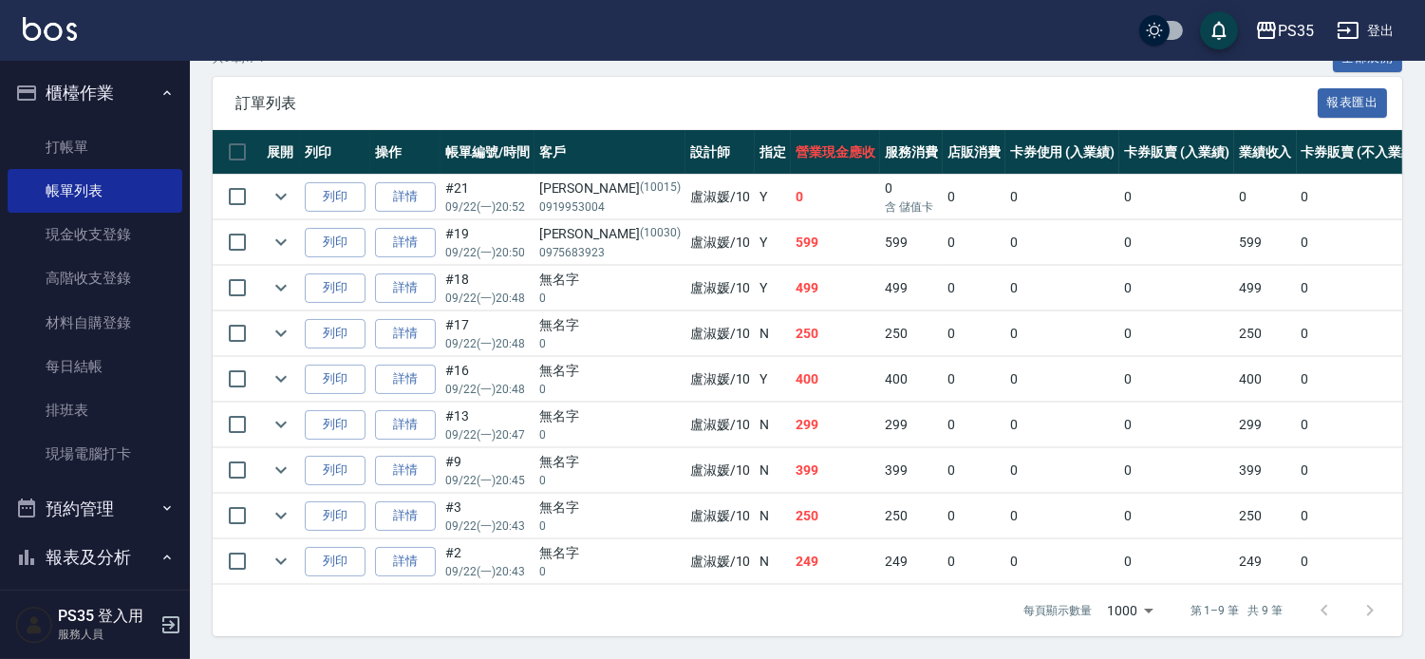
scroll to position [548, 0]
click at [73, 366] on link "每日結帳" at bounding box center [95, 367] width 175 height 44
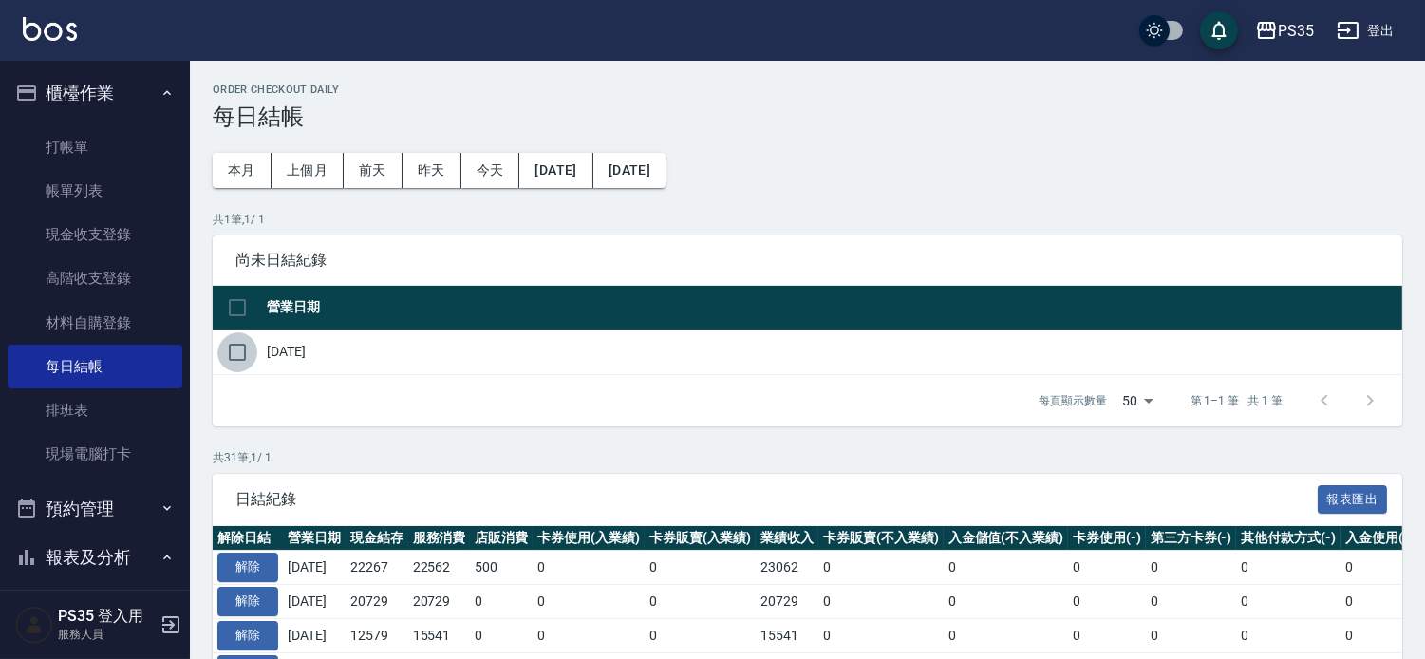
click at [239, 358] on input "checkbox" at bounding box center [237, 352] width 40 height 40
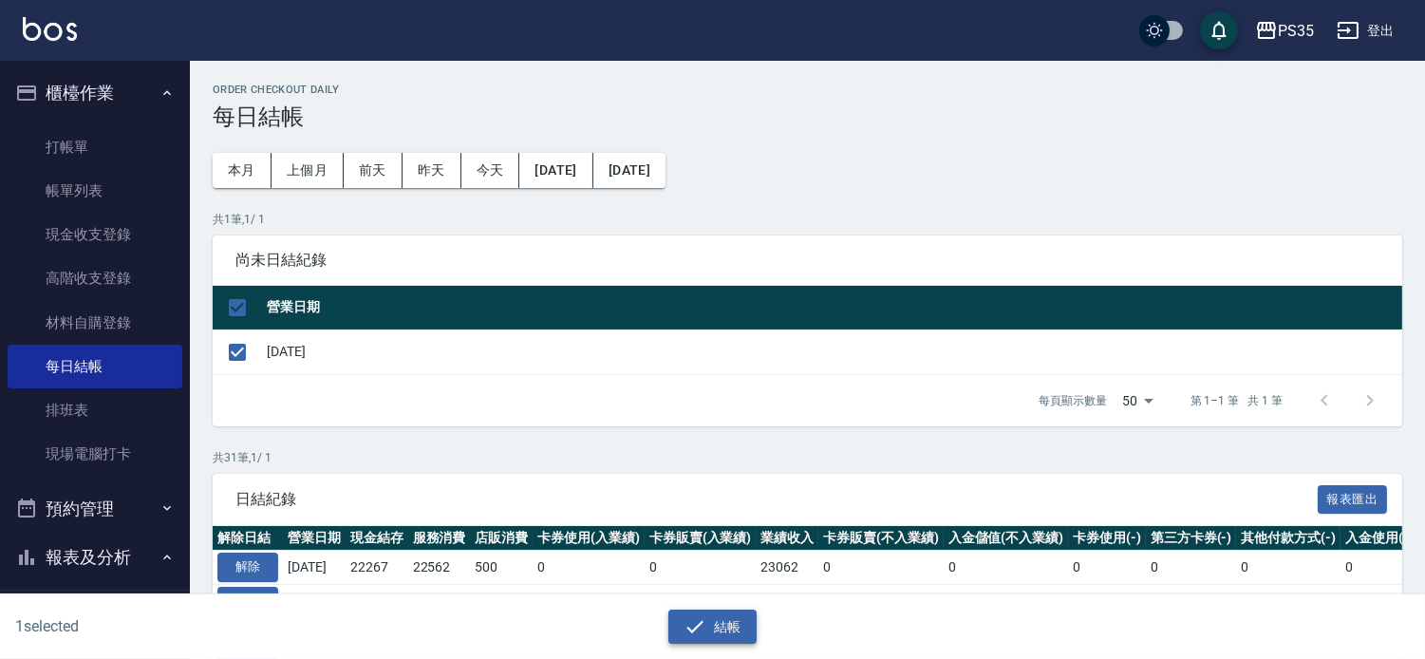
click at [717, 620] on button "結帳" at bounding box center [712, 626] width 88 height 35
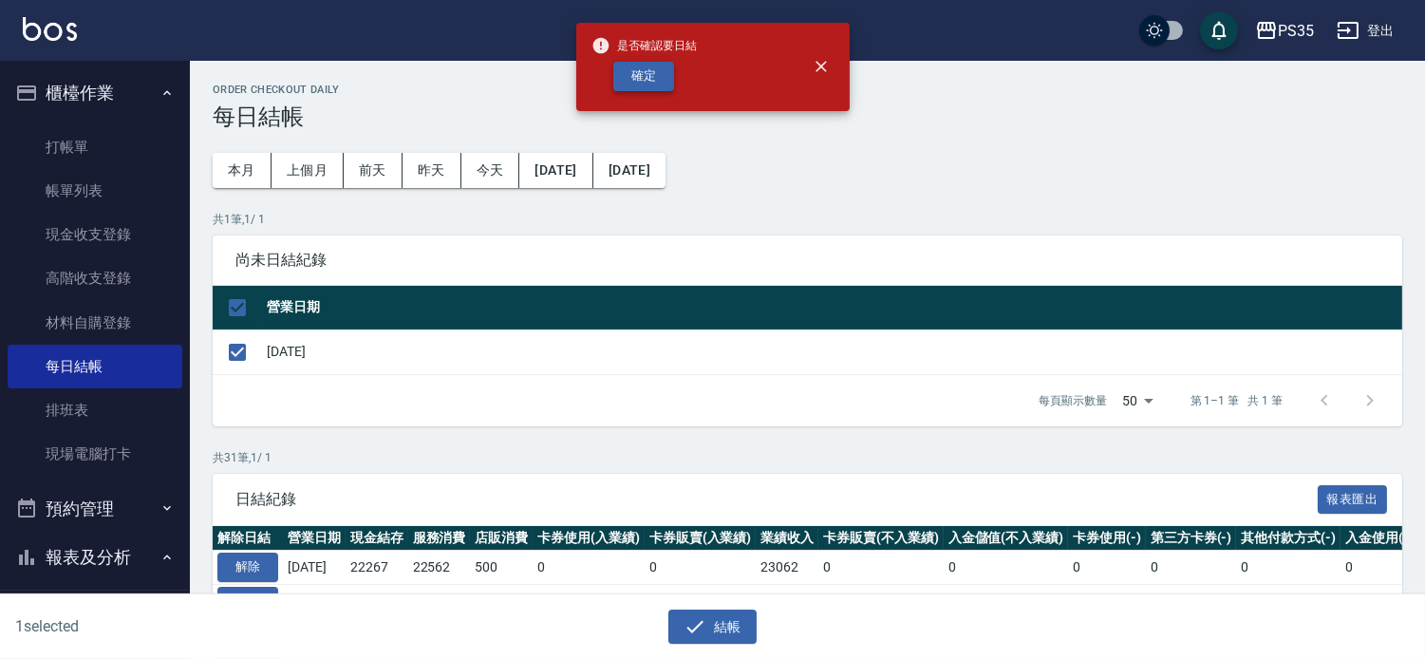
click at [633, 77] on button "確定" at bounding box center [643, 76] width 61 height 29
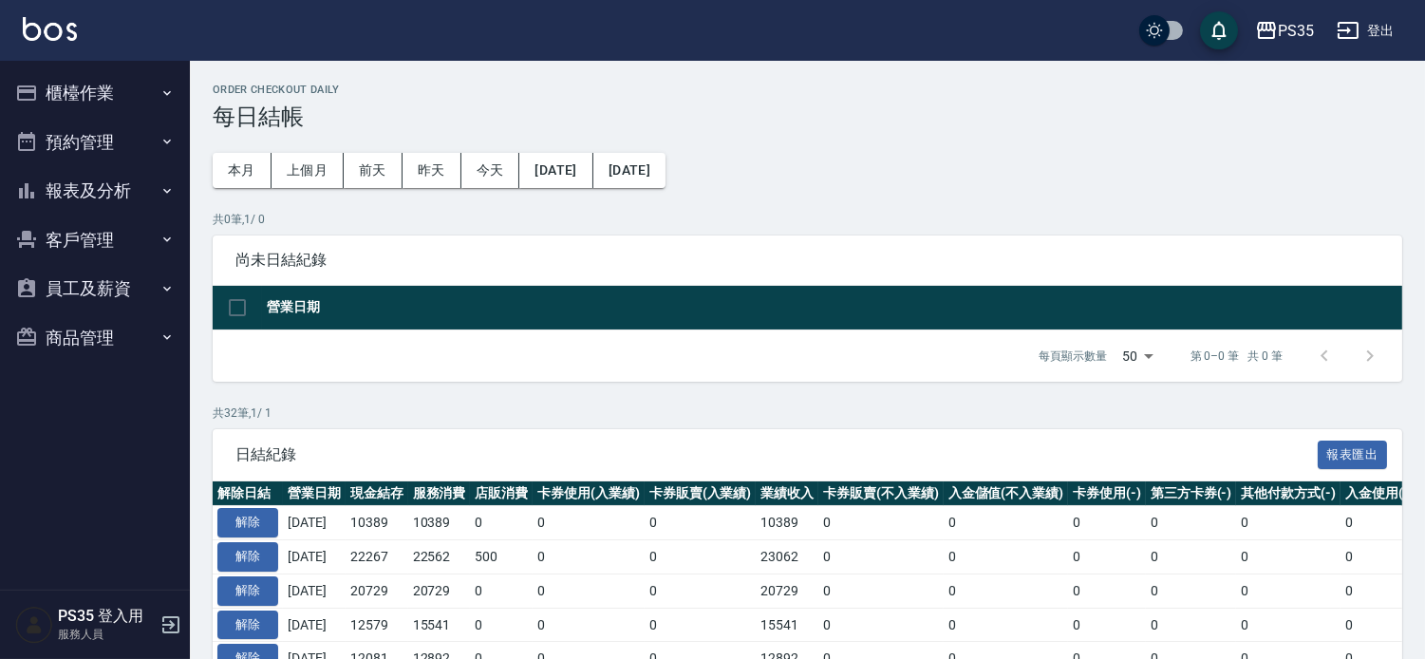
click at [98, 190] on button "報表及分析" at bounding box center [95, 190] width 175 height 49
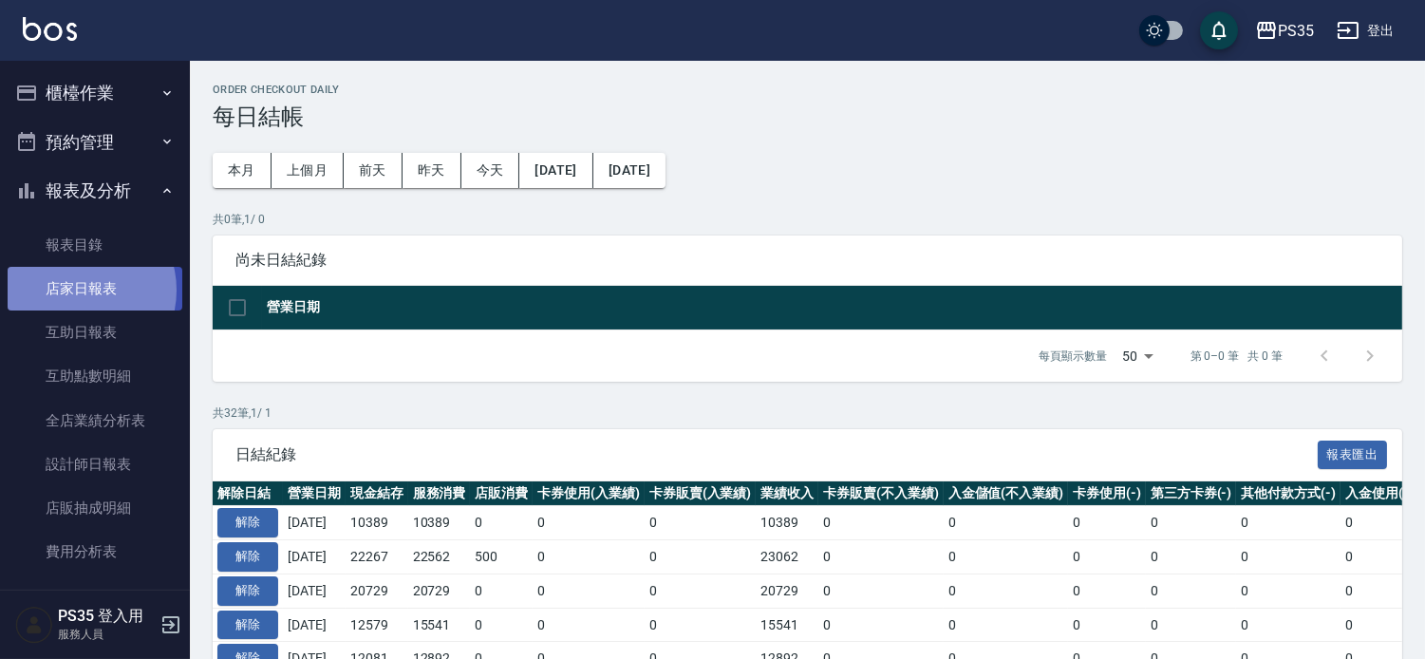
click at [80, 290] on link "店家日報表" at bounding box center [95, 289] width 175 height 44
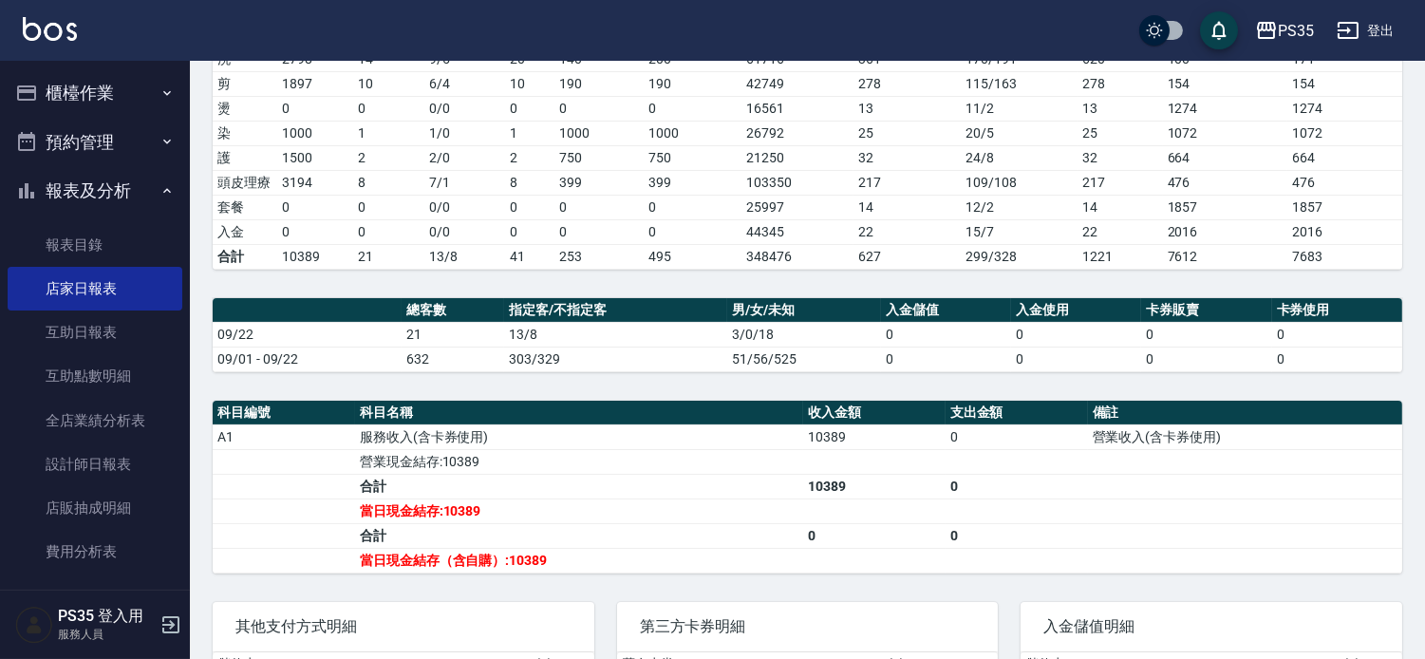
scroll to position [70, 0]
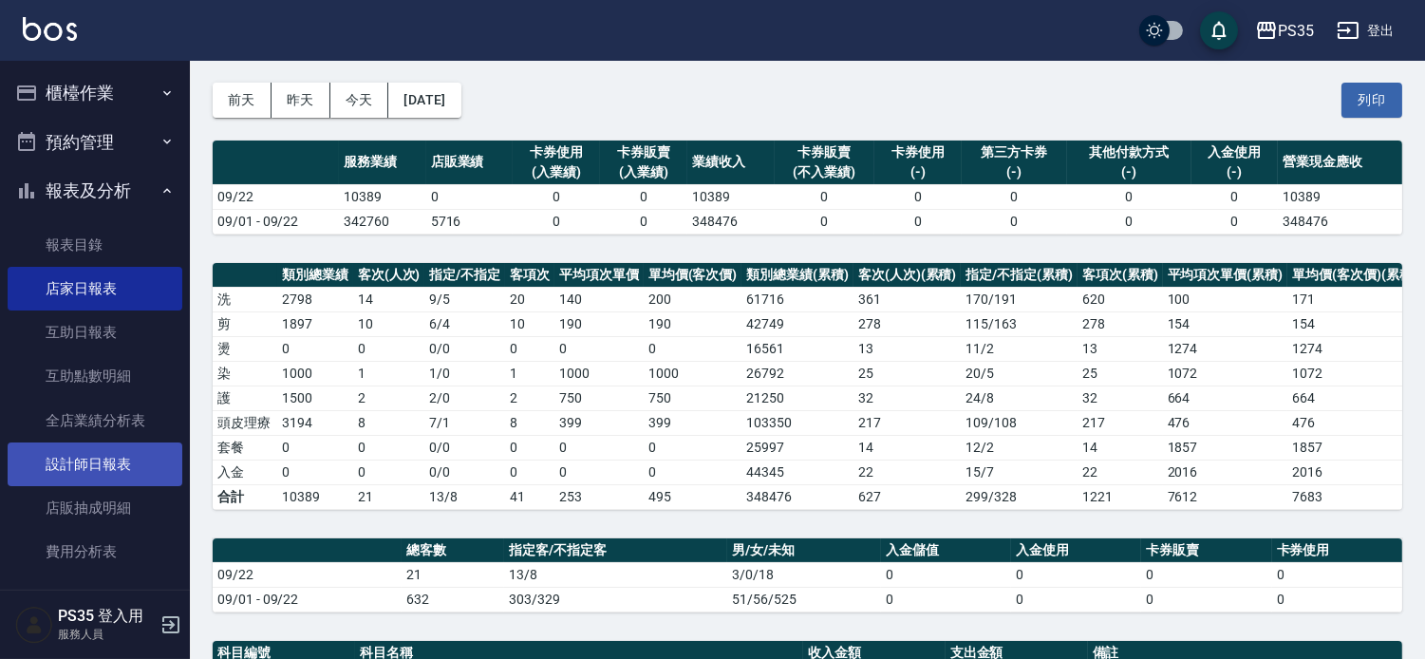
click at [104, 466] on link "設計師日報表" at bounding box center [95, 464] width 175 height 44
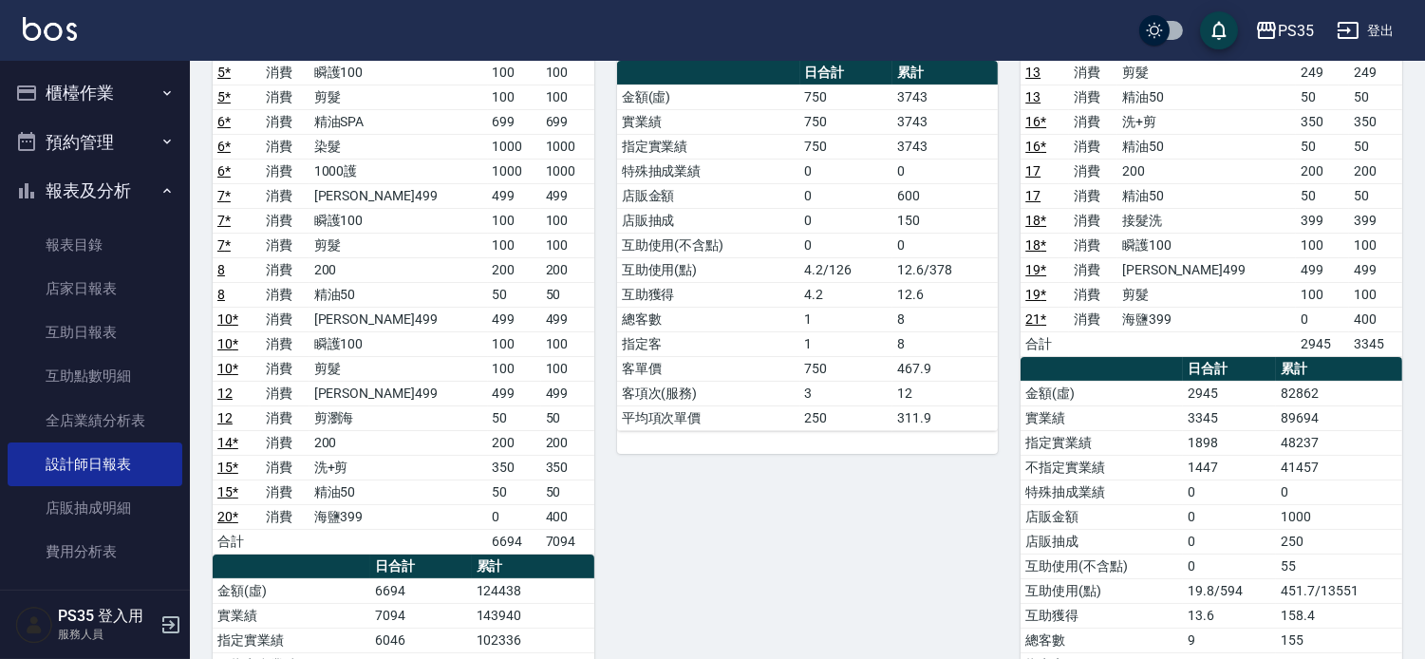
scroll to position [421, 0]
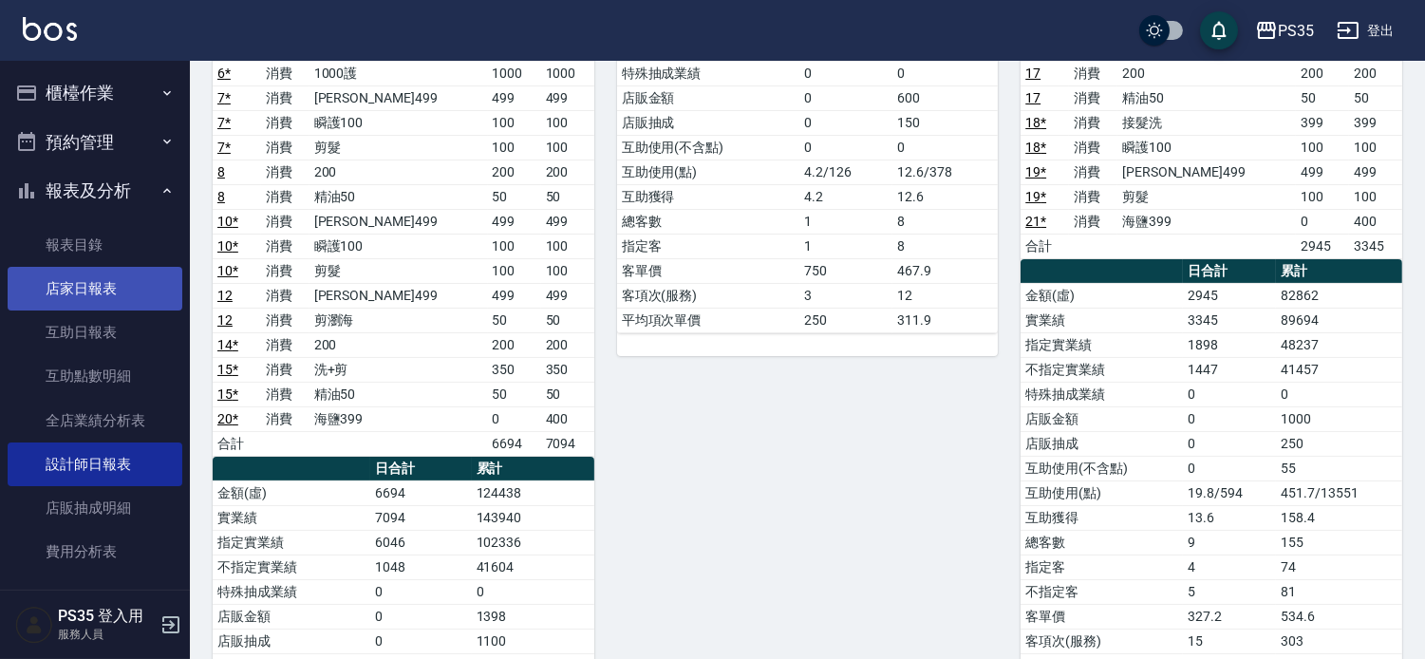
click at [98, 291] on link "店家日報表" at bounding box center [95, 289] width 175 height 44
